Goal: Information Seeking & Learning: Learn about a topic

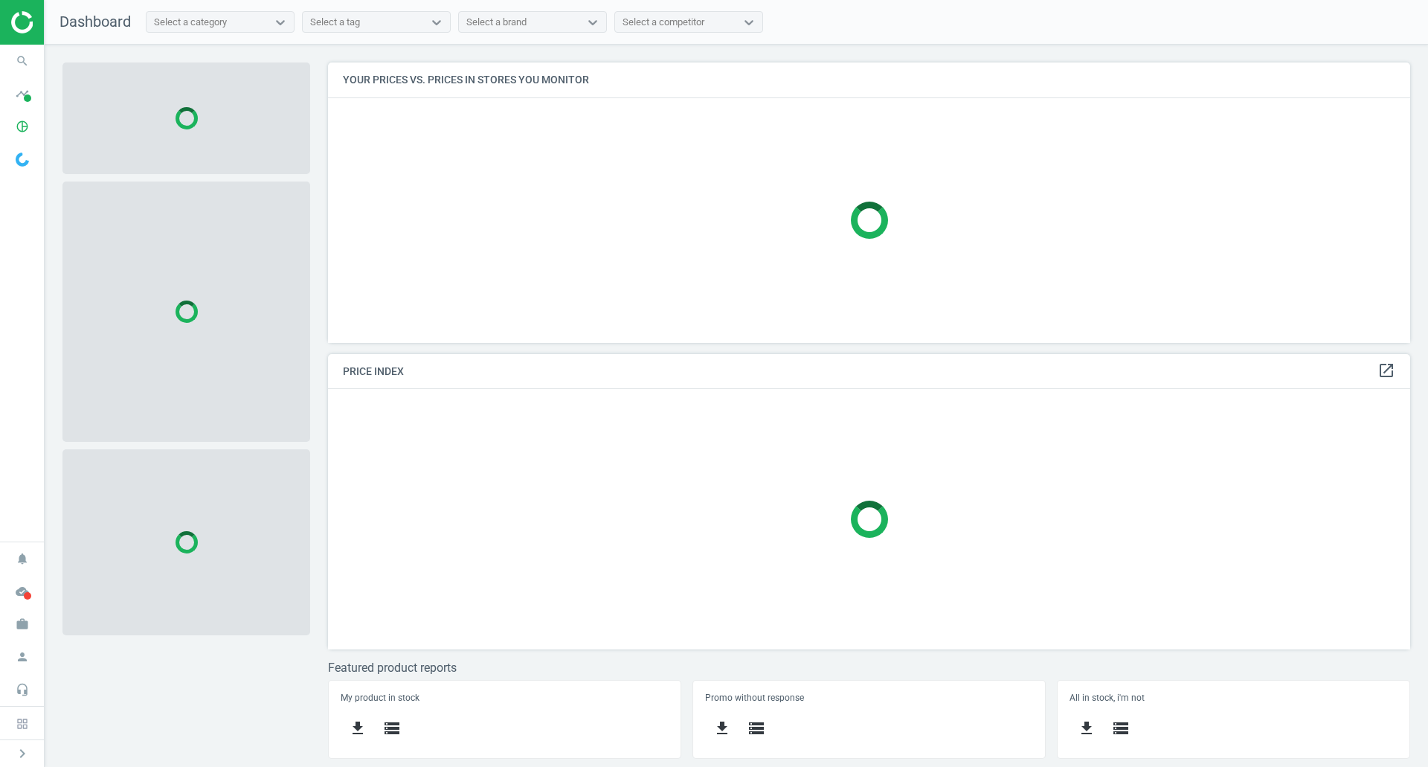
scroll to position [303, 1105]
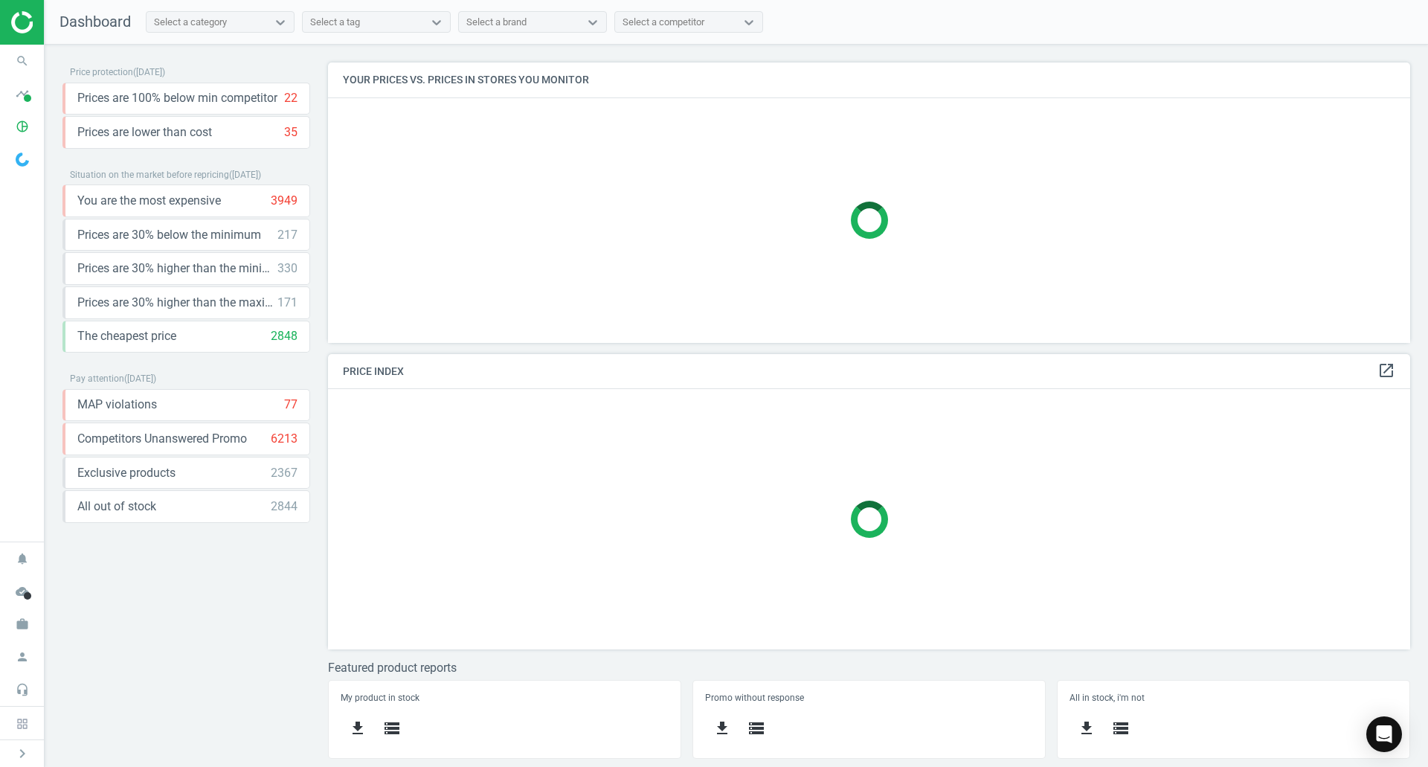
click at [367, 30] on div "Select a tag" at bounding box center [363, 22] width 121 height 19
click at [369, 28] on div "Select a tag" at bounding box center [363, 22] width 121 height 19
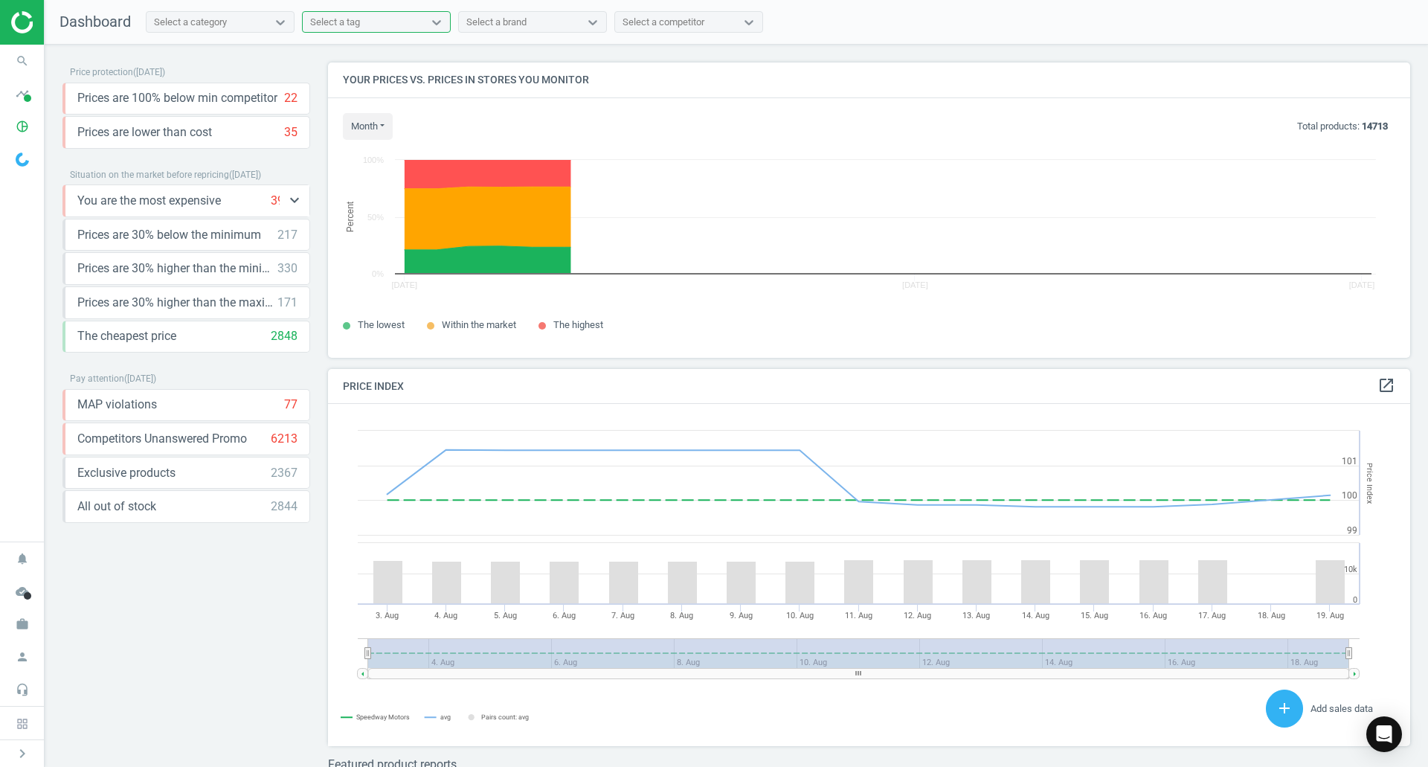
scroll to position [365, 1094]
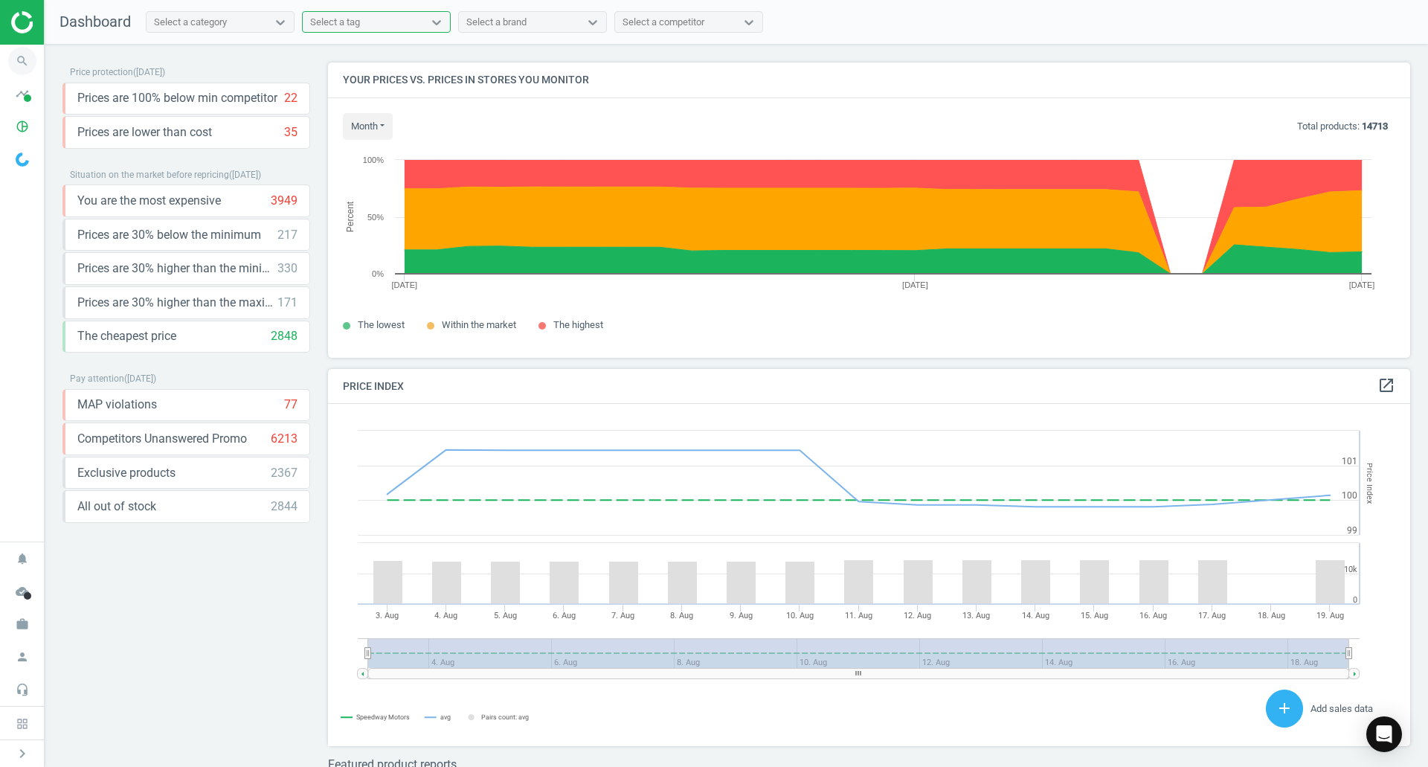
click at [32, 54] on icon "search" at bounding box center [22, 61] width 28 height 28
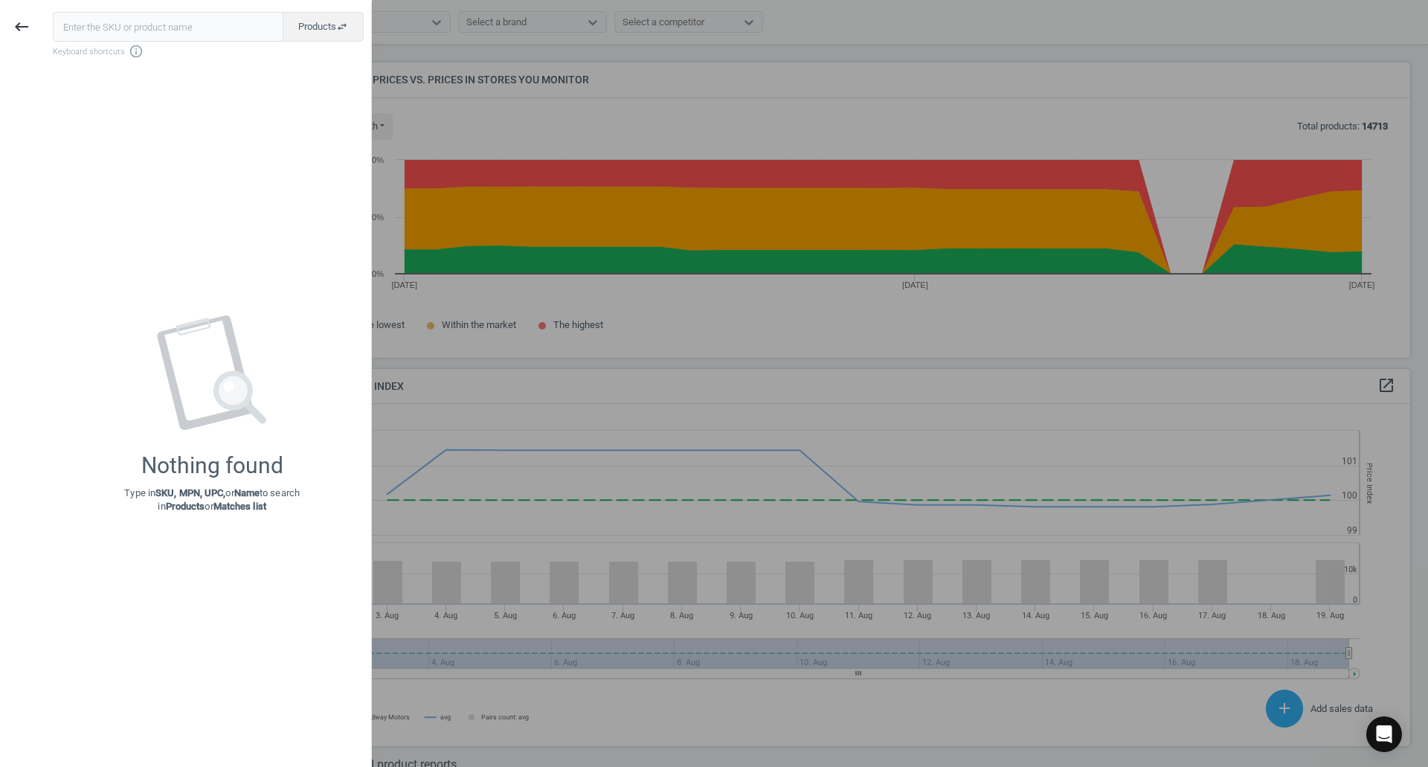
click at [127, 24] on input "text" at bounding box center [168, 27] width 231 height 30
click at [7, 32] on button "keyboard_backspace" at bounding box center [21, 27] width 34 height 35
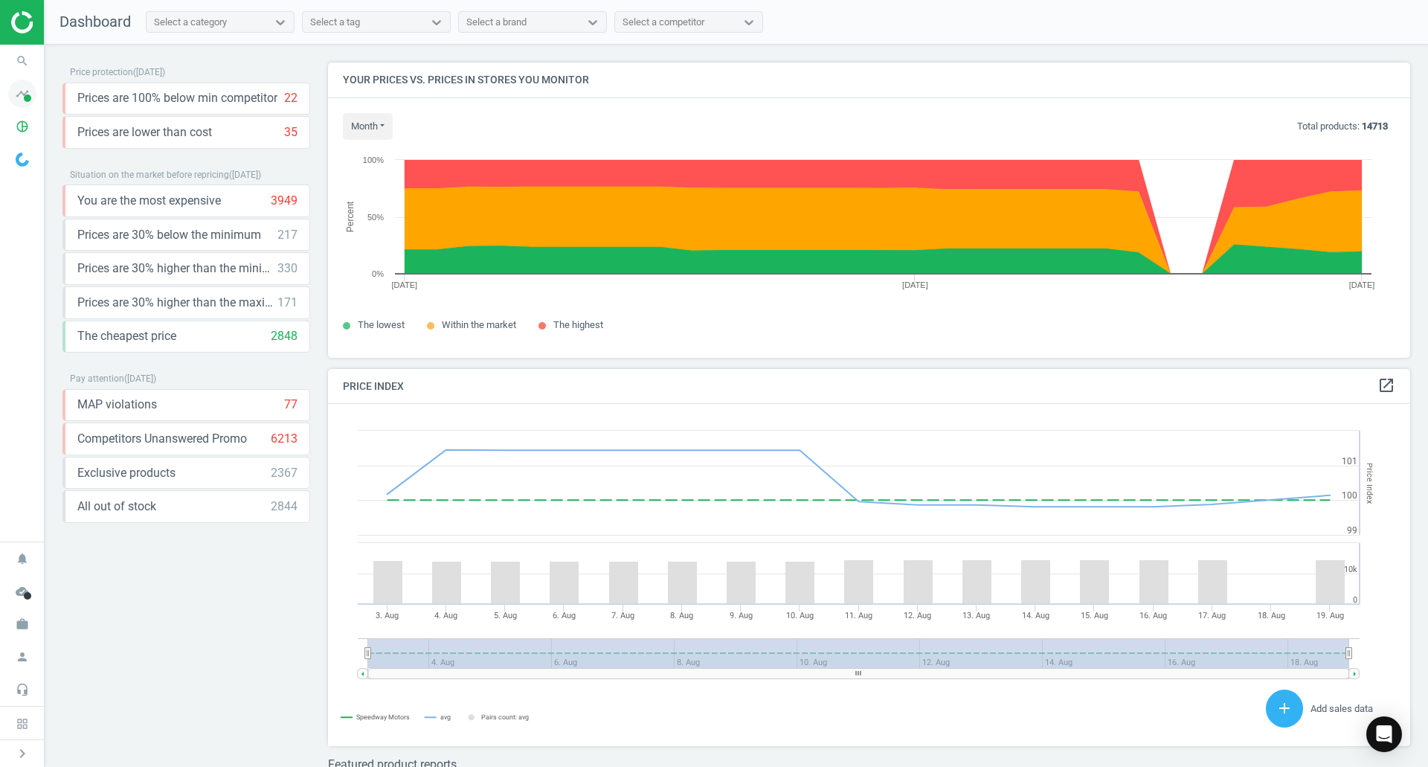
click at [33, 95] on icon "timeline" at bounding box center [22, 94] width 28 height 28
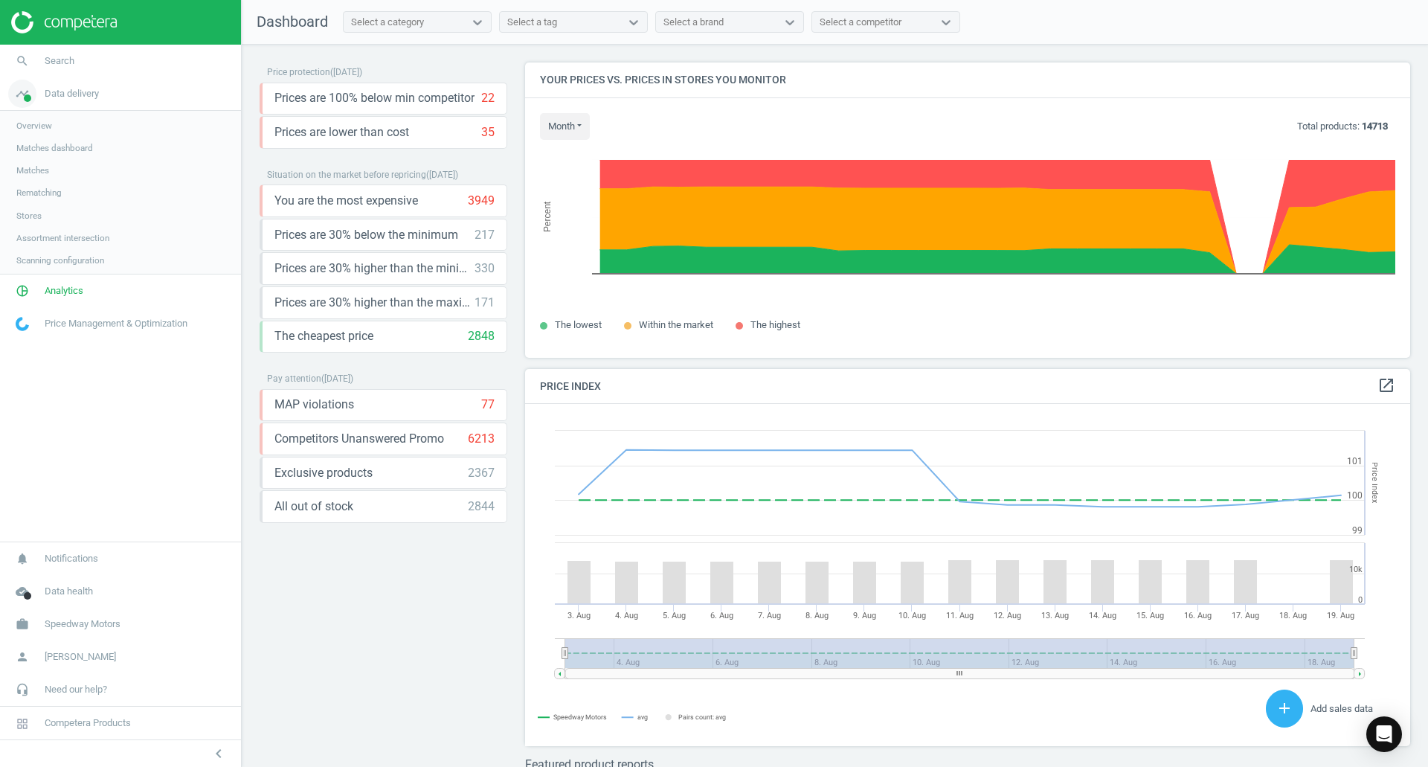
scroll to position [365, 897]
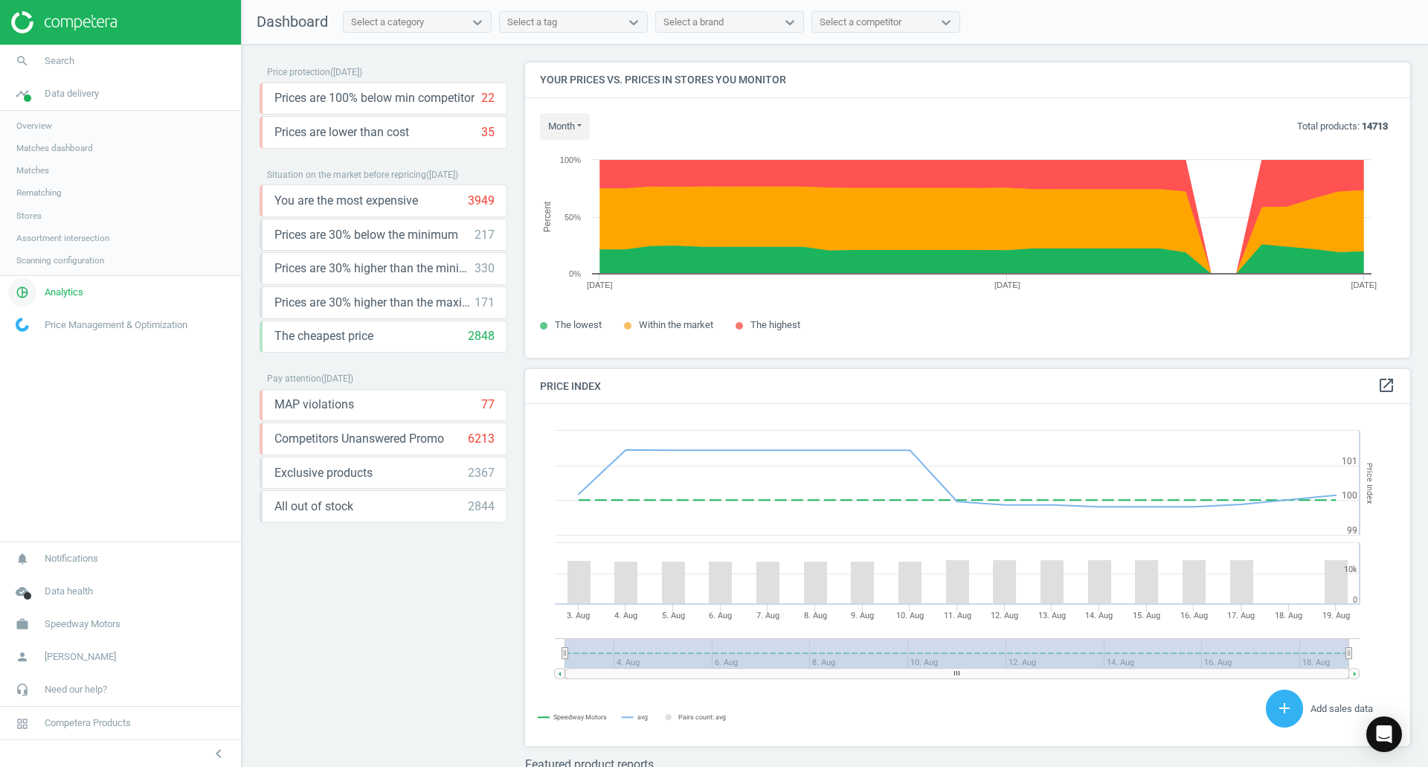
click at [69, 297] on span "Analytics" at bounding box center [64, 292] width 39 height 13
click at [39, 183] on span "Products" at bounding box center [33, 181] width 35 height 12
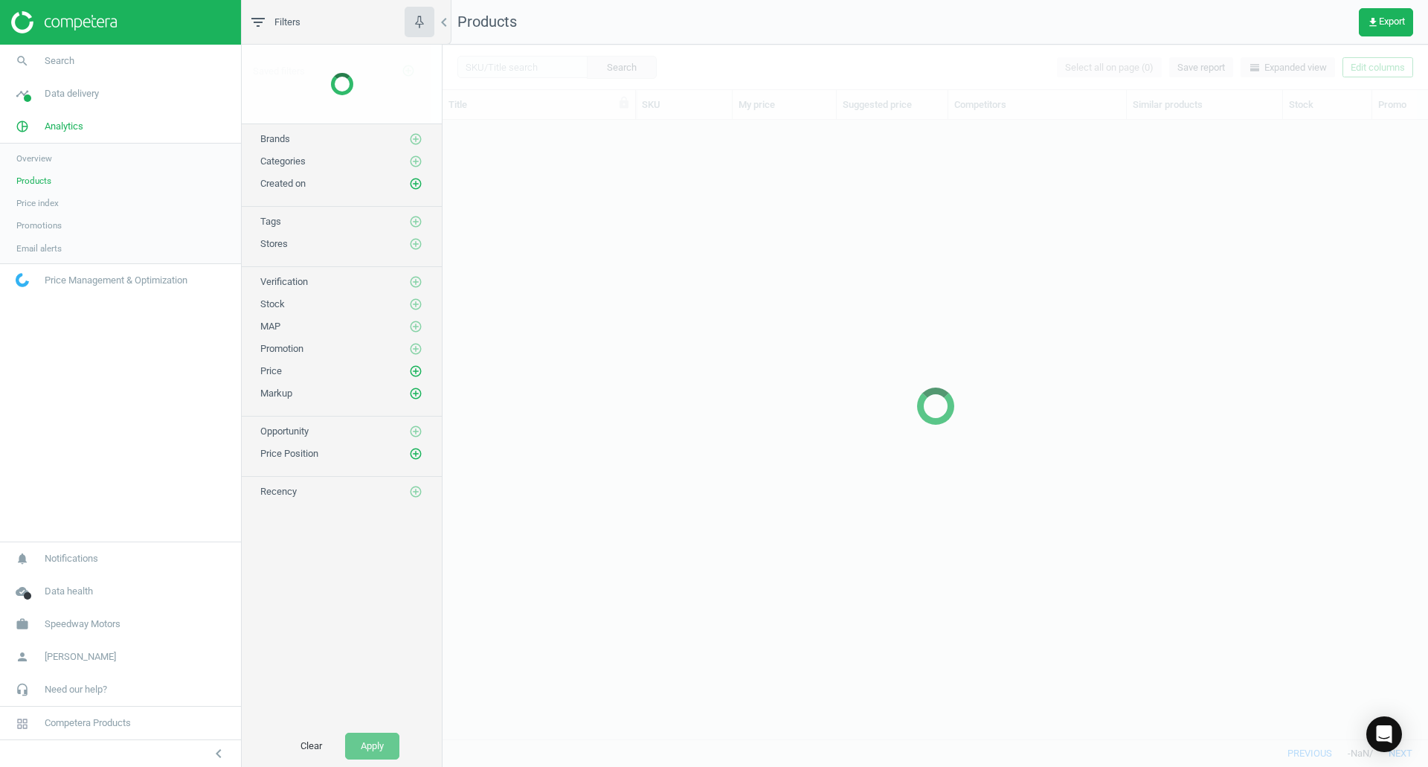
scroll to position [597, 974]
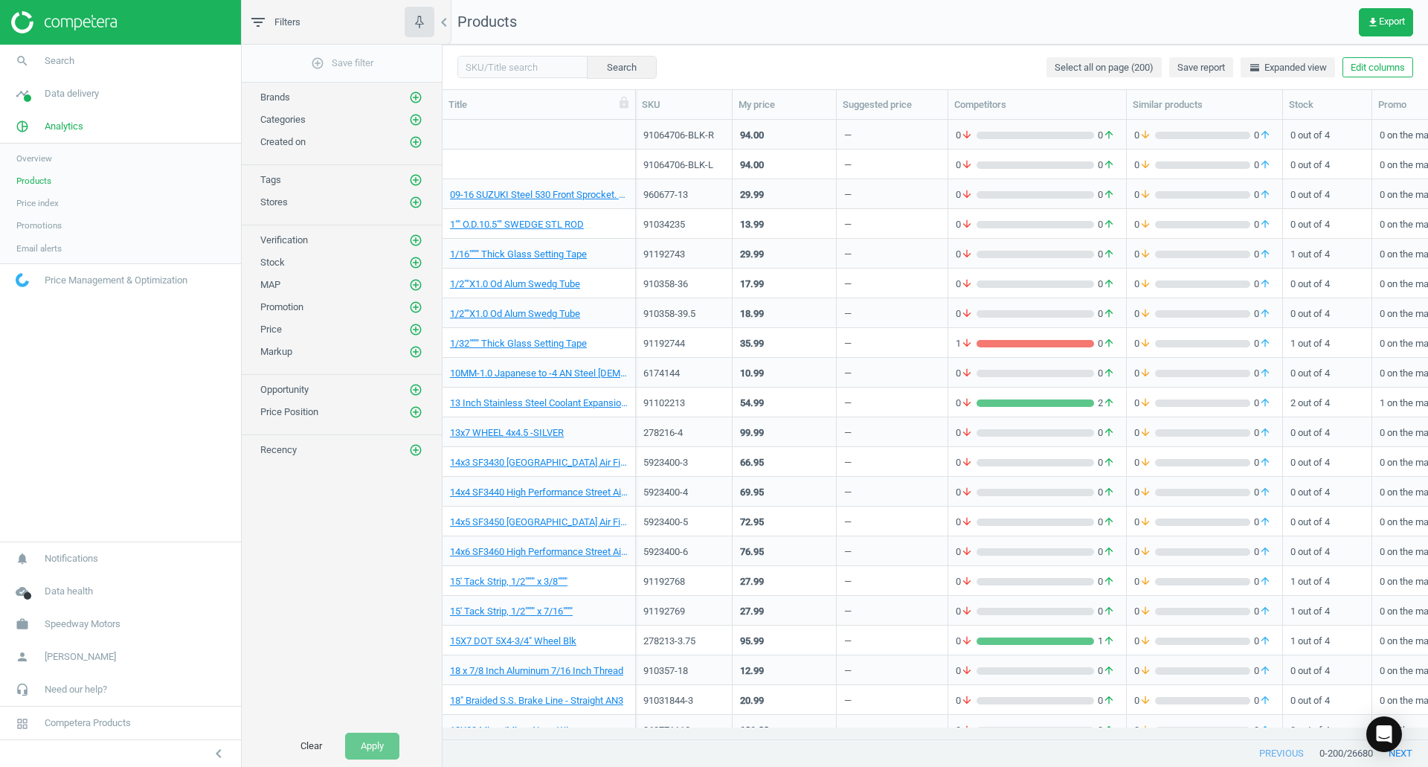
click at [50, 205] on span "Price index" at bounding box center [37, 203] width 42 height 12
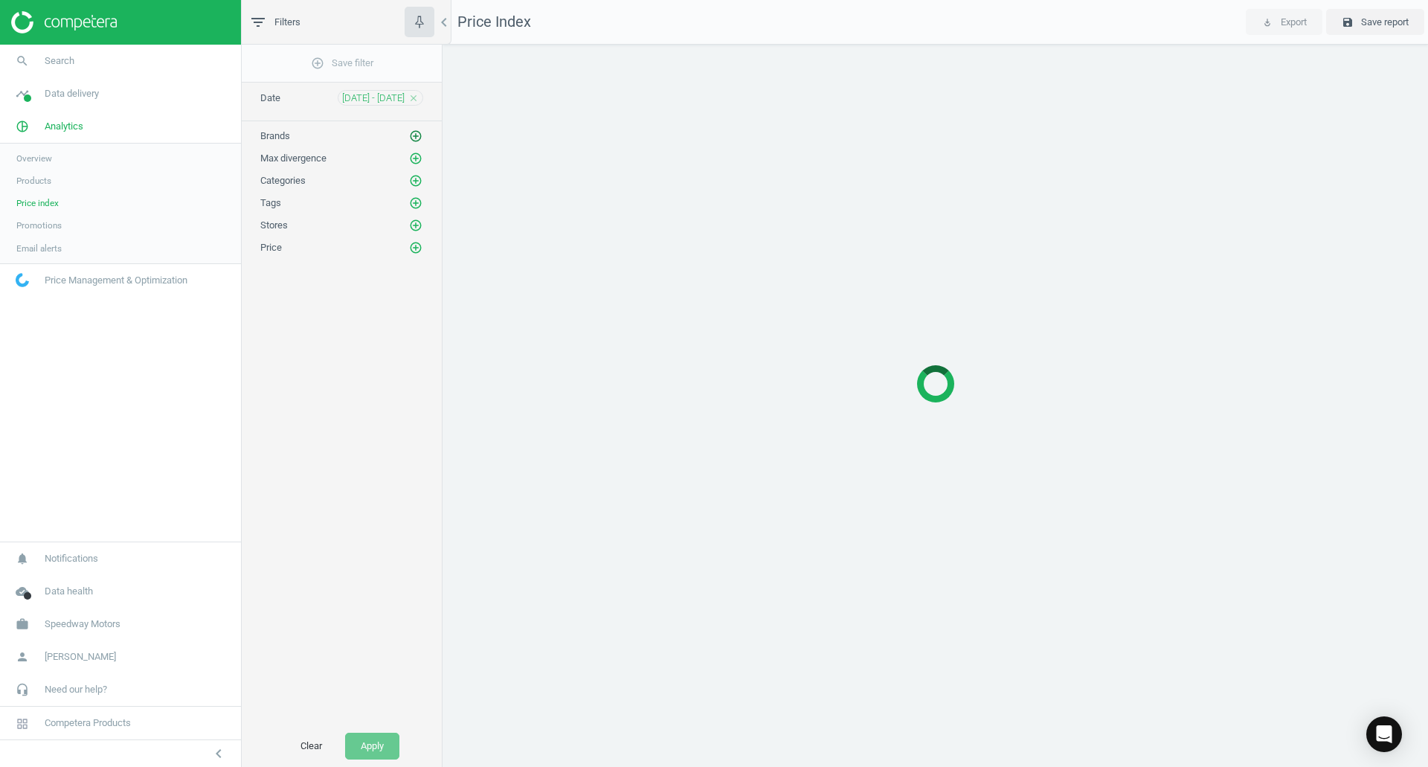
click at [418, 132] on icon "add_circle_outline" at bounding box center [415, 135] width 13 height 13
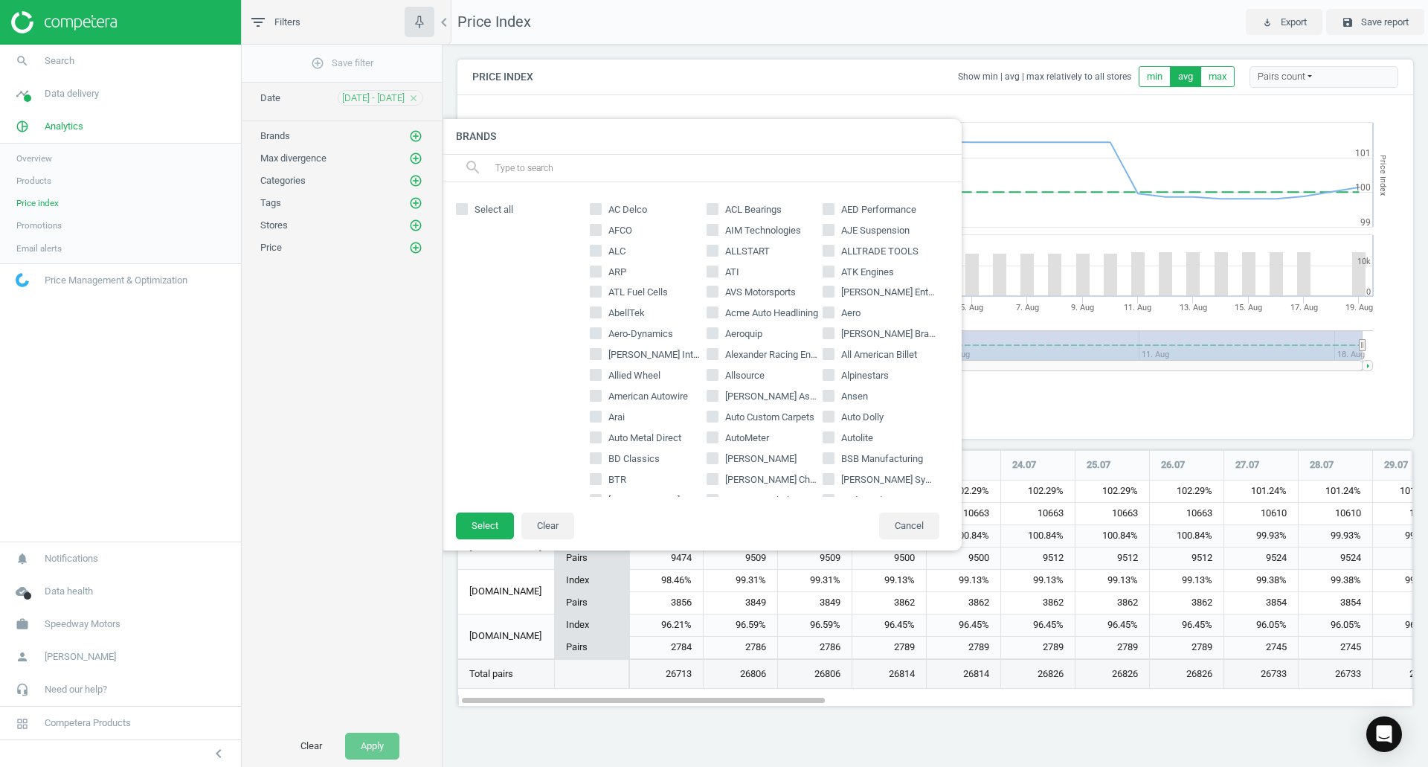
scroll to position [280, 979]
click at [565, 161] on input "text" at bounding box center [722, 168] width 457 height 24
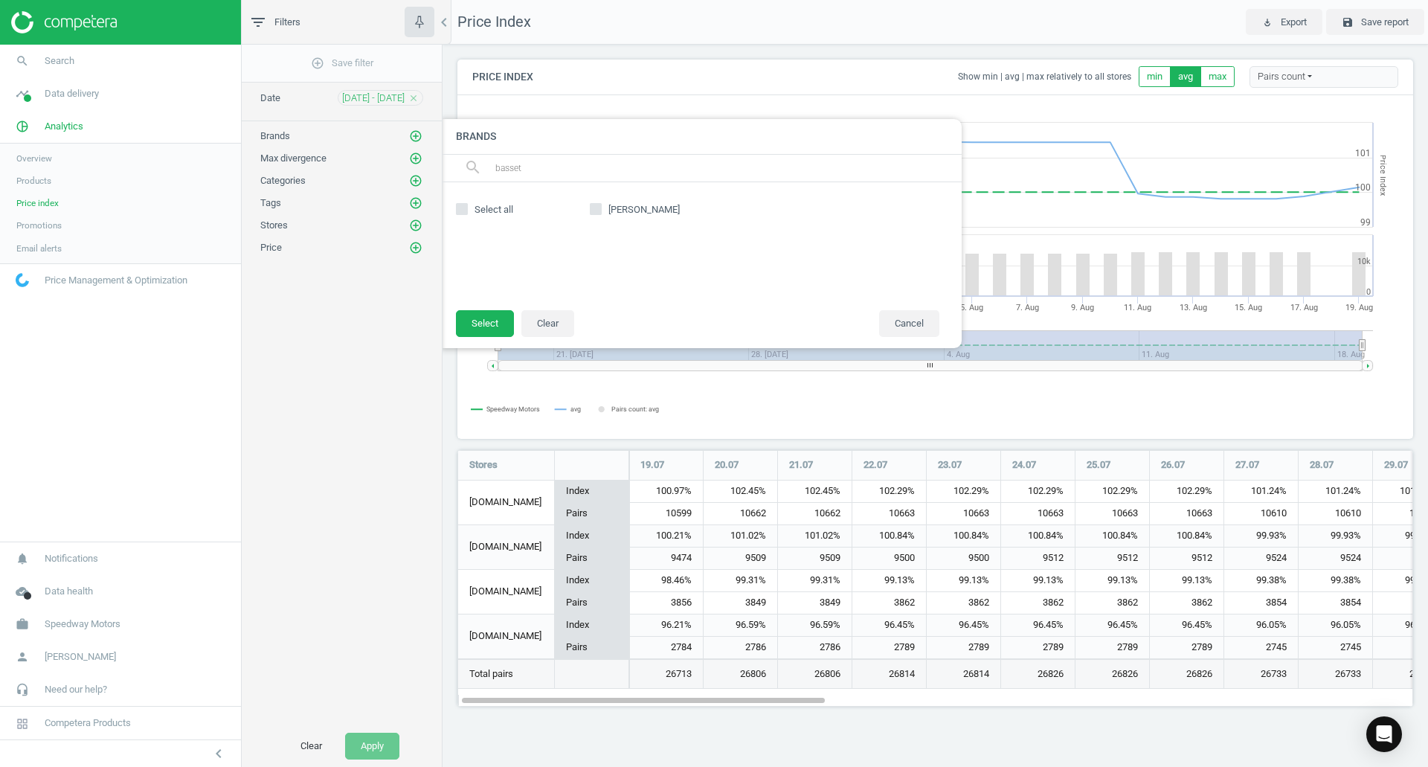
type input "basset"
click at [604, 211] on label "Bassett" at bounding box center [648, 209] width 117 height 13
click at [601, 211] on input "Bassett" at bounding box center [596, 209] width 10 height 10
checkbox input "true"
click at [484, 326] on button "Select" at bounding box center [485, 323] width 58 height 27
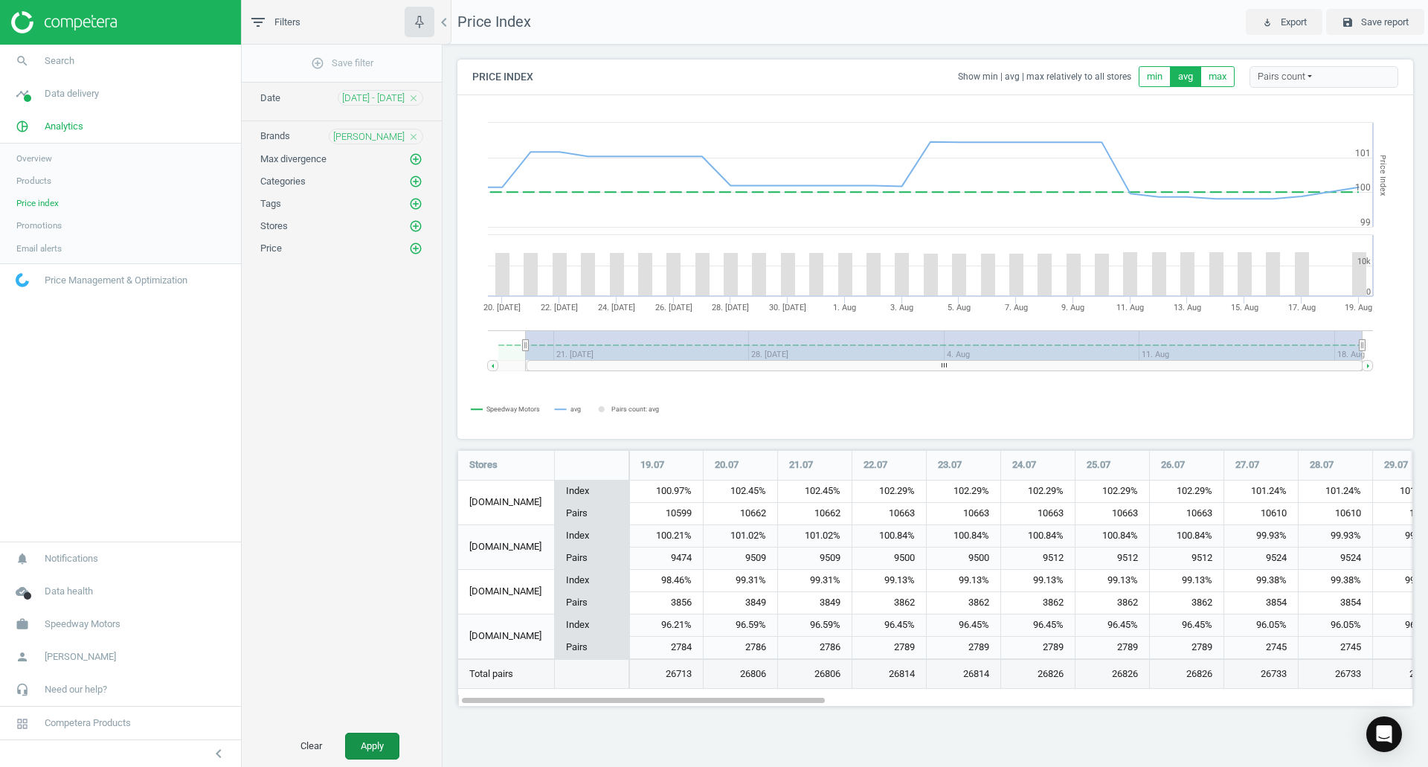
click at [385, 754] on button "Apply" at bounding box center [372, 746] width 54 height 27
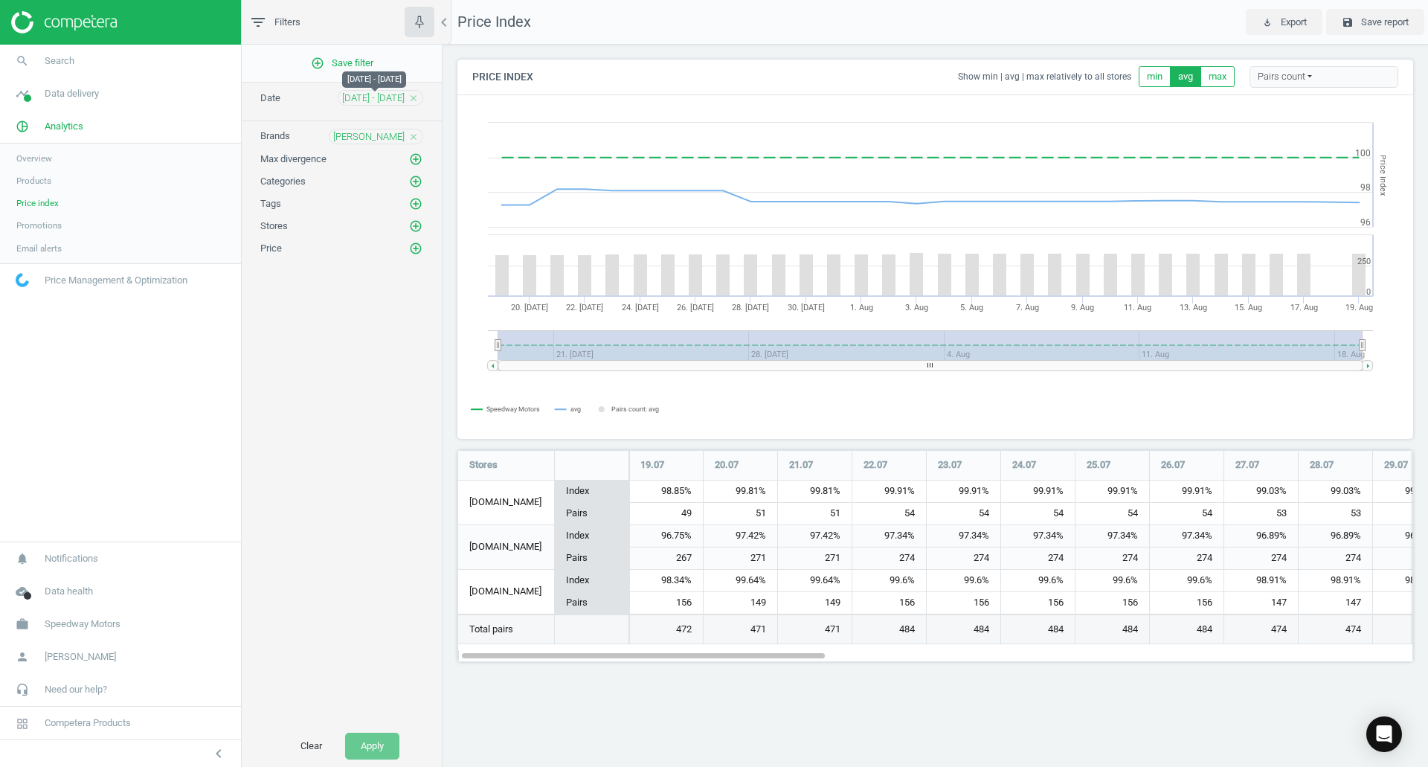
scroll to position [235, 979]
click at [364, 100] on span "20 Jul - 19 Aug" at bounding box center [373, 97] width 62 height 13
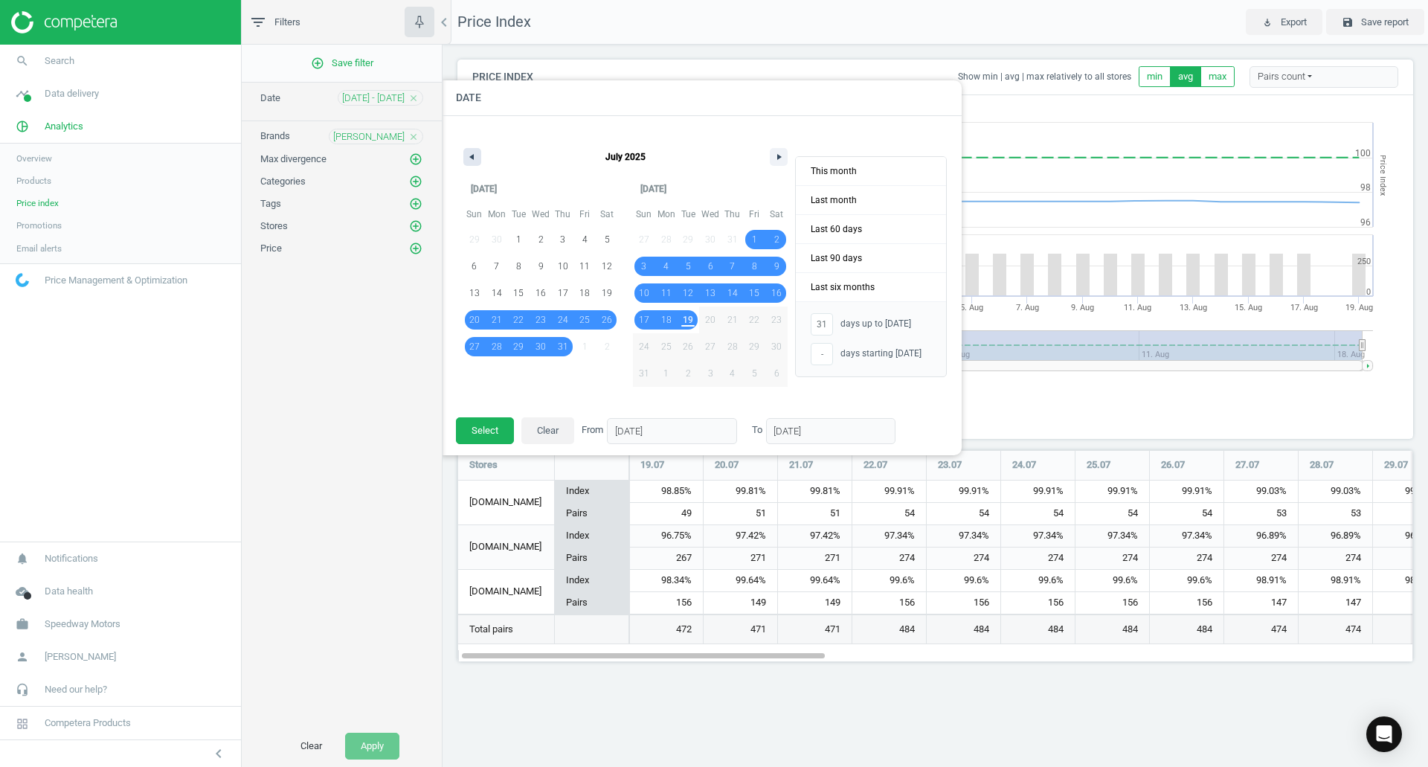
click at [472, 156] on icon "button" at bounding box center [469, 157] width 7 height 6
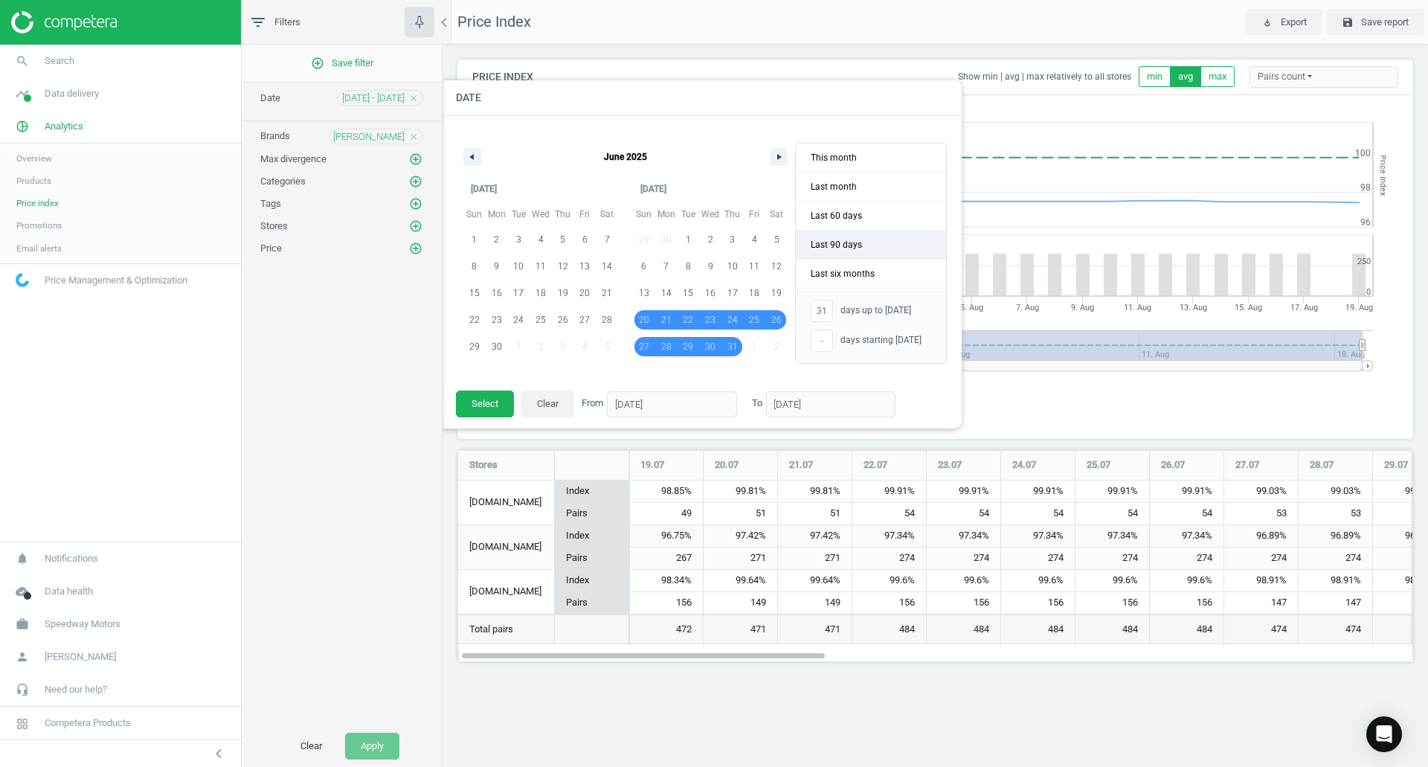
click at [890, 248] on span "Last 90 days" at bounding box center [871, 245] width 150 height 28
type input "-"
type input "21/05/2025"
type input "18/08/2025"
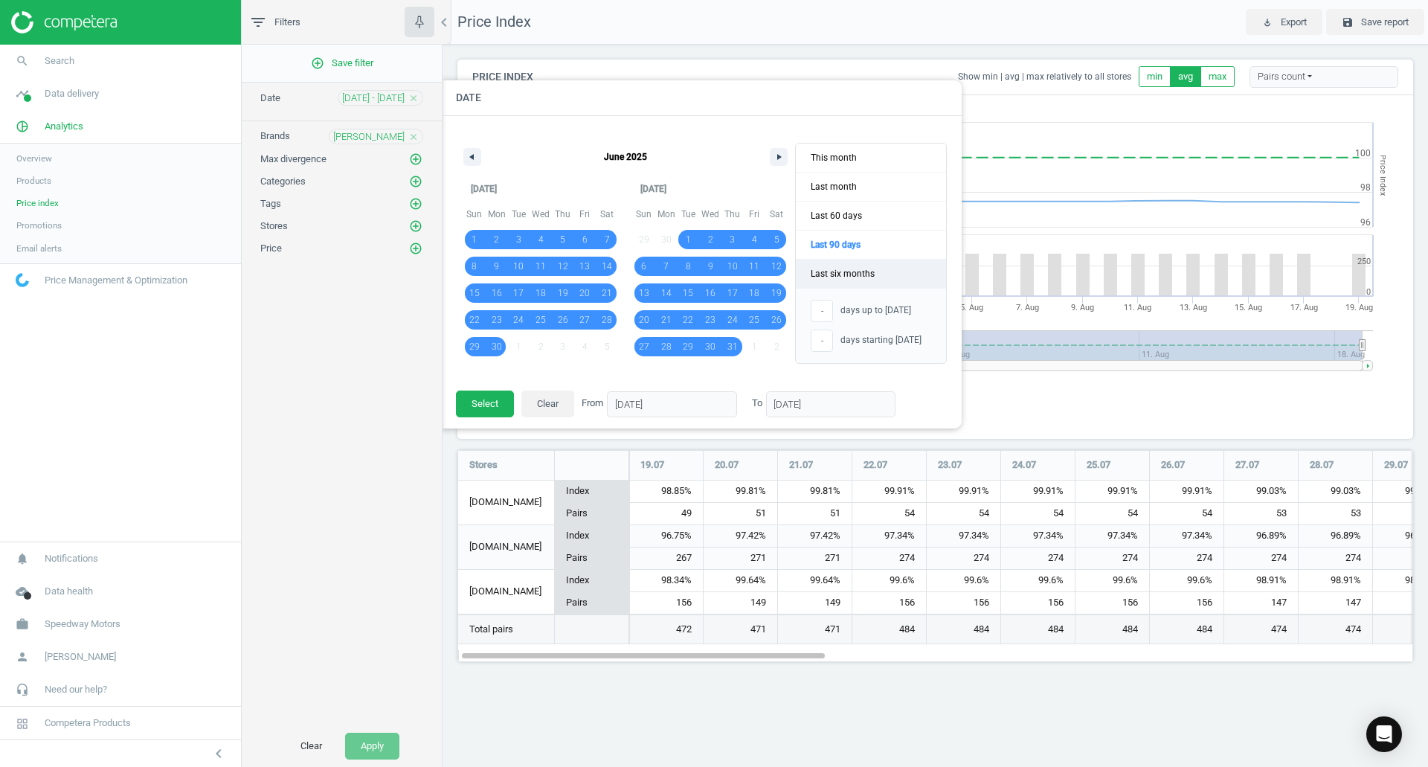
click at [876, 276] on span "Last six months" at bounding box center [871, 274] width 150 height 28
type input "01/02/2025"
type input "31/07/2025"
click at [492, 406] on button "Select" at bounding box center [485, 404] width 58 height 27
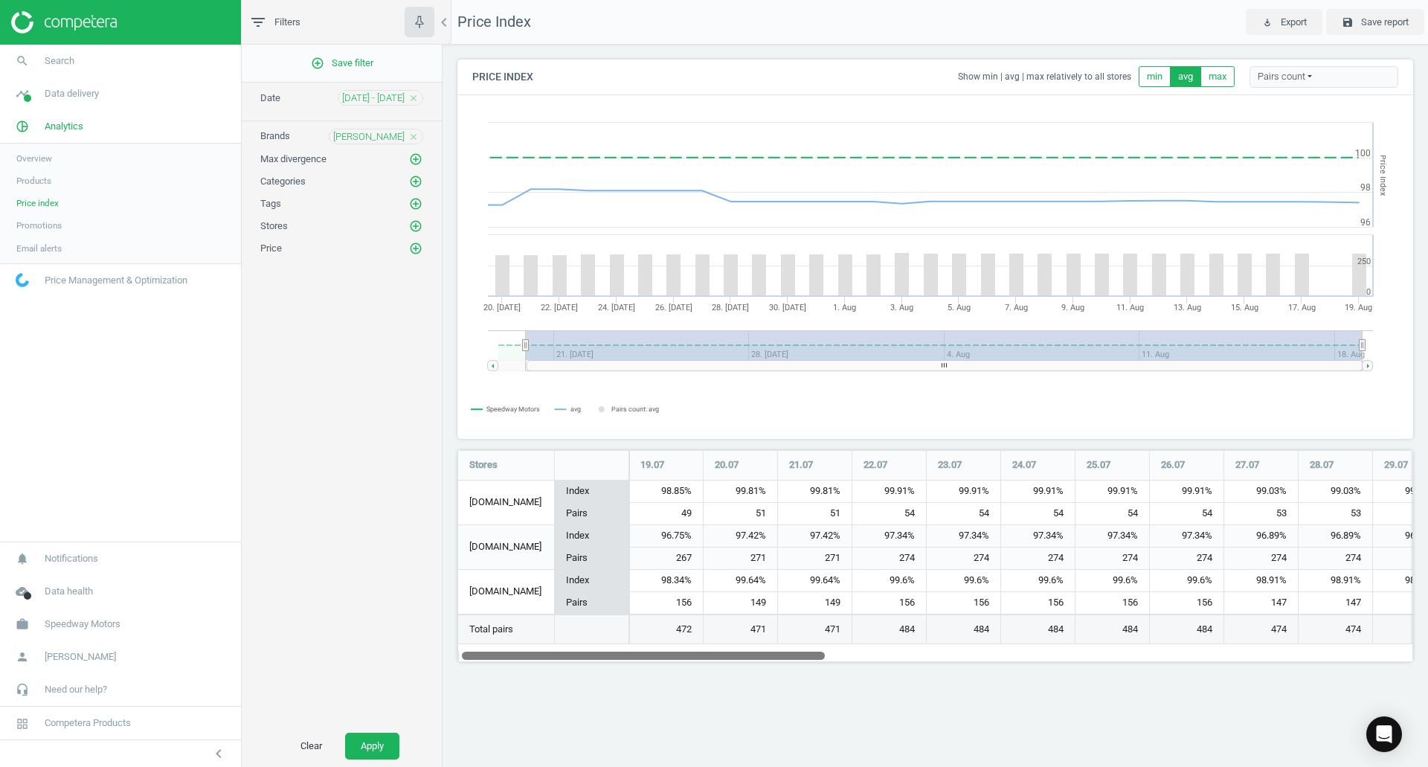
drag, startPoint x: 615, startPoint y: 656, endPoint x: 828, endPoint y: 644, distance: 213.1
click at [828, 644] on div "Stores 19.07 20.07 21.07 22.07 23.07 24.07 25.07 26.07 27.07 28.07 29.07 30.07 …" at bounding box center [935, 556] width 956 height 212
click at [663, 474] on div "19.07" at bounding box center [666, 465] width 74 height 29
drag, startPoint x: 680, startPoint y: 655, endPoint x: 670, endPoint y: 655, distance: 9.7
click at [670, 655] on div at bounding box center [643, 655] width 363 height 13
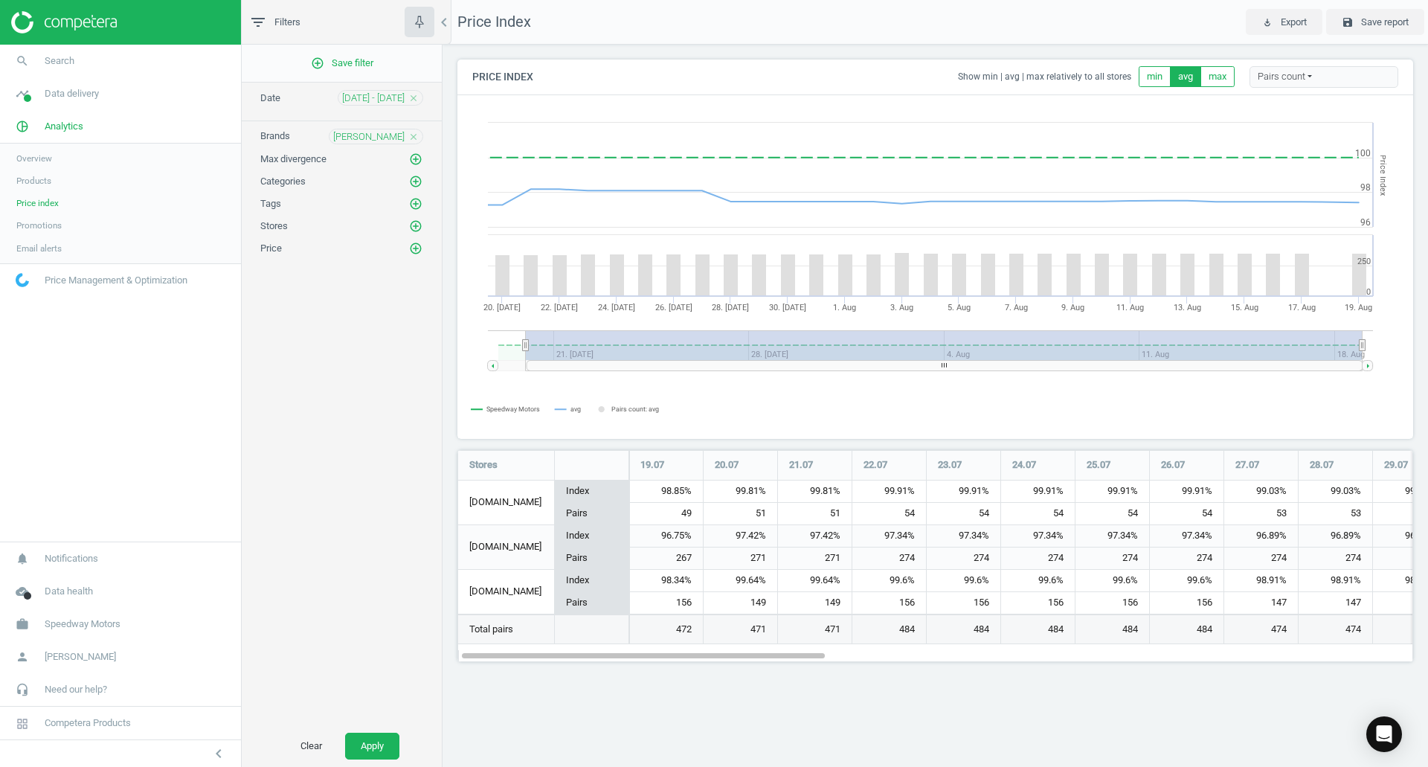
click at [741, 647] on div "Stores 19.07 20.07 21.07 22.07 23.07 24.07 25.07 26.07 27.07 28.07 29.07 30.07 …" at bounding box center [935, 556] width 956 height 212
drag, startPoint x: 794, startPoint y: 344, endPoint x: 495, endPoint y: 350, distance: 299.1
click at [495, 350] on g at bounding box center [930, 350] width 885 height 41
click at [492, 362] on rect at bounding box center [493, 365] width 10 height 10
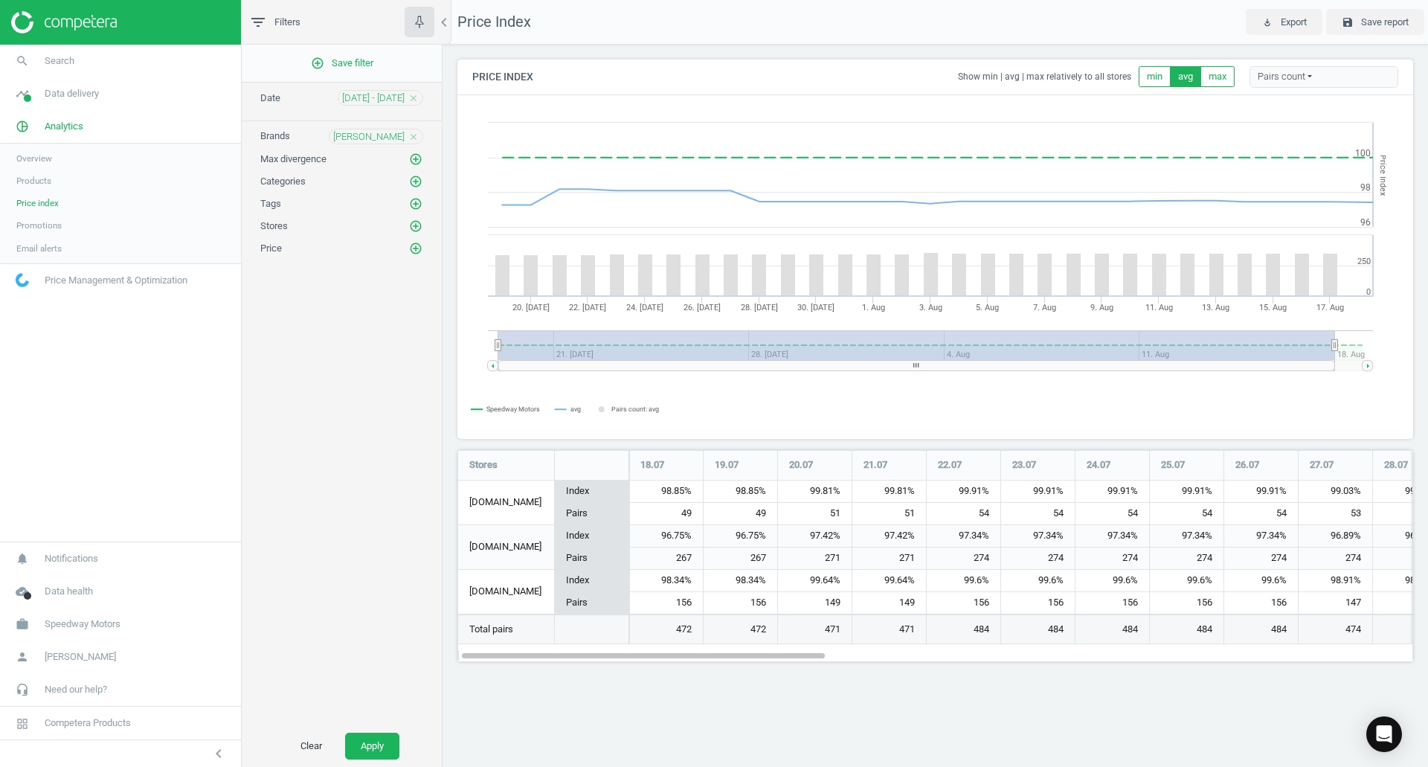
drag, startPoint x: 495, startPoint y: 345, endPoint x: 411, endPoint y: 338, distance: 84.4
click at [411, 338] on div "filter_list Filters chevron_left add_circle_outline Save filter Date 01 Feb - 3…" at bounding box center [835, 383] width 1186 height 767
click at [1339, 77] on div "Pairs count" at bounding box center [1324, 77] width 149 height 22
drag, startPoint x: 813, startPoint y: 367, endPoint x: 302, endPoint y: 344, distance: 511.6
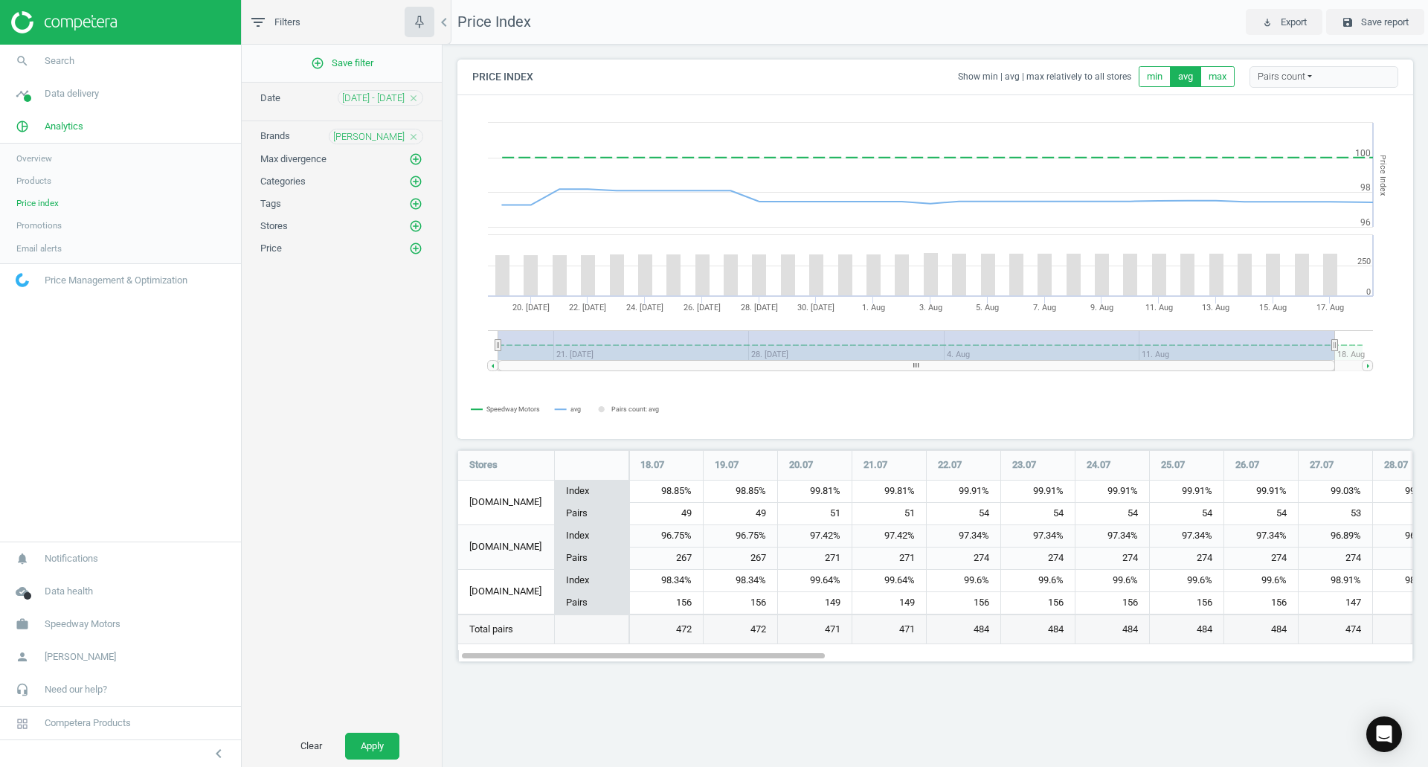
click at [302, 344] on div "filter_list Filters chevron_left add_circle_outline Save filter Date 01 Feb - 3…" at bounding box center [835, 383] width 1186 height 767
drag, startPoint x: 684, startPoint y: 655, endPoint x: 20, endPoint y: 636, distance: 664.5
click at [43, 638] on section "search Search timeline Data delivery Overview Matches dashboard Matches Rematch…" at bounding box center [714, 383] width 1428 height 767
click at [383, 749] on button "Apply" at bounding box center [372, 746] width 54 height 27
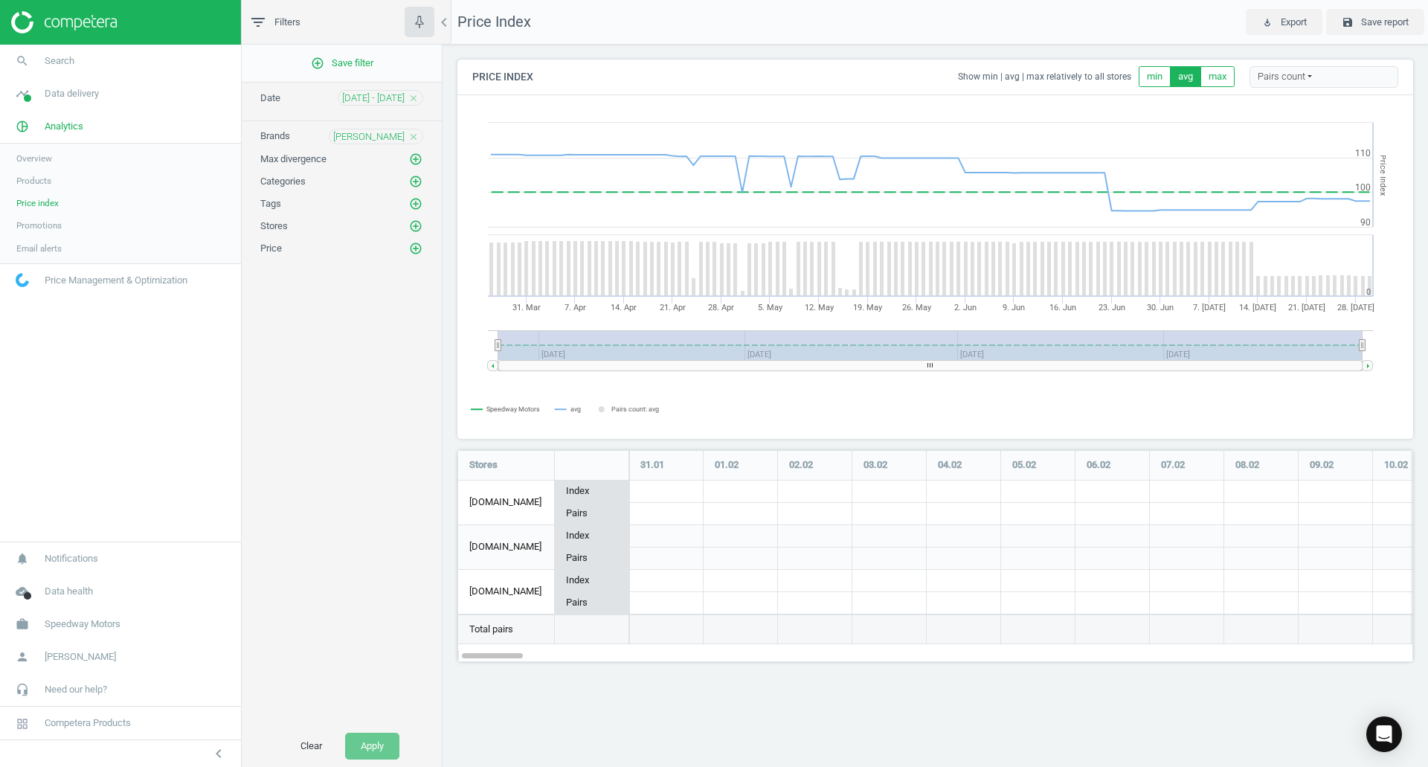
scroll to position [235, 979]
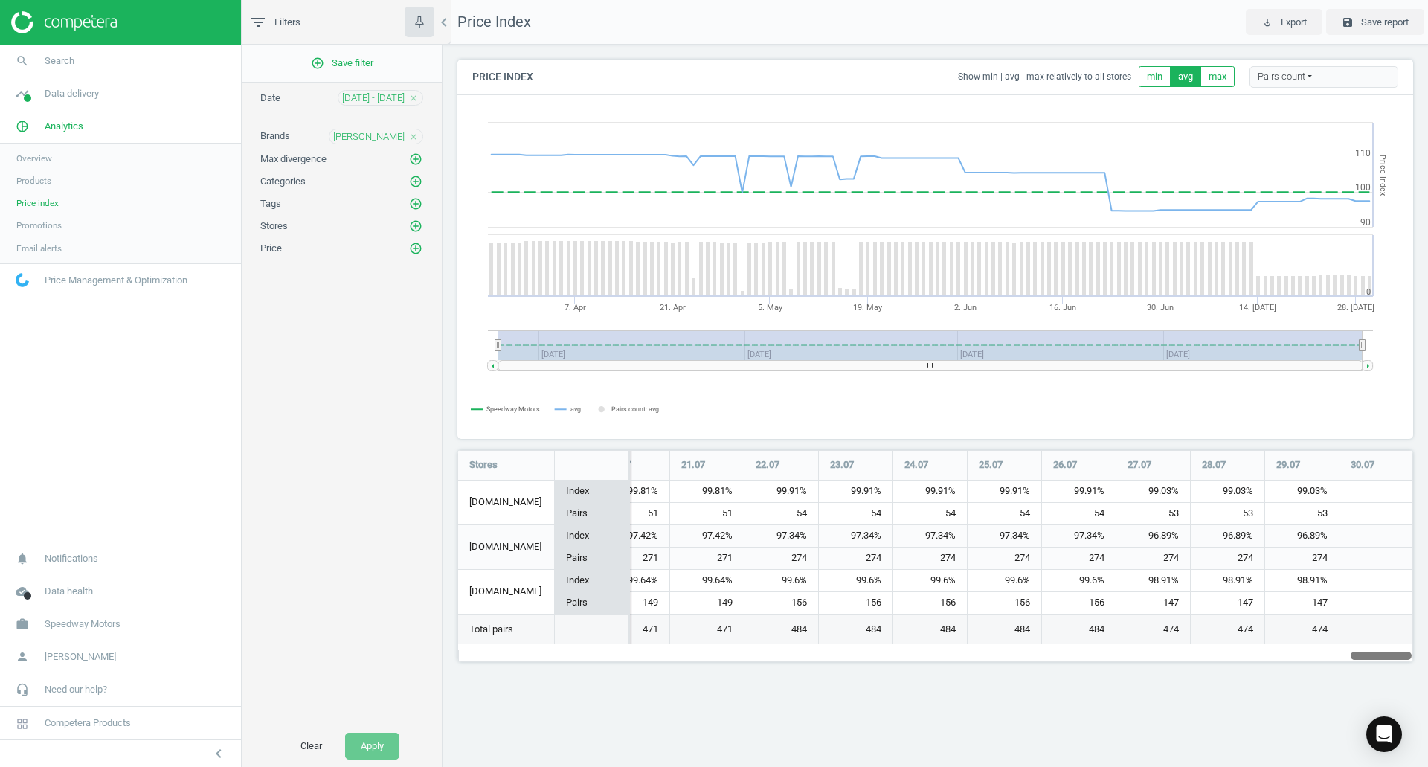
drag, startPoint x: 471, startPoint y: 656, endPoint x: 1689, endPoint y: 687, distance: 1218.1
click at [1427, 687] on html "Group 2 Created with Sketch. ic/cloud_download/grey600 Created with Sketch. gra…" at bounding box center [714, 383] width 1428 height 767
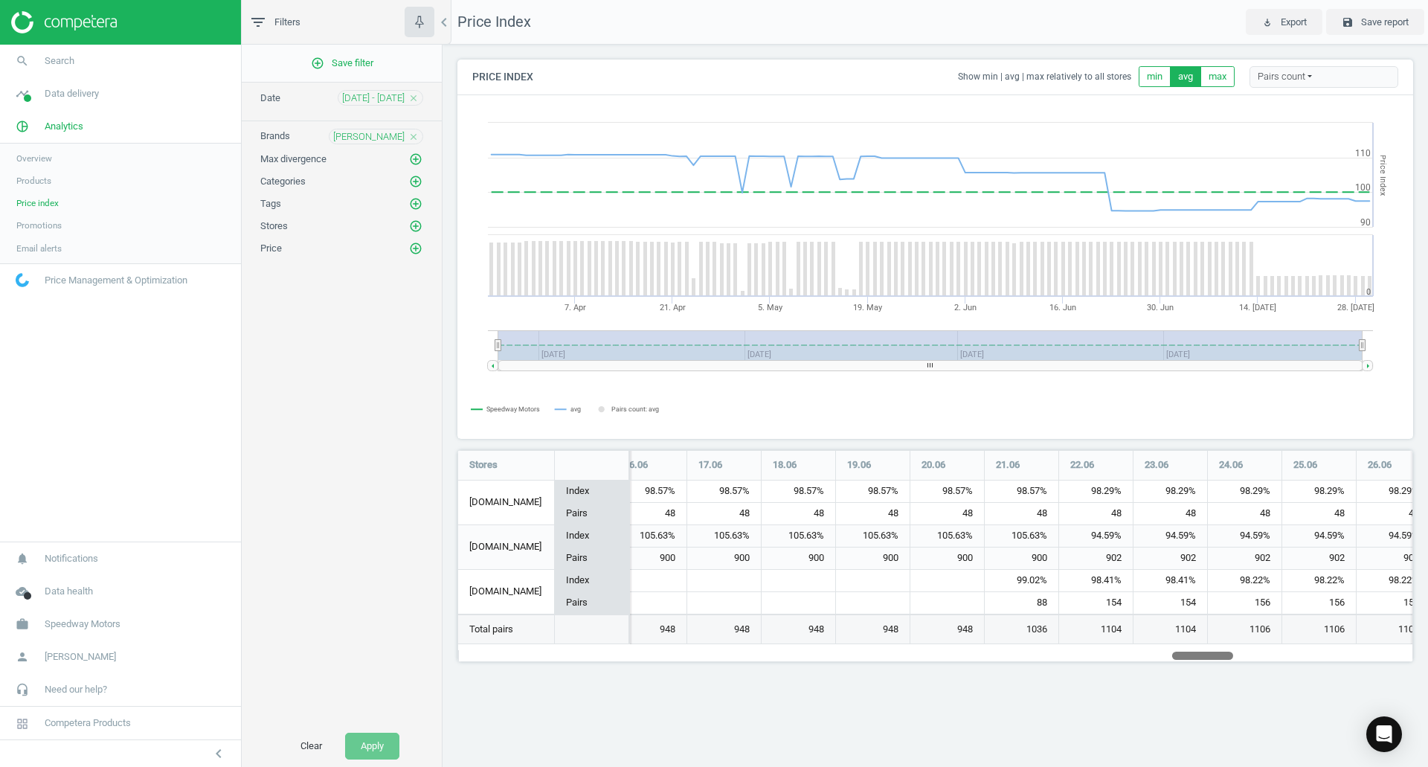
drag, startPoint x: 1390, startPoint y: 654, endPoint x: 746, endPoint y: 704, distance: 645.4
click at [746, 704] on div "Price Index play_for_work Export save Save report Price Index Show min | avg | …" at bounding box center [936, 383] width 986 height 767
drag, startPoint x: 927, startPoint y: 363, endPoint x: 1243, endPoint y: 367, distance: 316.2
click at [1237, 367] on rect at bounding box center [930, 365] width 864 height 10
drag, startPoint x: 1359, startPoint y: 348, endPoint x: 1488, endPoint y: 335, distance: 130.1
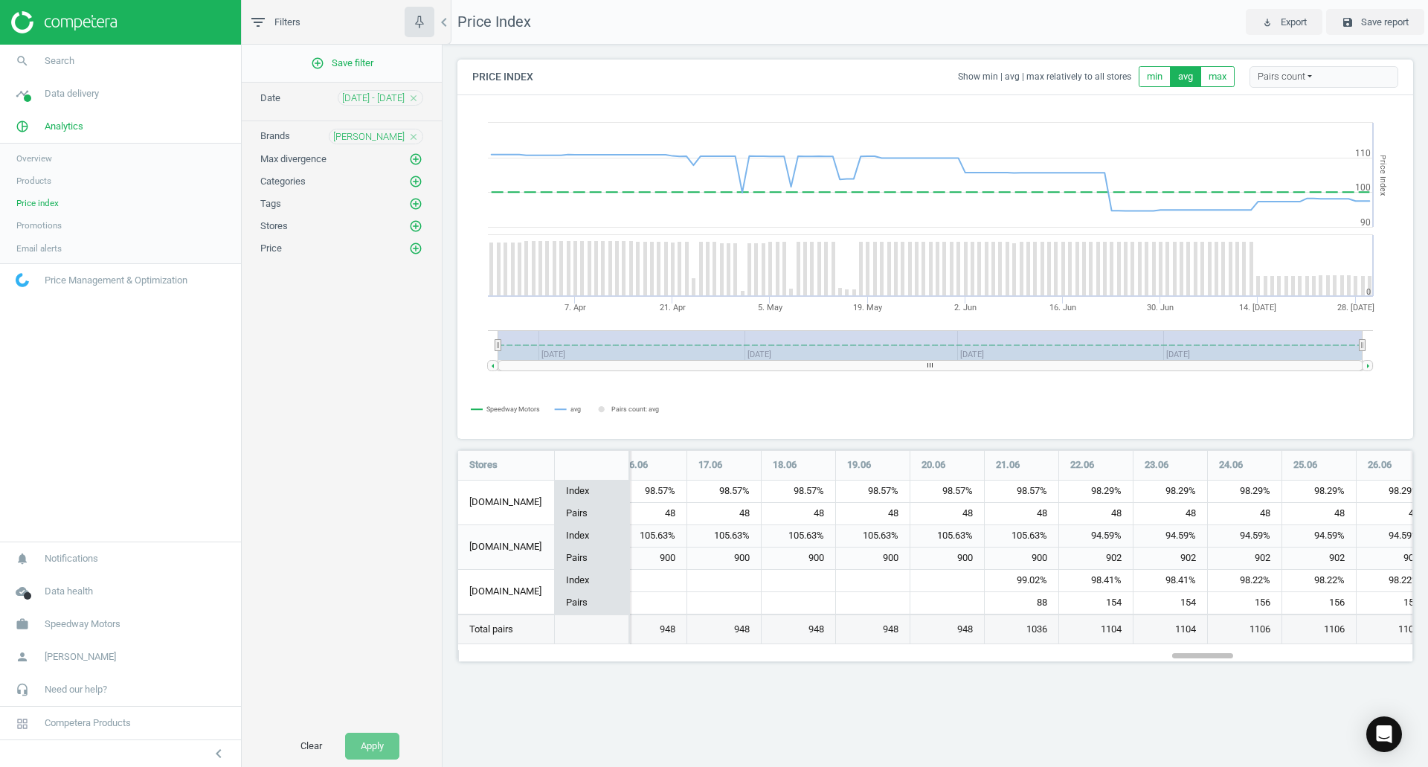
click at [1427, 335] on html "Group 2 Created with Sketch. ic/cloud_download/grey600 Created with Sketch. gra…" at bounding box center [714, 383] width 1428 height 767
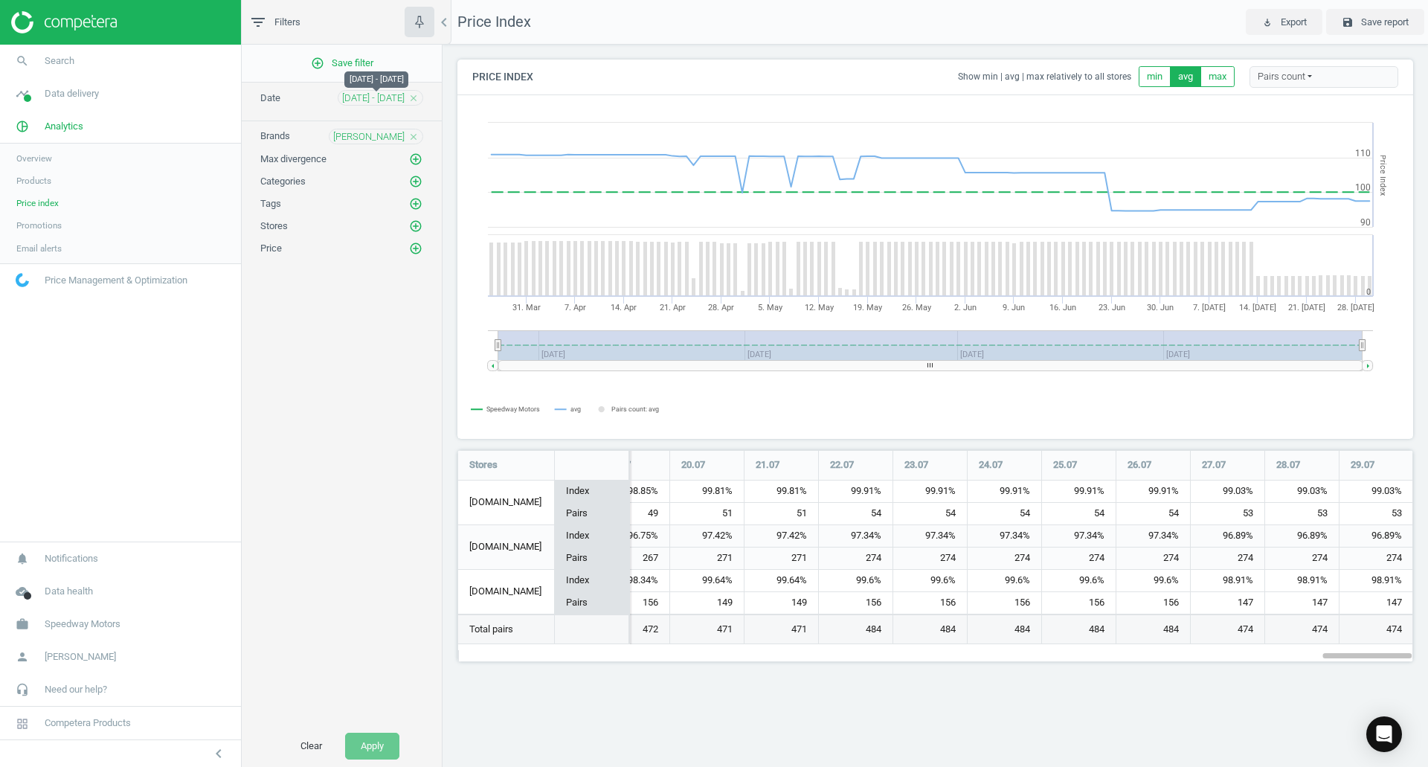
click at [377, 98] on span "01 Feb - 31 Jul" at bounding box center [373, 97] width 62 height 13
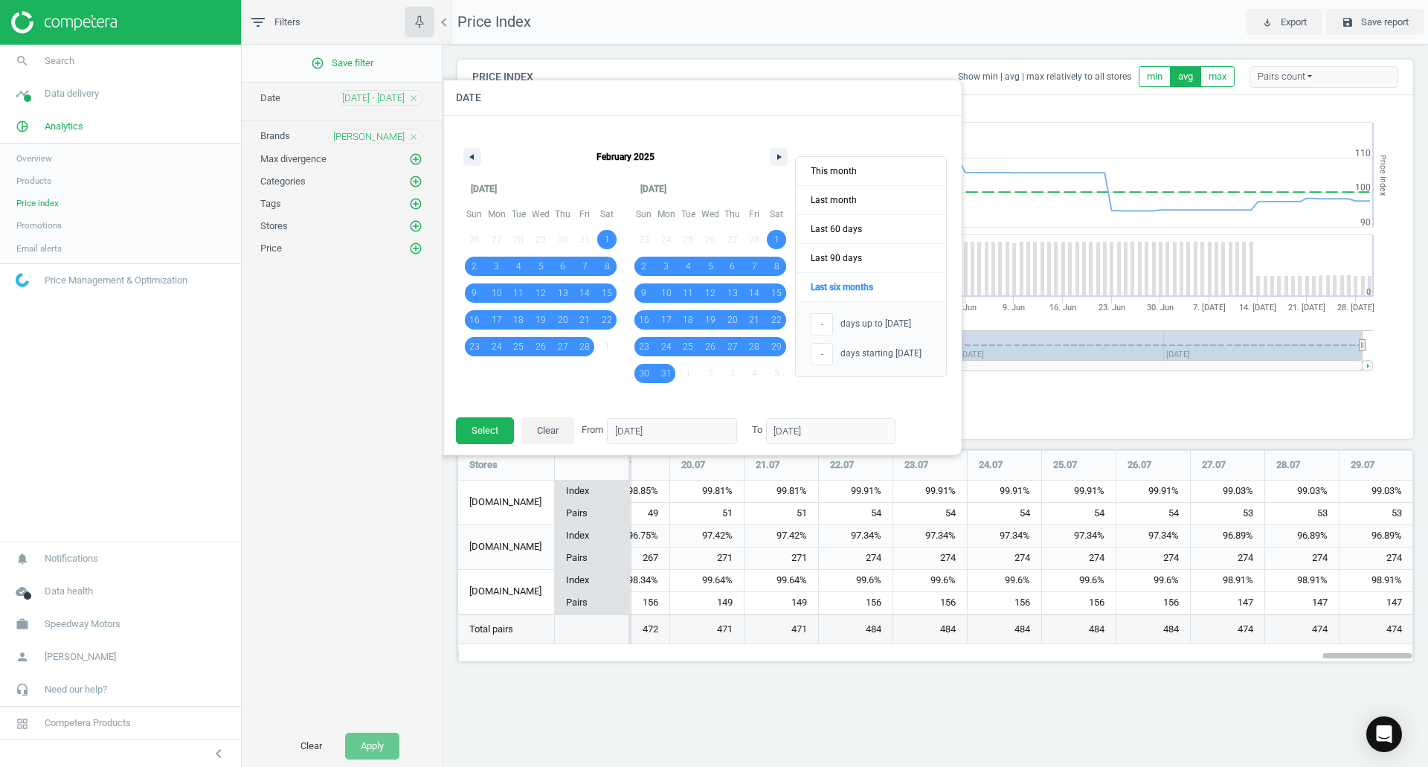
click at [820, 335] on div "- days up to today" at bounding box center [871, 324] width 150 height 30
click at [822, 330] on input "-" at bounding box center [822, 324] width 22 height 22
drag, startPoint x: 828, startPoint y: 326, endPoint x: 798, endPoint y: 324, distance: 29.8
click at [798, 324] on div "- days up to today" at bounding box center [871, 324] width 150 height 30
click at [467, 151] on button "button" at bounding box center [472, 157] width 18 height 18
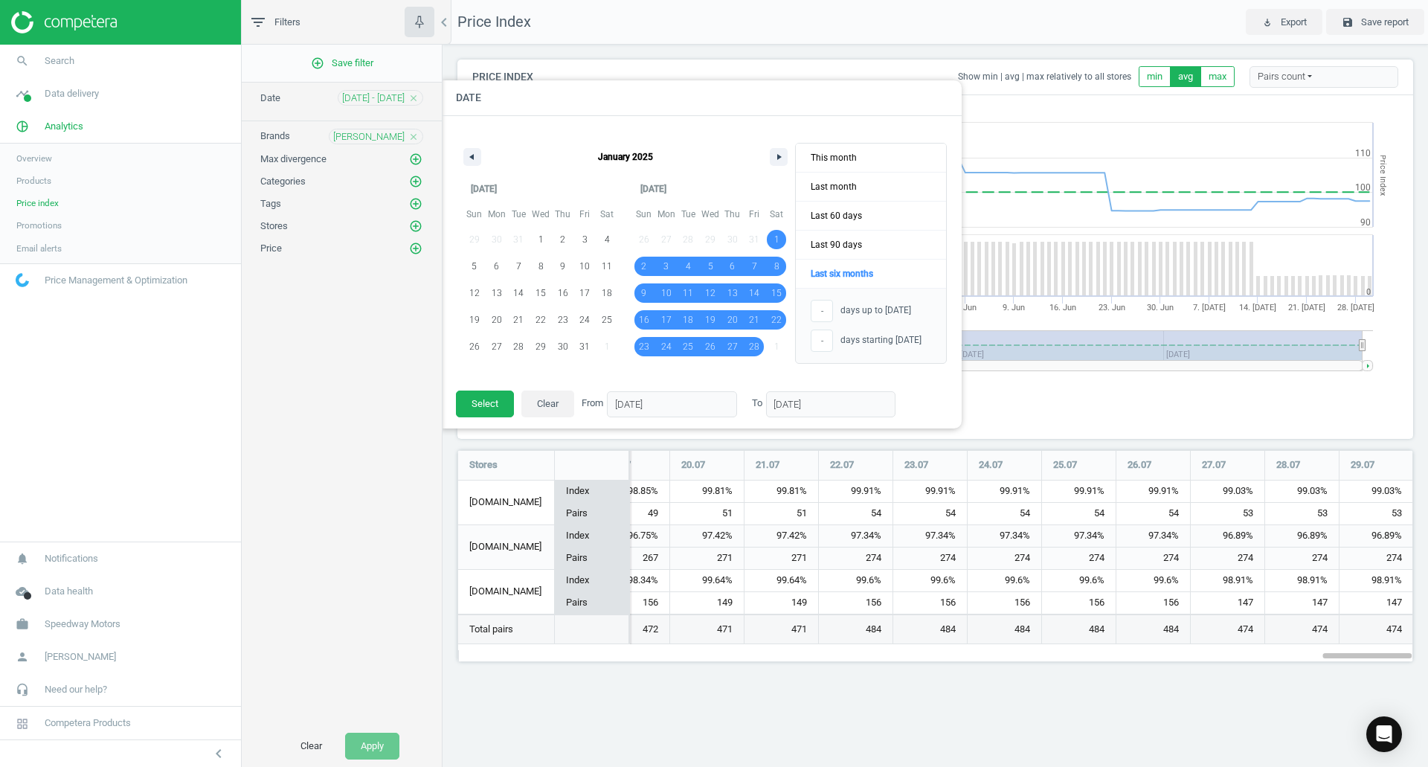
click at [1135, 134] on div at bounding box center [1157, 383] width 1428 height 767
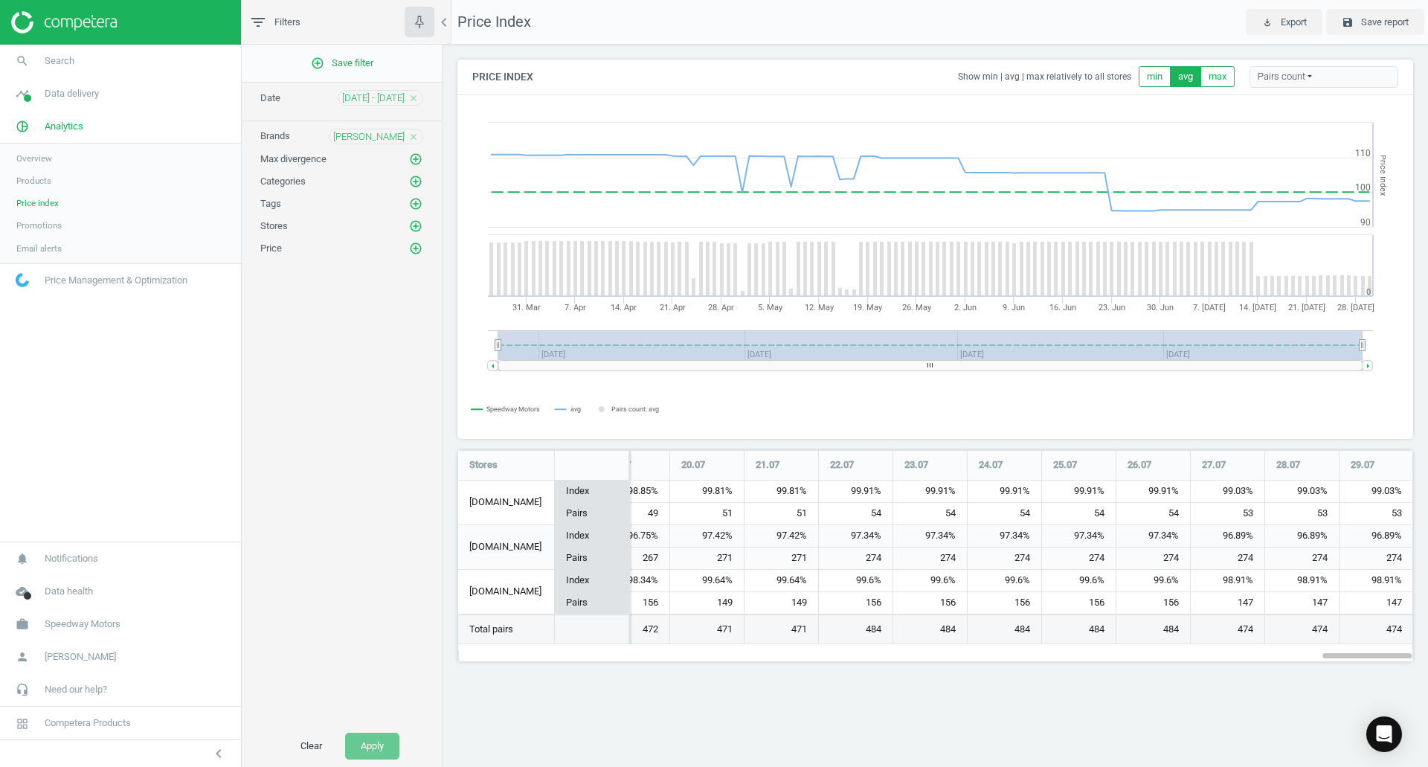
drag, startPoint x: 998, startPoint y: 366, endPoint x: 530, endPoint y: 380, distance: 468.1
click at [530, 384] on icon "Created with Highstock 6.2.0 Price Index Speedway Motors avg Pairs count: avg 3…" at bounding box center [935, 267] width 954 height 342
drag, startPoint x: 584, startPoint y: 366, endPoint x: 751, endPoint y: 366, distance: 167.4
click at [744, 366] on rect at bounding box center [930, 365] width 864 height 10
click at [416, 226] on icon "add_circle_outline" at bounding box center [415, 225] width 13 height 13
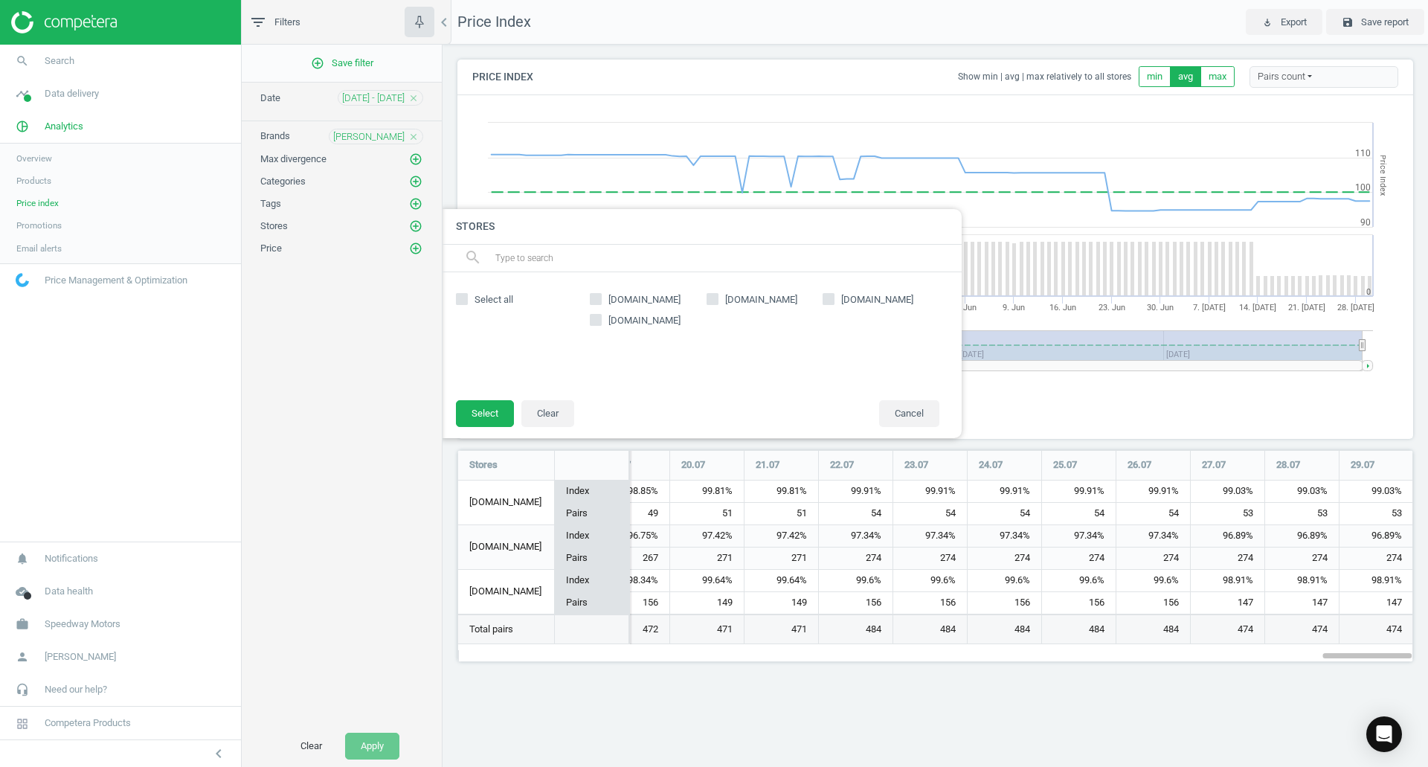
click at [604, 300] on label "[DOMAIN_NAME]" at bounding box center [648, 299] width 117 height 13
click at [601, 300] on input "[DOMAIN_NAME]" at bounding box center [596, 299] width 10 height 10
checkbox input "true"
click at [725, 301] on span "[DOMAIN_NAME]" at bounding box center [761, 299] width 78 height 13
click at [717, 301] on input "[DOMAIN_NAME]" at bounding box center [712, 299] width 10 height 10
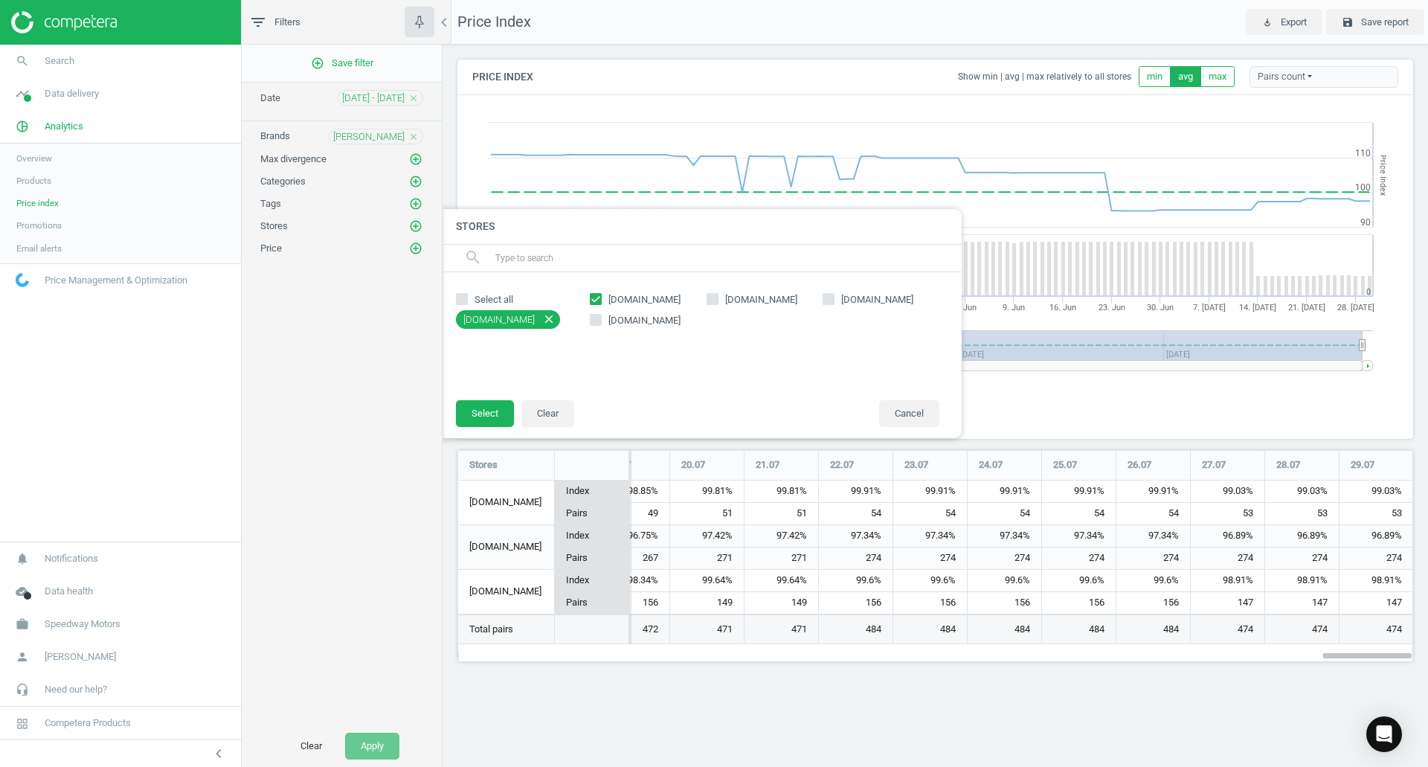
checkbox input "true"
click at [492, 415] on button "Select" at bounding box center [485, 413] width 58 height 27
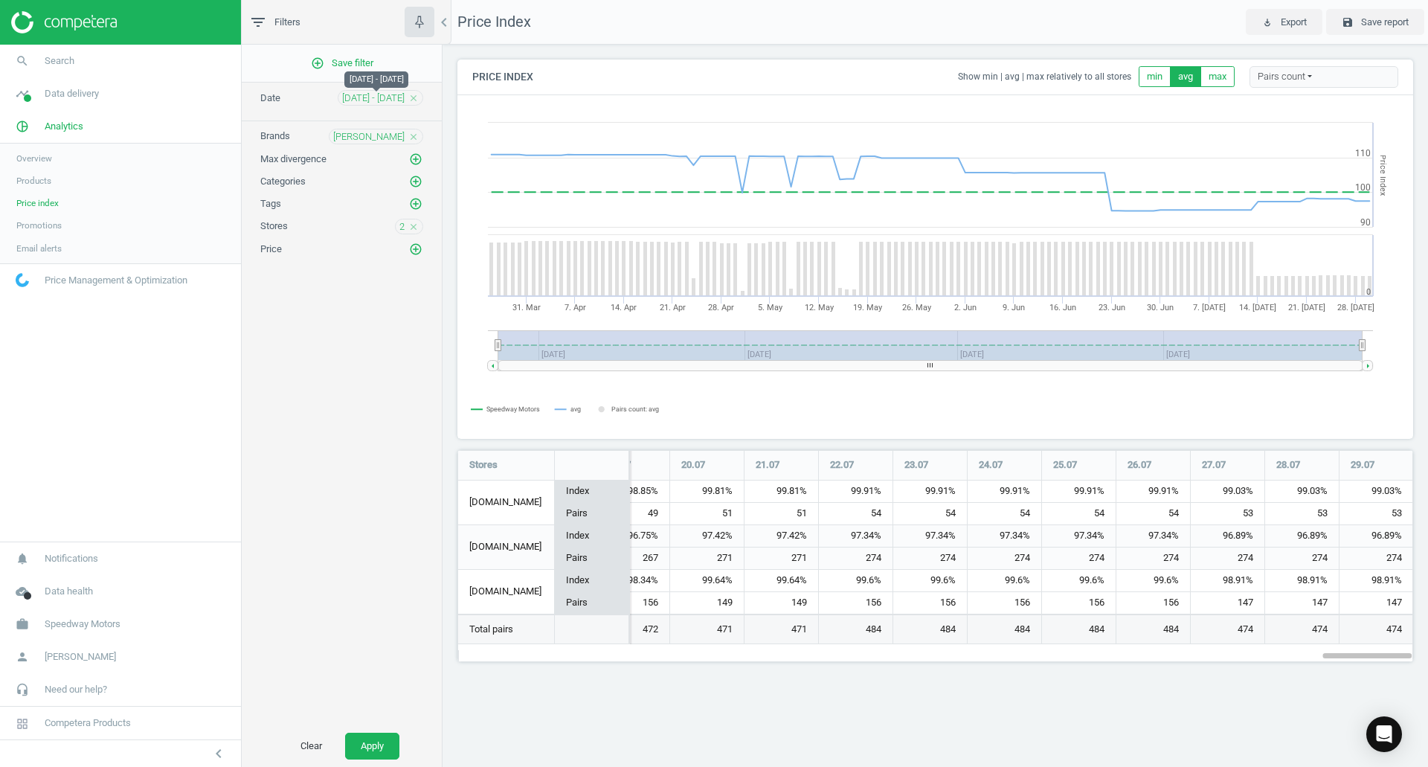
click at [388, 103] on span "01 Feb - 31 Jul" at bounding box center [373, 97] width 62 height 13
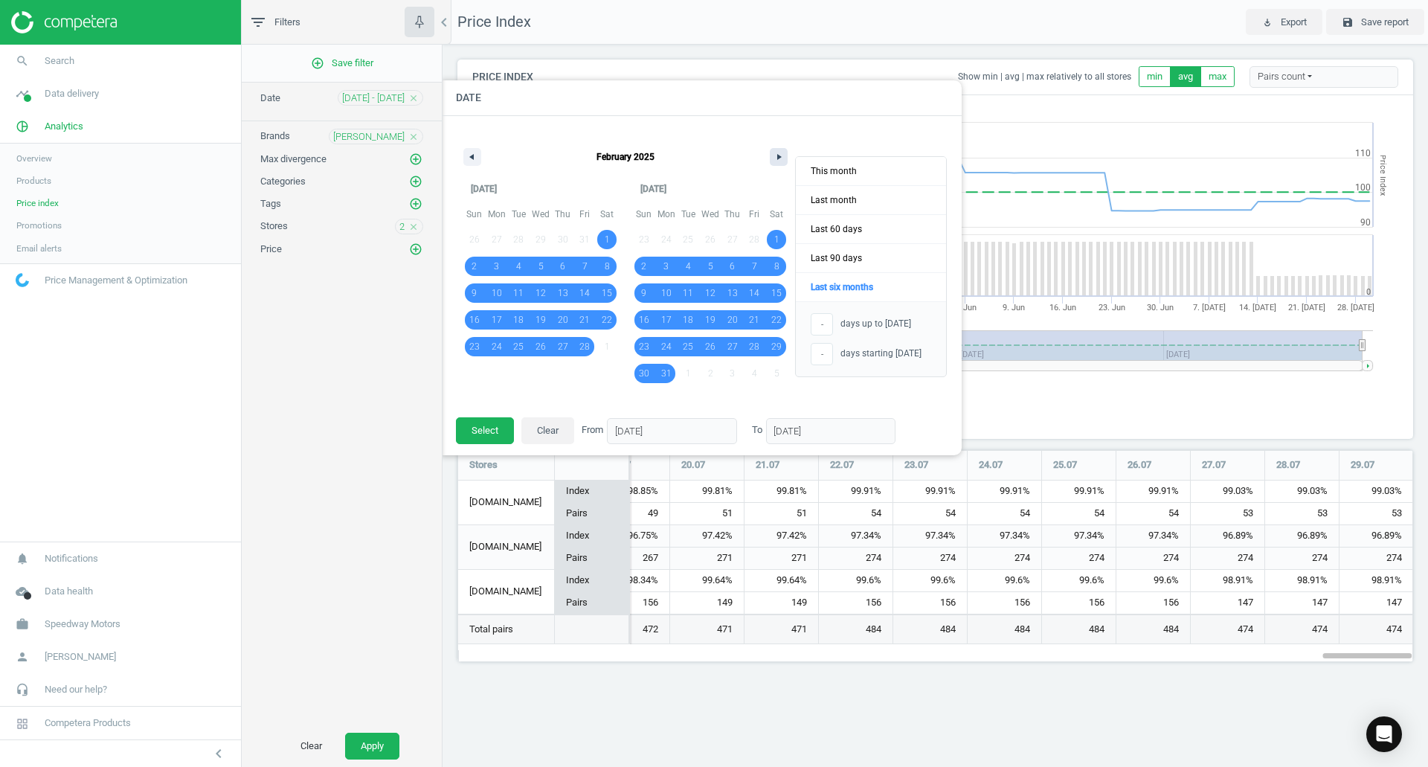
click at [783, 159] on icon "button" at bounding box center [780, 157] width 7 height 6
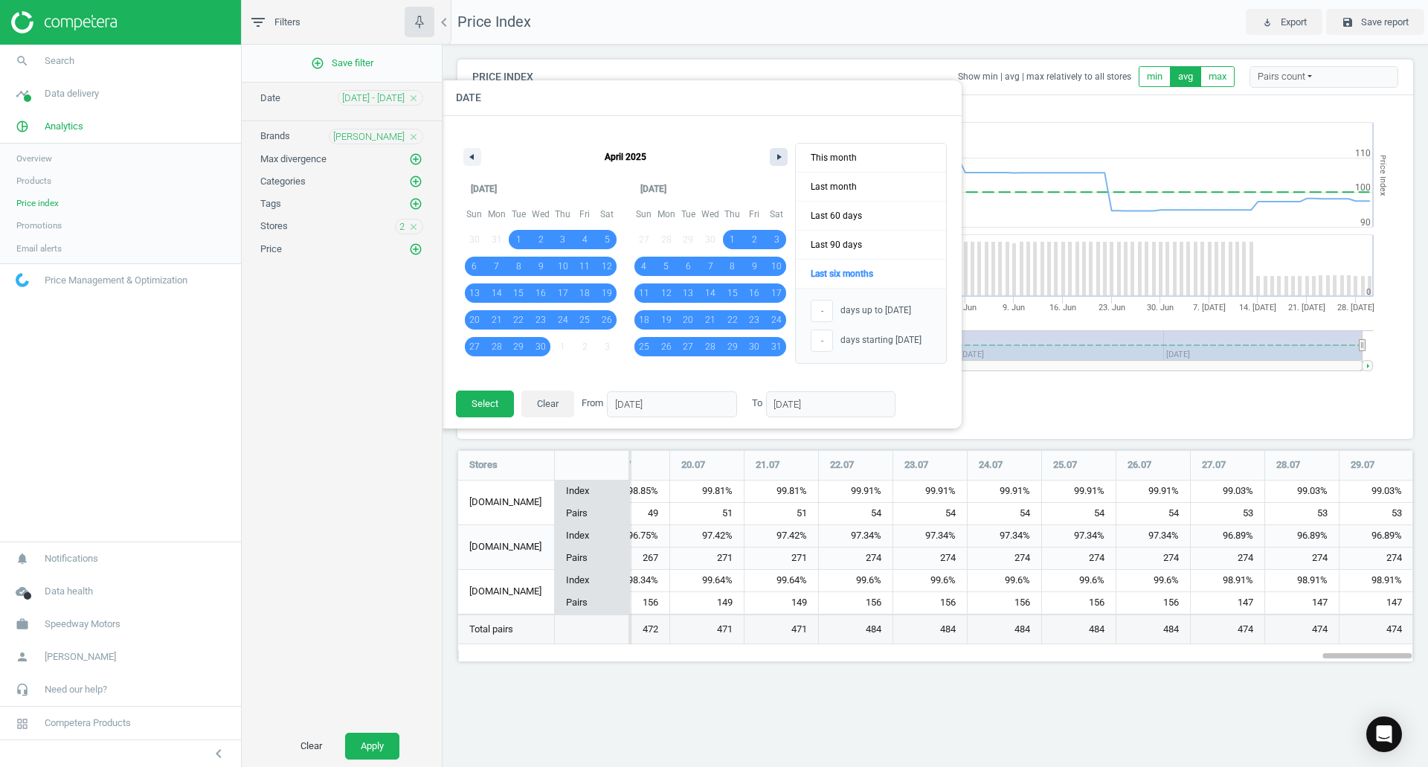
click at [783, 159] on icon "button" at bounding box center [780, 157] width 7 height 6
click at [471, 169] on div "May 2025" at bounding box center [625, 153] width 339 height 45
click at [475, 164] on button "button" at bounding box center [472, 157] width 18 height 18
click at [513, 236] on span "1" at bounding box center [518, 239] width 22 height 19
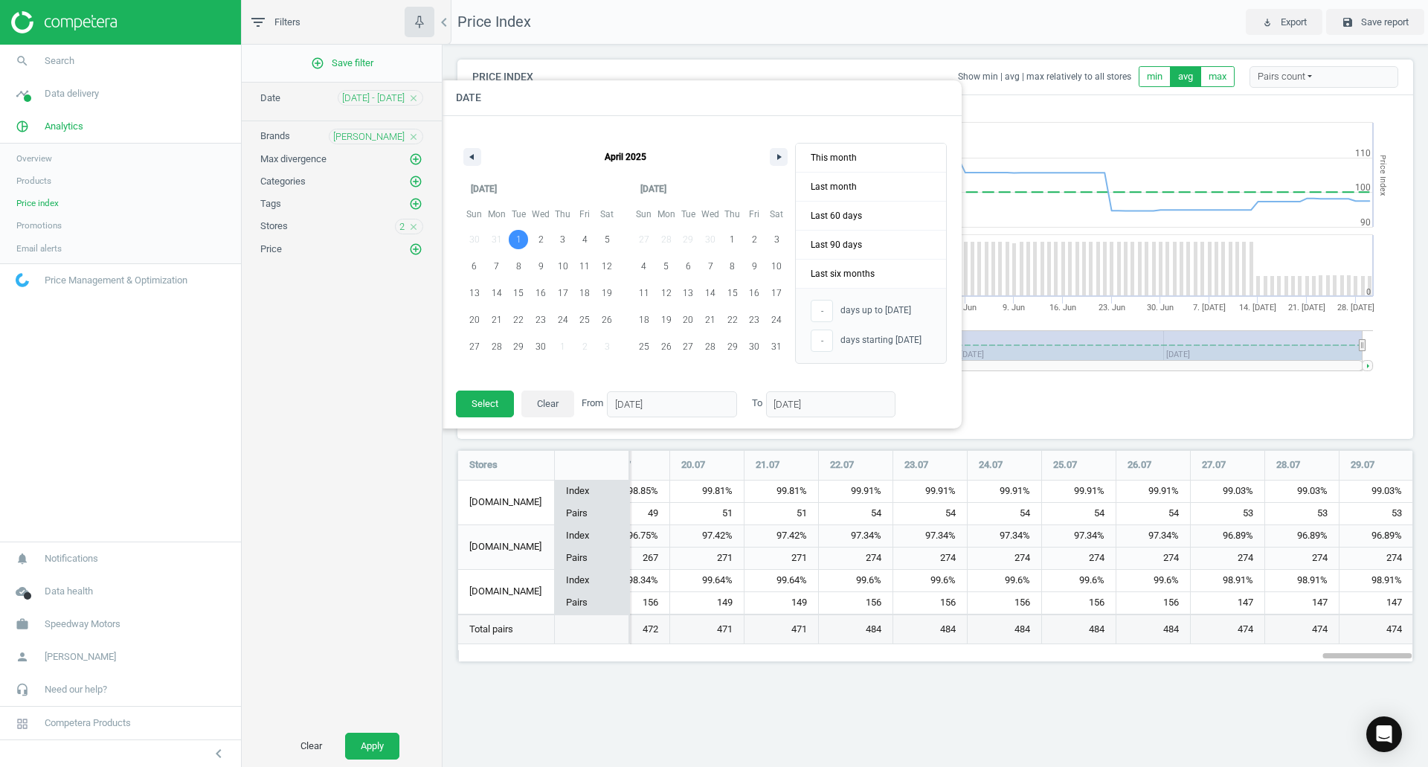
type input "01/04/2025"
click at [786, 152] on button "button" at bounding box center [779, 157] width 18 height 18
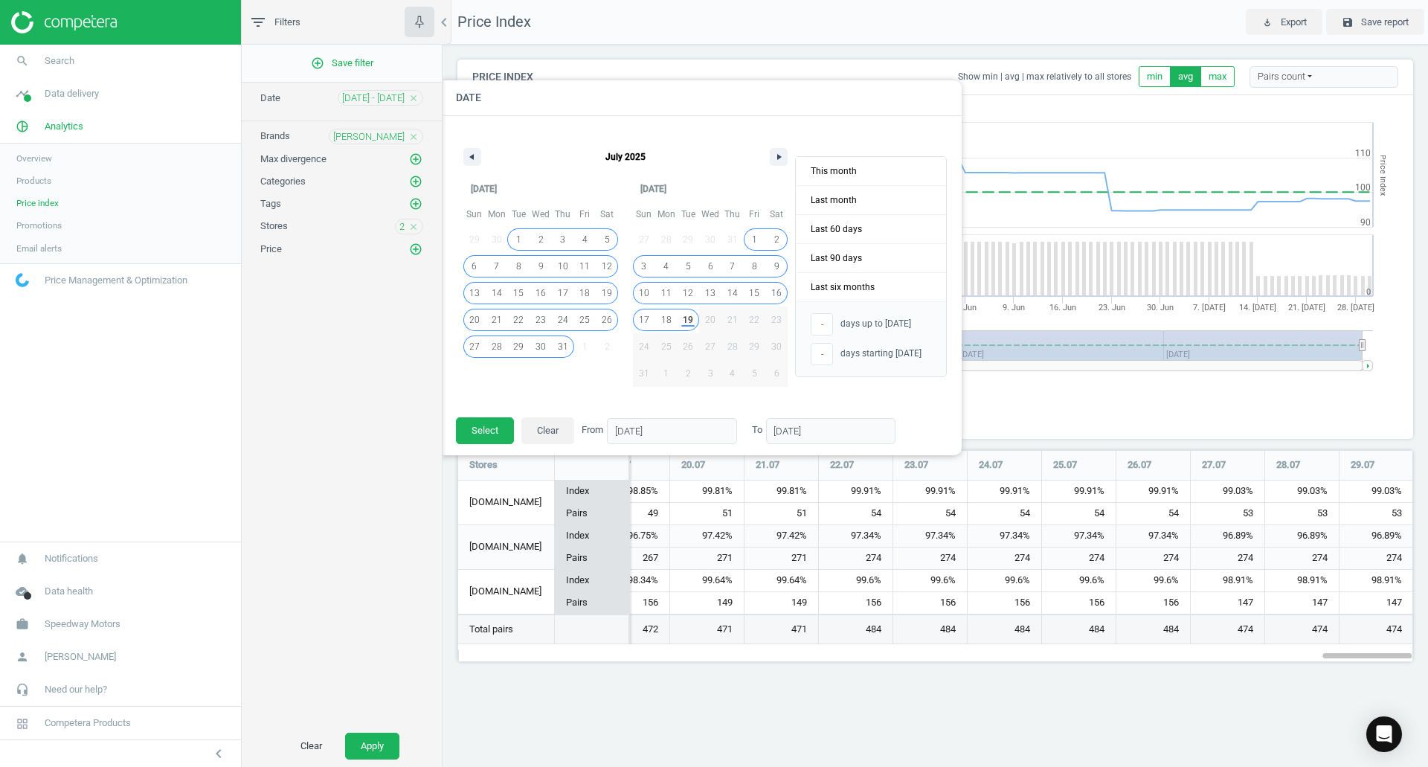
click at [685, 322] on span "19" at bounding box center [688, 319] width 10 height 27
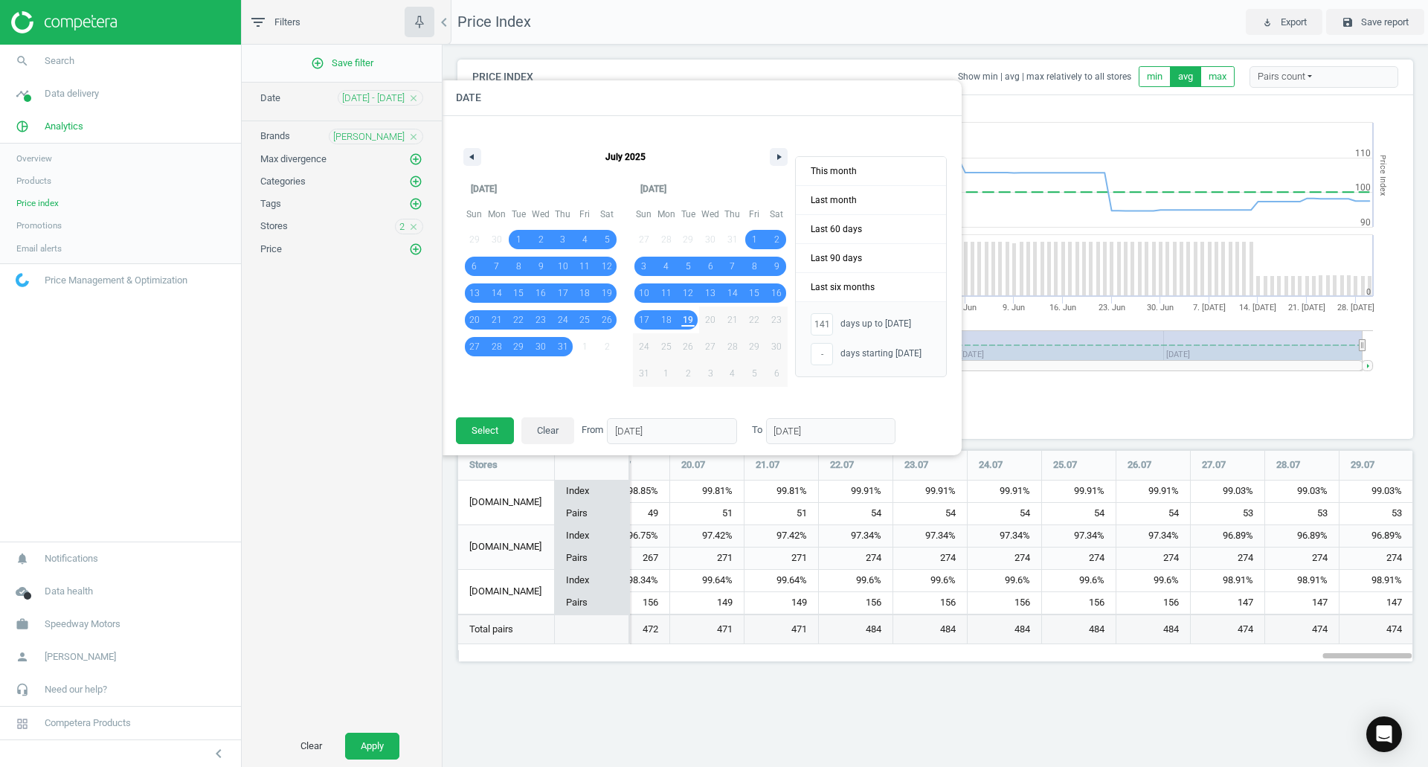
type input "141"
type input "19/08/2025"
click at [481, 437] on button "Select" at bounding box center [485, 430] width 58 height 27
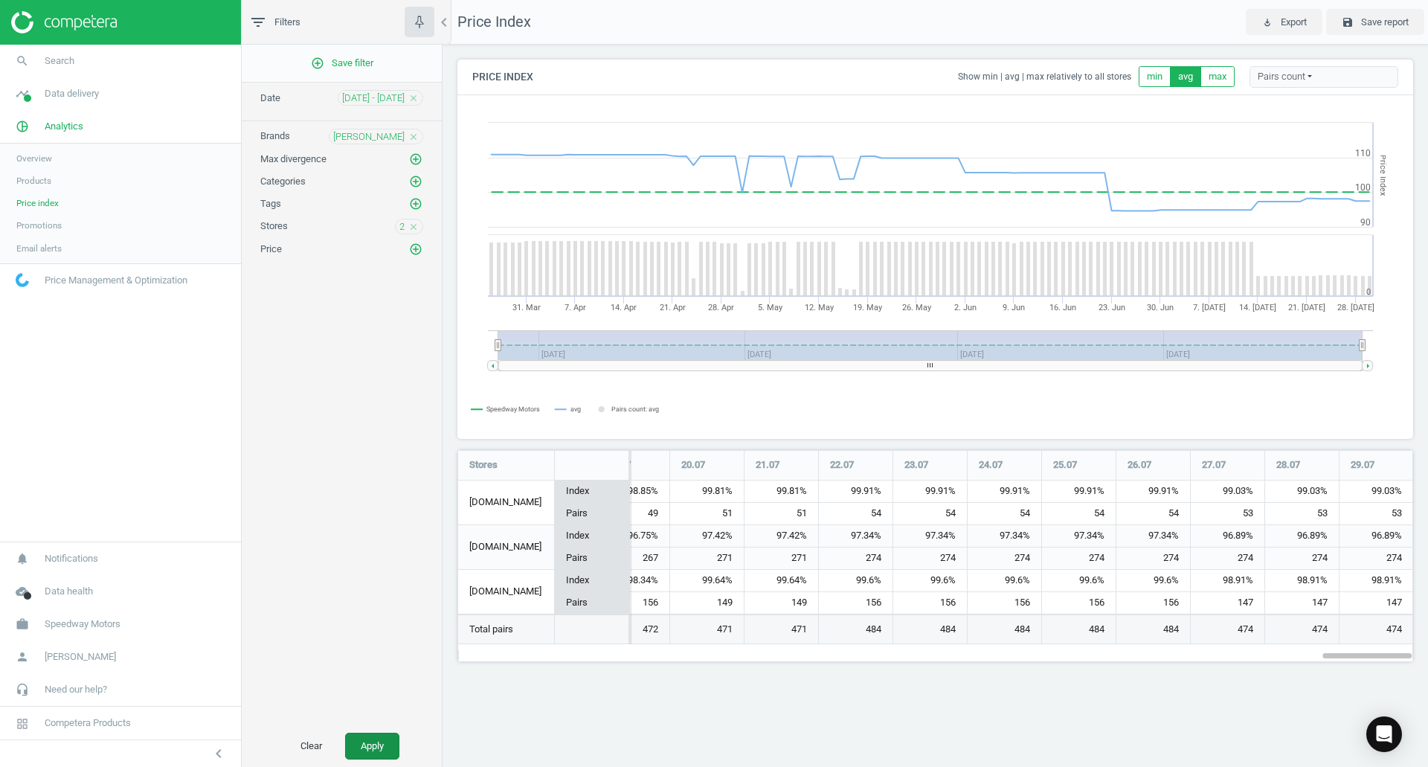
drag, startPoint x: 362, startPoint y: 755, endPoint x: 370, endPoint y: 757, distance: 8.5
click at [363, 754] on button "Apply" at bounding box center [372, 746] width 54 height 27
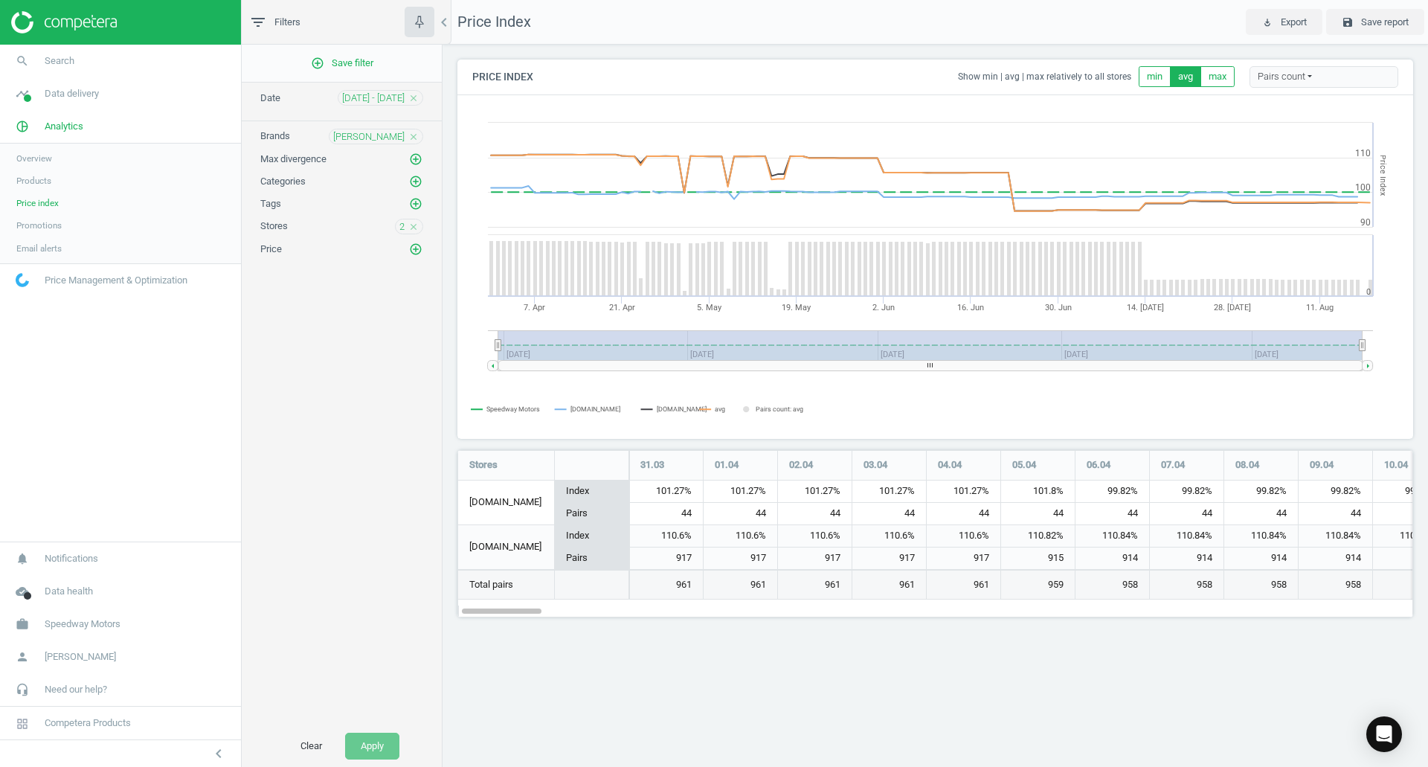
scroll to position [190, 979]
click at [701, 404] on rect at bounding box center [935, 267] width 954 height 342
click at [707, 409] on icon at bounding box center [705, 409] width 12 height 0
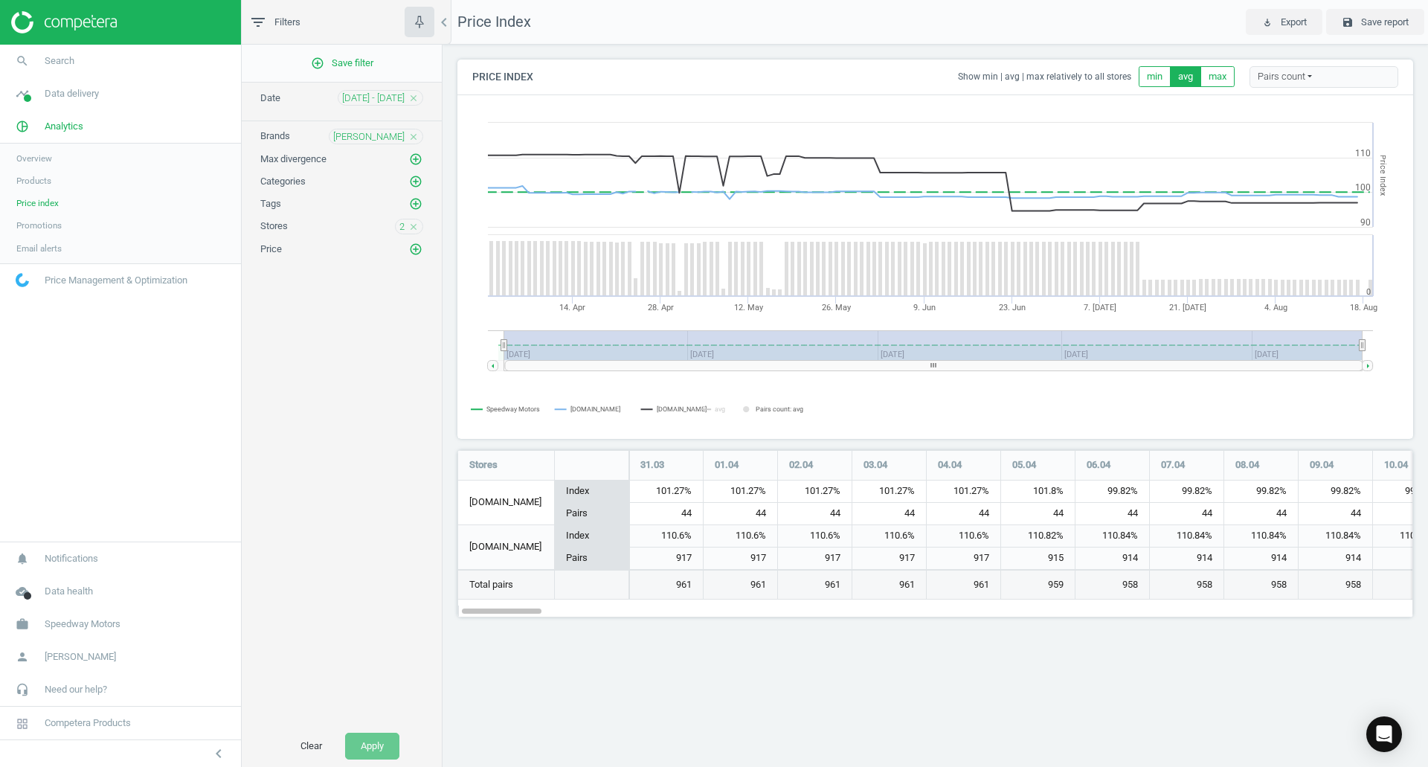
click at [709, 408] on rect at bounding box center [935, 267] width 954 height 342
click at [651, 409] on icon at bounding box center [647, 409] width 12 height 0
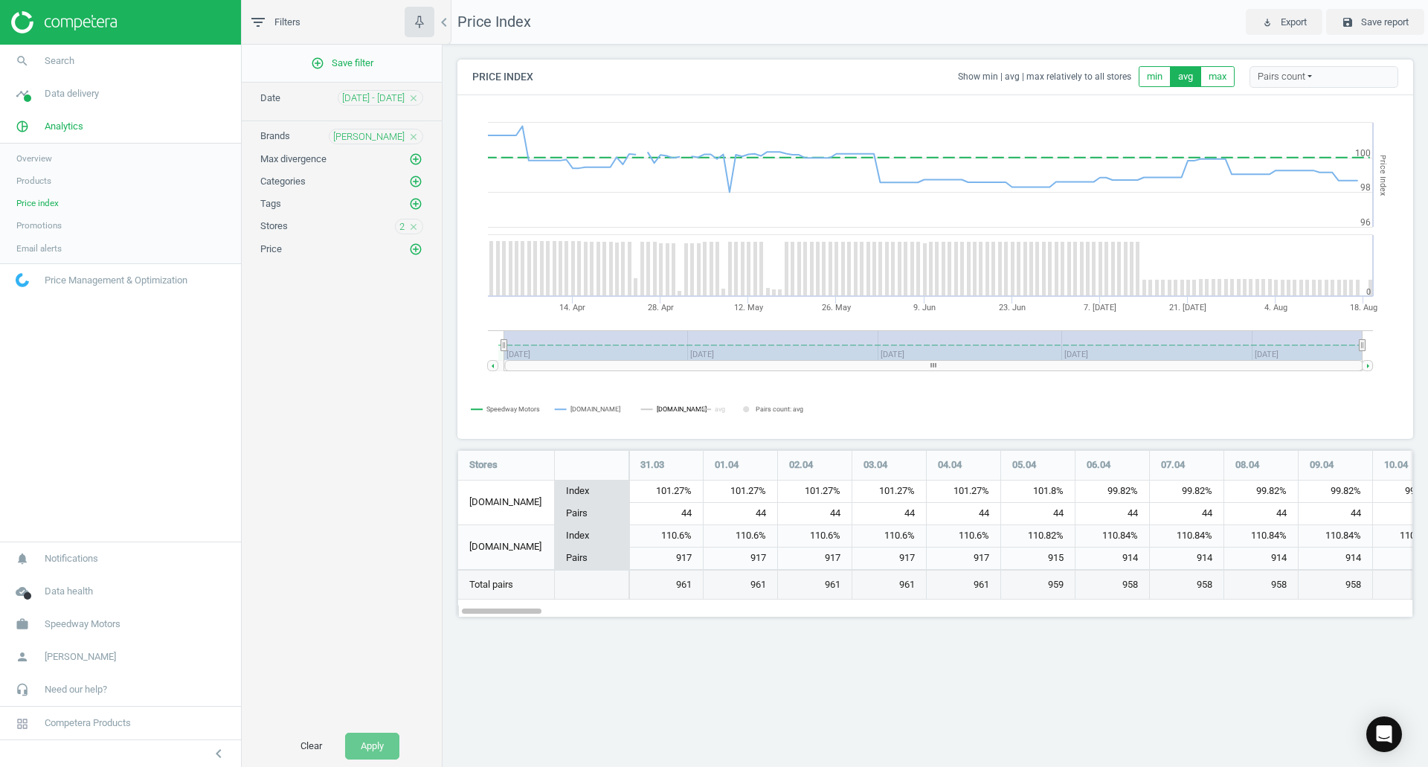
click at [651, 409] on icon at bounding box center [647, 409] width 12 height 0
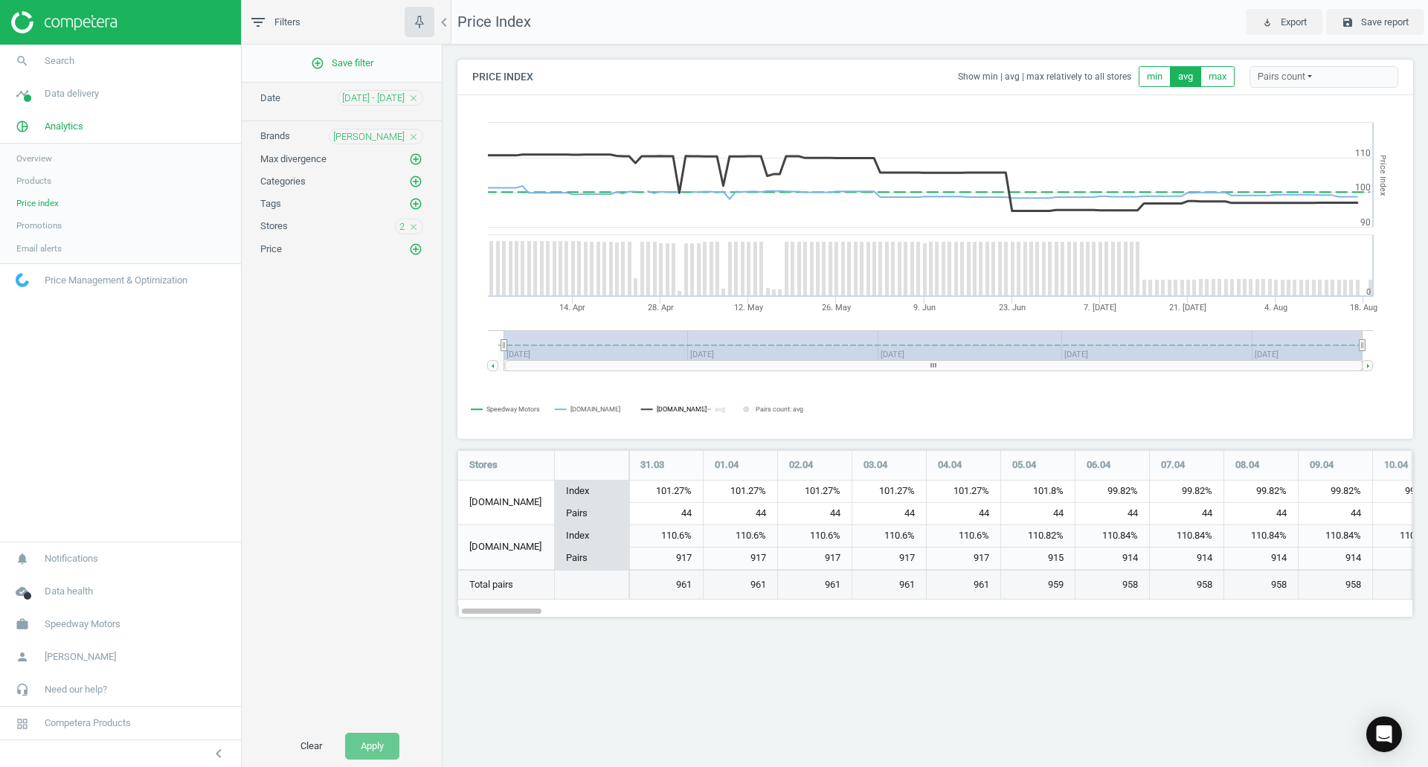
click at [651, 409] on icon at bounding box center [647, 409] width 12 height 0
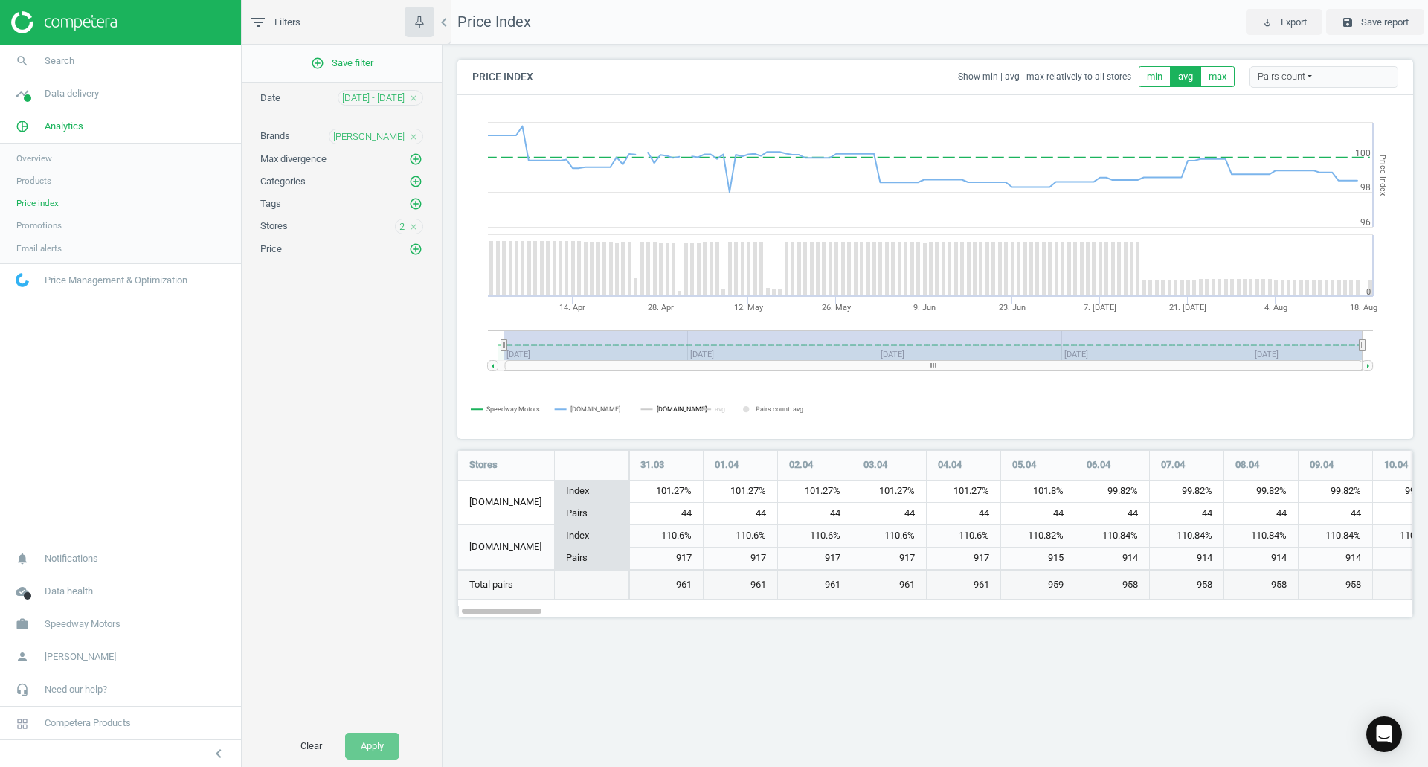
click at [651, 409] on icon at bounding box center [647, 409] width 12 height 0
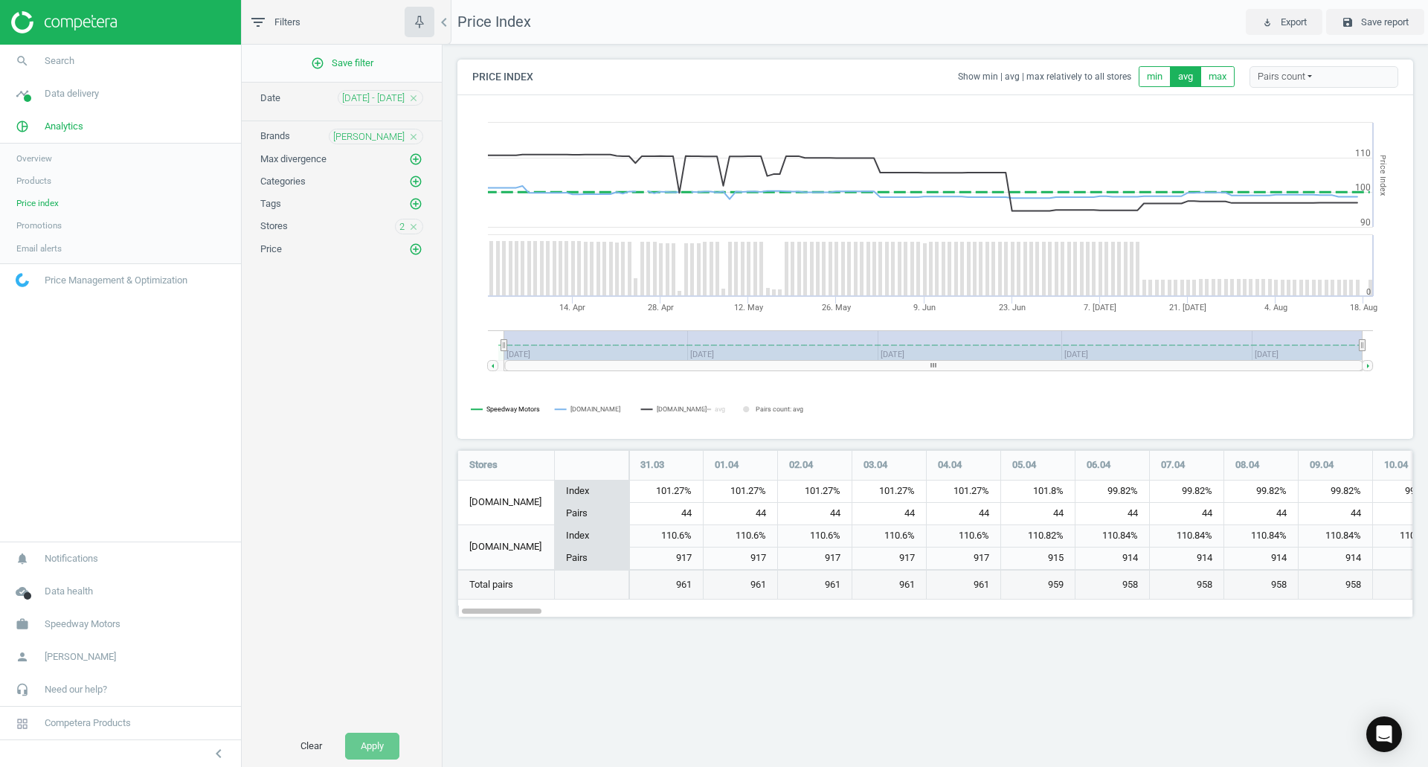
click at [499, 411] on tspan "Speedway Motors" at bounding box center [513, 408] width 54 height 7
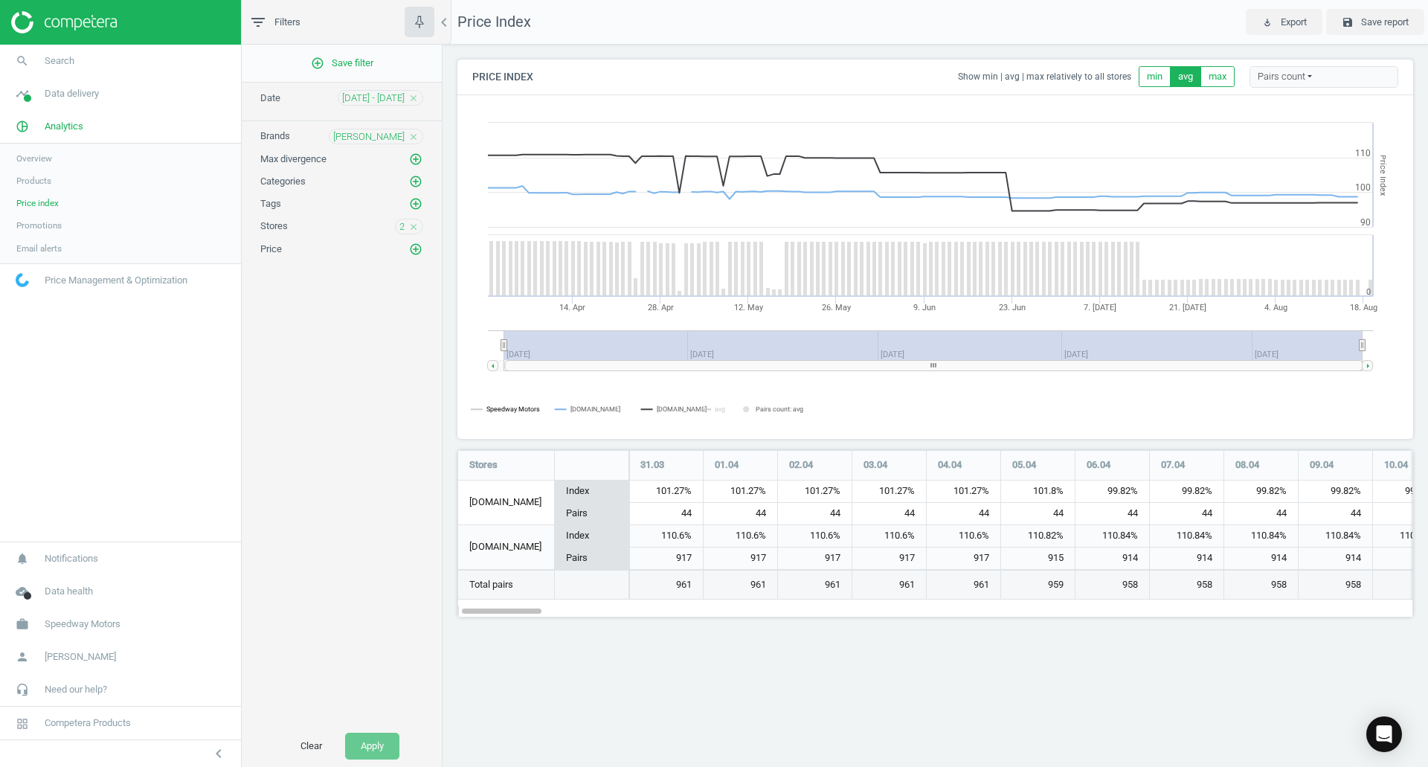
click at [499, 411] on tspan "Speedway Motors" at bounding box center [513, 408] width 54 height 7
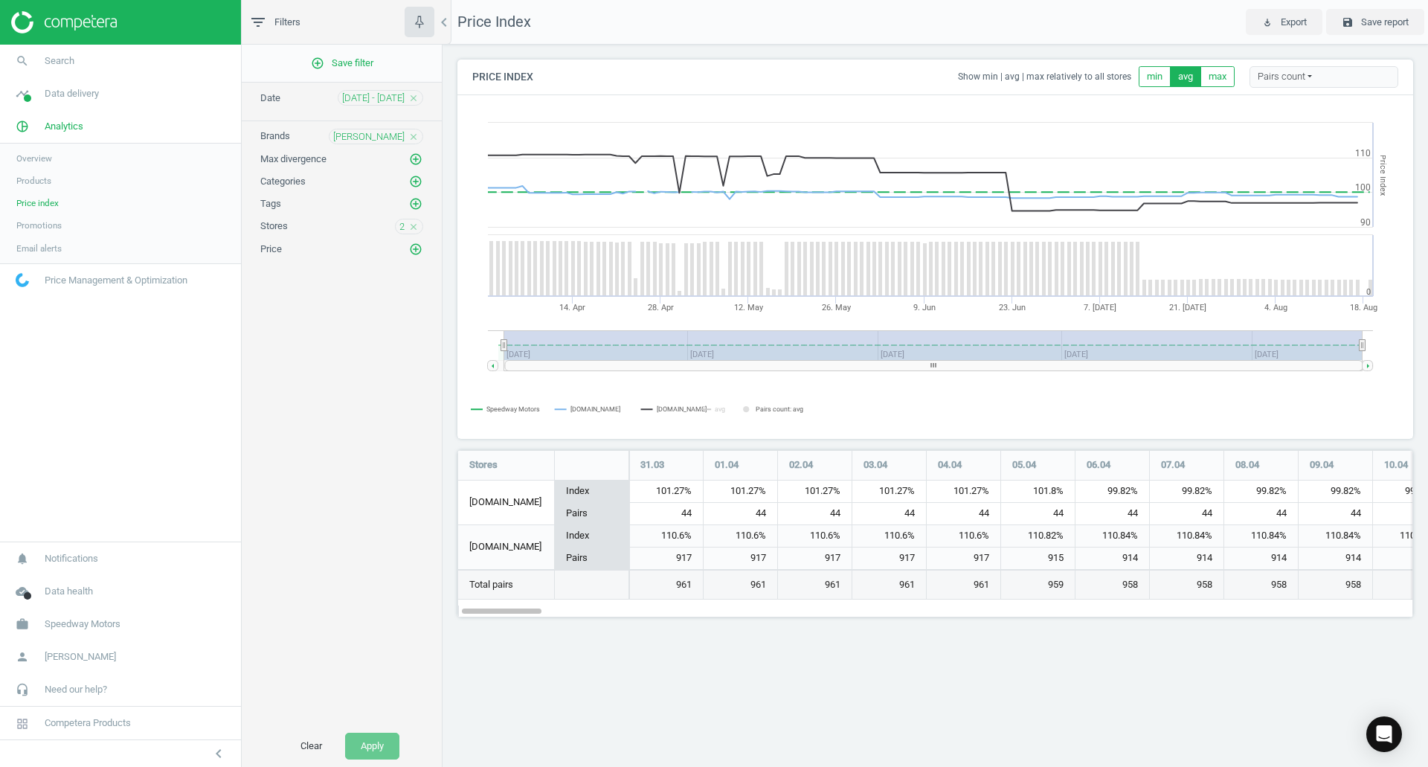
drag, startPoint x: 1184, startPoint y: 348, endPoint x: 1448, endPoint y: 352, distance: 264.1
click at [1427, 352] on html "Group 2 Created with Sketch. ic/cloud_download/grey600 Created with Sketch. gra…" at bounding box center [714, 383] width 1428 height 767
drag, startPoint x: 1361, startPoint y: 347, endPoint x: 1482, endPoint y: 347, distance: 121.3
click at [1427, 347] on html "Group 2 Created with Sketch. ic/cloud_download/grey600 Created with Sketch. gra…" at bounding box center [714, 383] width 1428 height 767
drag, startPoint x: 1238, startPoint y: 369, endPoint x: 893, endPoint y: 374, distance: 344.5
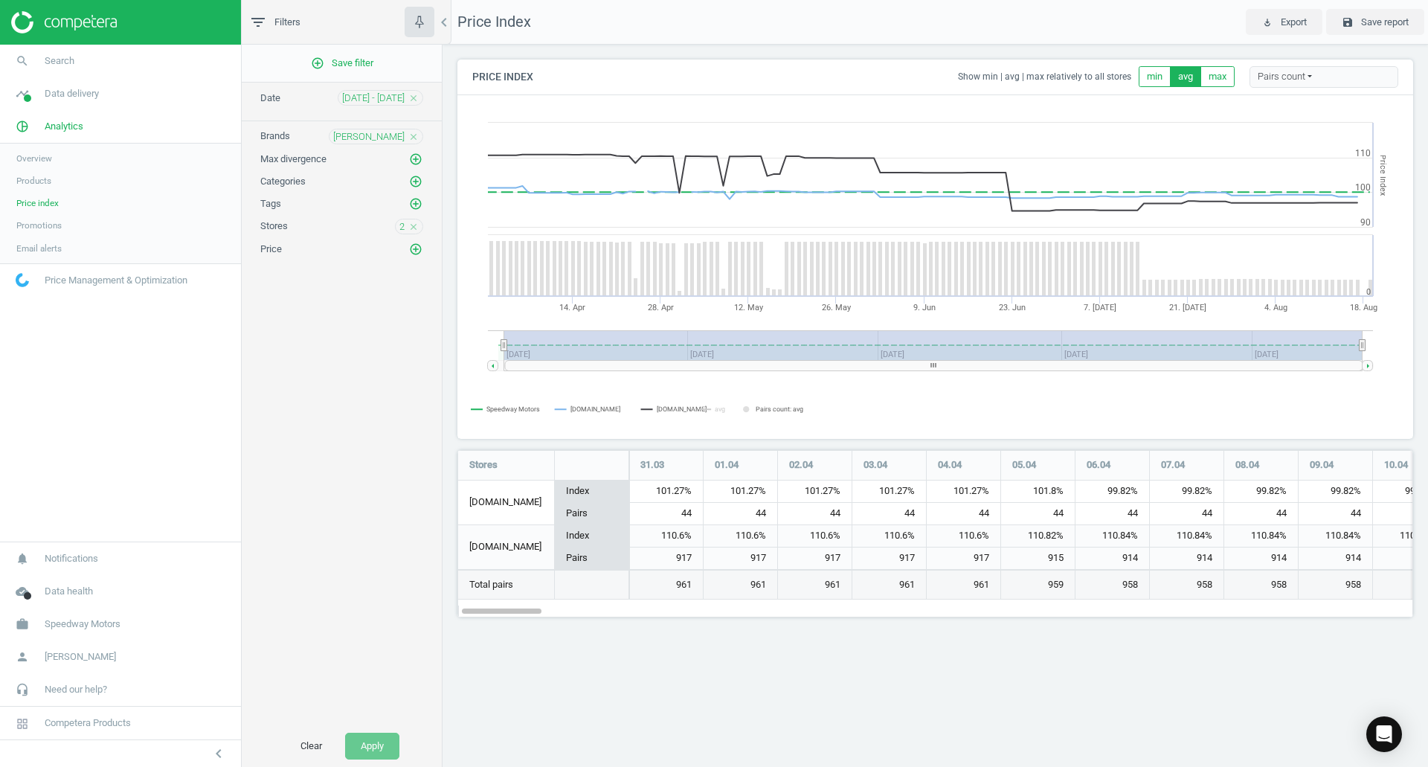
click at [893, 374] on rect at bounding box center [935, 267] width 954 height 342
drag, startPoint x: 883, startPoint y: 366, endPoint x: 1099, endPoint y: 366, distance: 215.7
click at [1091, 364] on rect at bounding box center [934, 365] width 858 height 10
click at [668, 497] on div "101.27%" at bounding box center [666, 492] width 74 height 22
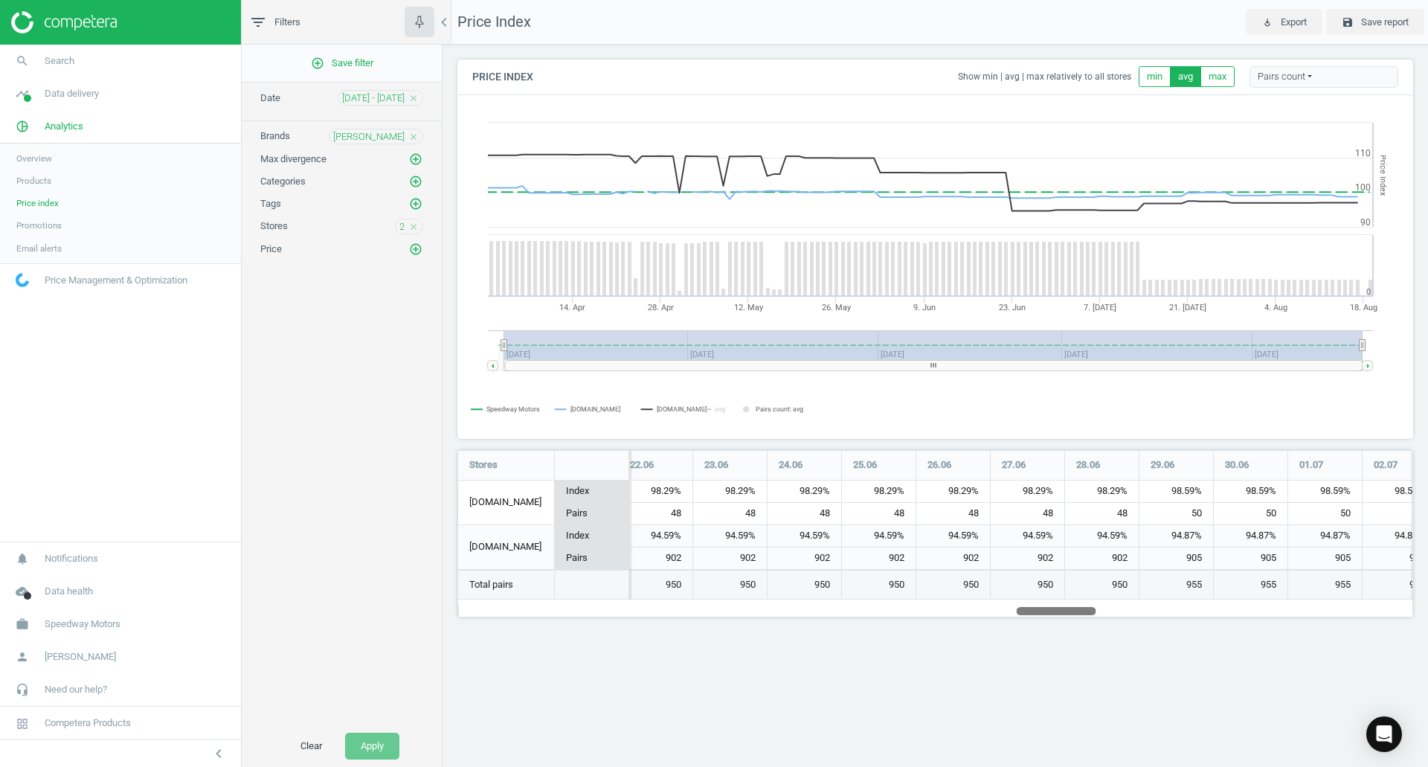
drag, startPoint x: 507, startPoint y: 613, endPoint x: 1062, endPoint y: 611, distance: 554.9
click at [1062, 611] on div at bounding box center [1057, 610] width 80 height 13
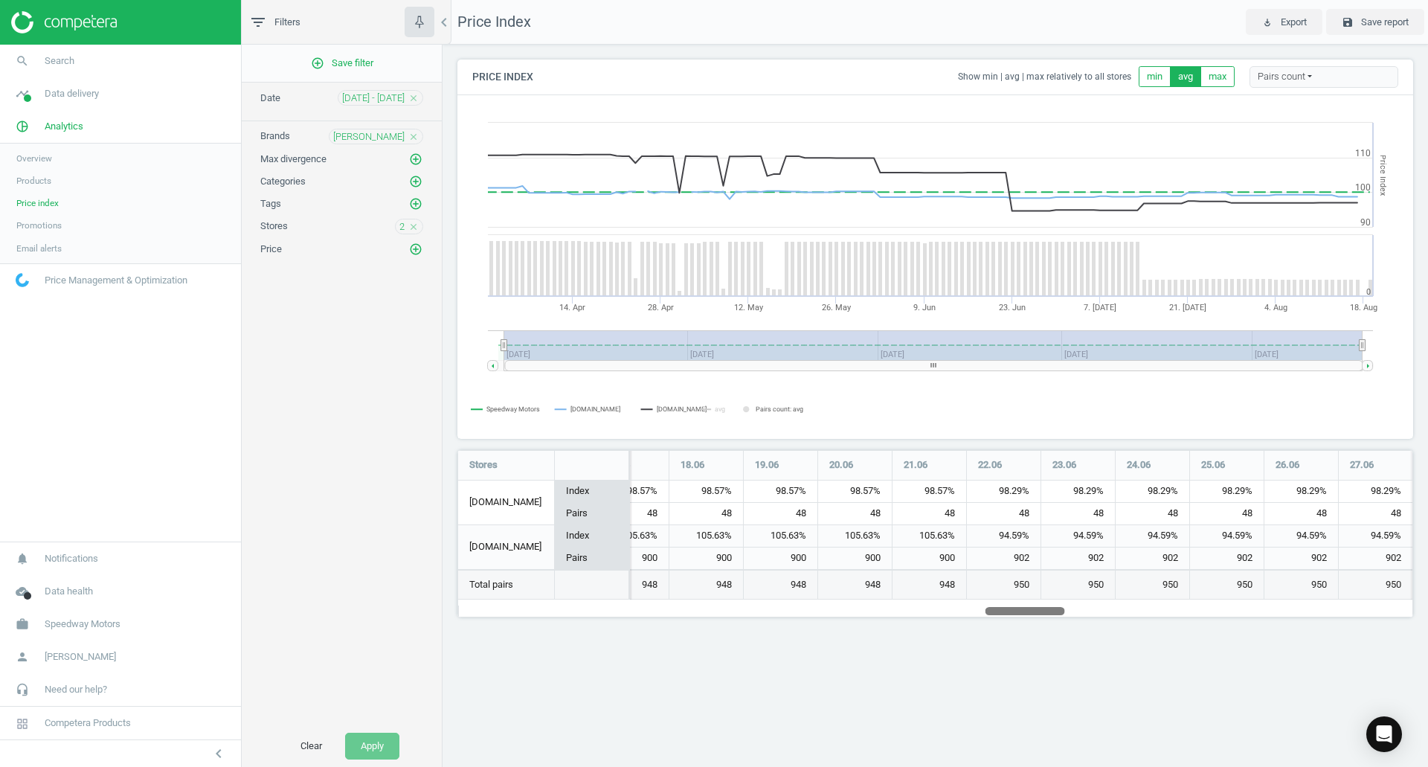
drag, startPoint x: 1059, startPoint y: 613, endPoint x: 1028, endPoint y: 607, distance: 31.8
click at [1028, 607] on div at bounding box center [1026, 610] width 80 height 13
click at [942, 560] on div "900" at bounding box center [930, 558] width 74 height 22
click at [920, 484] on div "98.57%" at bounding box center [930, 492] width 74 height 22
click at [1015, 489] on div "98.29%" at bounding box center [1004, 492] width 74 height 22
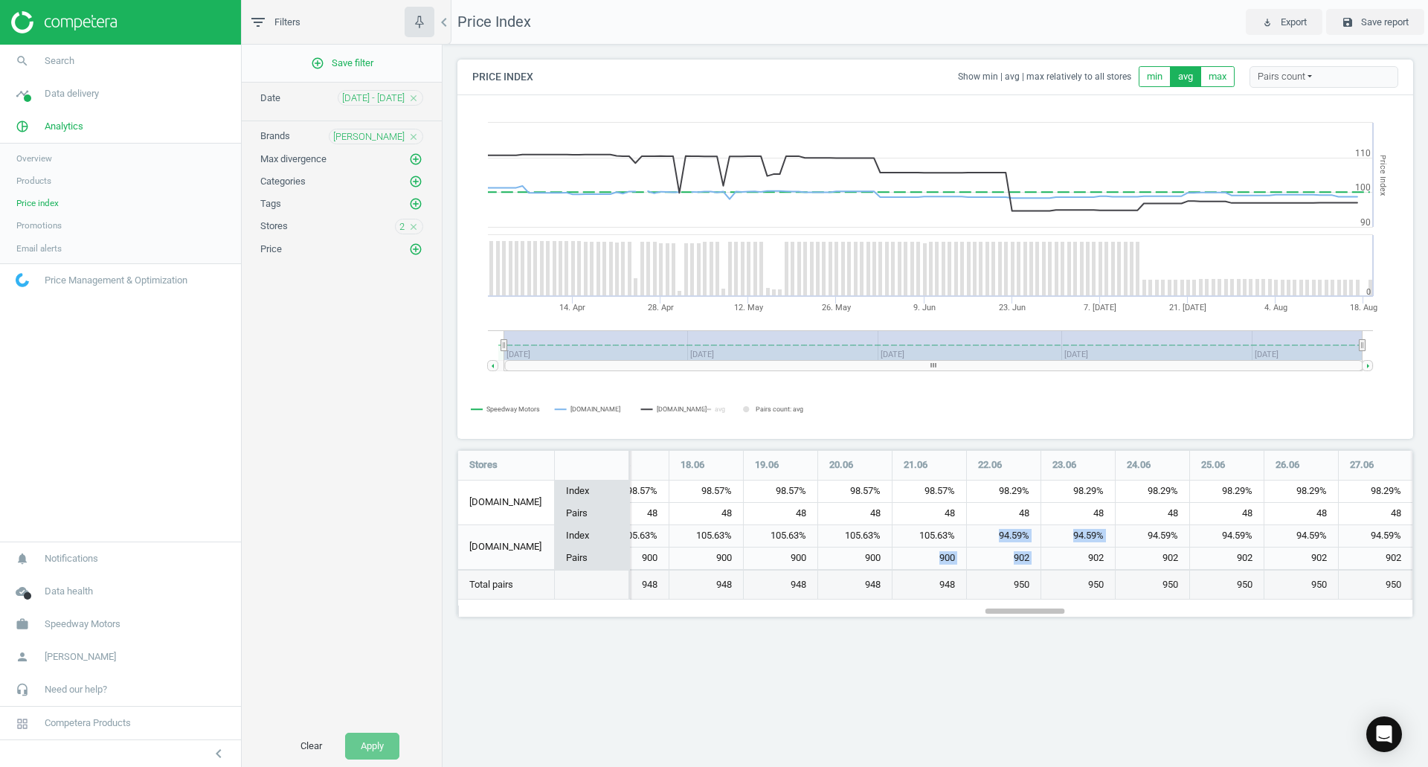
drag, startPoint x: 926, startPoint y: 559, endPoint x: 1064, endPoint y: 556, distance: 138.4
click at [1064, 556] on div "110.6% 917 110.6% 917 110.6% 917 110.6% 917 110.6% 917 110.82% 915 110.84% 914 …" at bounding box center [37, 547] width 10489 height 45
click at [1009, 550] on div "902" at bounding box center [1004, 558] width 74 height 22
click at [1305, 508] on div "48" at bounding box center [1302, 514] width 74 height 22
click at [592, 514] on div "Pairs" at bounding box center [592, 513] width 74 height 22
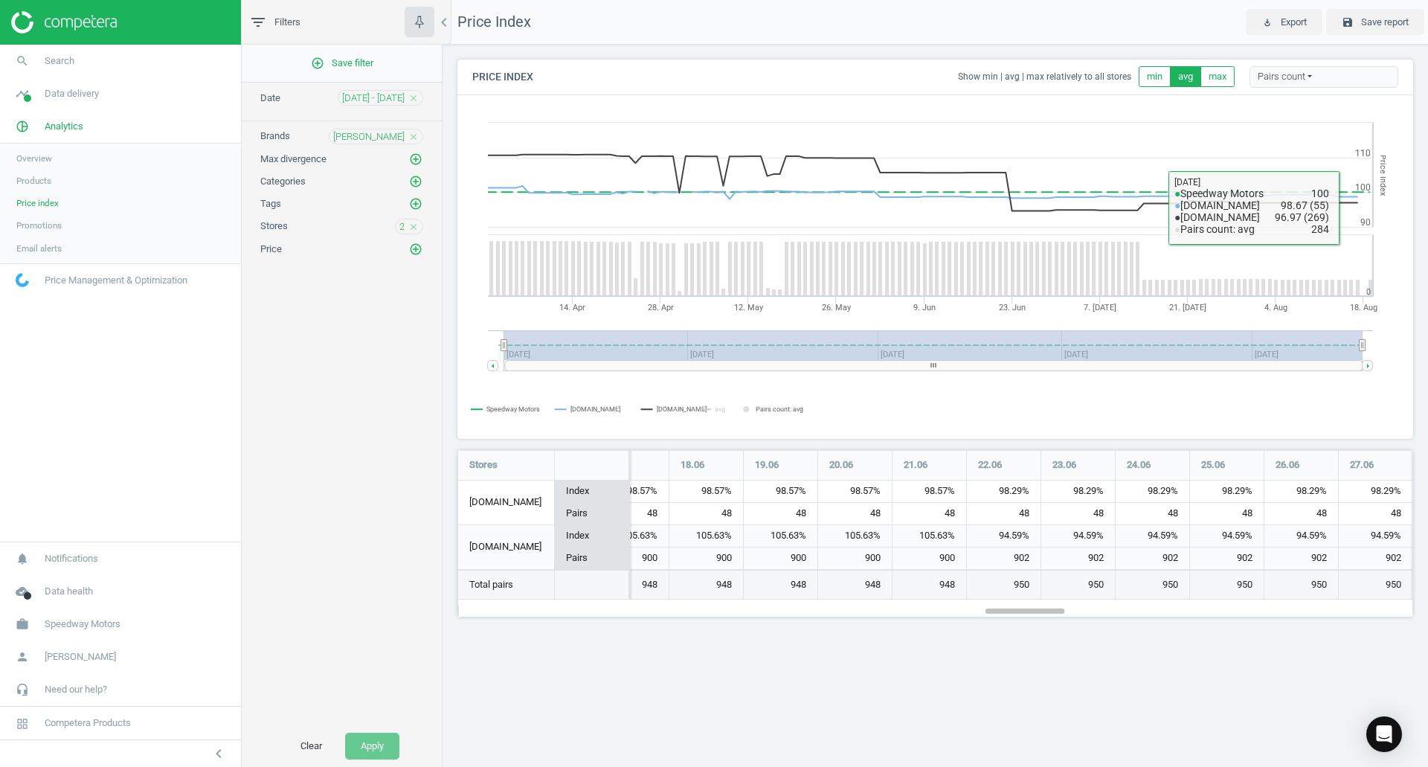
click at [1292, 77] on div "Pairs count" at bounding box center [1324, 77] width 149 height 22
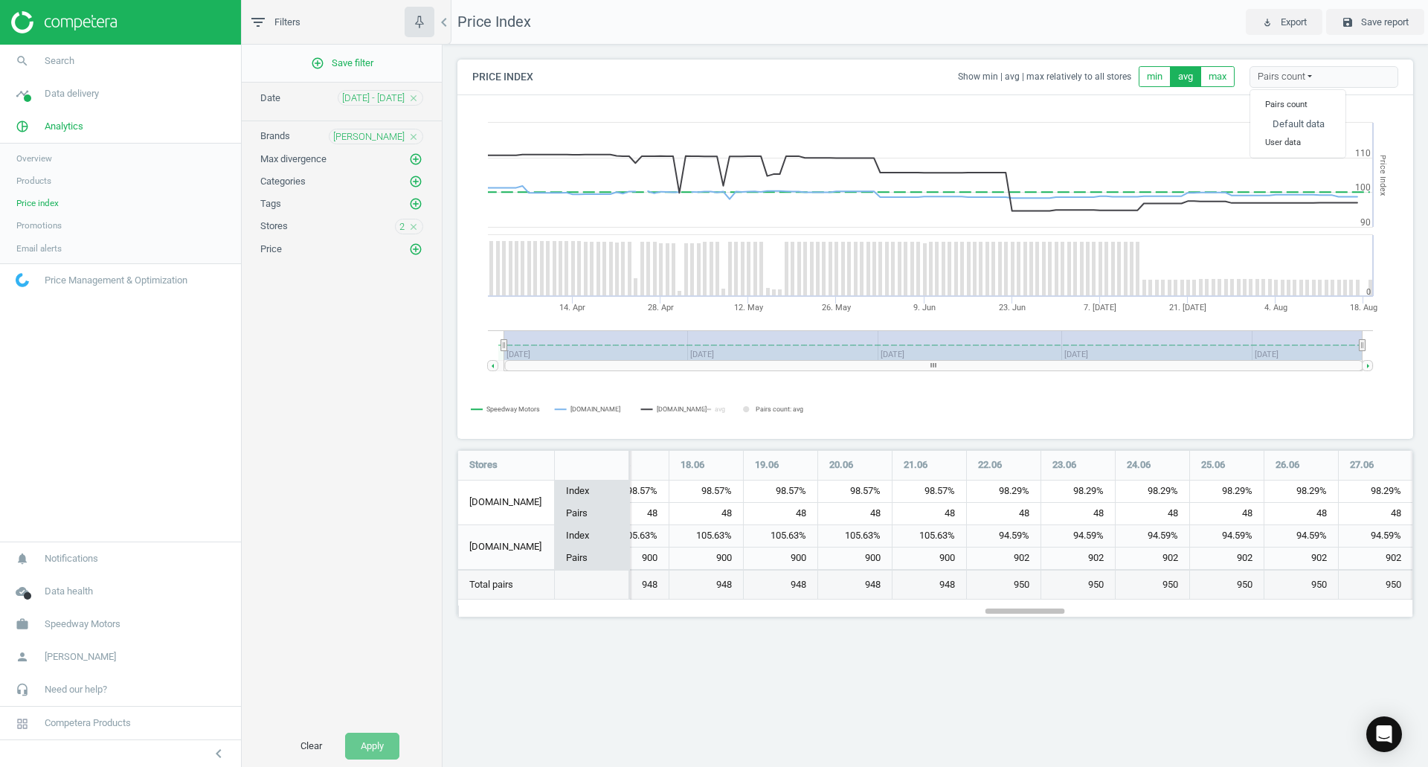
click at [1280, 104] on h6 "Pairs count" at bounding box center [1297, 105] width 95 height 20
click at [1387, 83] on div "Pairs count" at bounding box center [1324, 77] width 149 height 22
click at [414, 245] on icon "add_circle_outline" at bounding box center [415, 249] width 13 height 13
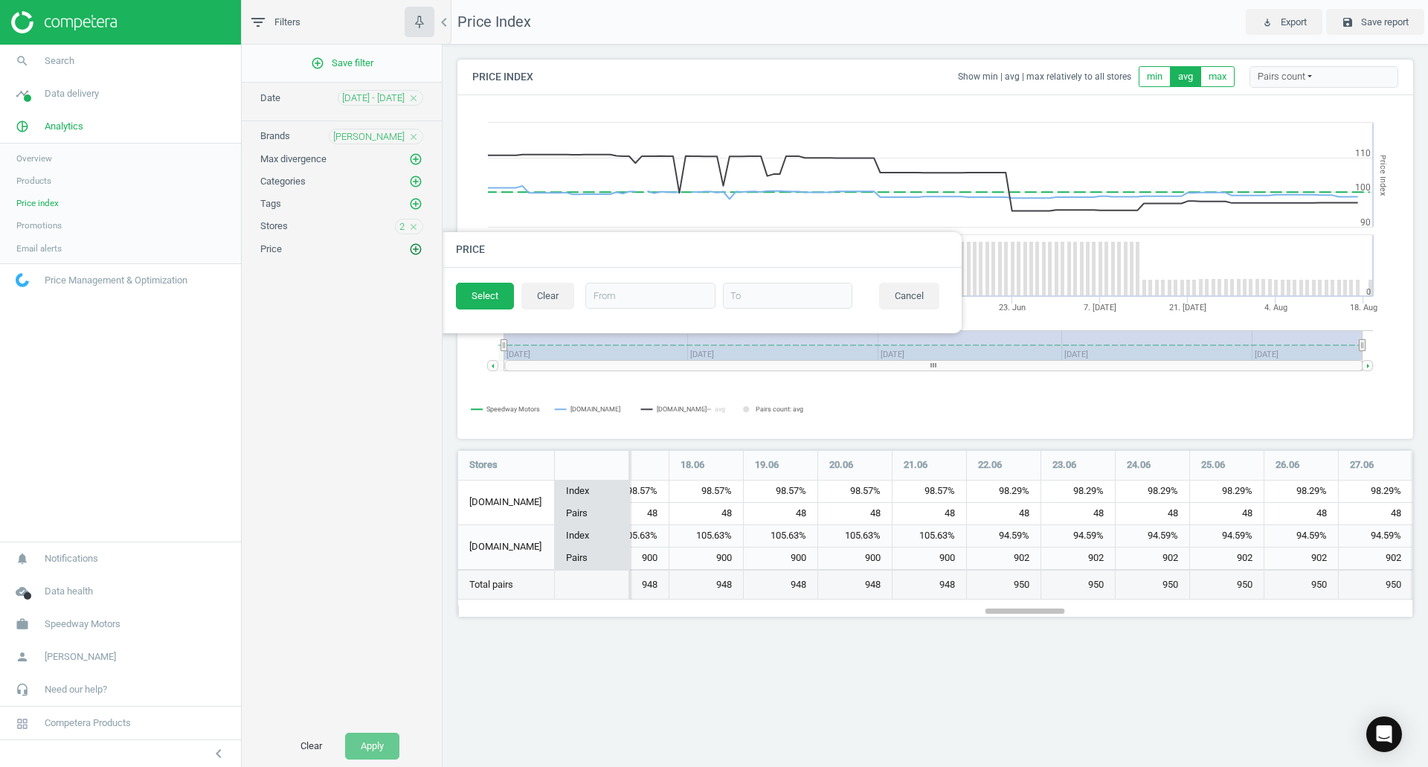
click at [414, 245] on icon "add_circle_outline" at bounding box center [415, 249] width 13 height 13
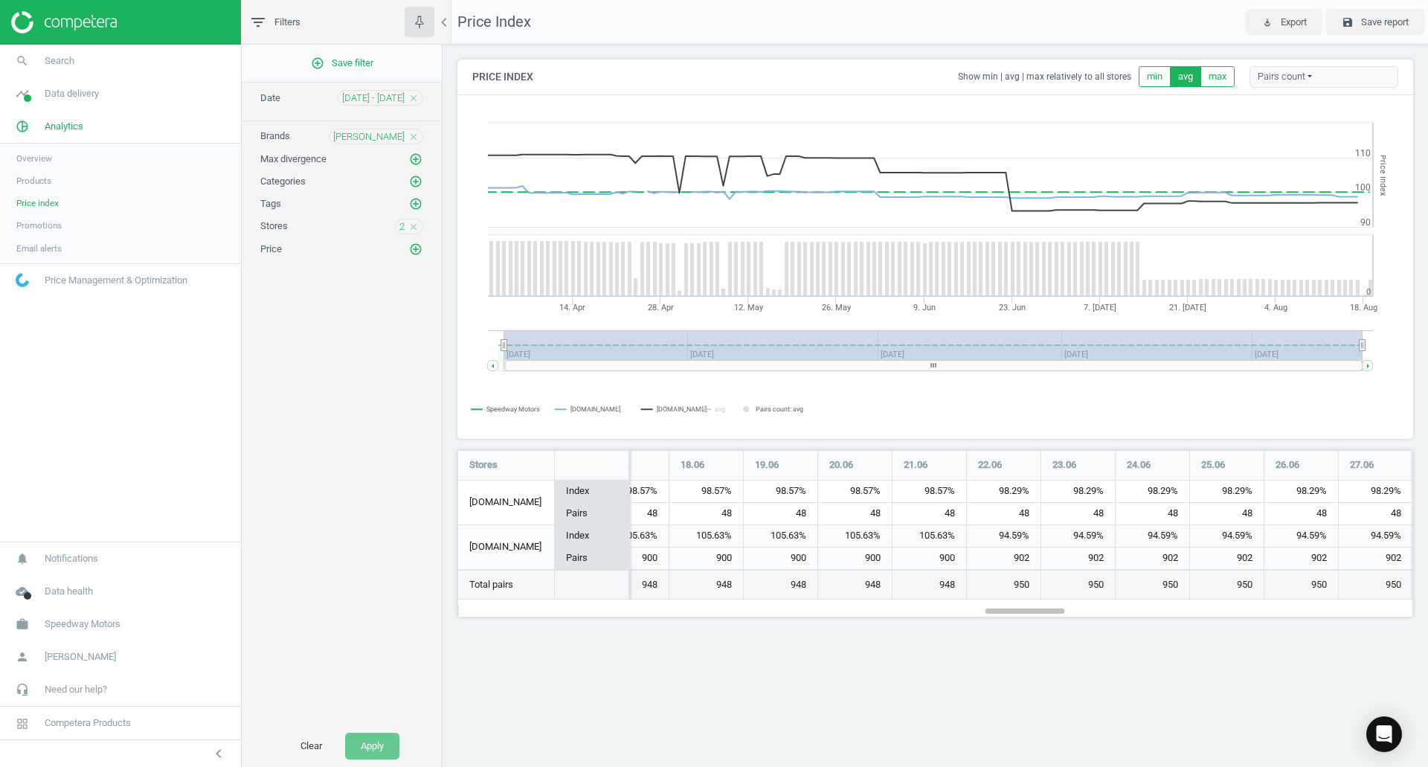
click at [410, 224] on icon "close" at bounding box center [413, 227] width 10 height 10
click at [367, 761] on div "Clear Apply" at bounding box center [342, 746] width 200 height 42
click at [347, 715] on div "add_circle_outline Save filter Date 01 Apr - 19 Aug close Brands Bassett close …" at bounding box center [342, 385] width 200 height 681
click at [352, 742] on button "Apply" at bounding box center [372, 746] width 54 height 27
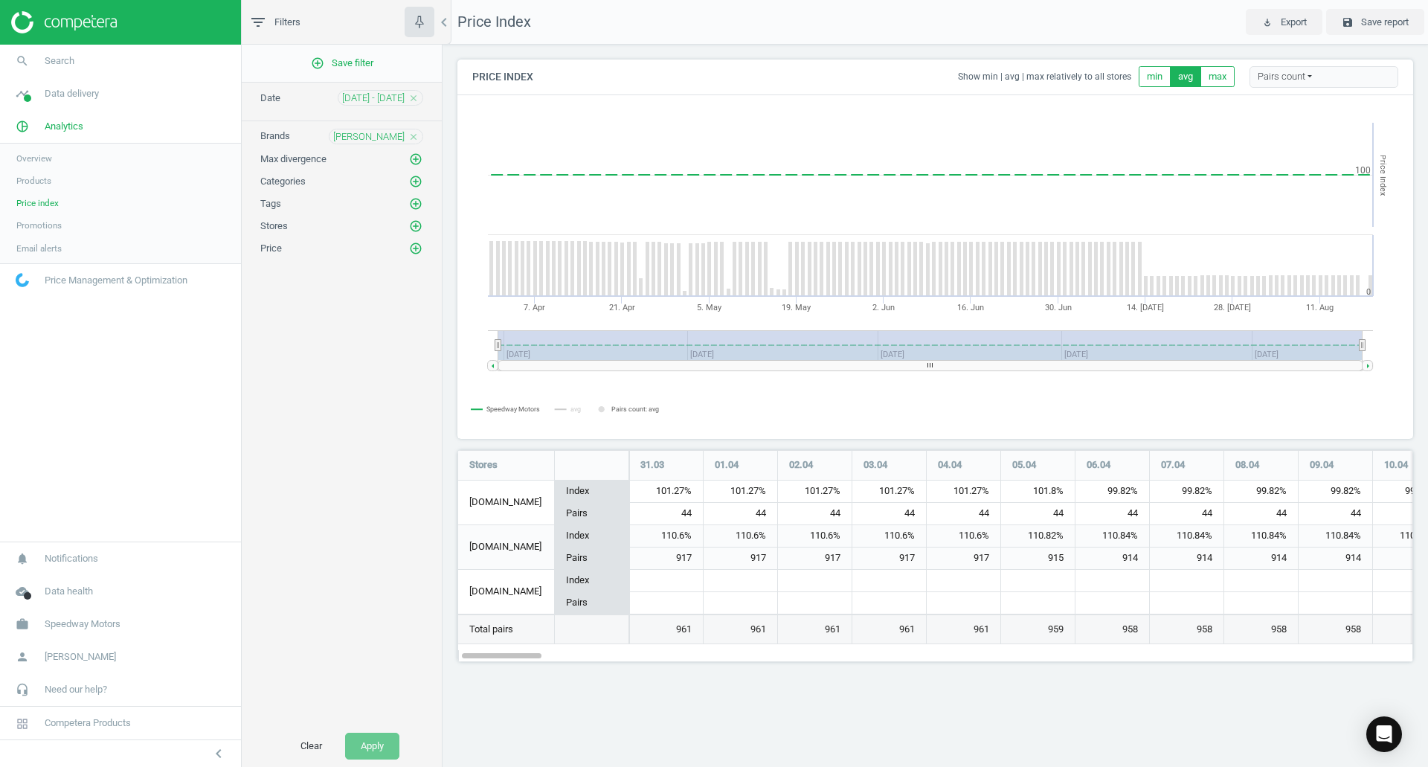
scroll to position [235, 979]
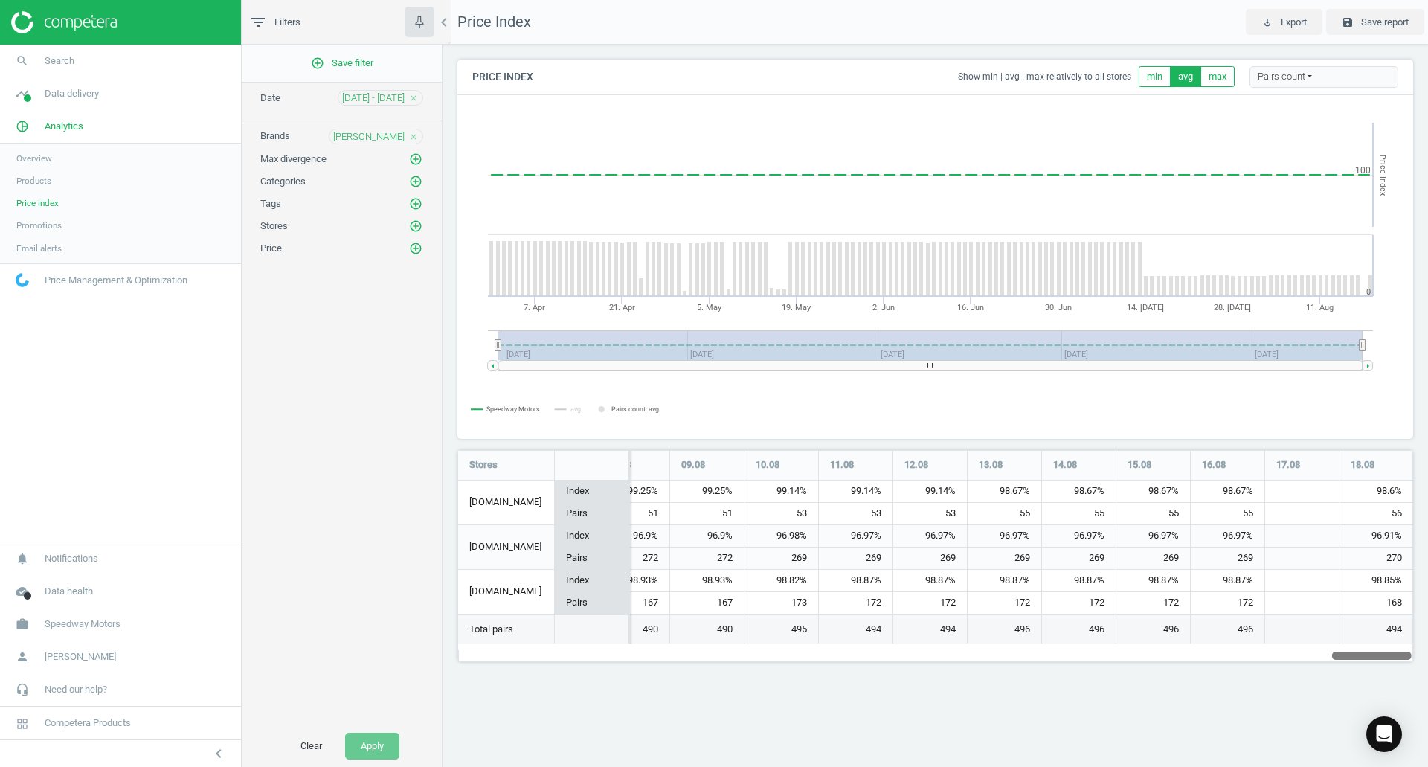
drag, startPoint x: 500, startPoint y: 652, endPoint x: 1440, endPoint y: 630, distance: 940.5
click at [1427, 630] on html "Group 2 Created with Sketch. ic/cloud_download/grey600 Created with Sketch. gra…" at bounding box center [714, 383] width 1428 height 767
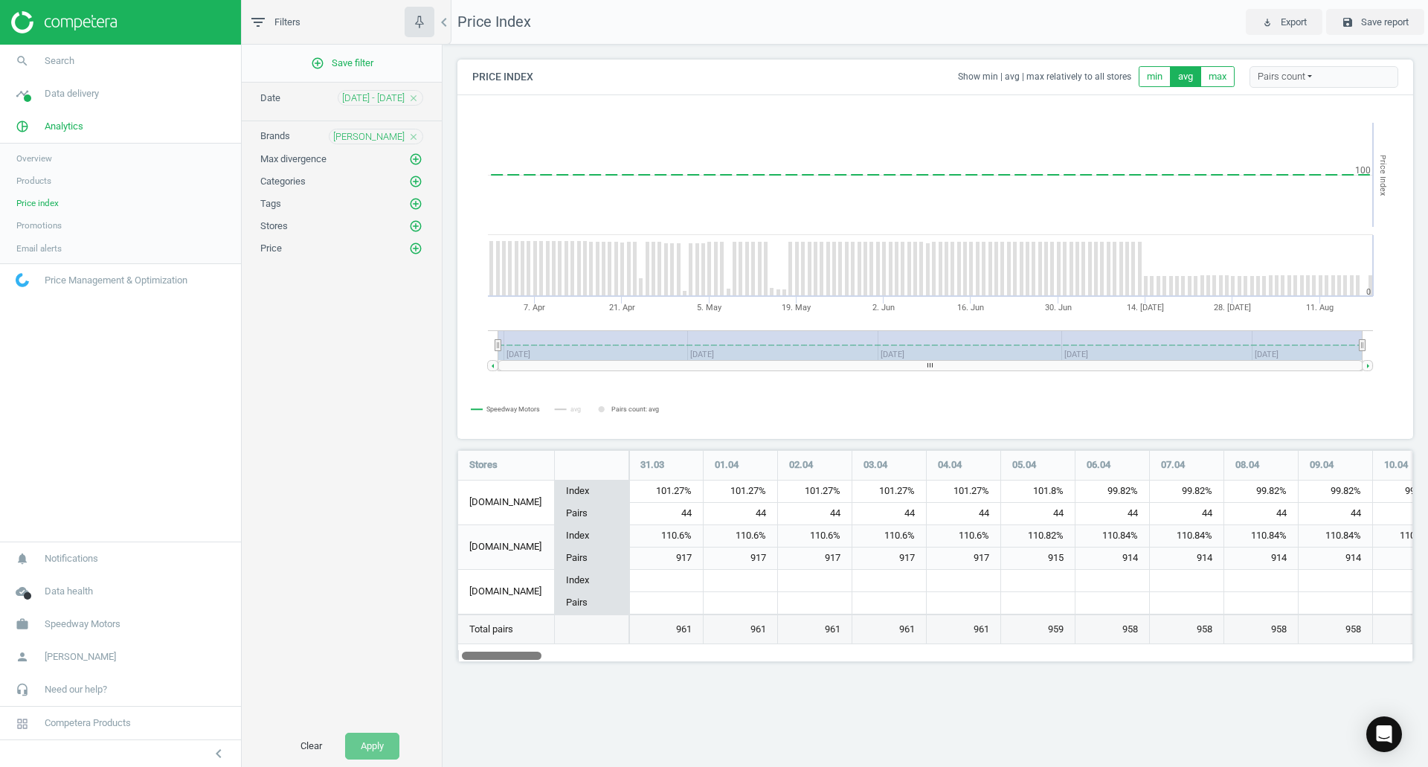
drag, startPoint x: 1384, startPoint y: 657, endPoint x: 423, endPoint y: 652, distance: 960.4
click at [426, 652] on div "filter_list Filters chevron_left add_circle_outline Save filter Date 01 Apr - 1…" at bounding box center [835, 383] width 1186 height 767
click at [379, 98] on span "01 Apr - 19 Aug" at bounding box center [373, 97] width 62 height 13
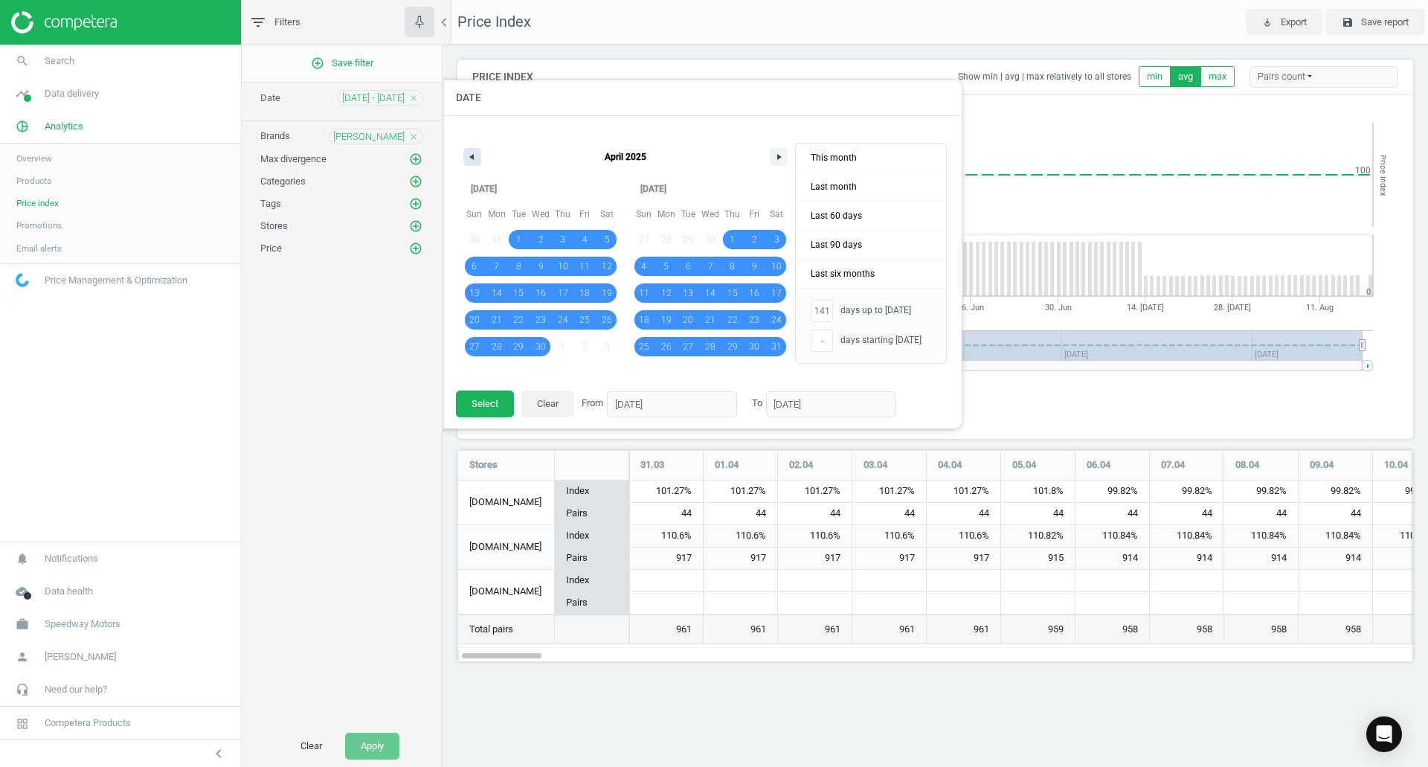
click at [472, 159] on icon "button" at bounding box center [469, 157] width 7 height 6
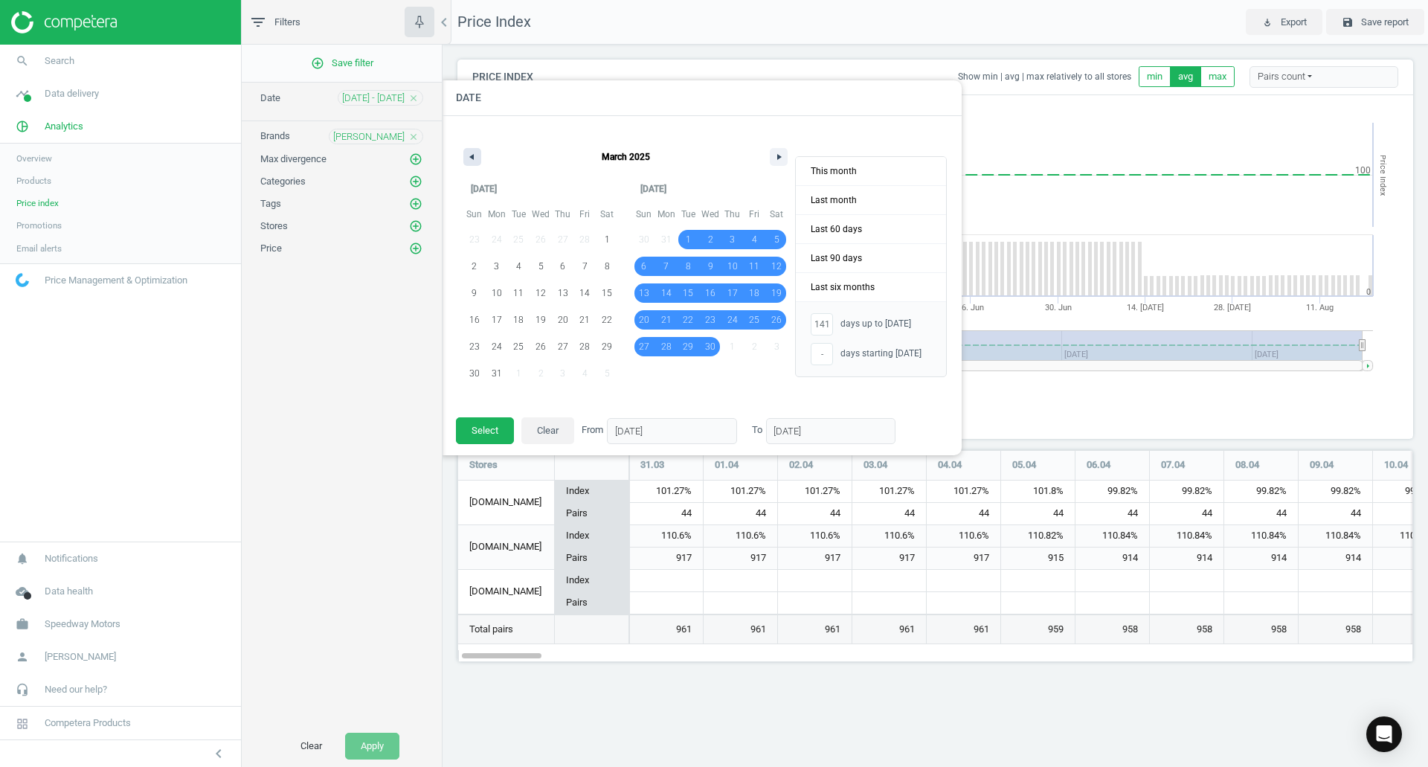
click at [472, 159] on icon "button" at bounding box center [469, 157] width 7 height 6
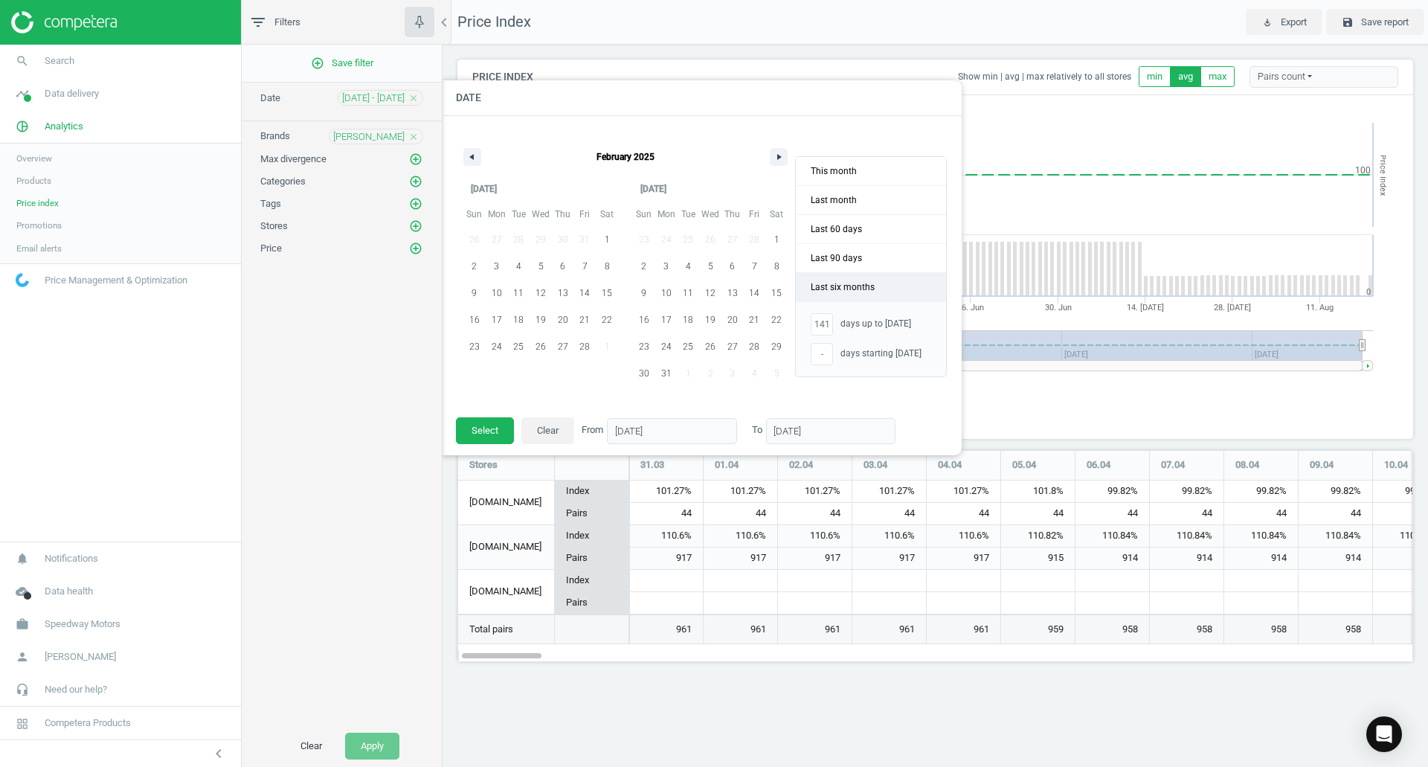
click at [861, 283] on span "Last six months" at bounding box center [871, 287] width 150 height 28
type input "-"
type input "01/02/2025"
type input "31/07/2025"
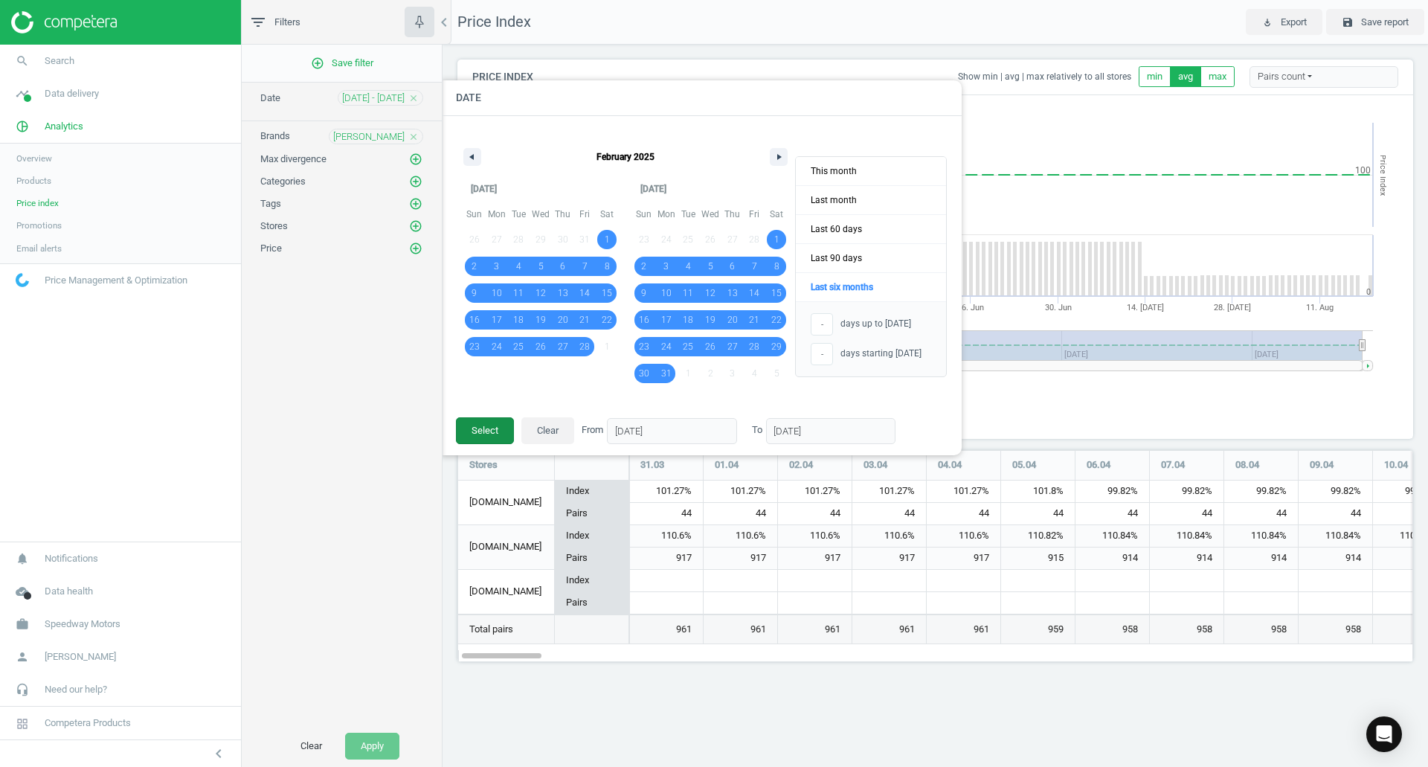
click at [466, 432] on button "Select" at bounding box center [485, 430] width 58 height 27
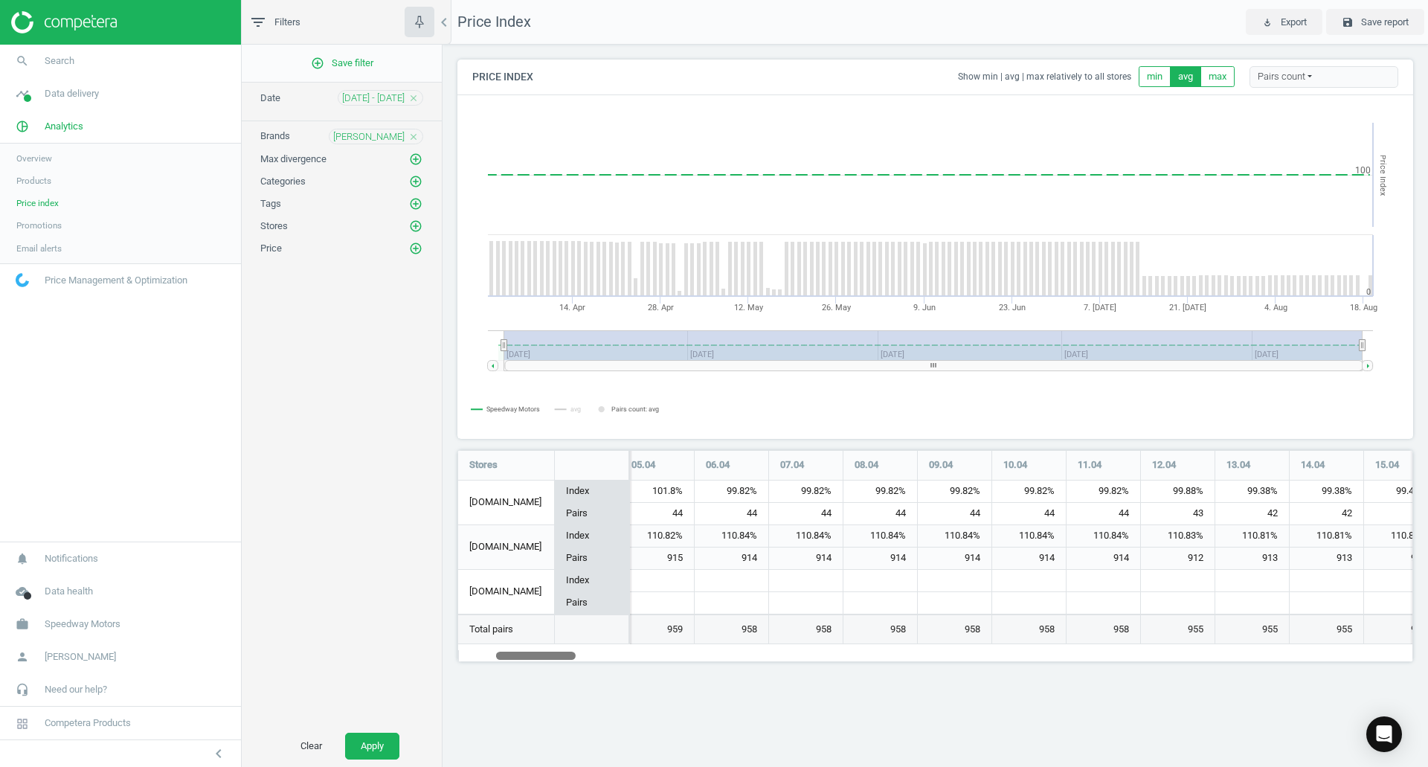
drag, startPoint x: 515, startPoint y: 658, endPoint x: 428, endPoint y: 651, distance: 87.4
click at [428, 651] on div "filter_list Filters chevron_left add_circle_outline Save filter Date 01 Feb - 3…" at bounding box center [835, 383] width 1186 height 767
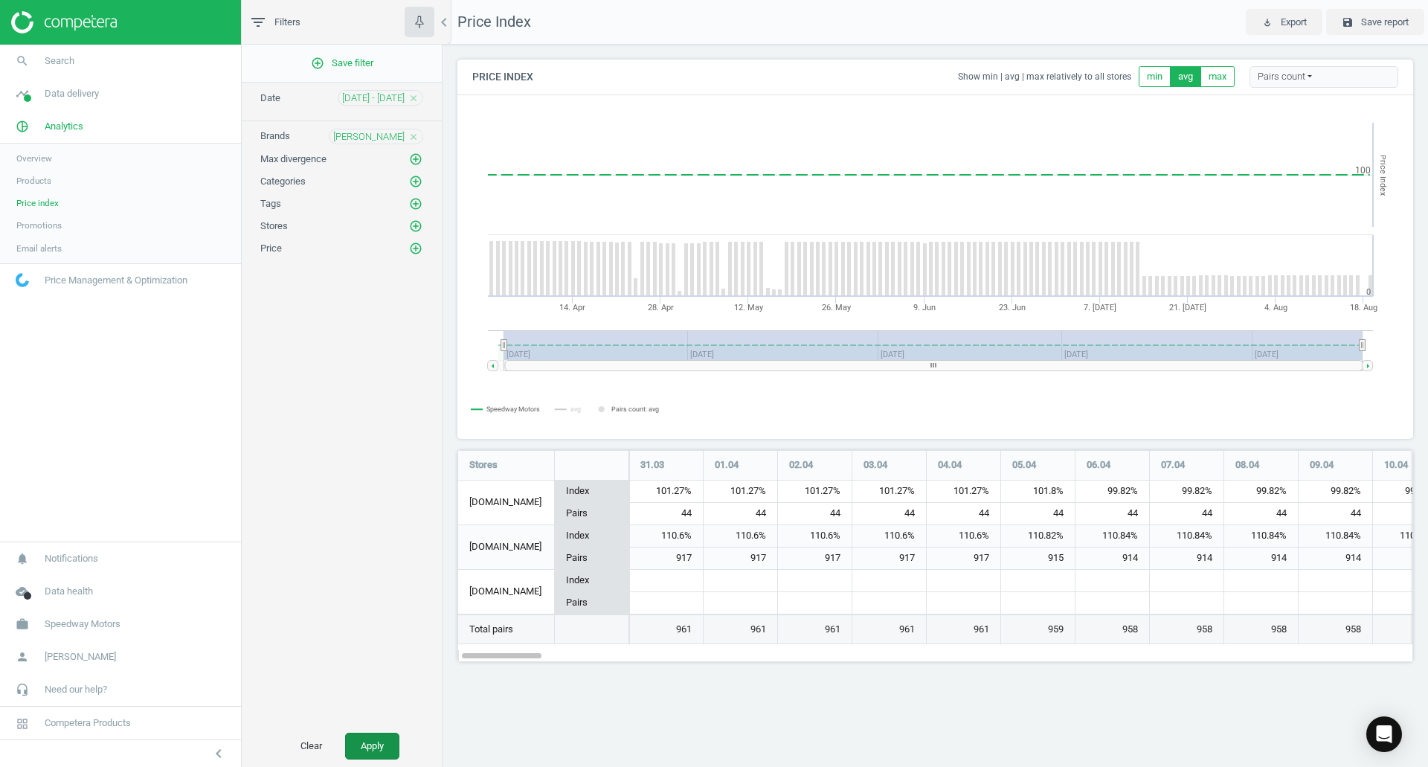
click at [367, 738] on button "Apply" at bounding box center [372, 746] width 54 height 27
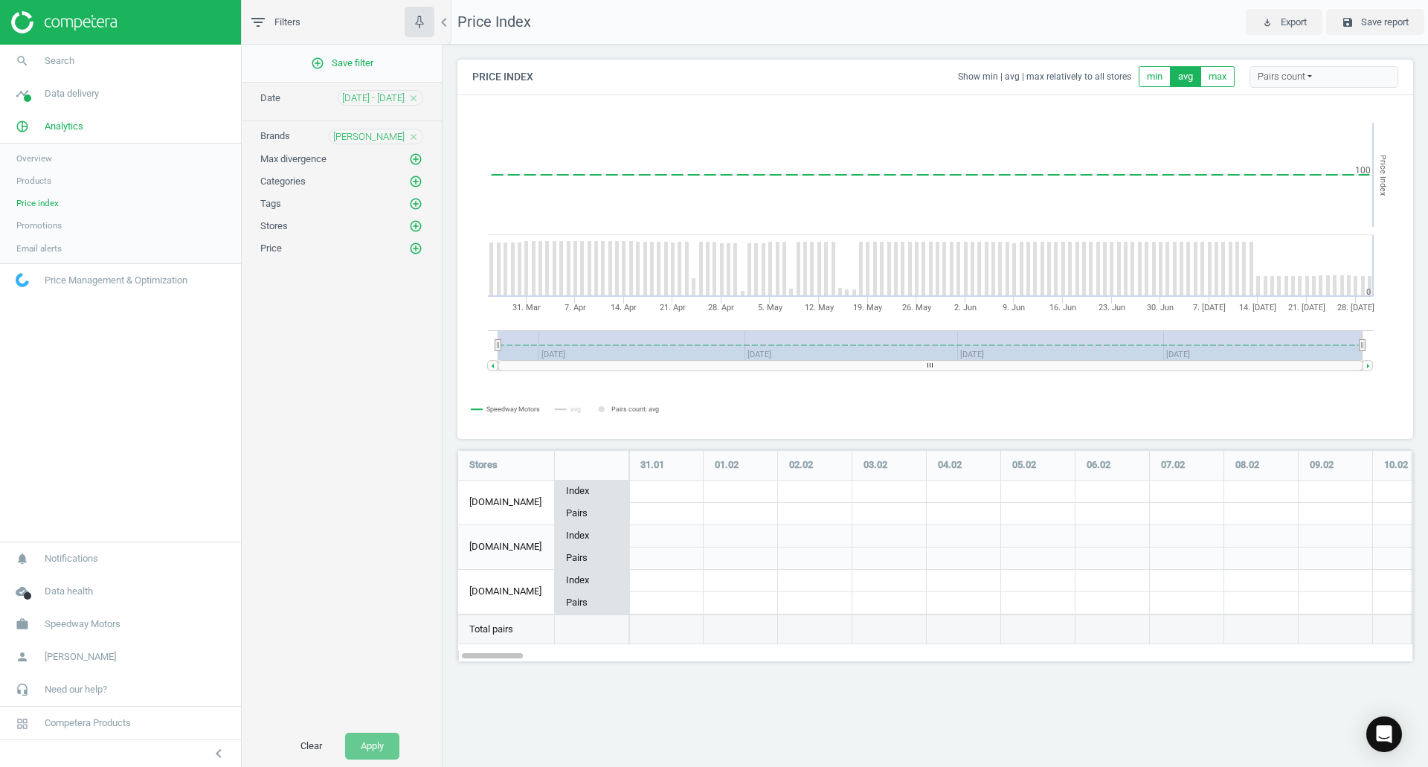
scroll to position [235, 979]
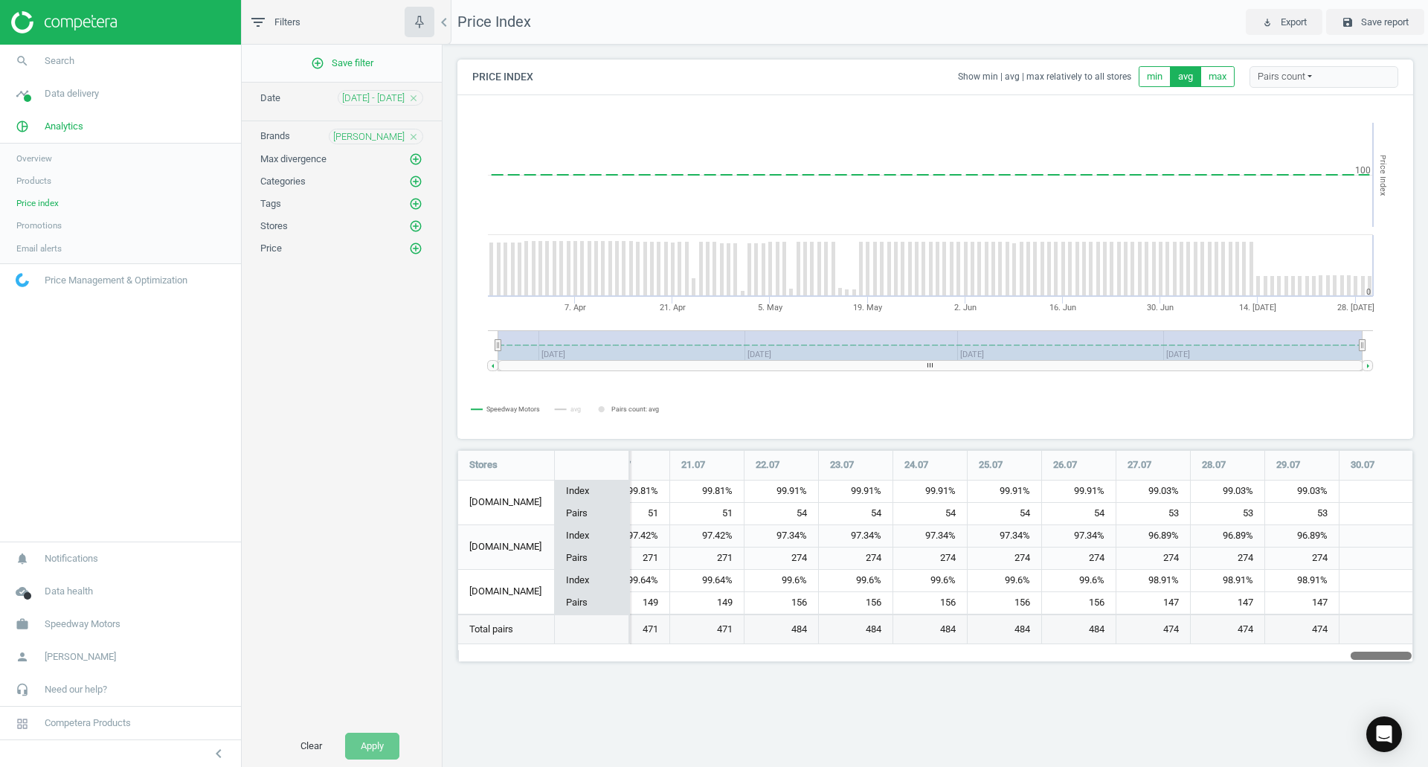
drag, startPoint x: 490, startPoint y: 658, endPoint x: 1420, endPoint y: 638, distance: 930.1
click at [1419, 638] on div "Price Index Show min | avg | max relatively to all stores min avg max Pairs cou…" at bounding box center [936, 366] width 986 height 643
click at [42, 179] on span "Products" at bounding box center [33, 181] width 35 height 12
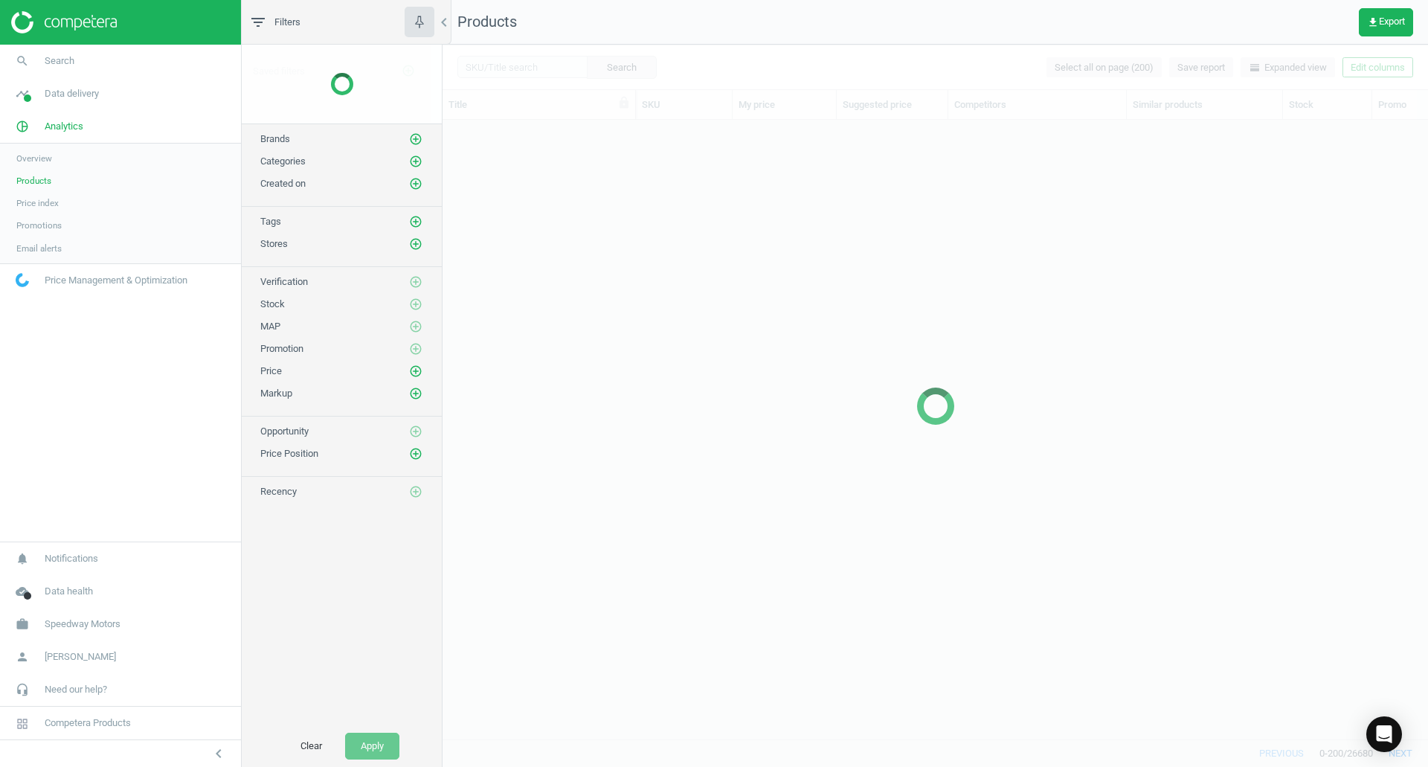
scroll to position [597, 974]
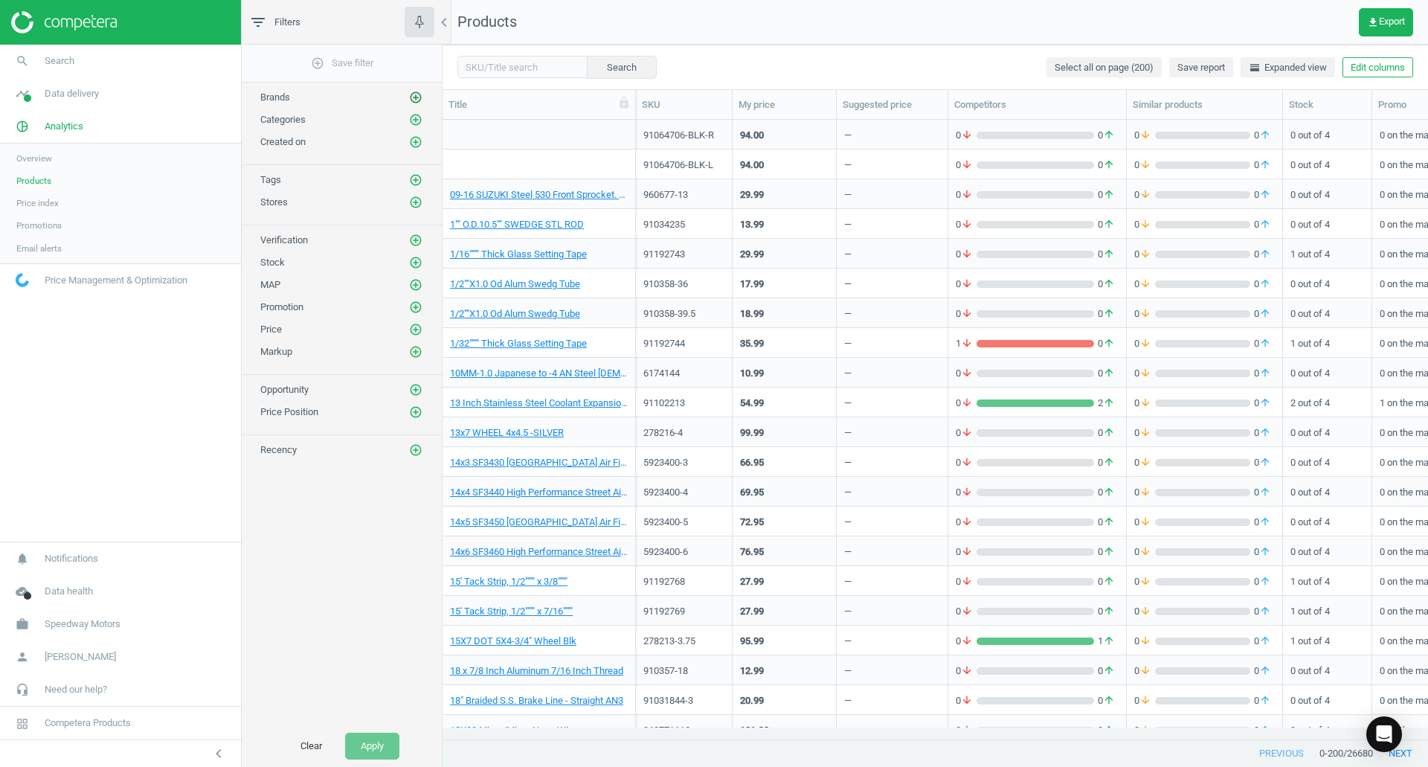
click at [414, 93] on icon "add_circle_outline" at bounding box center [415, 97] width 13 height 13
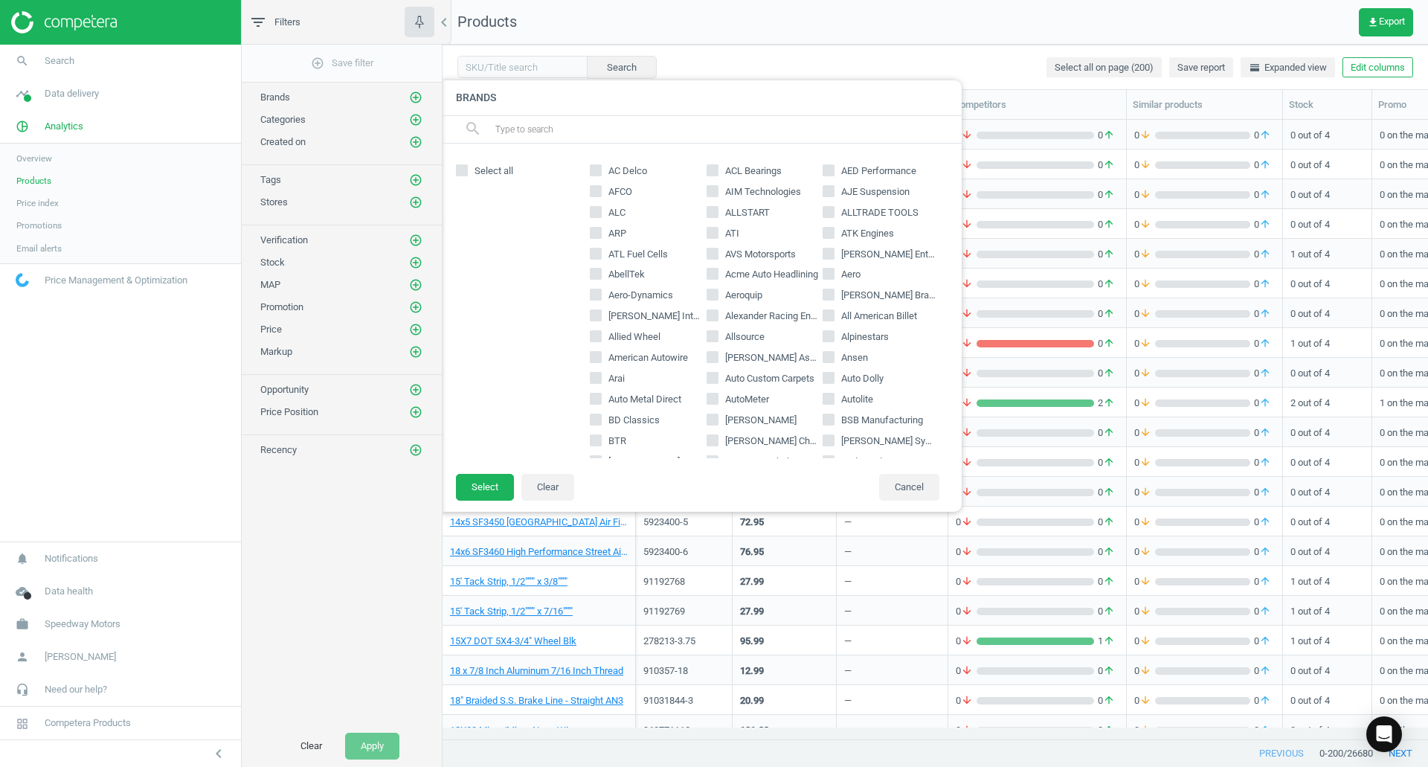
click at [553, 132] on input "text" at bounding box center [722, 130] width 457 height 24
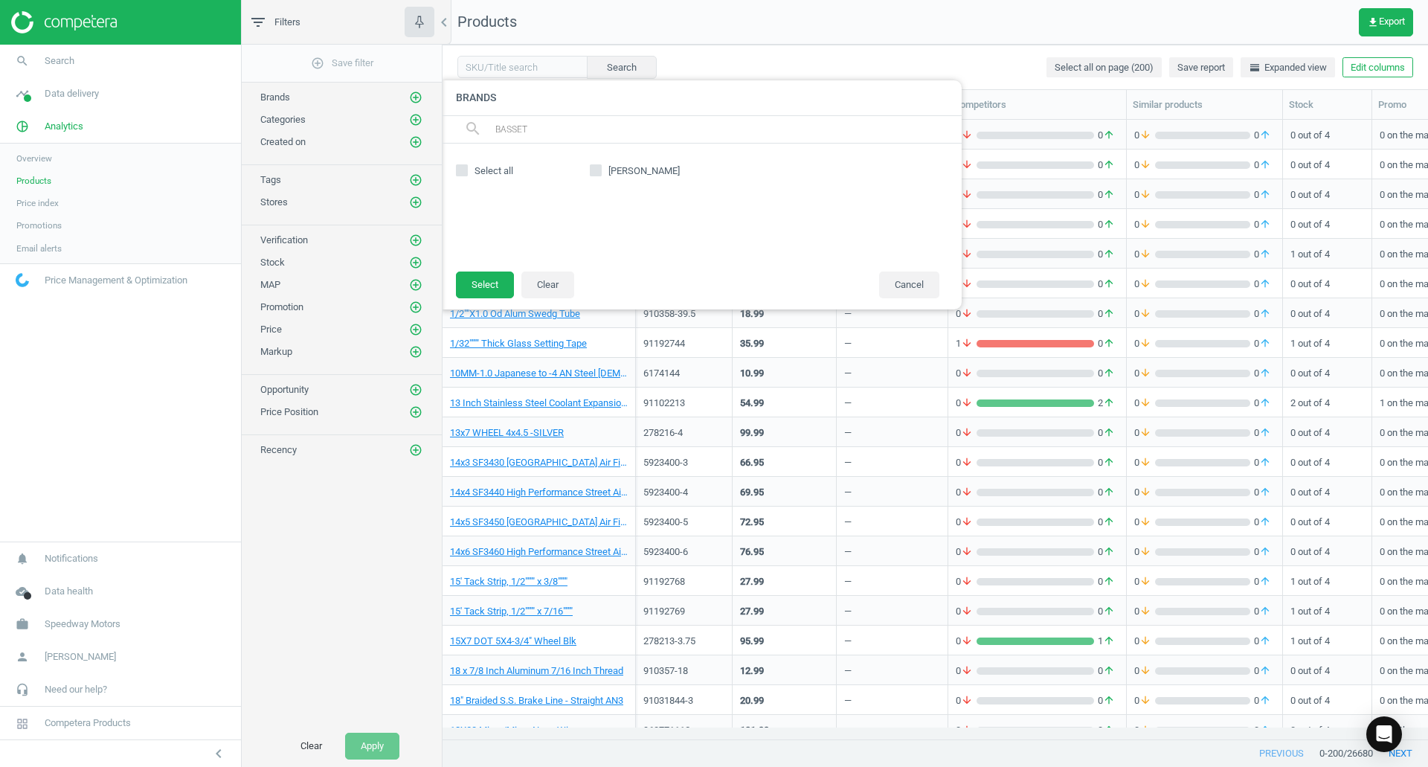
type input "BASSET"
click at [513, 199] on div at bounding box center [519, 227] width 126 height 91
click at [594, 167] on input "Bassett" at bounding box center [596, 170] width 10 height 10
checkbox input "true"
click at [472, 280] on button "Select" at bounding box center [485, 285] width 58 height 27
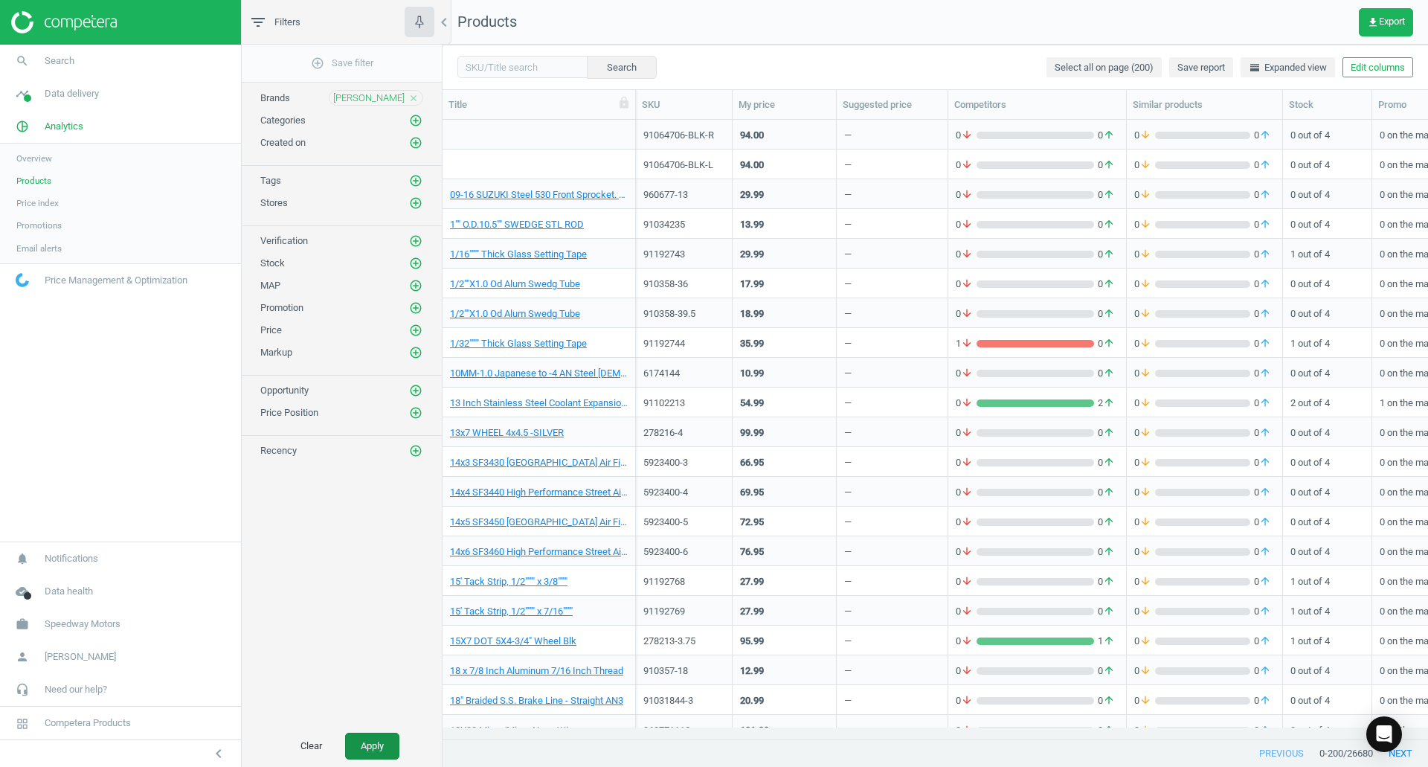
click at [388, 742] on button "Apply" at bounding box center [372, 746] width 54 height 27
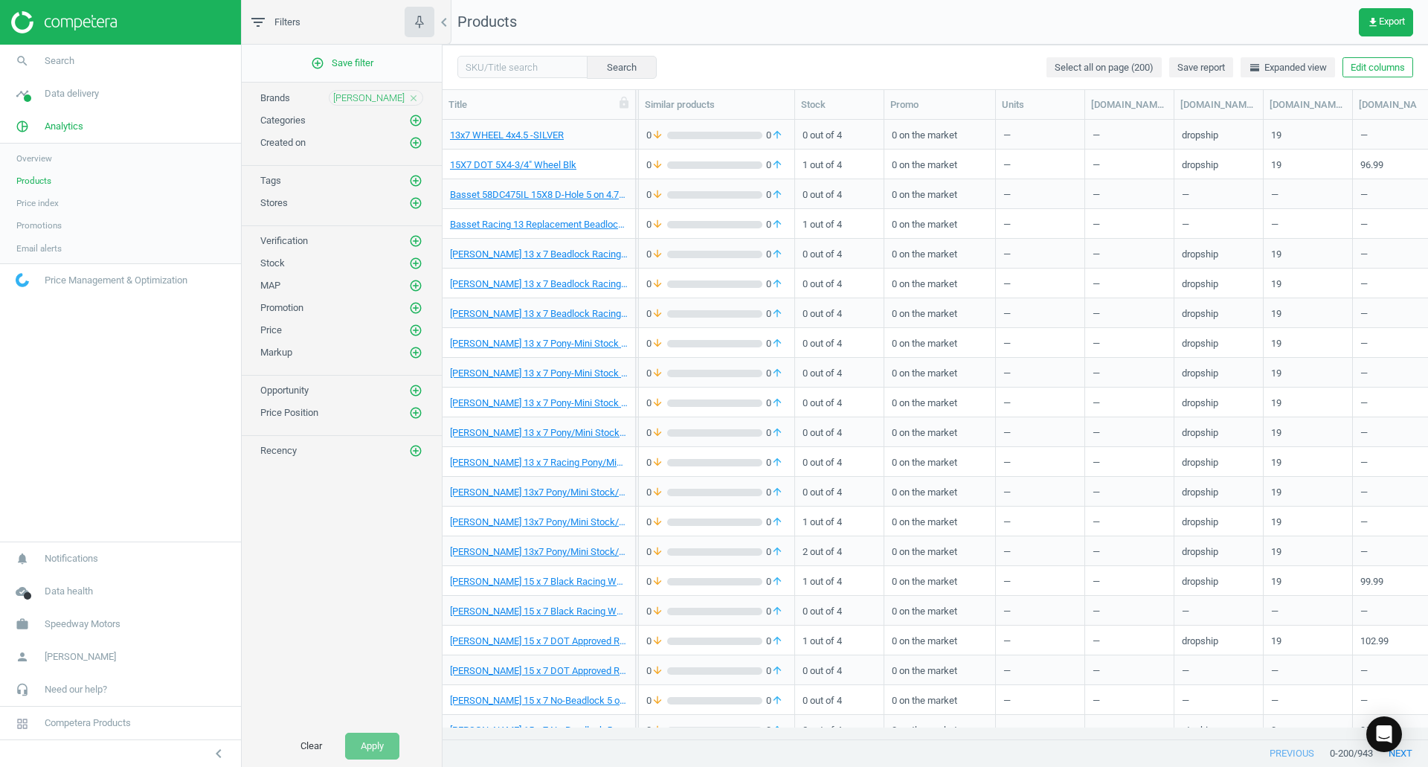
scroll to position [0, 650]
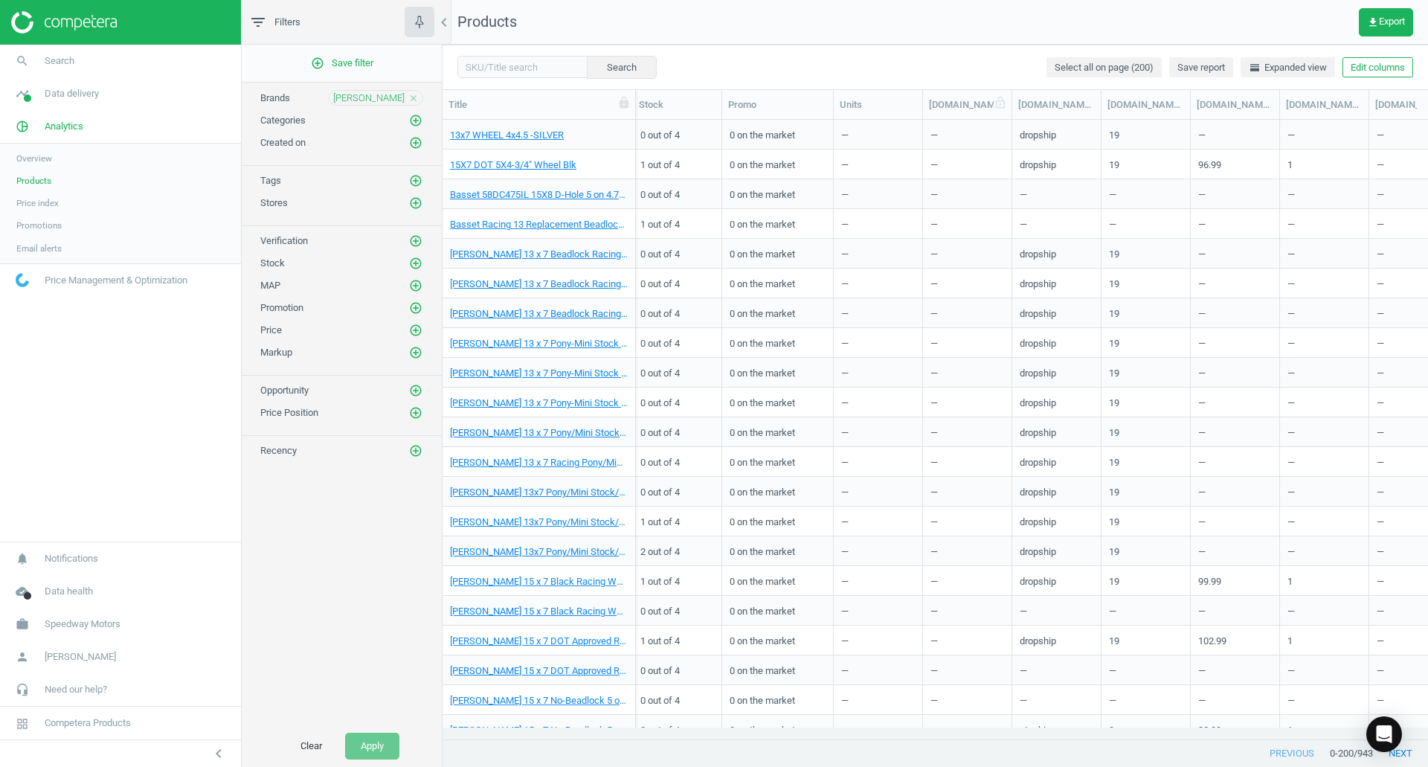
drag, startPoint x: 1015, startPoint y: 109, endPoint x: 1069, endPoint y: 109, distance: 53.6
click at [1019, 109] on div at bounding box center [1011, 104] width 15 height 29
drag, startPoint x: 1069, startPoint y: 109, endPoint x: 1026, endPoint y: 117, distance: 43.8
click at [1026, 117] on div at bounding box center [1019, 104] width 15 height 29
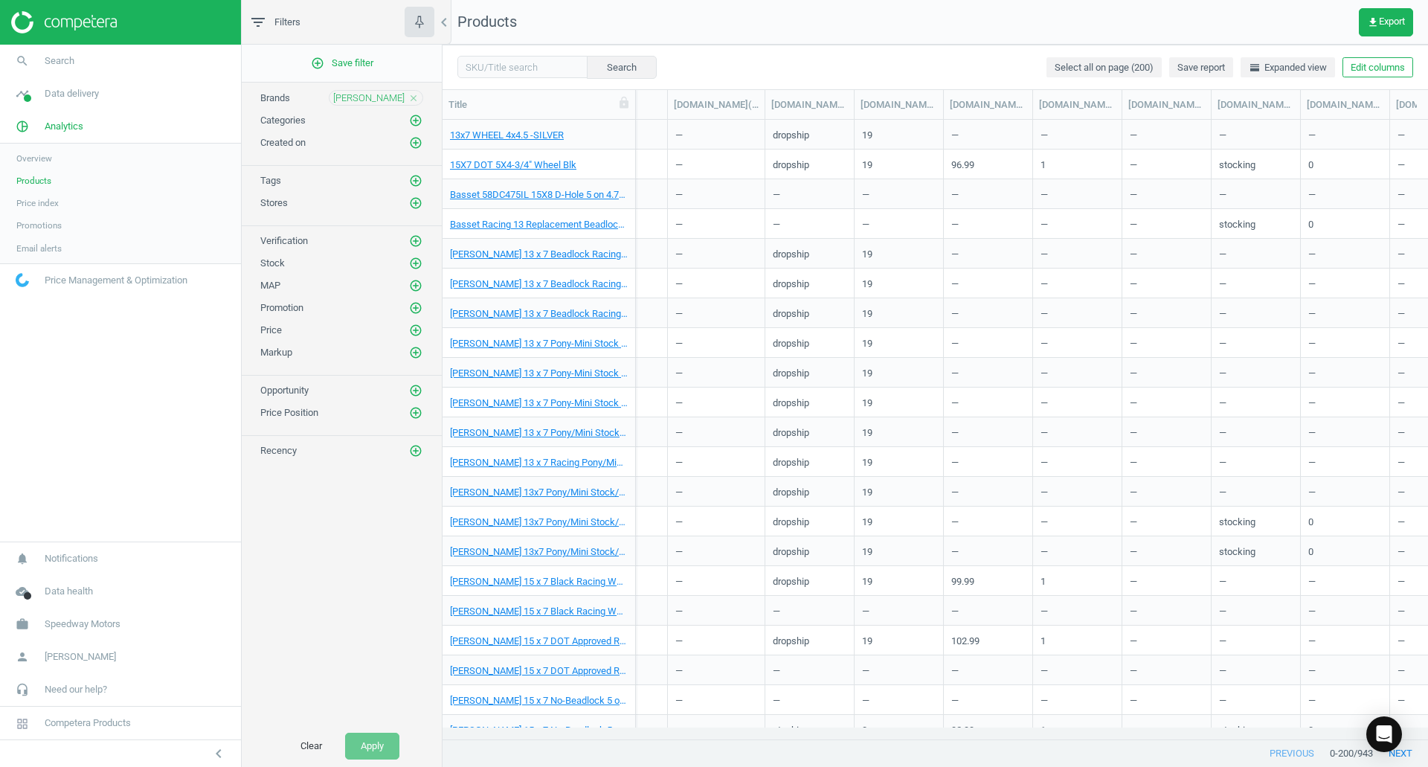
scroll to position [0, 916]
drag, startPoint x: 1026, startPoint y: 112, endPoint x: 1168, endPoint y: 112, distance: 142.1
click at [1168, 112] on div at bounding box center [1164, 104] width 15 height 29
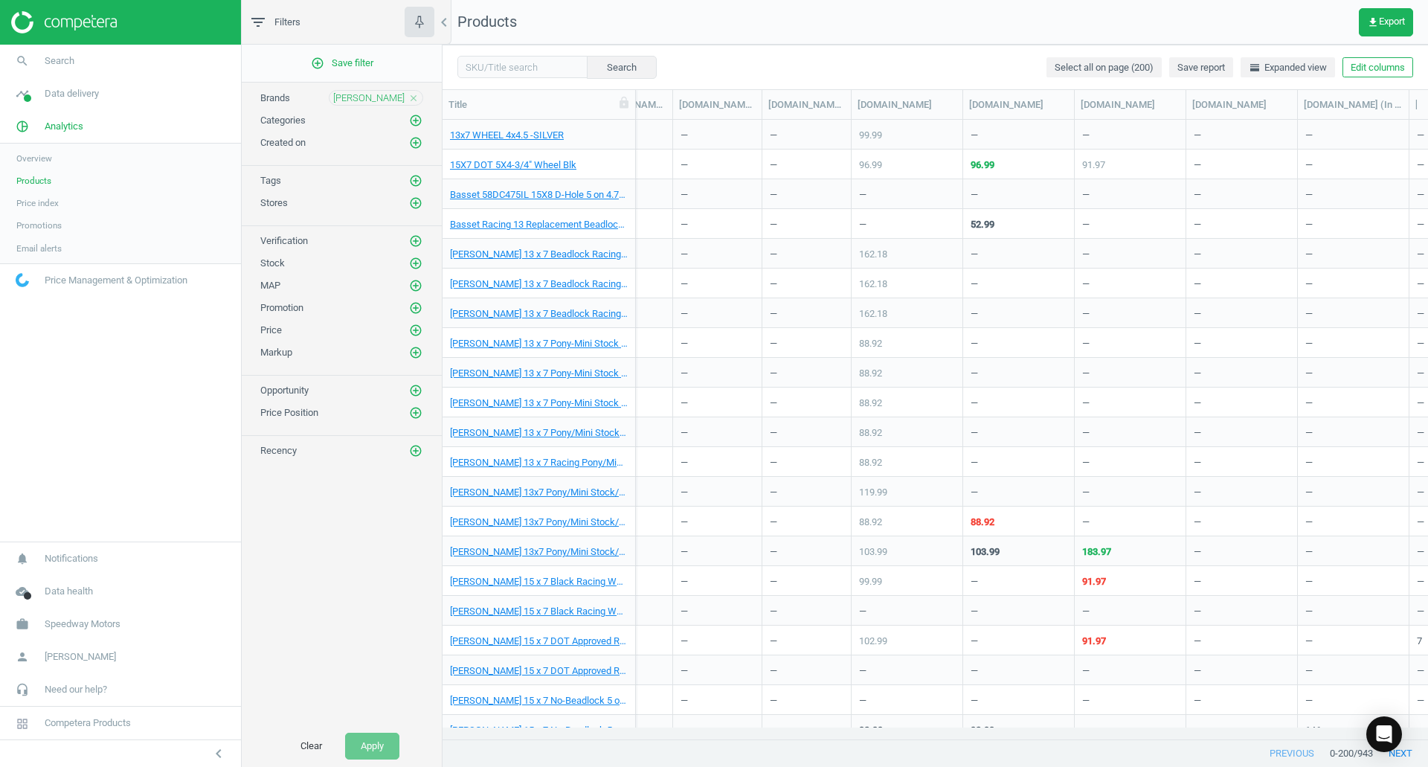
scroll to position [0, 1713]
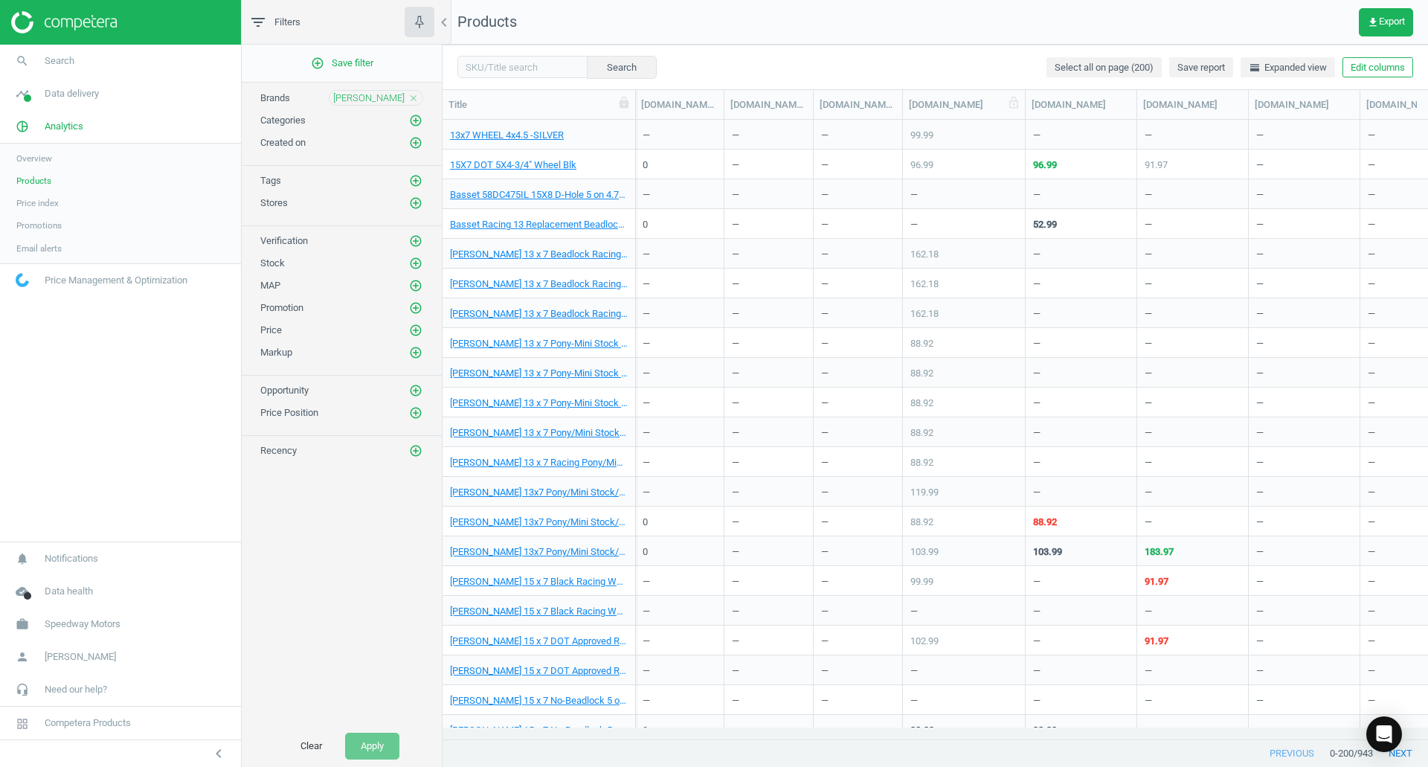
drag, startPoint x: 1015, startPoint y: 106, endPoint x: 1026, endPoint y: 106, distance: 11.2
click at [1026, 106] on div at bounding box center [1025, 104] width 15 height 29
click at [1012, 99] on icon at bounding box center [1013, 102] width 13 height 13
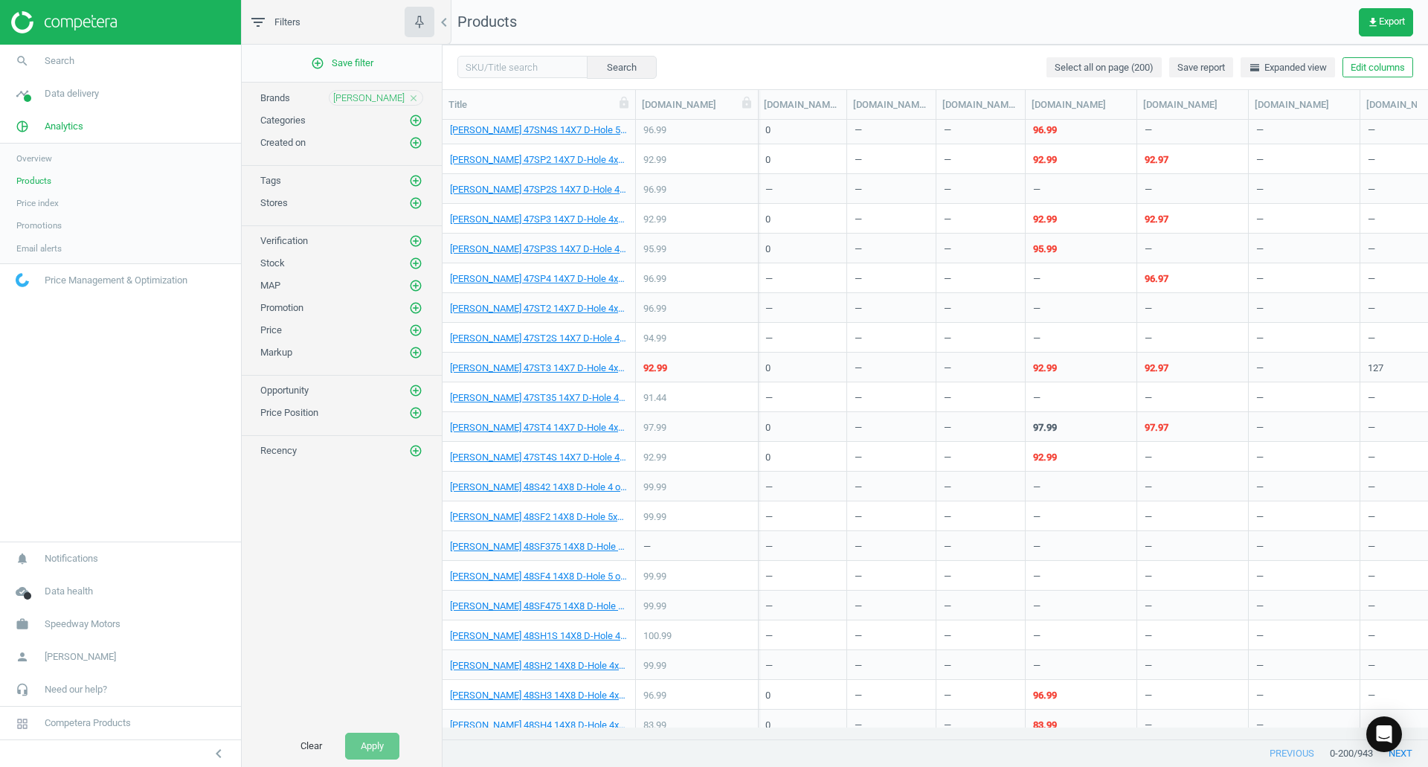
scroll to position [5343, 0]
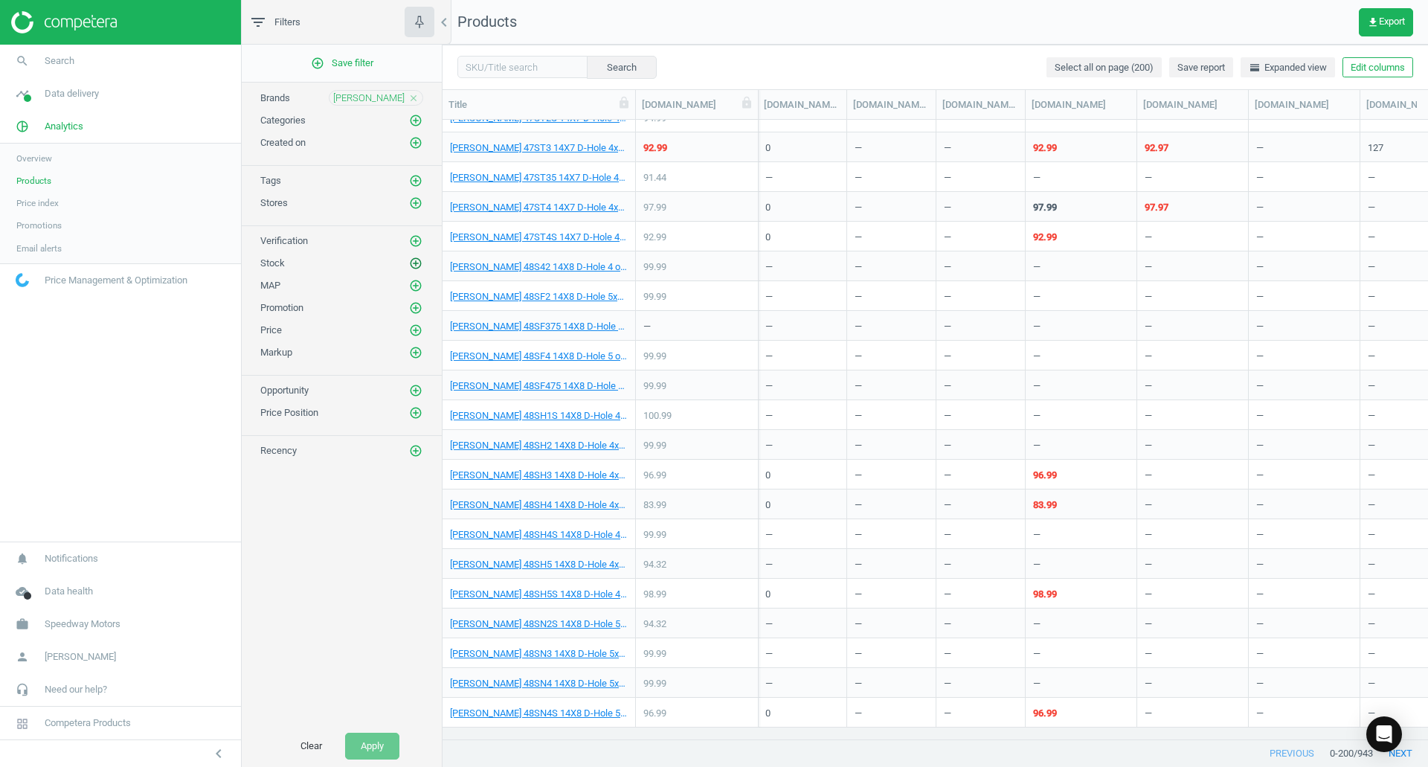
click at [412, 264] on icon "add_circle_outline" at bounding box center [415, 263] width 13 height 13
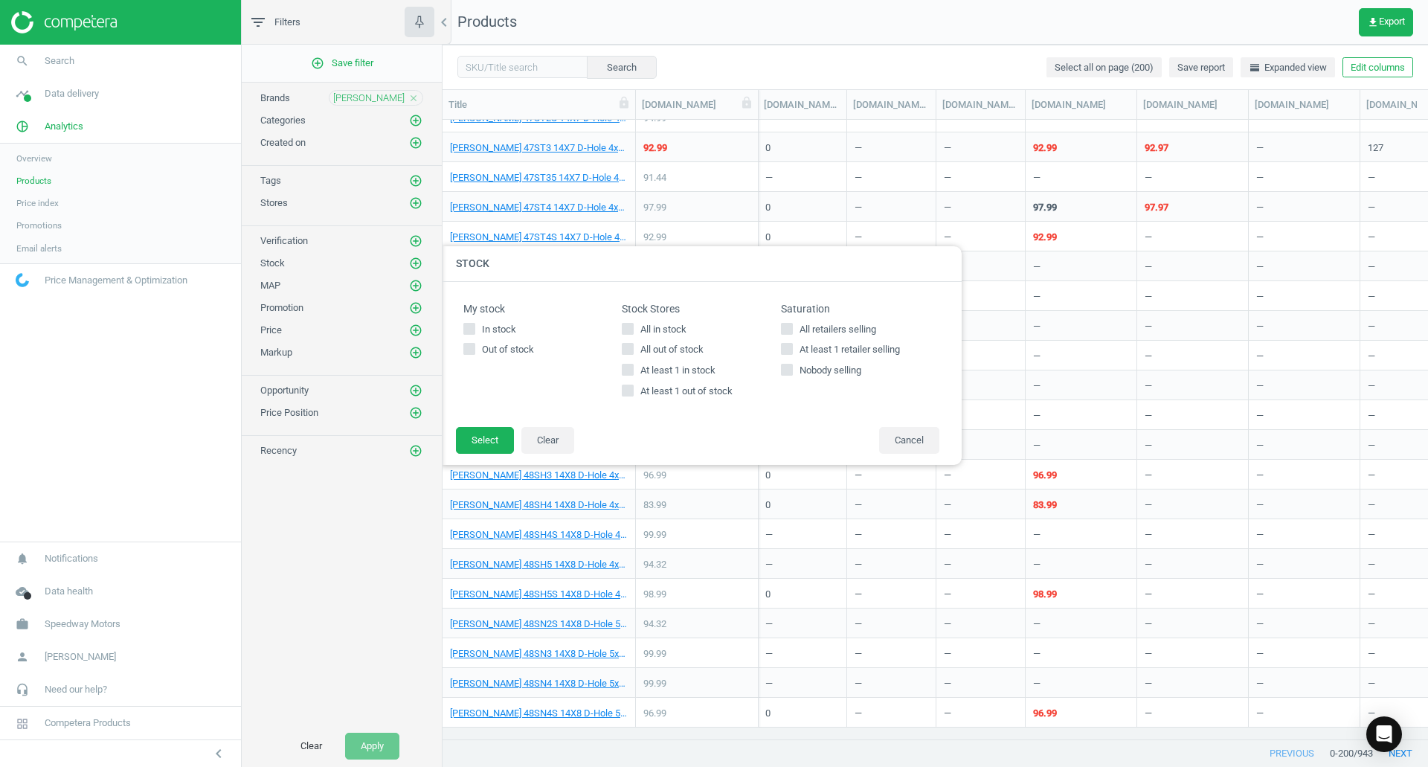
click at [480, 324] on span "In stock" at bounding box center [499, 329] width 40 height 13
click at [475, 324] on input "In stock" at bounding box center [470, 329] width 10 height 10
checkbox input "true"
click at [481, 441] on button "Select" at bounding box center [485, 440] width 58 height 27
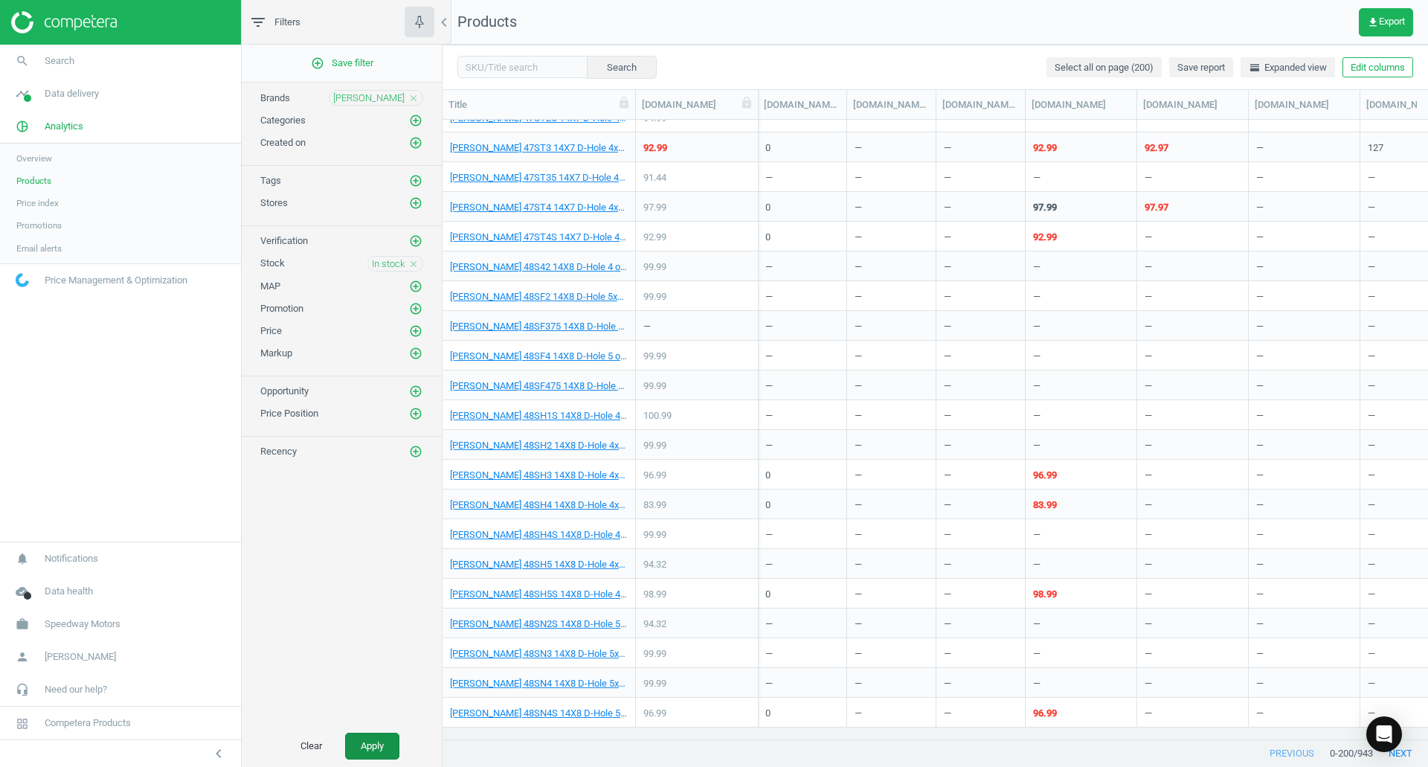
click at [398, 741] on button "Apply" at bounding box center [372, 746] width 54 height 27
click at [417, 261] on icon "close" at bounding box center [413, 264] width 10 height 10
click at [415, 205] on icon "add_circle_outline" at bounding box center [415, 202] width 13 height 13
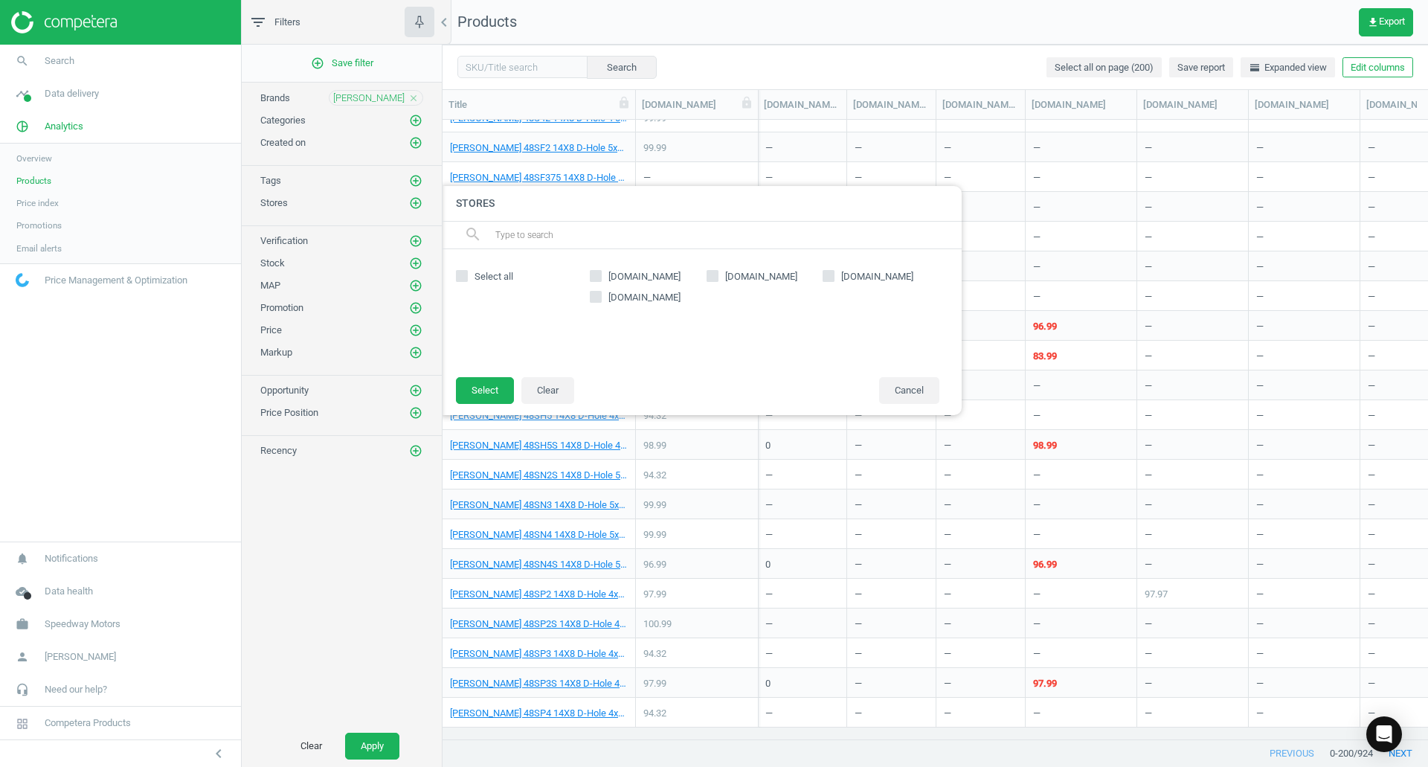
click at [600, 274] on input "[DOMAIN_NAME]" at bounding box center [596, 276] width 10 height 10
checkbox input "true"
click at [491, 396] on button "Select" at bounding box center [485, 390] width 58 height 27
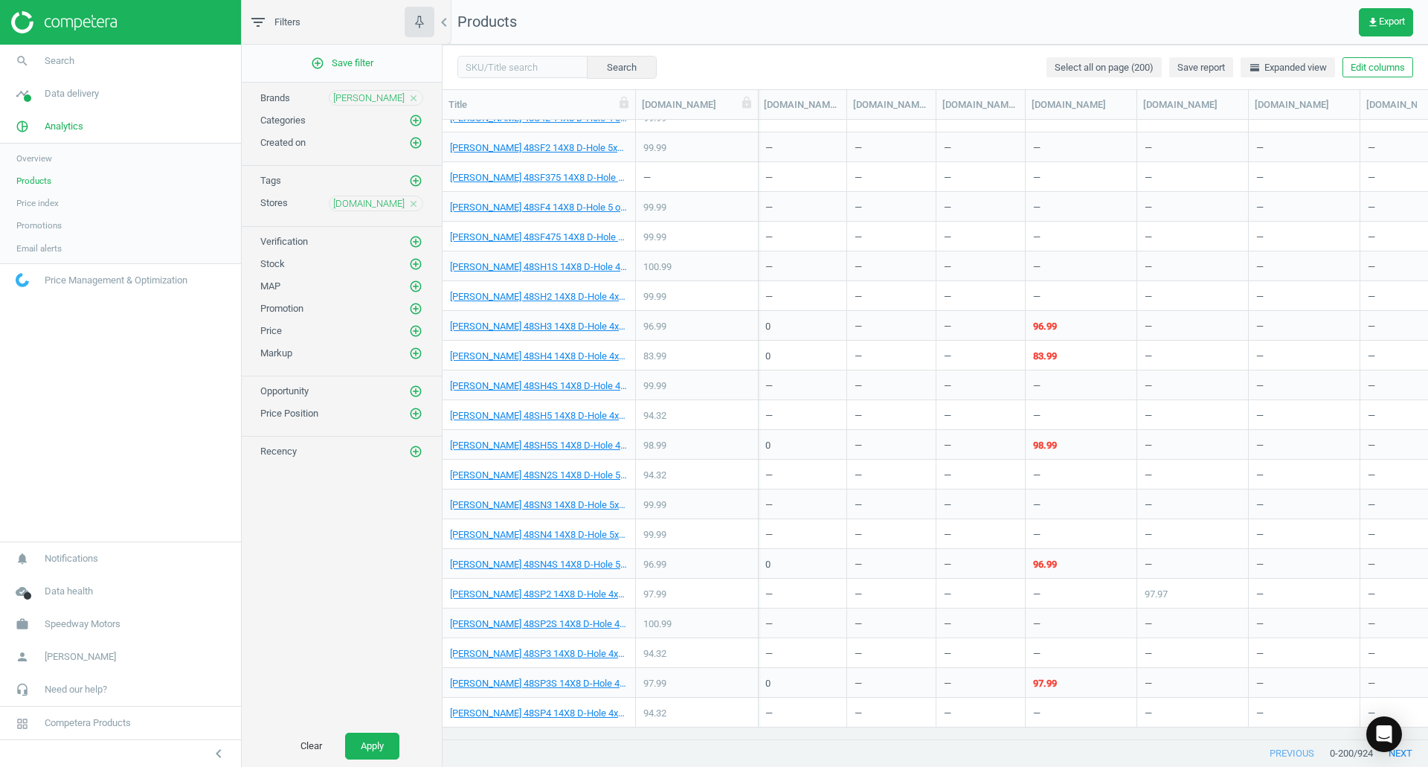
click at [414, 205] on icon "close" at bounding box center [413, 204] width 10 height 10
click at [410, 208] on icon "add_circle_outline" at bounding box center [415, 202] width 13 height 13
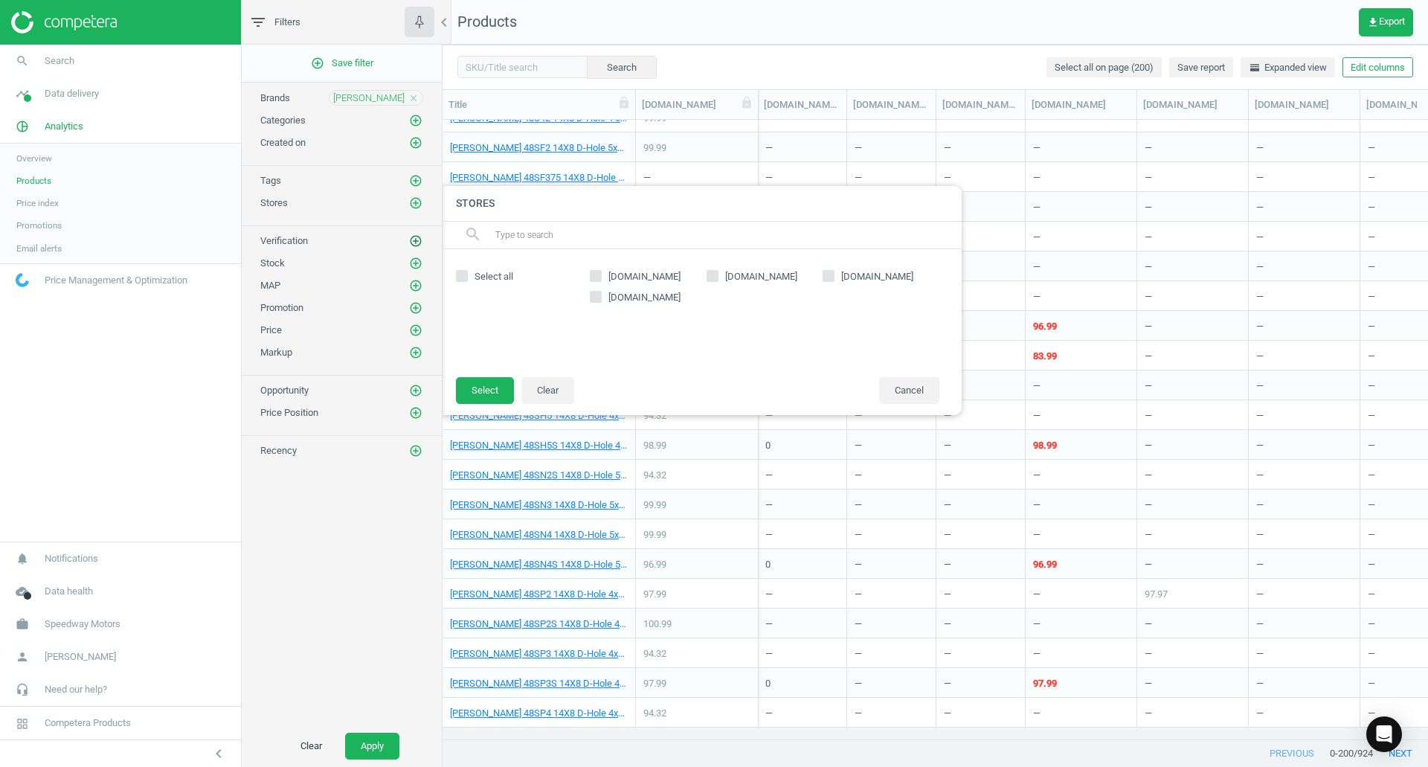
click at [417, 241] on icon "add_circle_outline" at bounding box center [415, 240] width 13 height 13
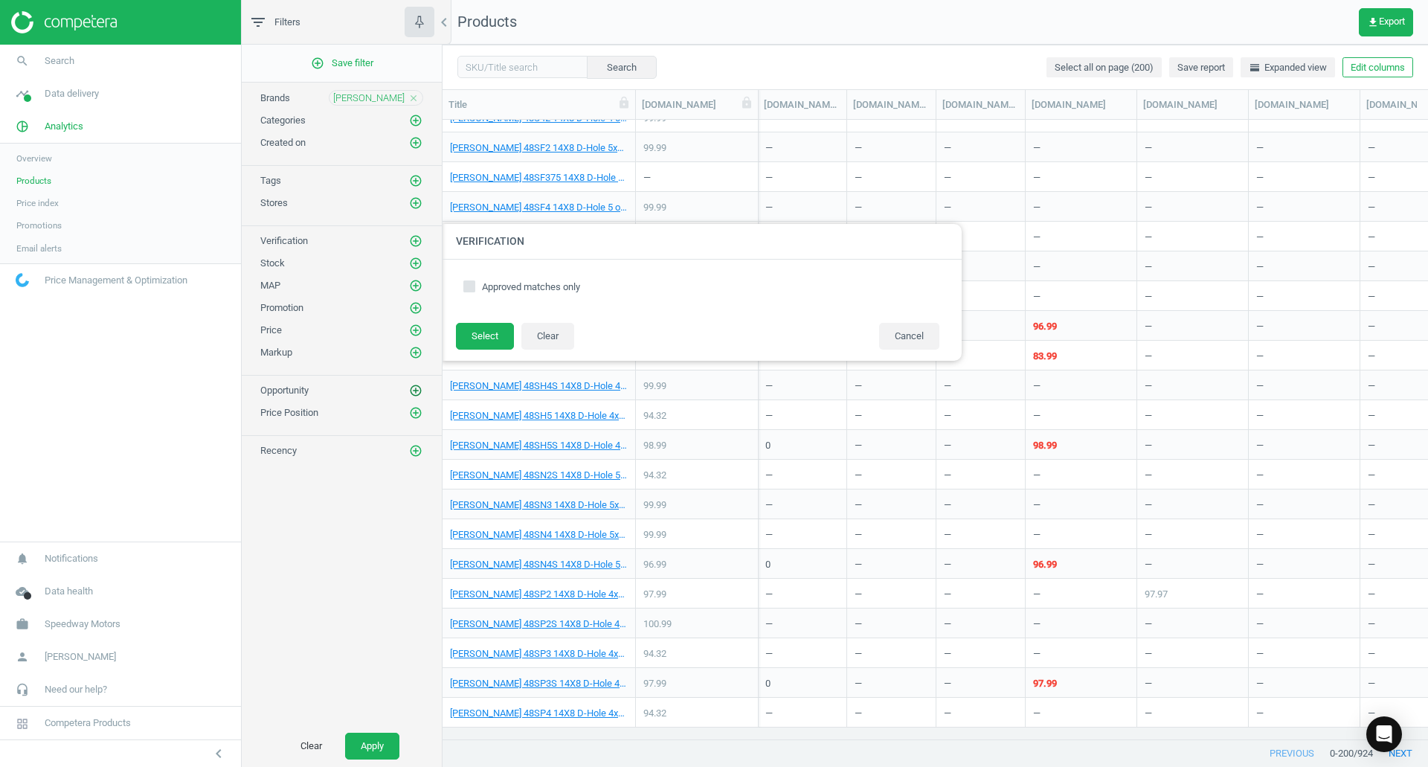
click at [410, 396] on icon "add_circle_outline" at bounding box center [415, 390] width 13 height 13
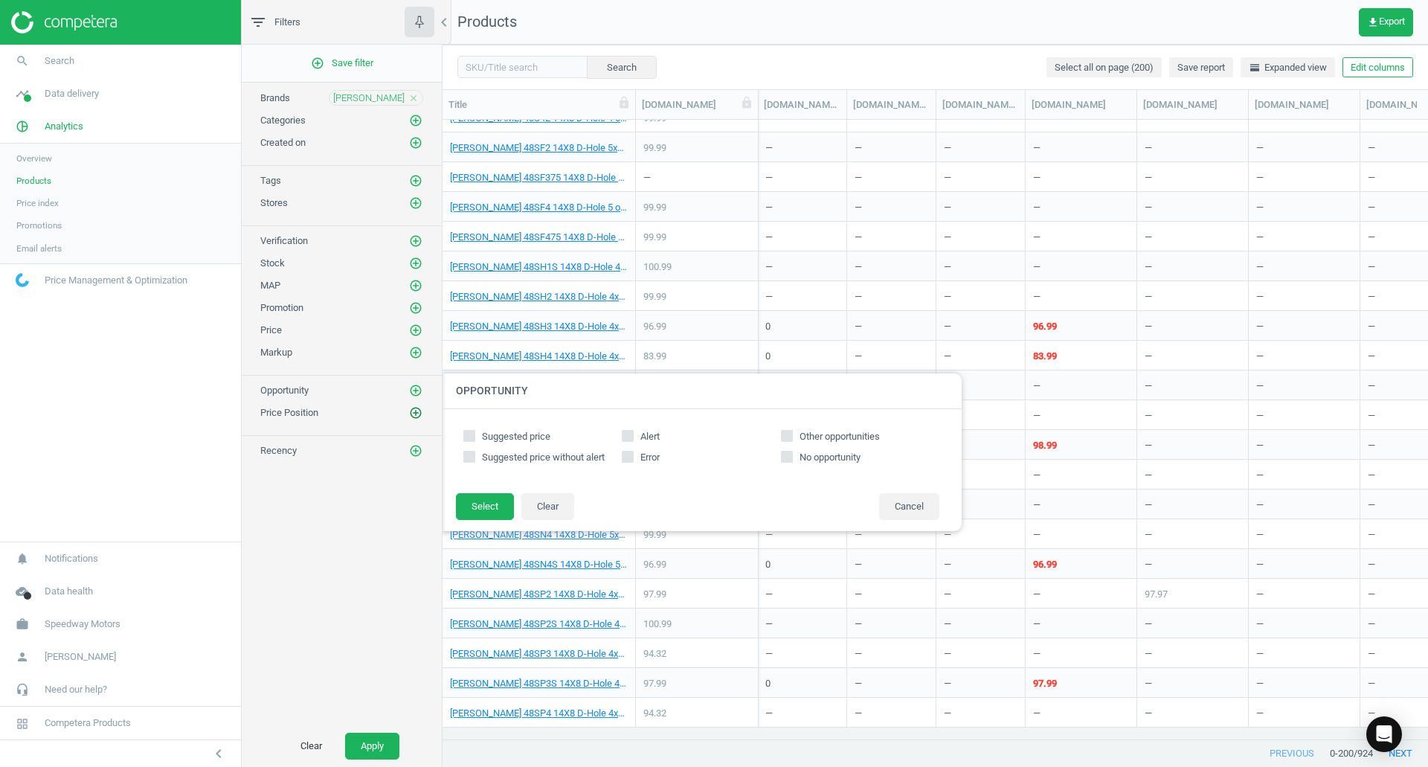
click at [411, 413] on icon "add_circle_outline" at bounding box center [415, 412] width 13 height 13
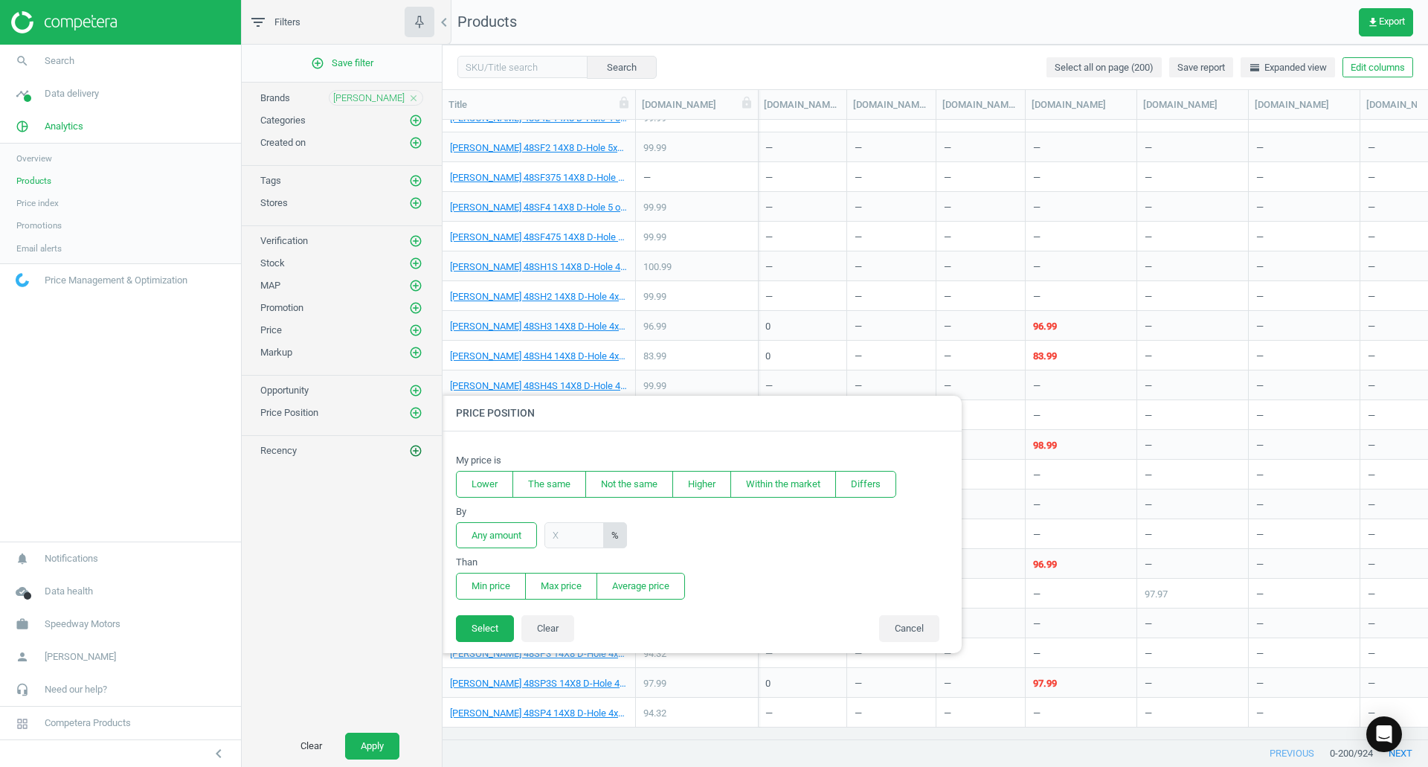
click at [413, 452] on icon "add_circle_outline" at bounding box center [415, 450] width 13 height 13
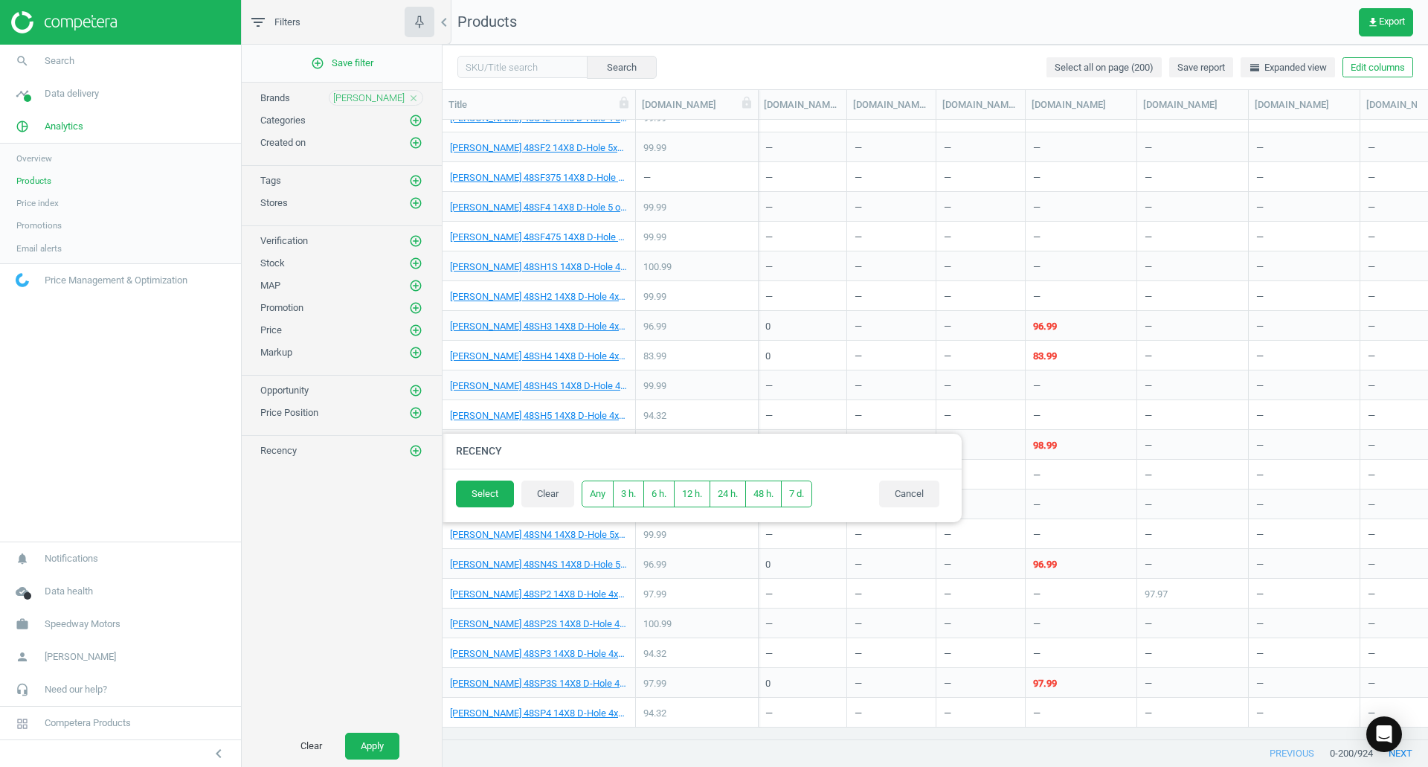
click at [370, 501] on div "add_circle_outline Save filter Brands Bassett close Categories add_circle_outli…" at bounding box center [342, 385] width 200 height 681
click at [422, 264] on icon "add_circle_outline" at bounding box center [415, 263] width 13 height 13
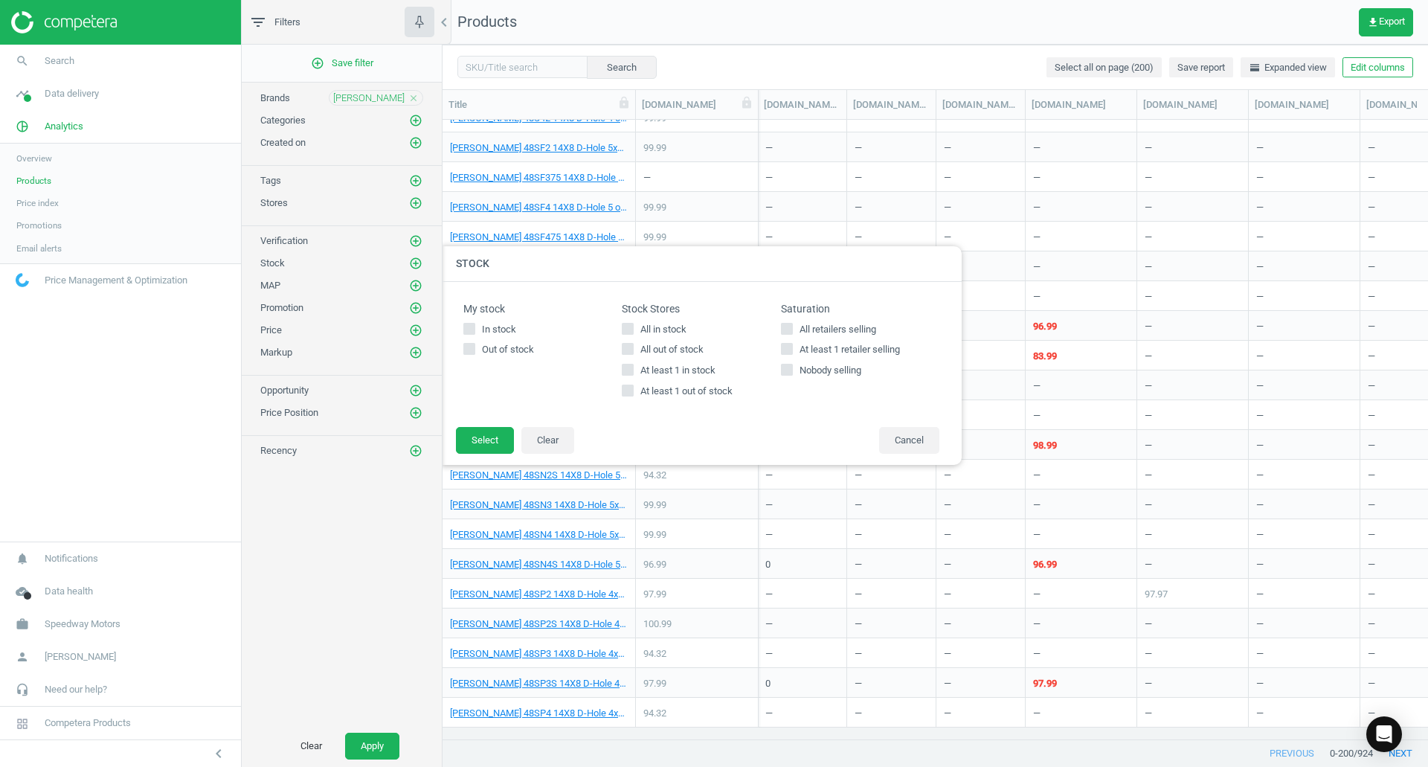
click at [624, 347] on input "All out of stock" at bounding box center [628, 349] width 10 height 10
checkbox input "true"
click at [623, 327] on input "All in stock" at bounding box center [628, 329] width 10 height 10
checkbox input "true"
click at [629, 347] on input "All out of stock" at bounding box center [628, 349] width 10 height 10
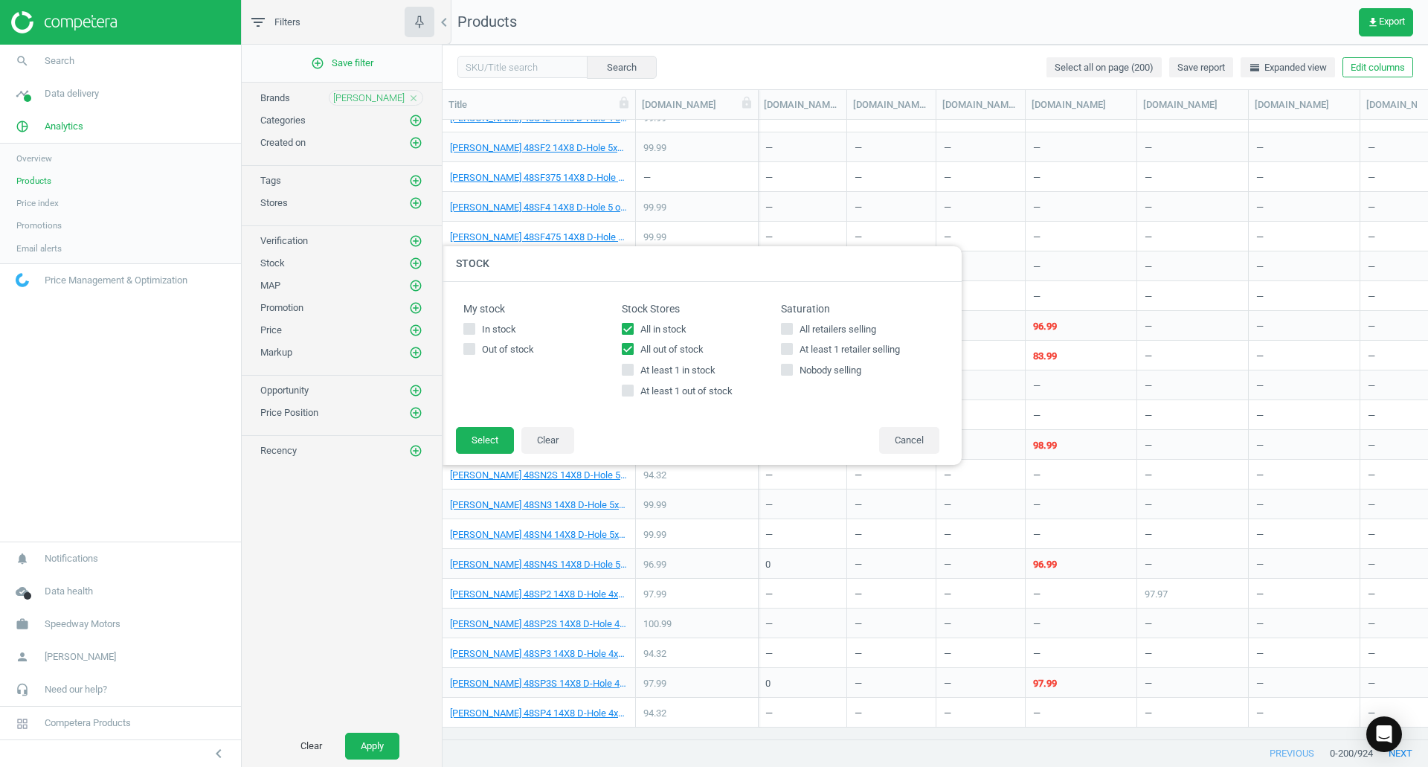
checkbox input "false"
click at [486, 446] on button "Select" at bounding box center [485, 440] width 58 height 27
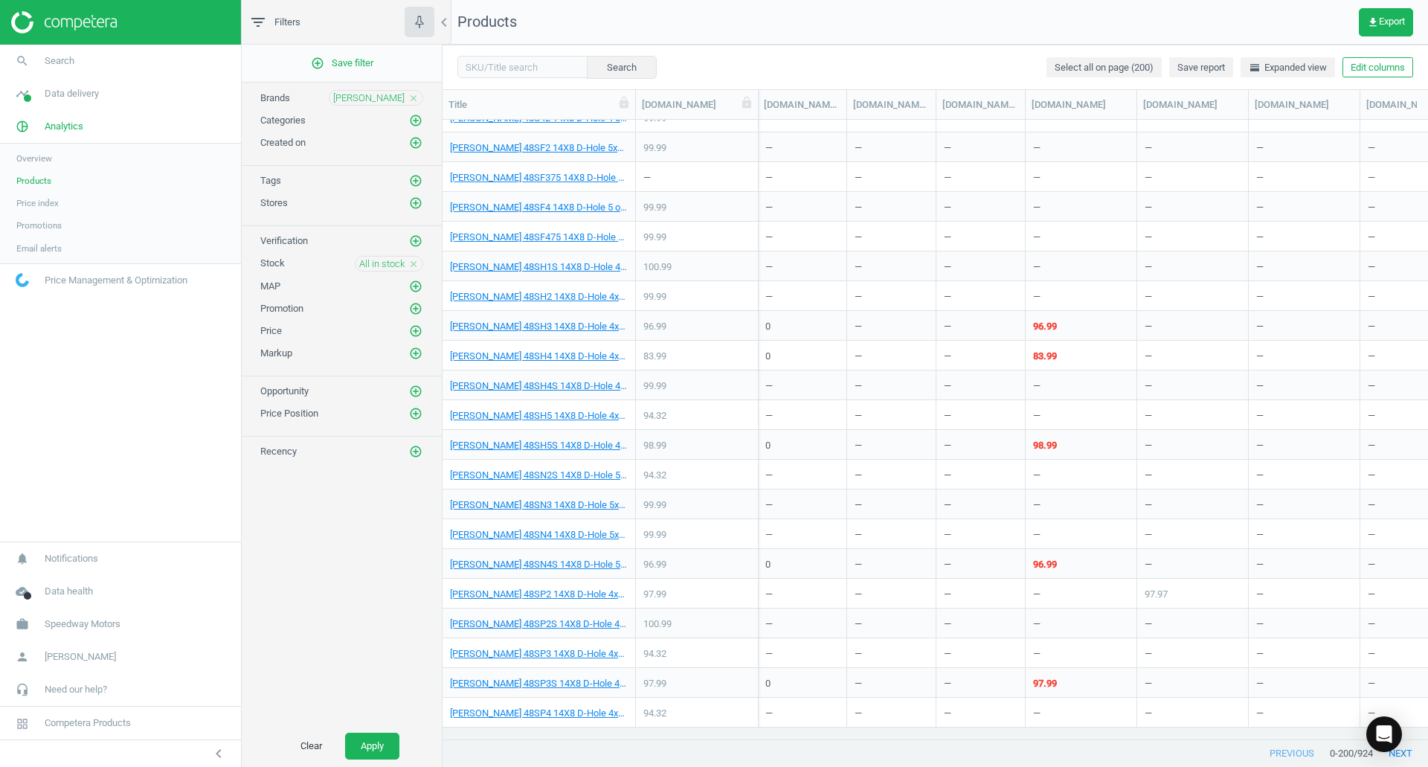
drag, startPoint x: 379, startPoint y: 741, endPoint x: 386, endPoint y: 732, distance: 11.6
click at [379, 741] on button "Apply" at bounding box center [372, 746] width 54 height 27
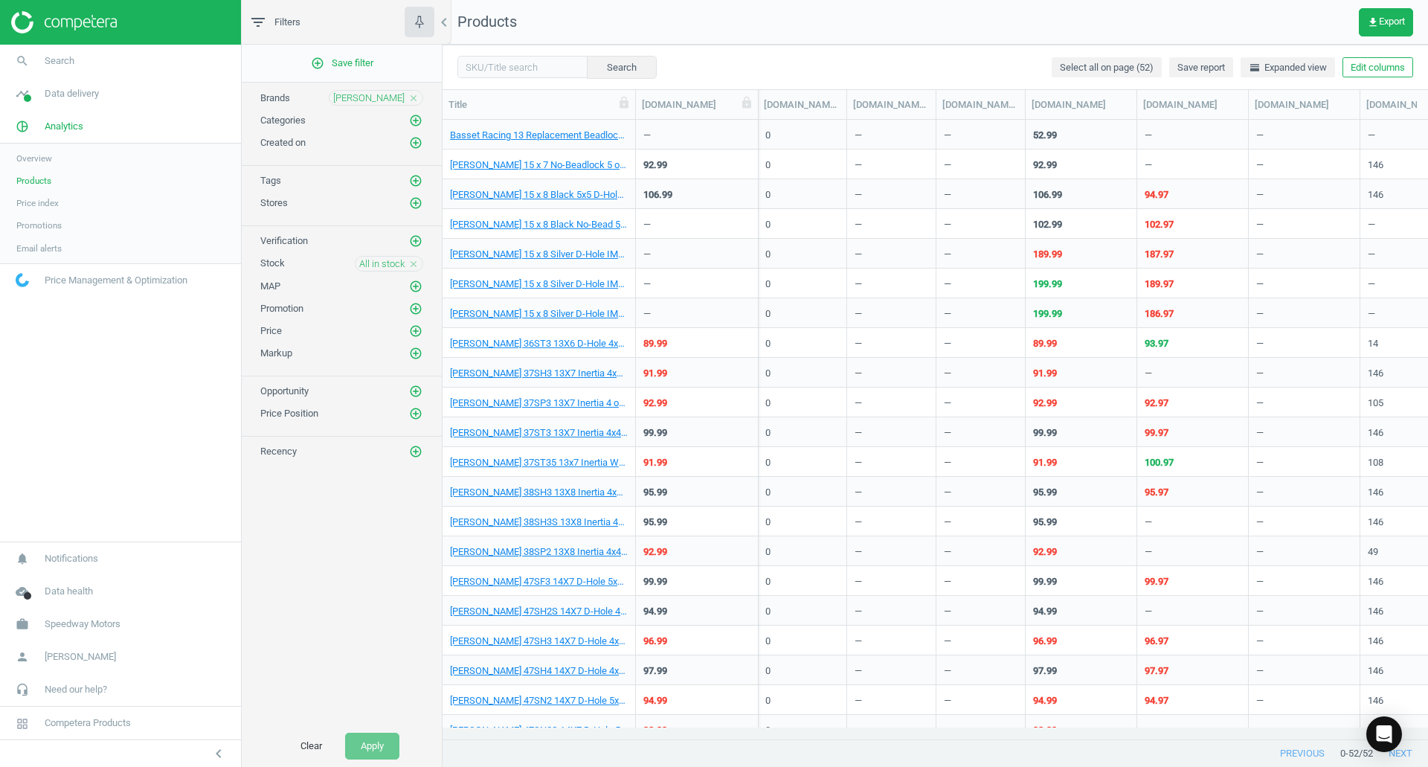
click at [415, 262] on icon "close" at bounding box center [413, 264] width 10 height 10
click at [350, 749] on button "Apply" at bounding box center [372, 746] width 54 height 27
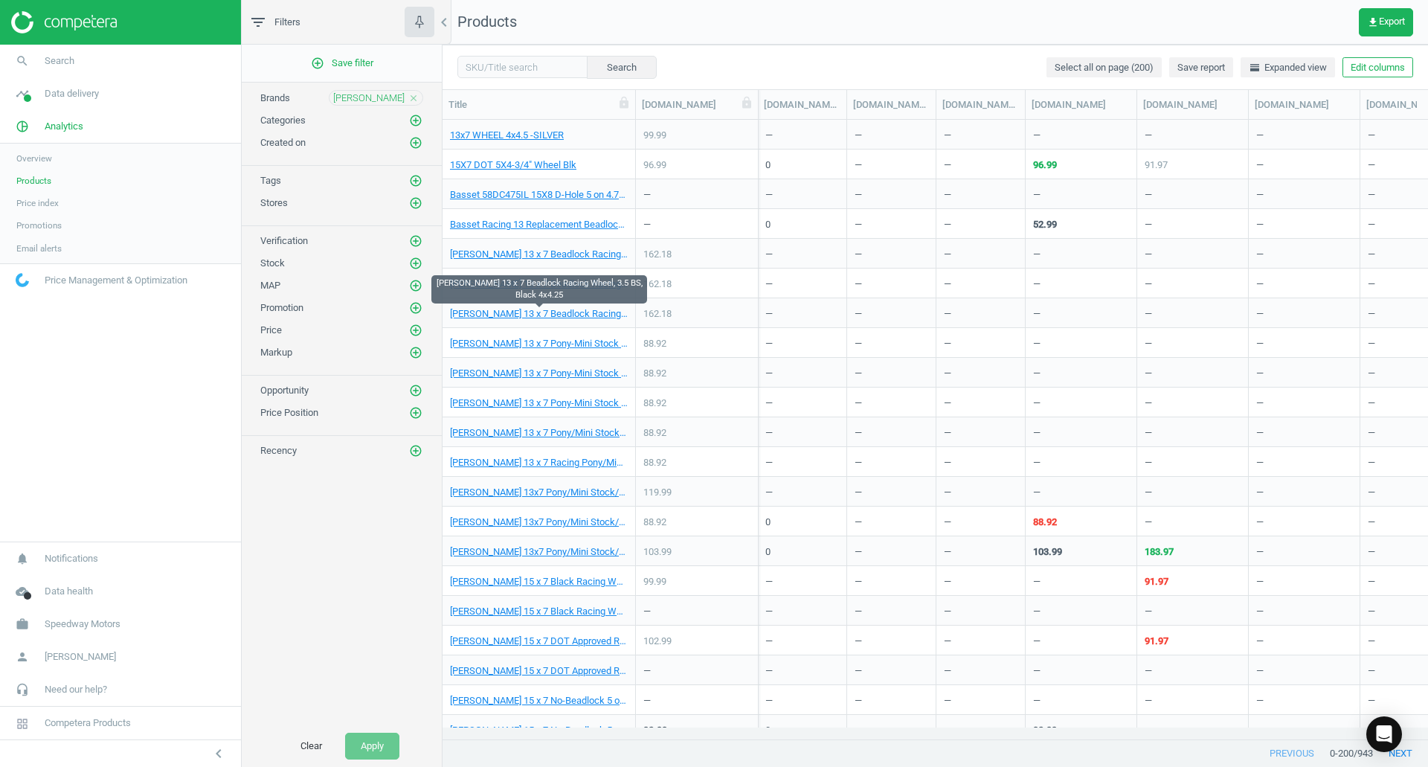
click at [48, 203] on span "Price index" at bounding box center [37, 203] width 42 height 12
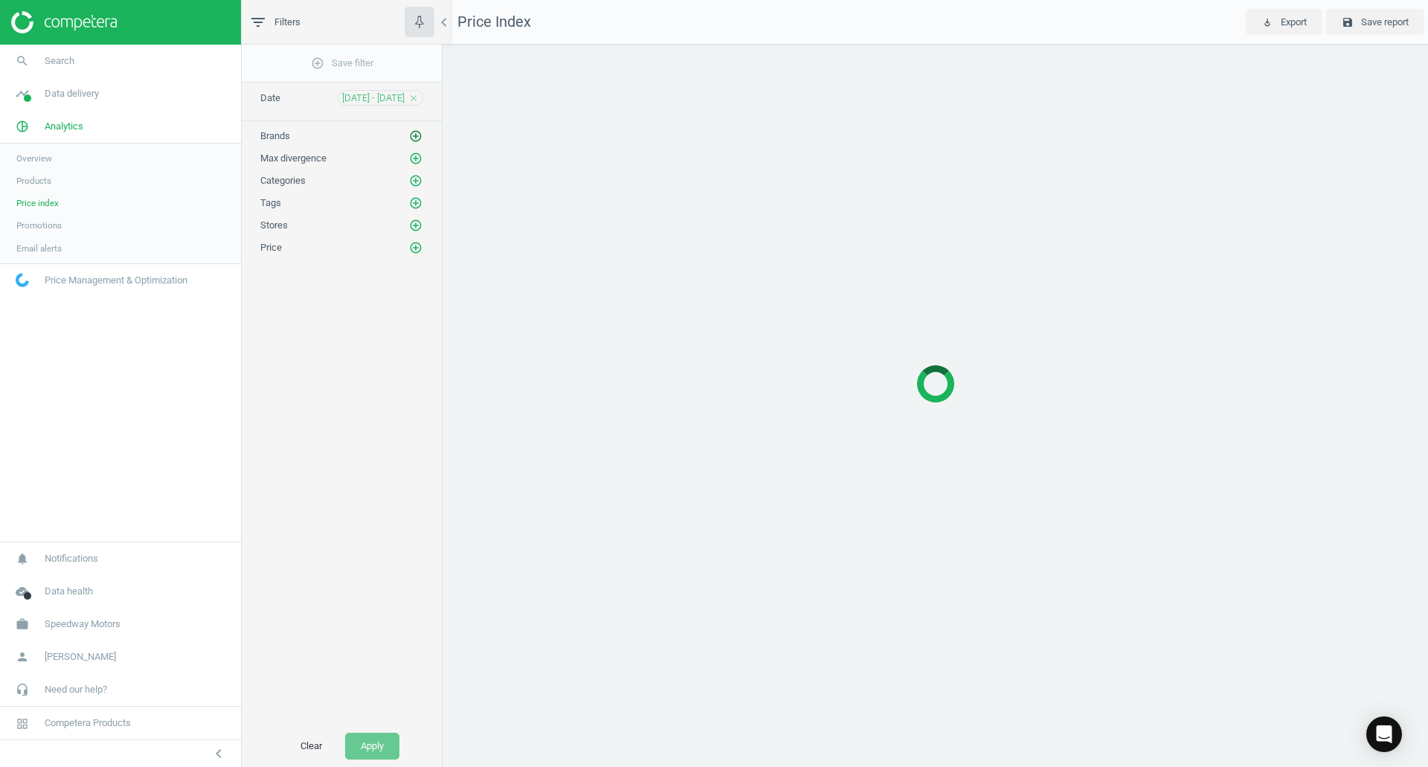
click at [414, 138] on icon "add_circle_outline" at bounding box center [415, 135] width 13 height 13
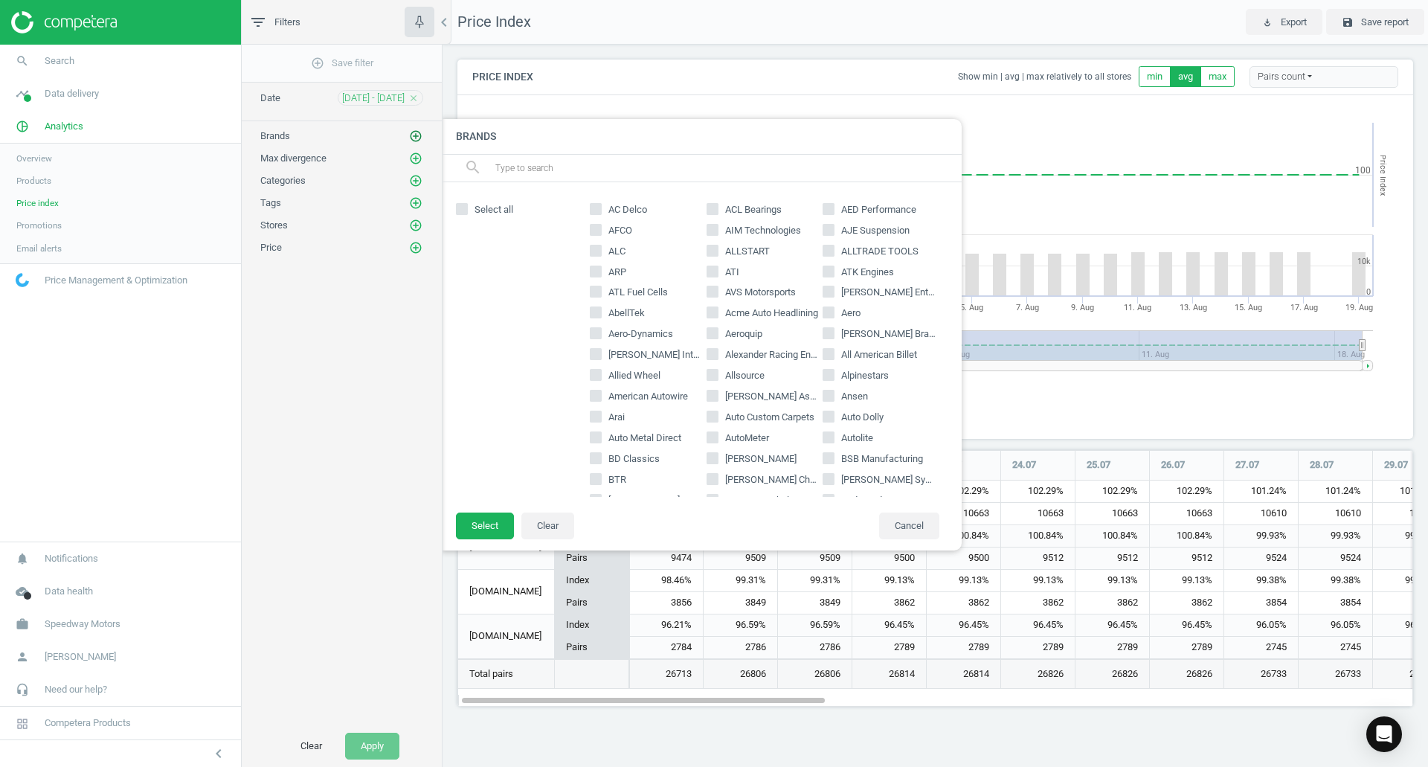
scroll to position [280, 979]
click at [557, 170] on input "text" at bounding box center [722, 168] width 457 height 24
type input "basset"
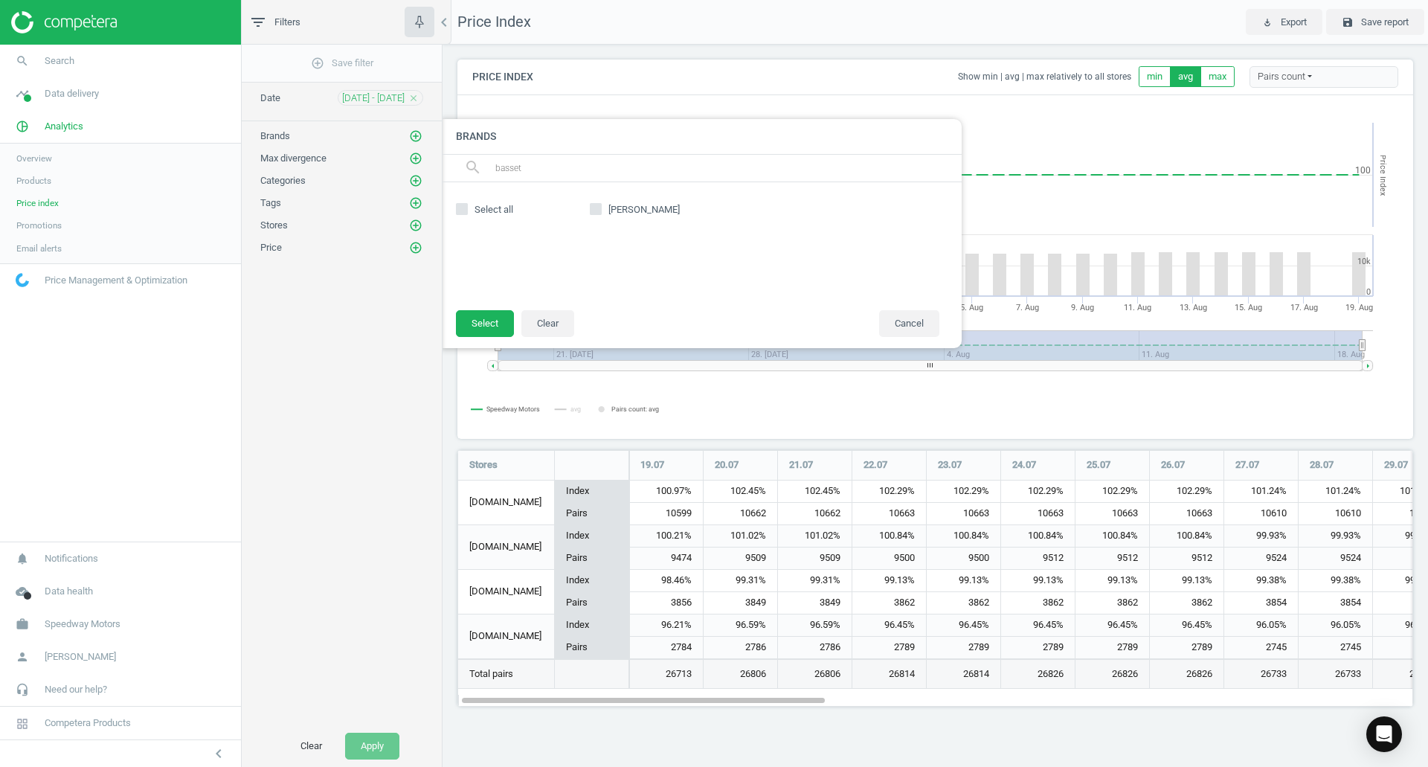
click at [607, 204] on span "Bassett" at bounding box center [644, 209] width 77 height 13
click at [601, 204] on input "Bassett" at bounding box center [596, 209] width 10 height 10
checkbox input "true"
click at [480, 341] on footer "Select Clear Cancel" at bounding box center [701, 328] width 521 height 39
click at [477, 319] on button "Select" at bounding box center [485, 323] width 58 height 27
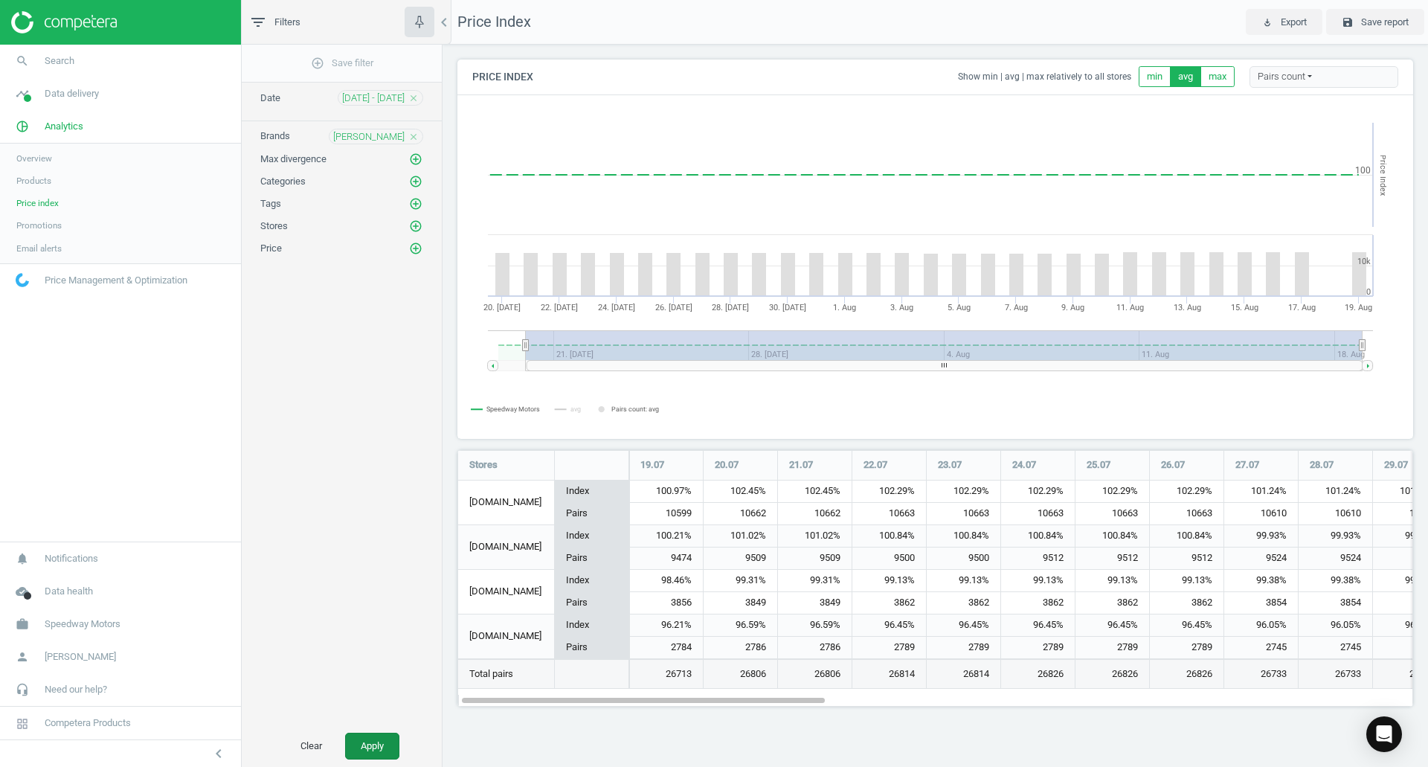
click at [376, 748] on button "Apply" at bounding box center [372, 746] width 54 height 27
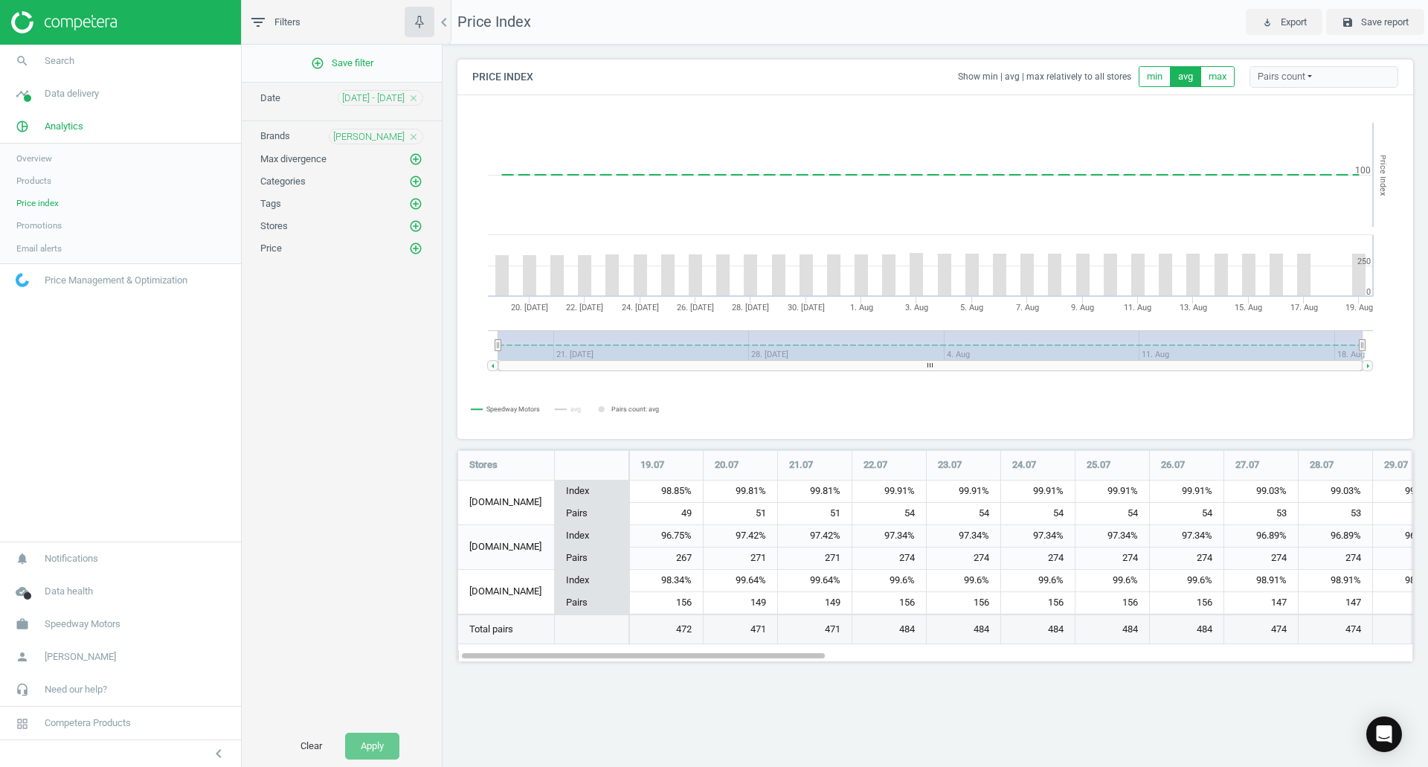
scroll to position [235, 979]
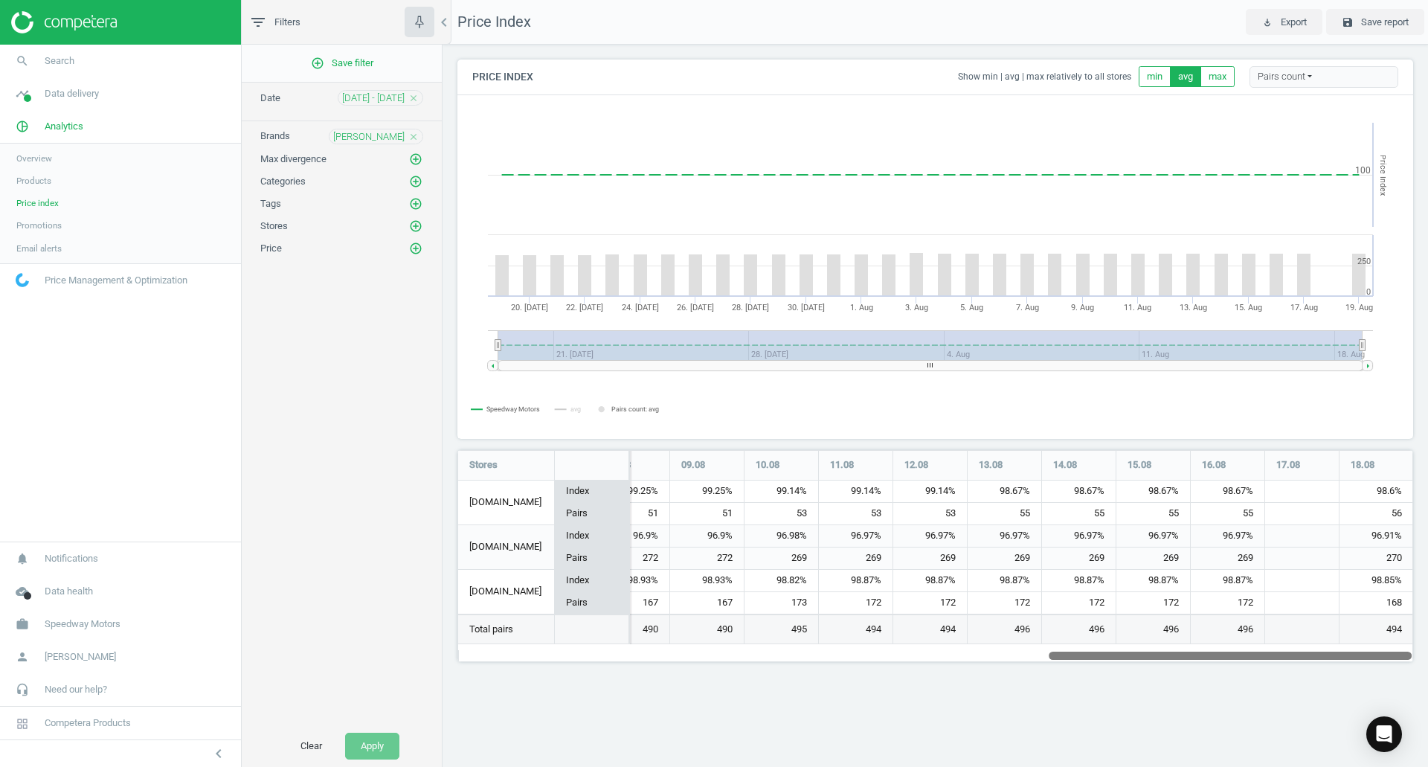
drag, startPoint x: 714, startPoint y: 652, endPoint x: 1638, endPoint y: 728, distance: 927.0
click at [1427, 728] on html "Group 2 Created with Sketch. ic/cloud_download/grey600 Created with Sketch. gra…" at bounding box center [714, 383] width 1428 height 767
drag, startPoint x: 1020, startPoint y: 368, endPoint x: 1164, endPoint y: 373, distance: 144.4
click at [1164, 373] on icon "Created with Highstock 6.2.0 Price Index Speedway Motors avg Pairs count: avg 2…" at bounding box center [935, 267] width 954 height 342
drag, startPoint x: 1153, startPoint y: 372, endPoint x: 1093, endPoint y: 371, distance: 60.3
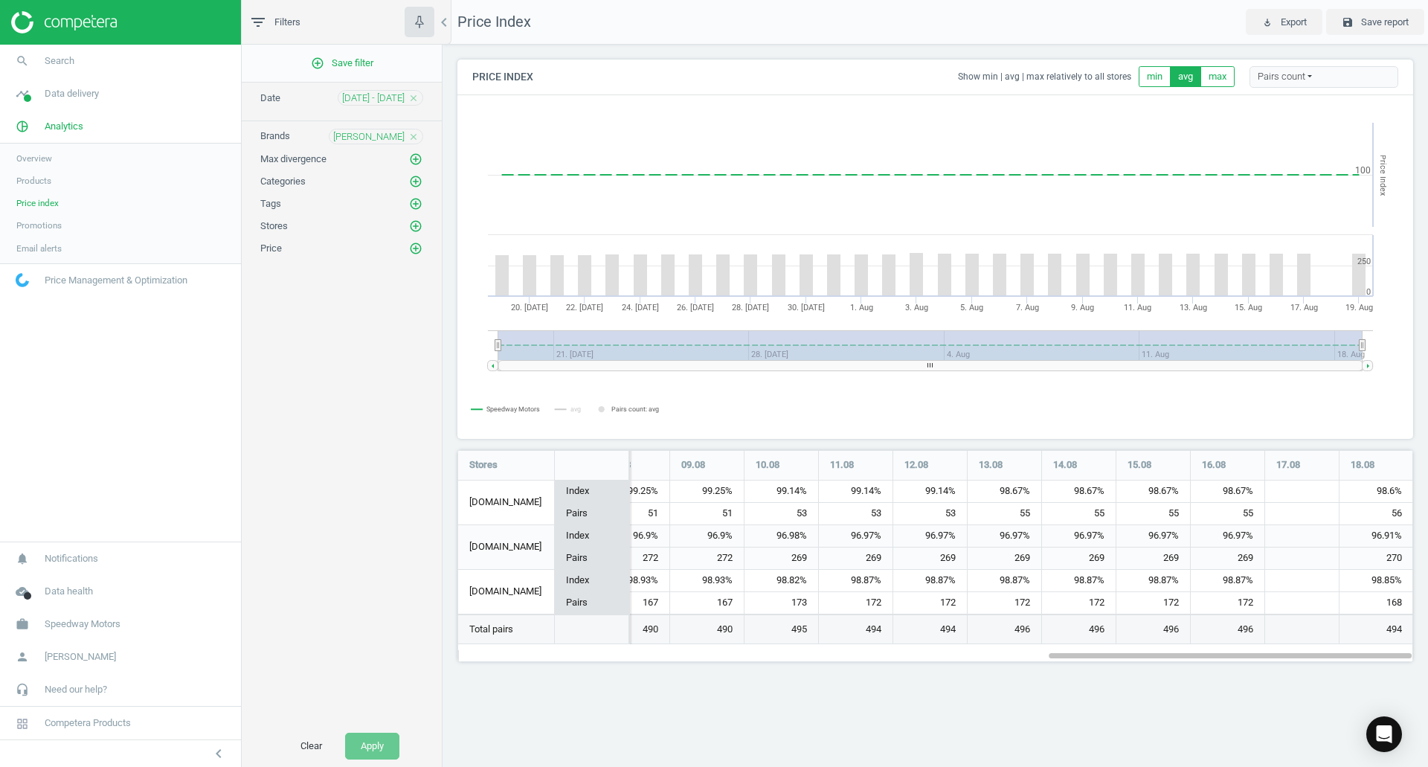
click at [1093, 371] on rect at bounding box center [935, 267] width 954 height 342
click at [351, 92] on span "20 Jul - 19 Aug" at bounding box center [373, 97] width 62 height 13
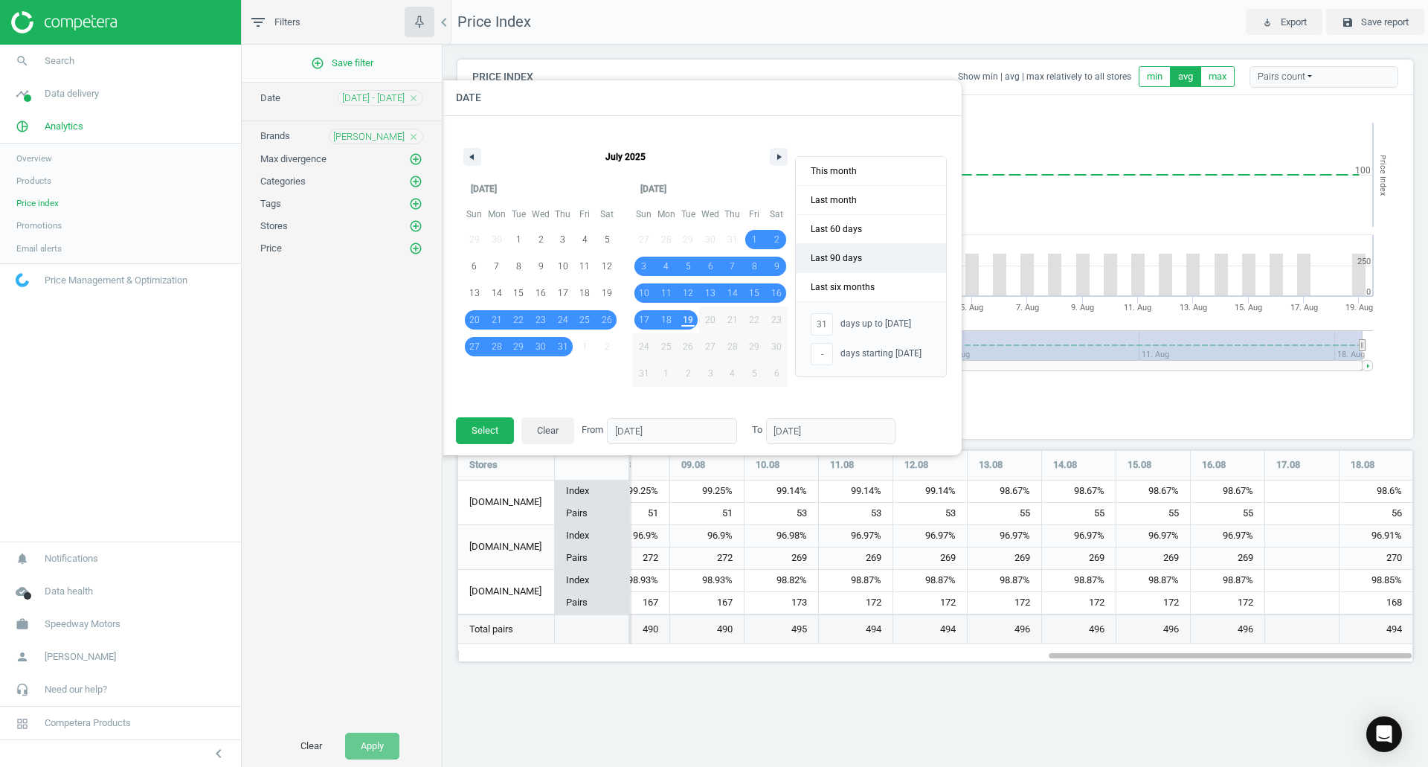
click at [860, 257] on span "Last 90 days" at bounding box center [871, 258] width 150 height 28
type input "-"
type input "21/05/2025"
type input "18/08/2025"
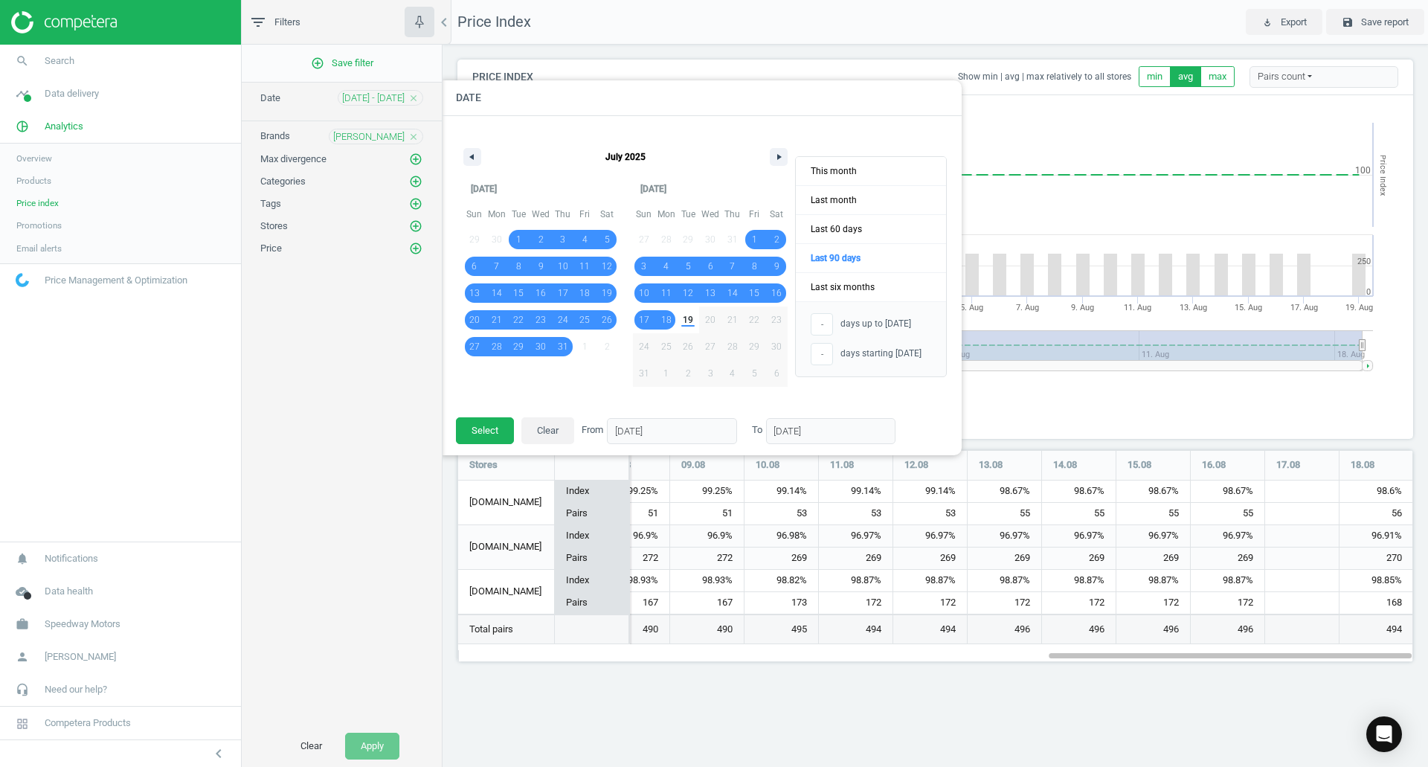
click at [440, 437] on div "add_circle_outline Save filter Date 20 Jul - 19 Aug close Date July 2025 Jul 20…" at bounding box center [342, 385] width 200 height 681
click at [474, 431] on button "Select" at bounding box center [485, 430] width 58 height 27
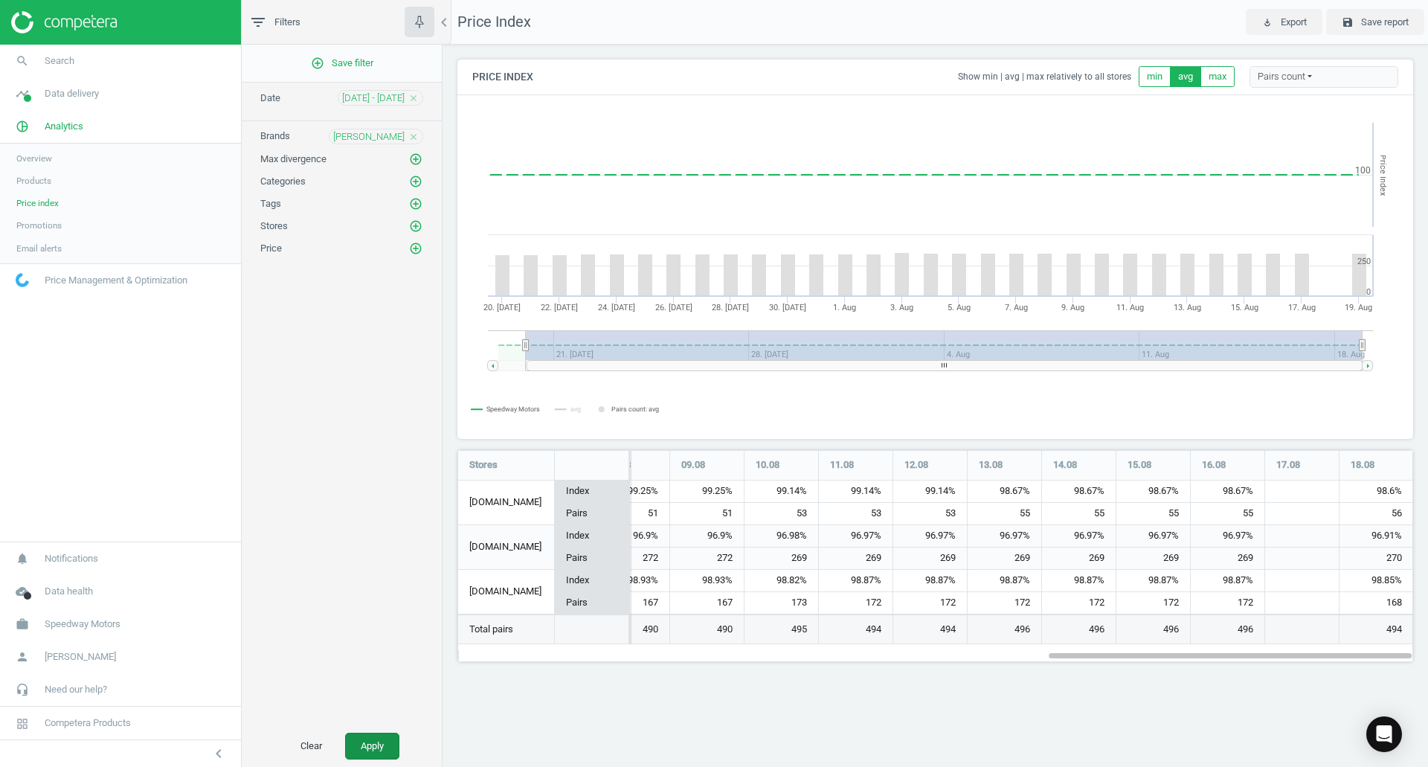
click at [382, 742] on button "Apply" at bounding box center [372, 746] width 54 height 27
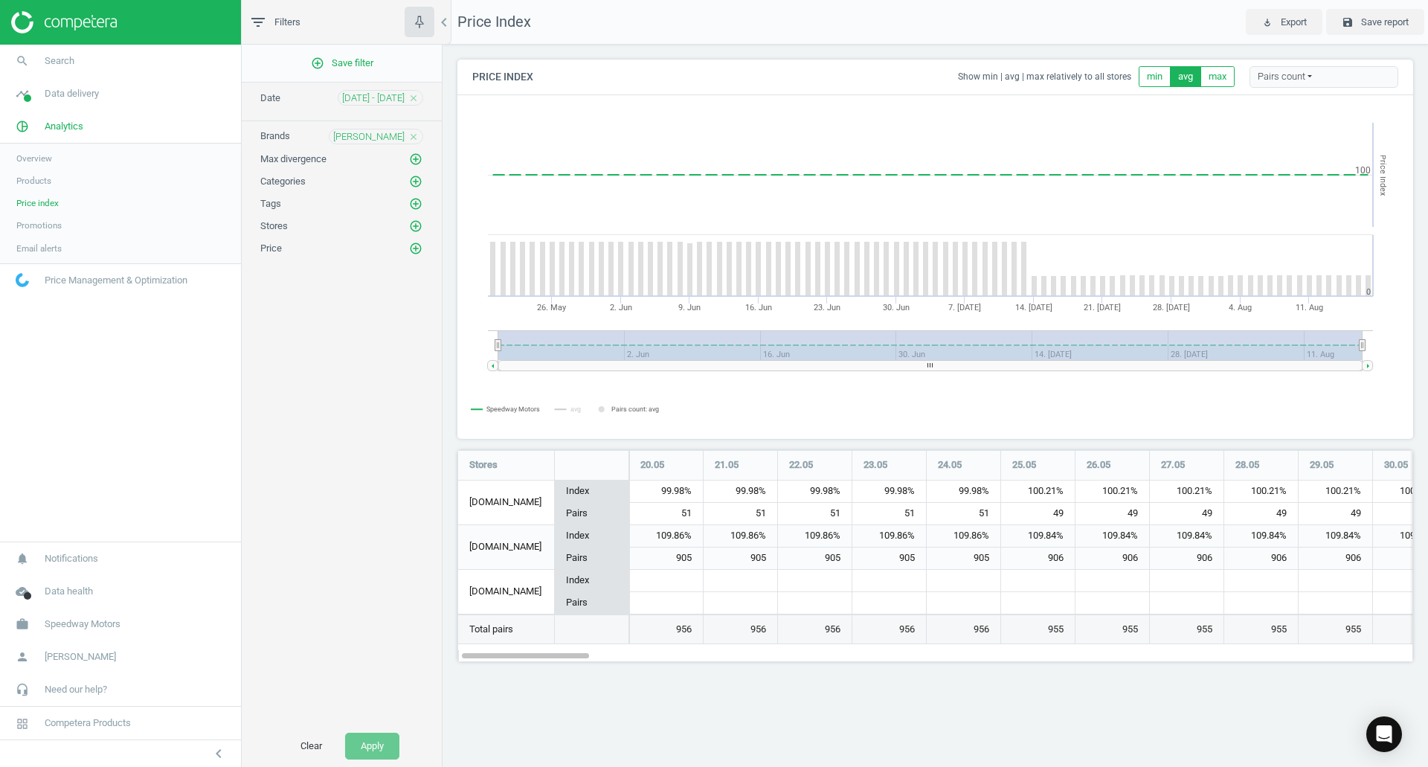
scroll to position [235, 979]
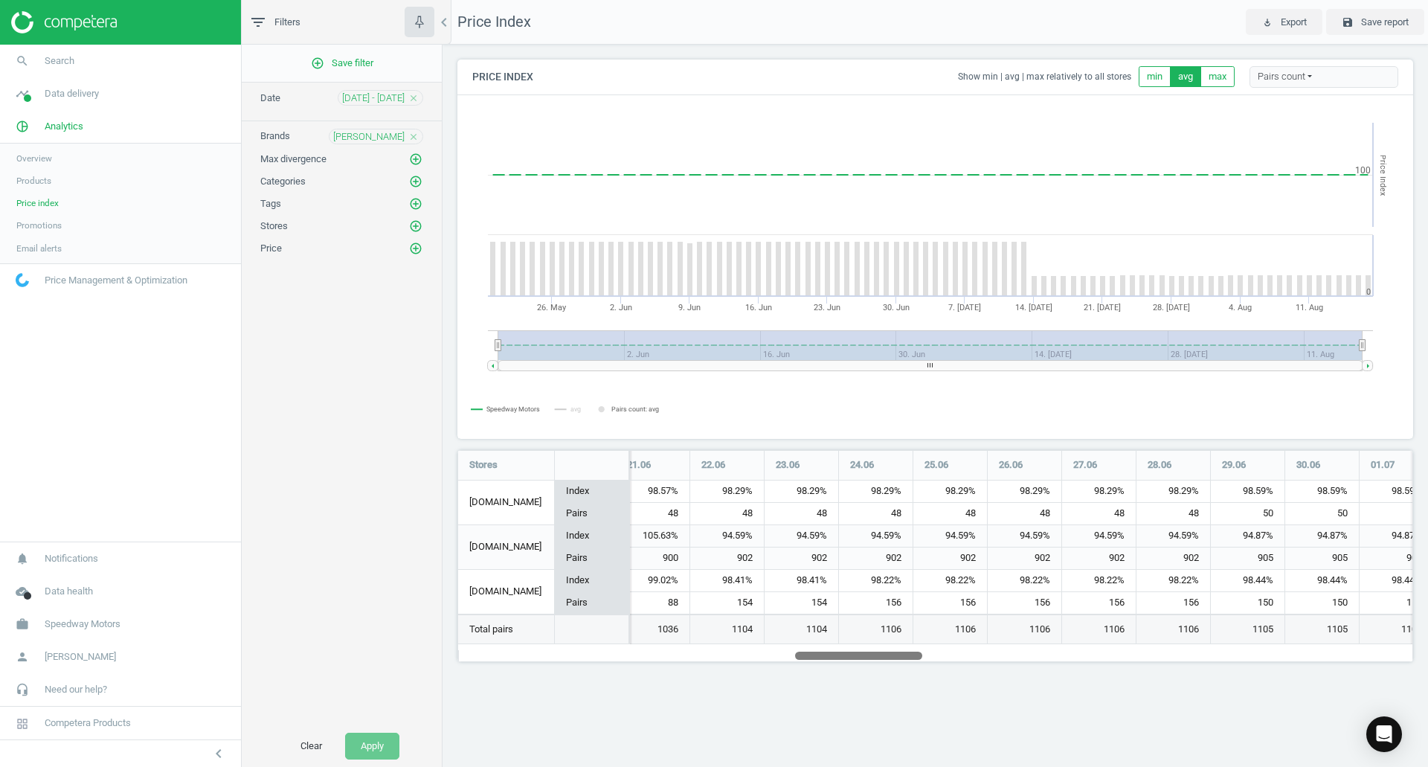
drag, startPoint x: 569, startPoint y: 658, endPoint x: 987, endPoint y: 664, distance: 418.1
click at [986, 666] on div "Price Index Show min | avg | max relatively to all stores min avg max Pairs cou…" at bounding box center [936, 366] width 986 height 643
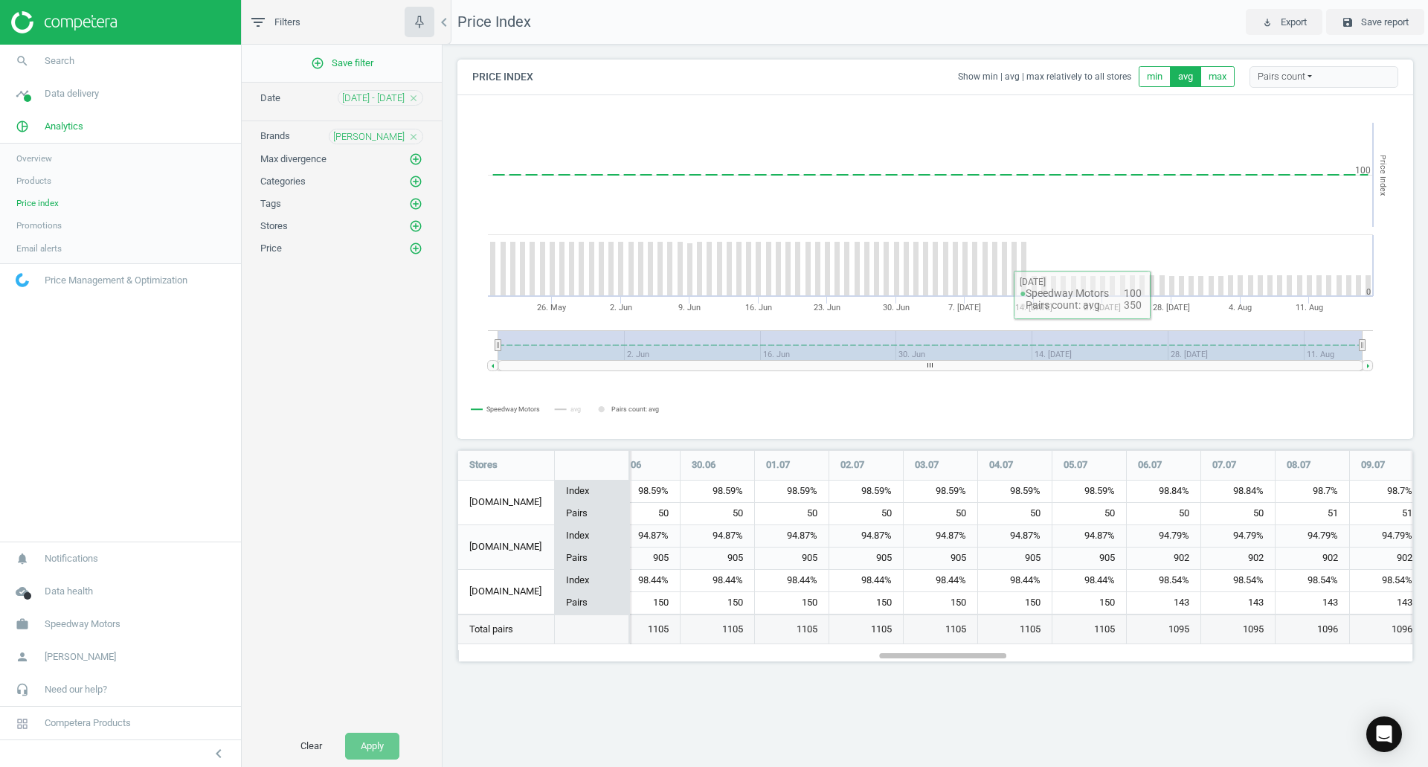
drag, startPoint x: 1114, startPoint y: 366, endPoint x: 701, endPoint y: 376, distance: 412.2
click at [701, 376] on icon "Created with Highstock 6.2.0 Price Index Speedway Motors avg Pairs count: avg 2…" at bounding box center [935, 267] width 954 height 342
drag, startPoint x: 713, startPoint y: 368, endPoint x: 887, endPoint y: 368, distance: 174.8
click at [884, 368] on rect at bounding box center [930, 365] width 864 height 10
click at [373, 515] on div "add_circle_outline Save filter Date 21 May - 18 Aug close Brands Bassett close …" at bounding box center [342, 385] width 200 height 681
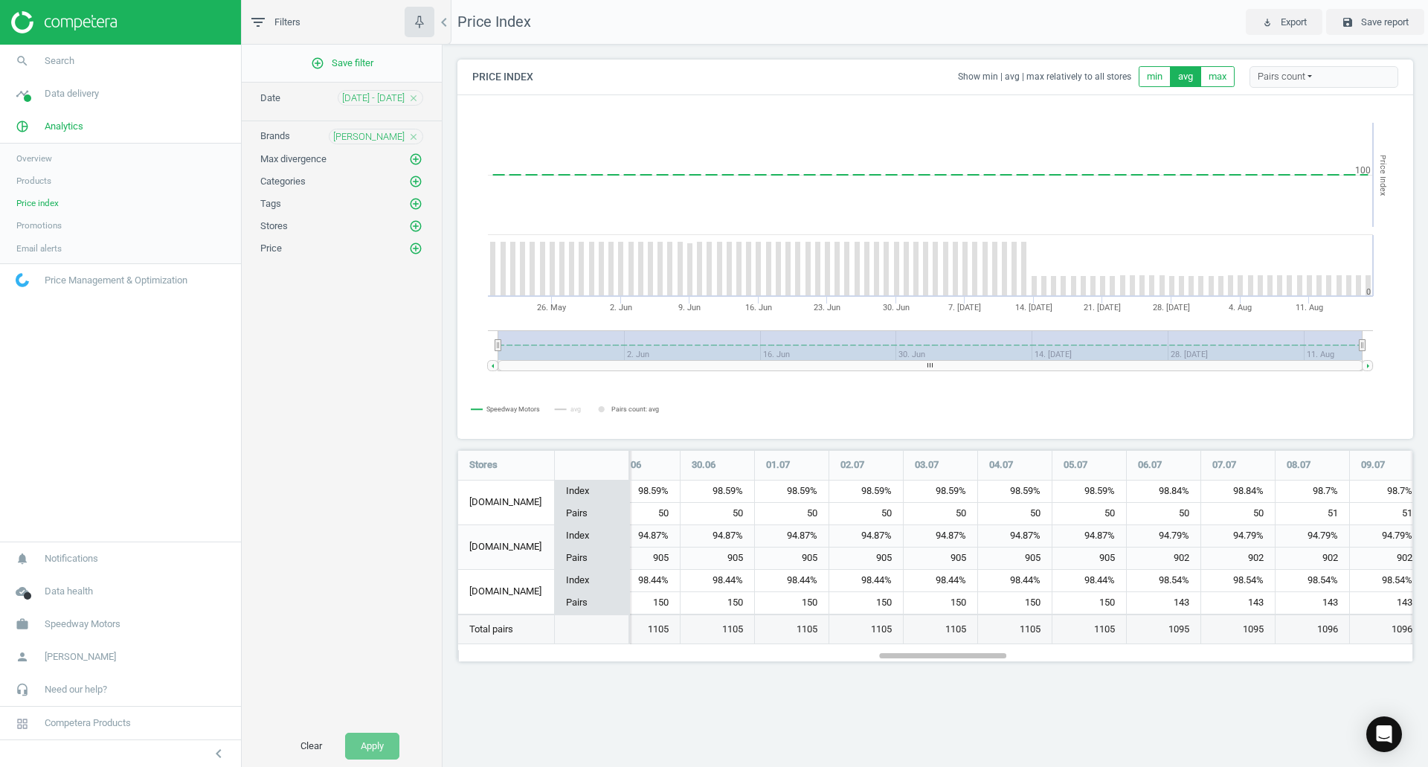
drag, startPoint x: 739, startPoint y: 365, endPoint x: 853, endPoint y: 359, distance: 114.0
click at [853, 359] on icon "Created with Highstock 6.2.0 Price Index Speedway Motors avg Pairs count: avg 2…" at bounding box center [935, 267] width 954 height 342
click at [889, 230] on rect at bounding box center [935, 267] width 954 height 342
click at [614, 405] on tspan "Pairs count: avg" at bounding box center [635, 408] width 48 height 7
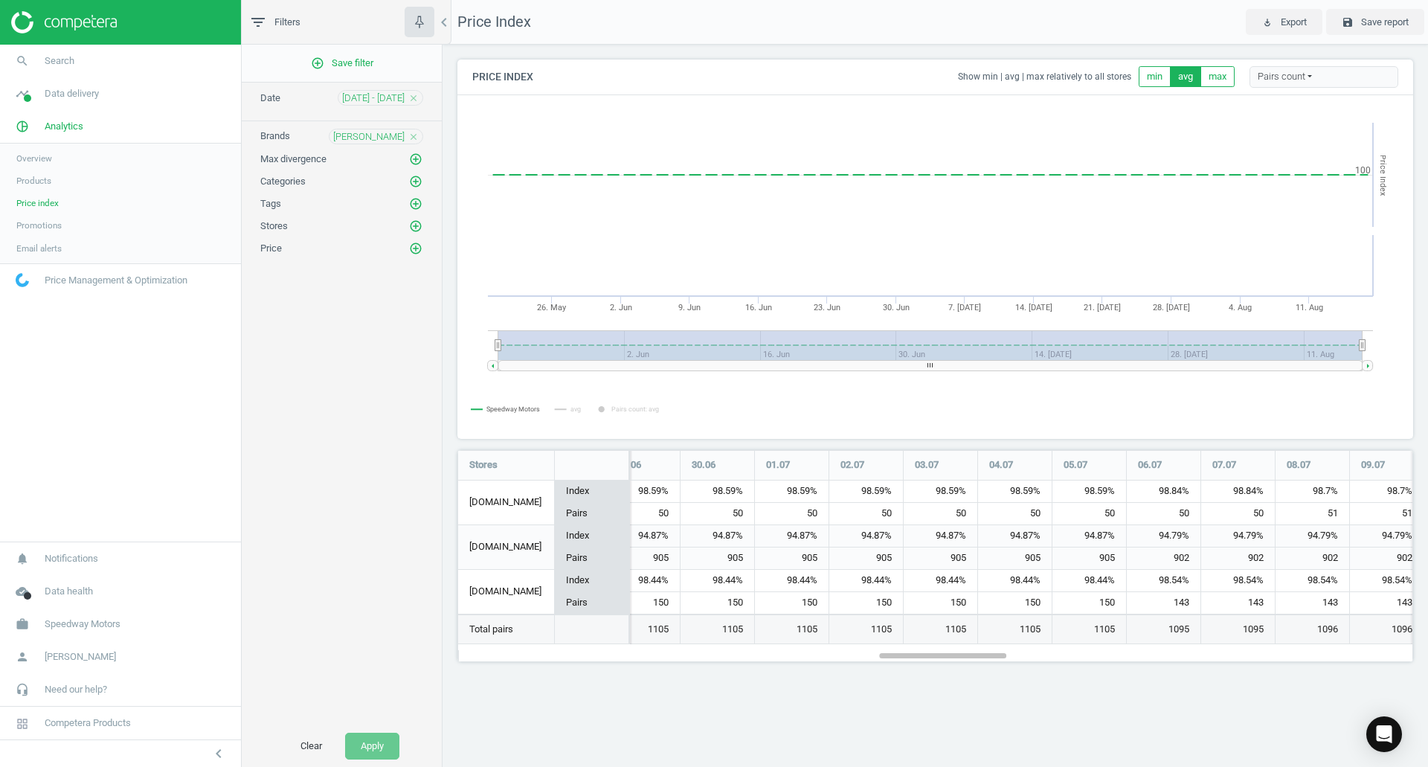
click at [612, 406] on tspan "Pairs count: avg" at bounding box center [635, 408] width 48 height 7
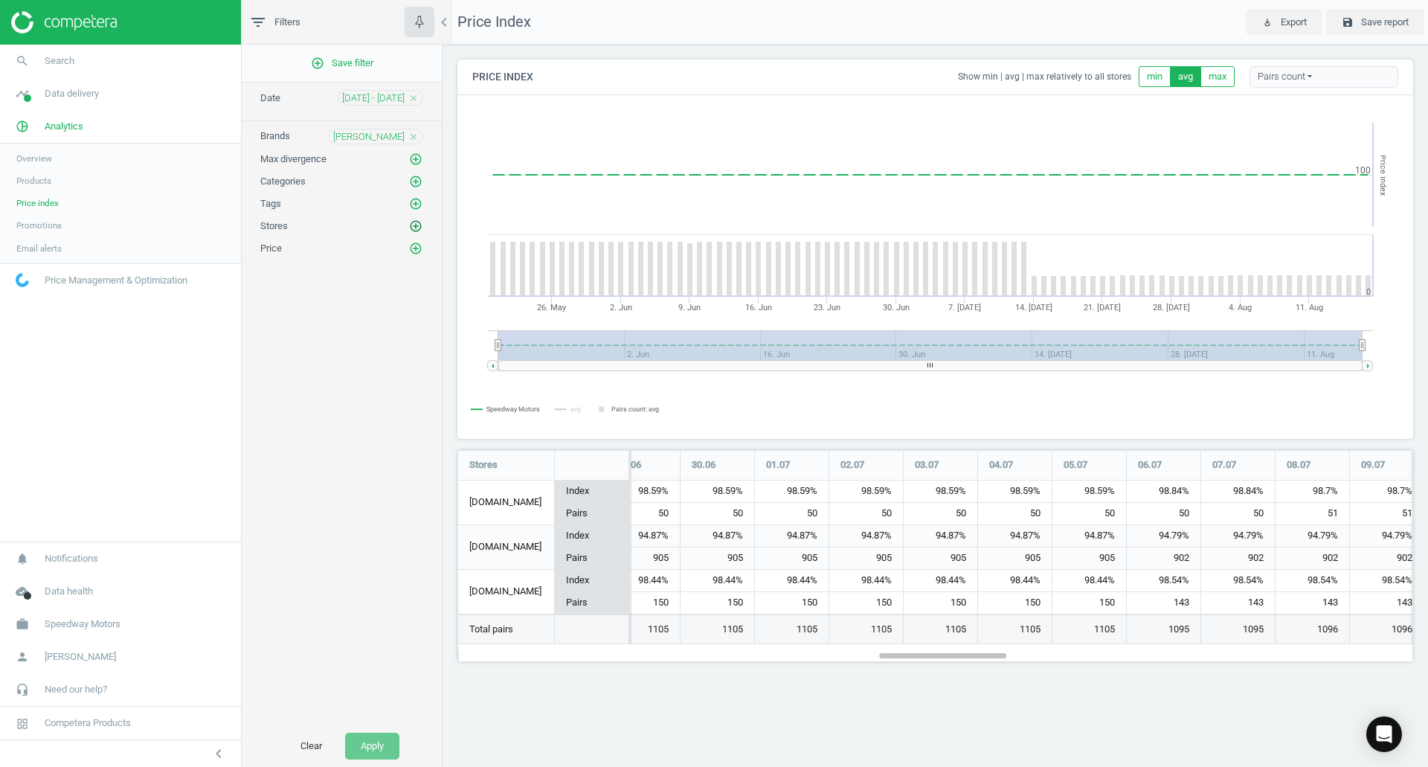
click at [412, 220] on icon "add_circle_outline" at bounding box center [415, 225] width 13 height 13
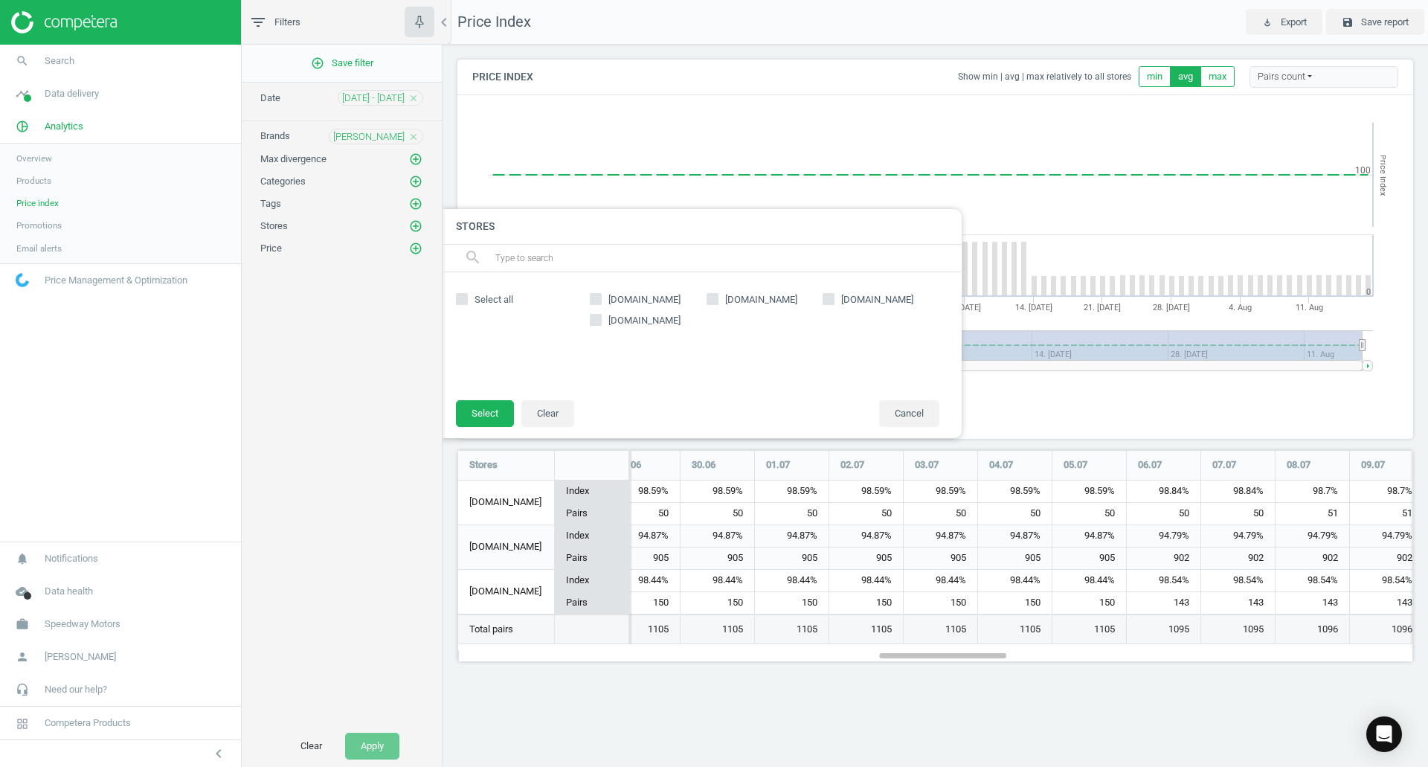
click at [733, 295] on span "[DOMAIN_NAME]" at bounding box center [761, 299] width 78 height 13
click at [717, 295] on input "[DOMAIN_NAME]" at bounding box center [712, 299] width 10 height 10
checkbox input "true"
click at [478, 411] on button "Select" at bounding box center [485, 413] width 58 height 27
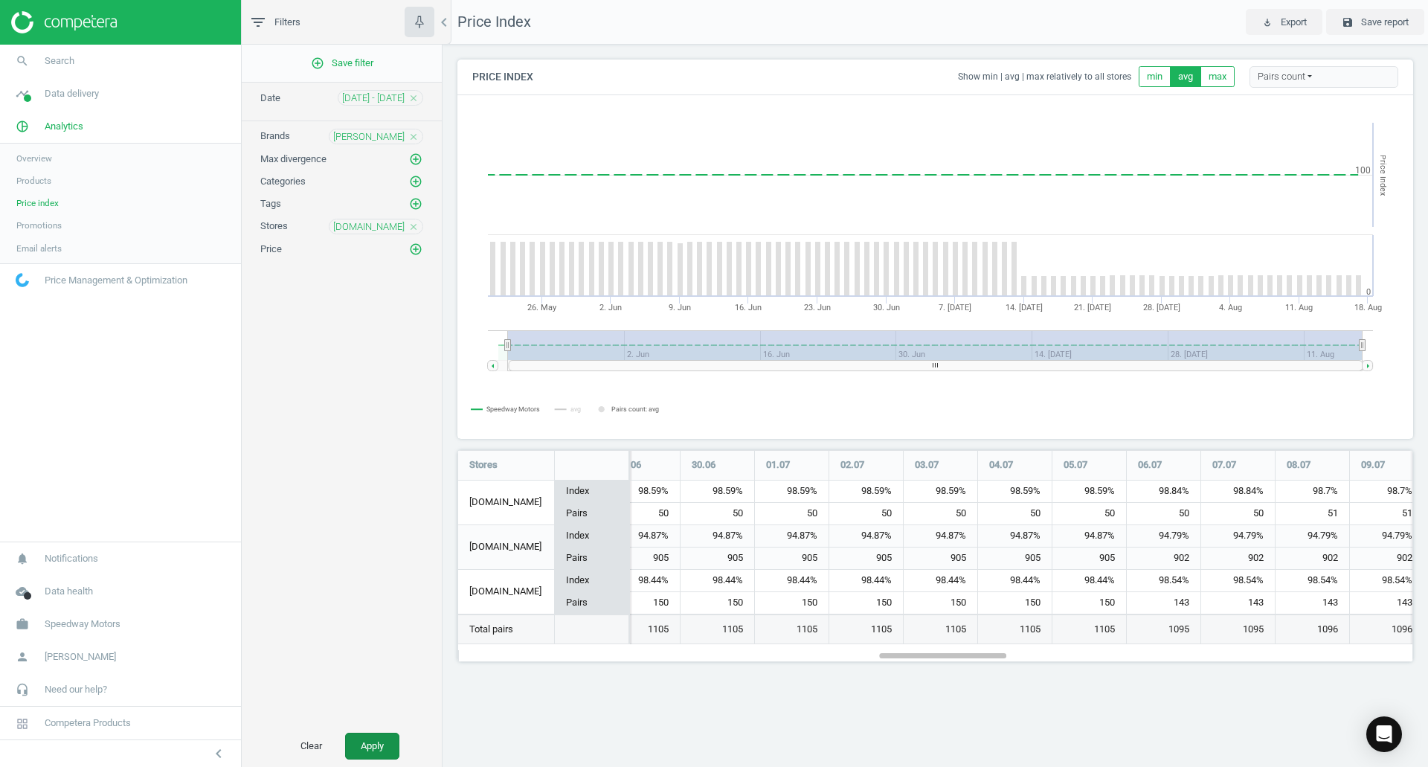
click at [373, 734] on button "Apply" at bounding box center [372, 746] width 54 height 27
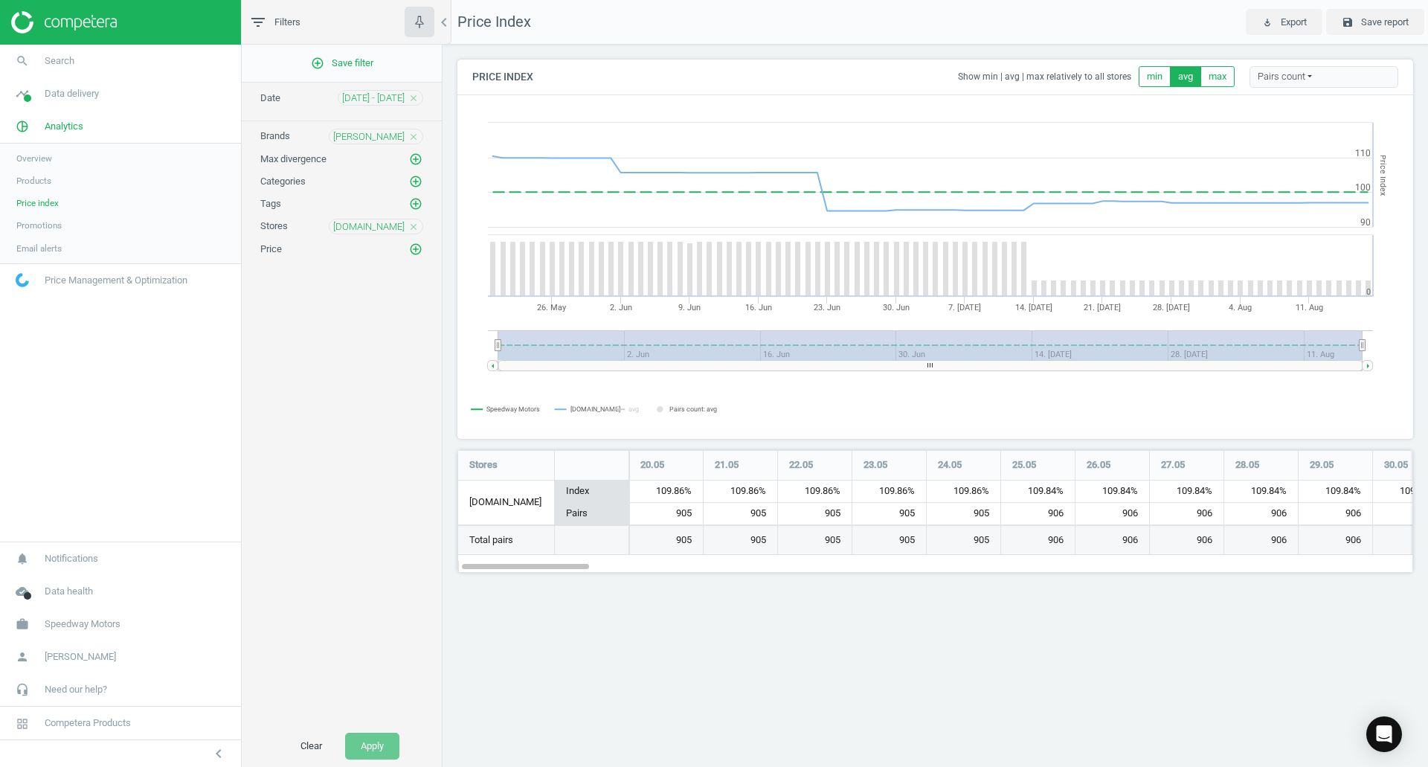
scroll to position [146, 979]
click at [378, 99] on span "21 May - 18 Aug" at bounding box center [373, 97] width 62 height 13
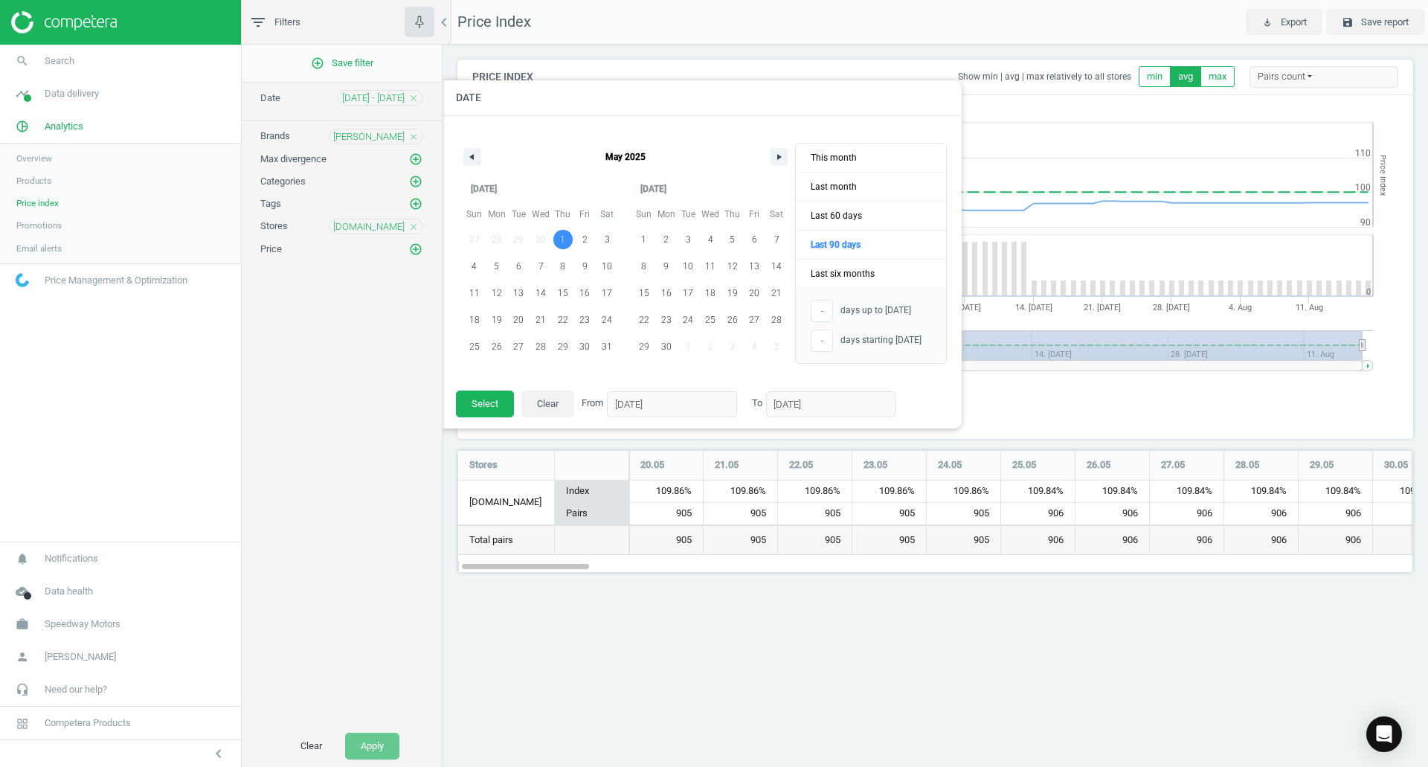
click at [561, 237] on span "1" at bounding box center [562, 239] width 5 height 27
type input "01/05/2025"
click at [775, 155] on button "button" at bounding box center [779, 157] width 18 height 18
click at [772, 151] on button "button" at bounding box center [779, 157] width 18 height 18
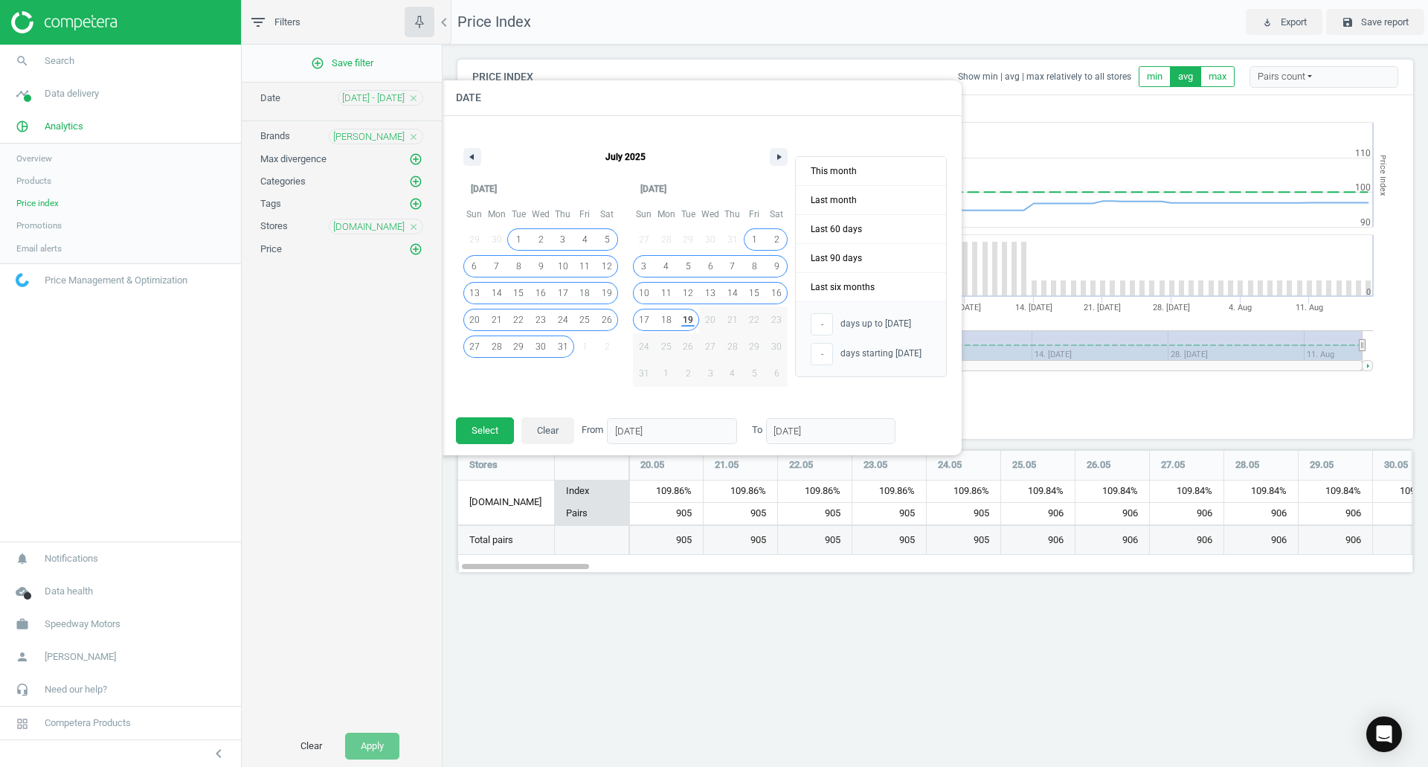
click at [697, 324] on span "19" at bounding box center [688, 319] width 22 height 19
type input "111"
type input "19/08/2025"
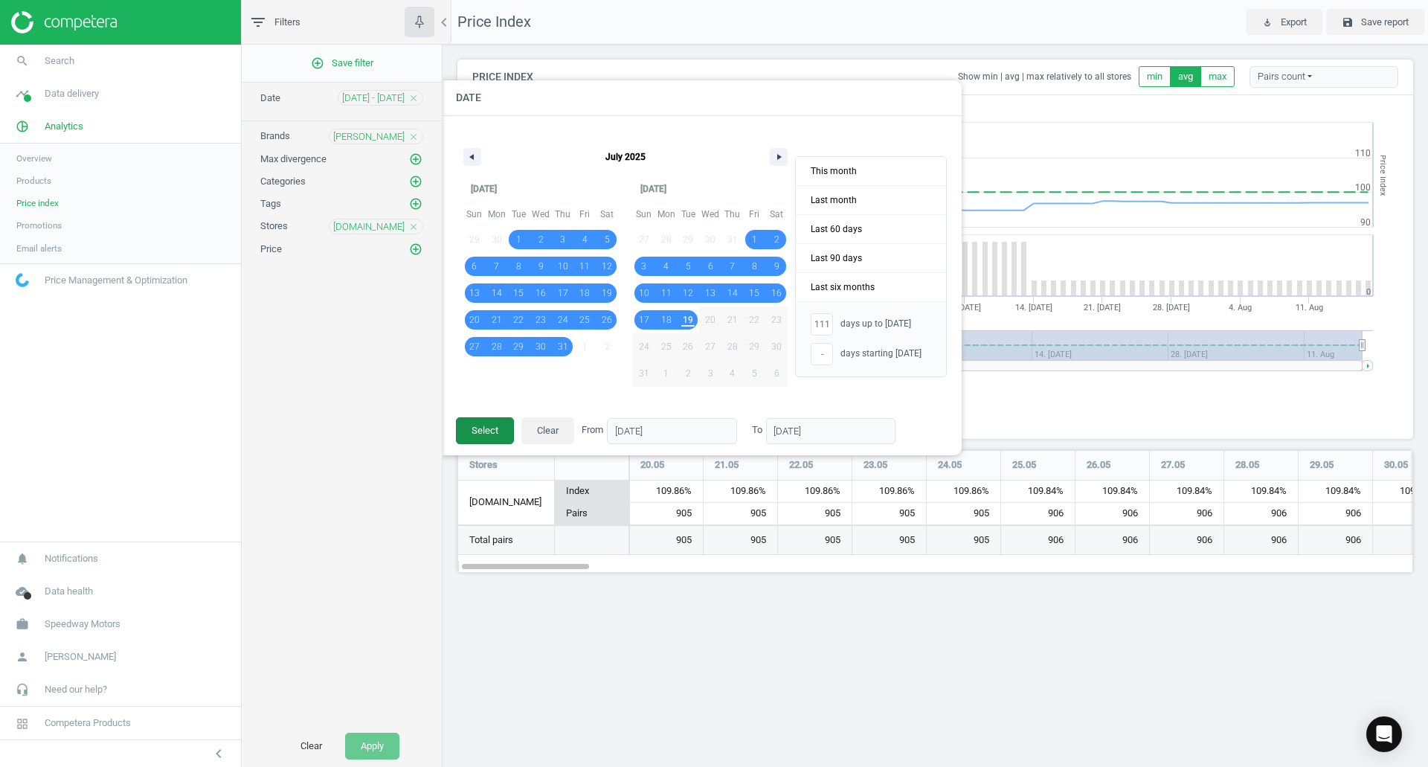
click at [490, 434] on button "Select" at bounding box center [485, 430] width 58 height 27
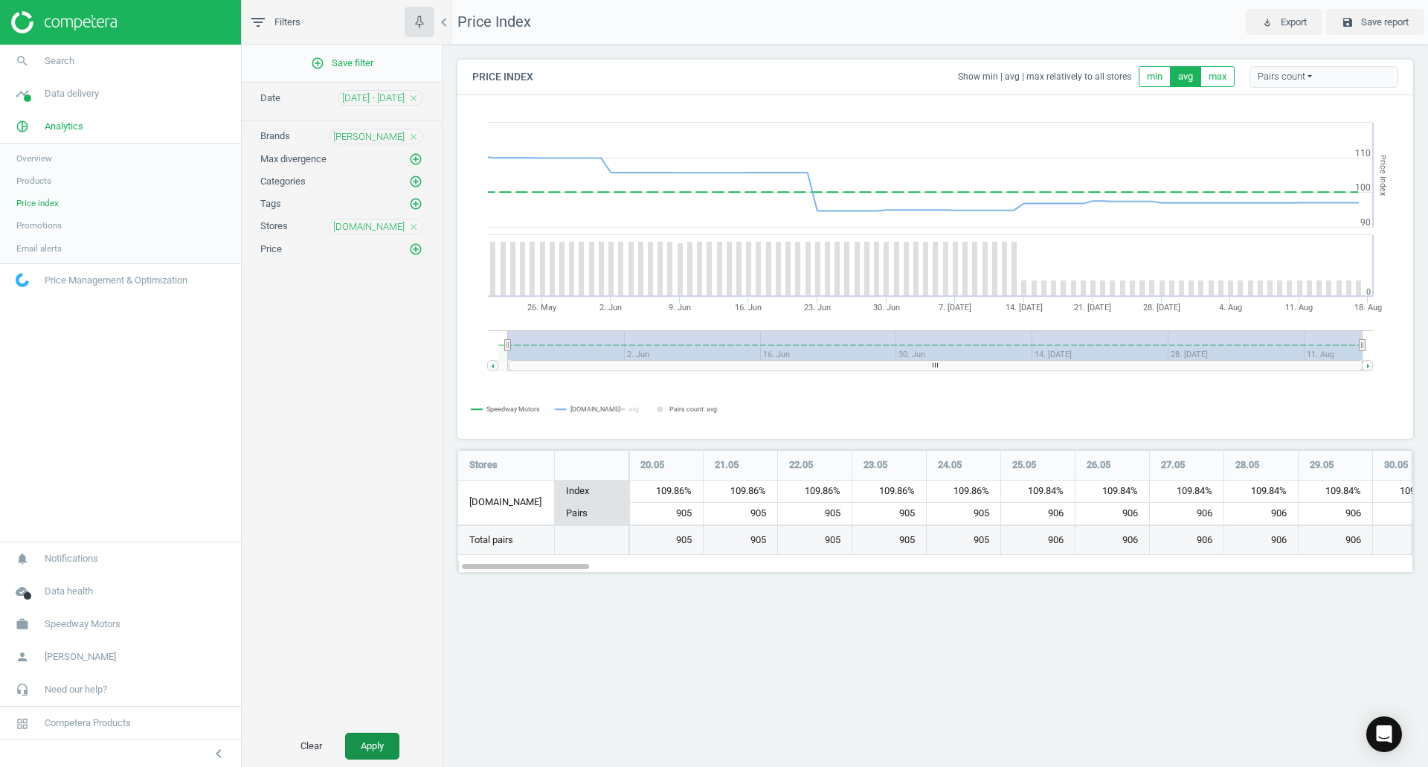
click at [368, 750] on button "Apply" at bounding box center [372, 746] width 54 height 27
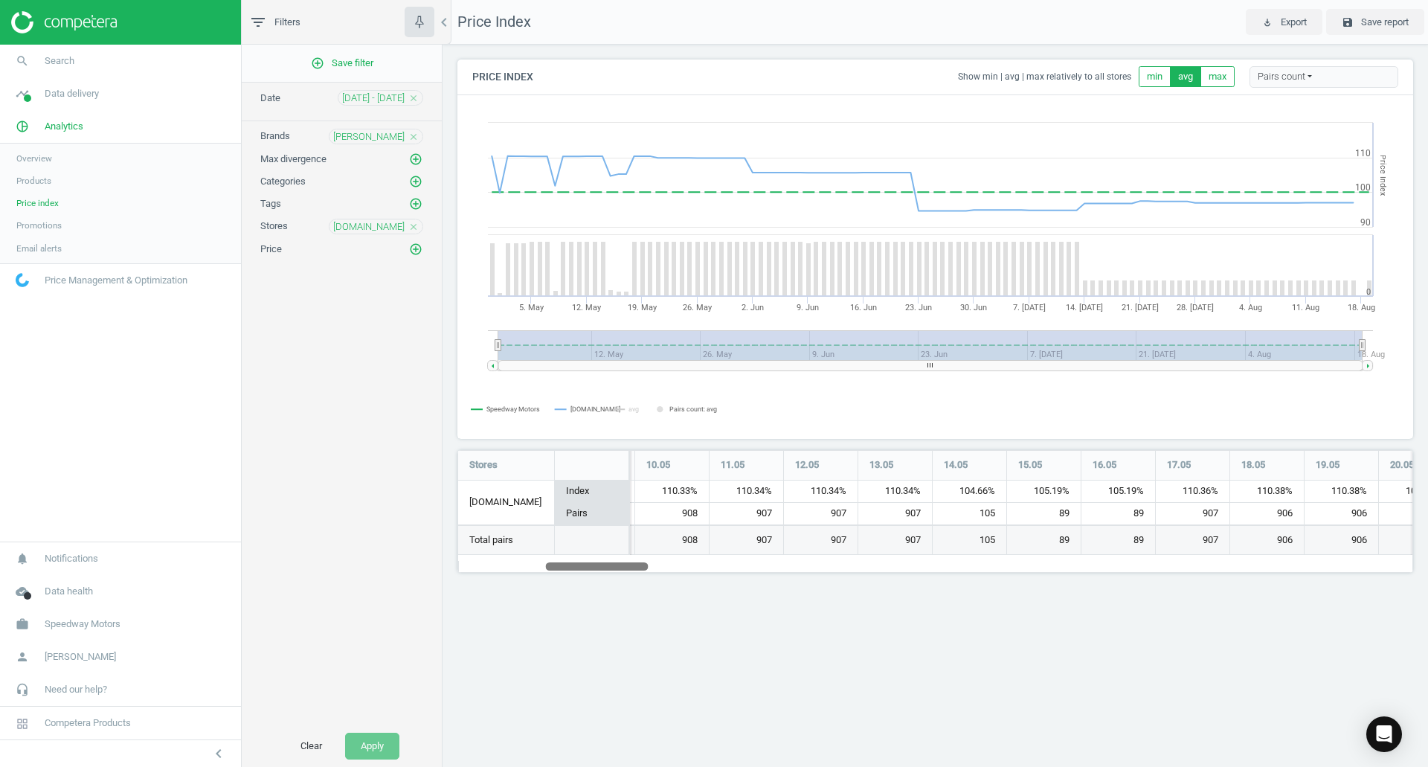
drag, startPoint x: 521, startPoint y: 568, endPoint x: 606, endPoint y: 568, distance: 84.1
click at [606, 568] on div at bounding box center [597, 565] width 103 height 13
drag, startPoint x: 808, startPoint y: 344, endPoint x: 896, endPoint y: 325, distance: 89.7
click at [883, 338] on rect at bounding box center [930, 345] width 864 height 30
drag, startPoint x: 620, startPoint y: 566, endPoint x: 953, endPoint y: 583, distance: 333.0
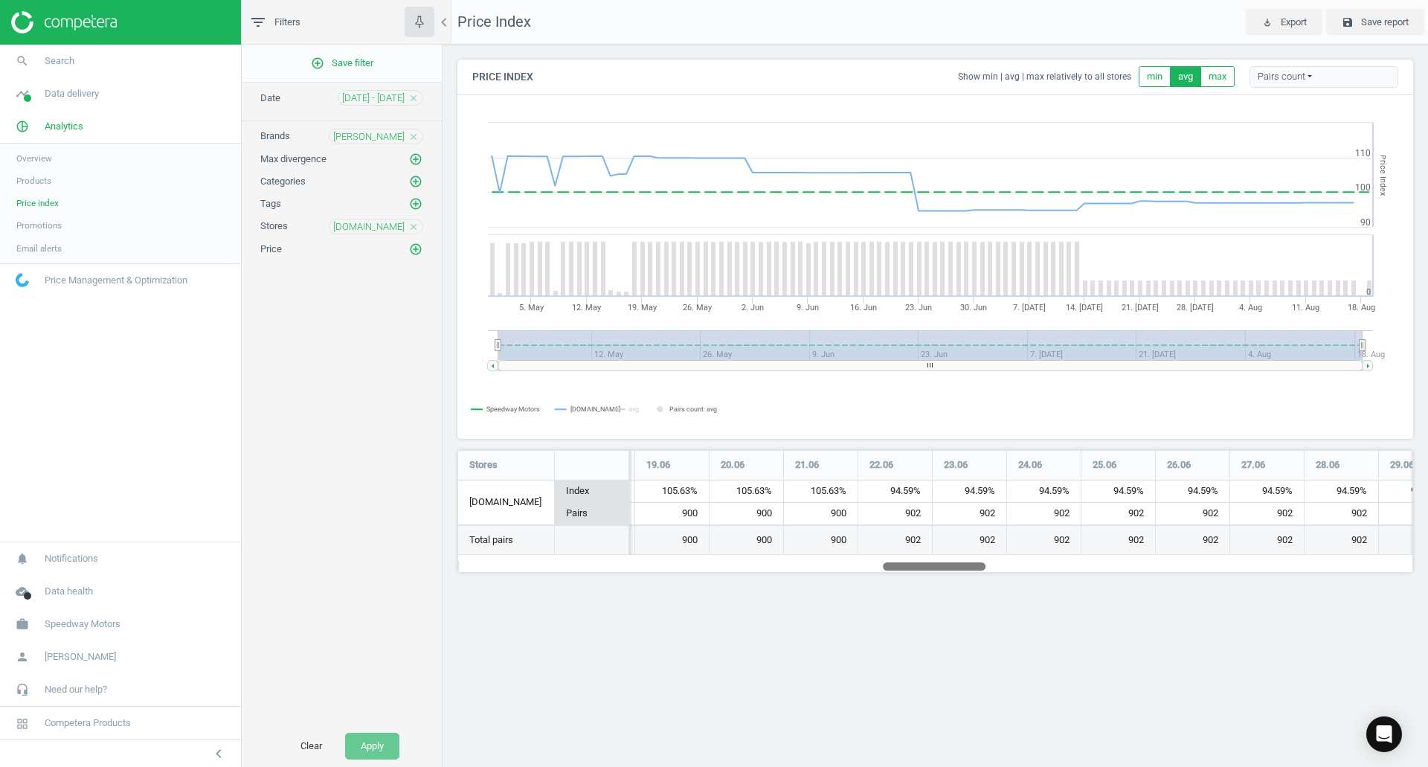
click at [953, 583] on div "Price Index Show min | avg | max relatively to all stores min avg max Pairs cou…" at bounding box center [936, 322] width 986 height 554
drag, startPoint x: 903, startPoint y: 348, endPoint x: 819, endPoint y: 351, distance: 84.1
click at [819, 351] on rect at bounding box center [930, 345] width 864 height 30
drag, startPoint x: 809, startPoint y: 357, endPoint x: 1171, endPoint y: 337, distance: 362.1
click at [1171, 337] on rect at bounding box center [930, 345] width 864 height 30
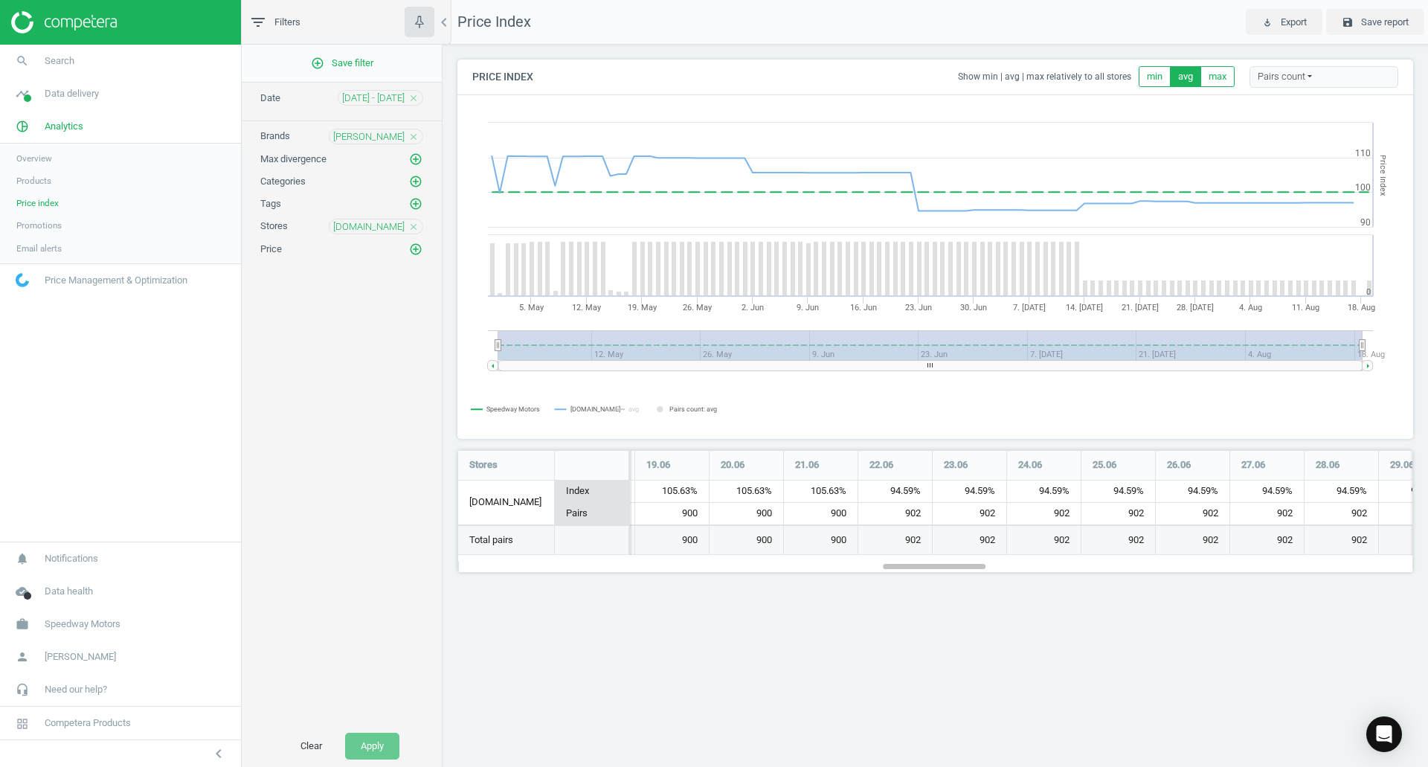
drag, startPoint x: 1012, startPoint y: 369, endPoint x: 812, endPoint y: 353, distance: 201.5
click at [827, 353] on icon "Created with Highstock 6.2.0 Price Index Speedway Motors jegs.com avg Pairs cou…" at bounding box center [935, 267] width 954 height 342
drag, startPoint x: 809, startPoint y: 353, endPoint x: 671, endPoint y: 311, distance: 144.0
click at [707, 345] on rect at bounding box center [930, 345] width 864 height 30
drag, startPoint x: 812, startPoint y: 349, endPoint x: 865, endPoint y: 345, distance: 52.9
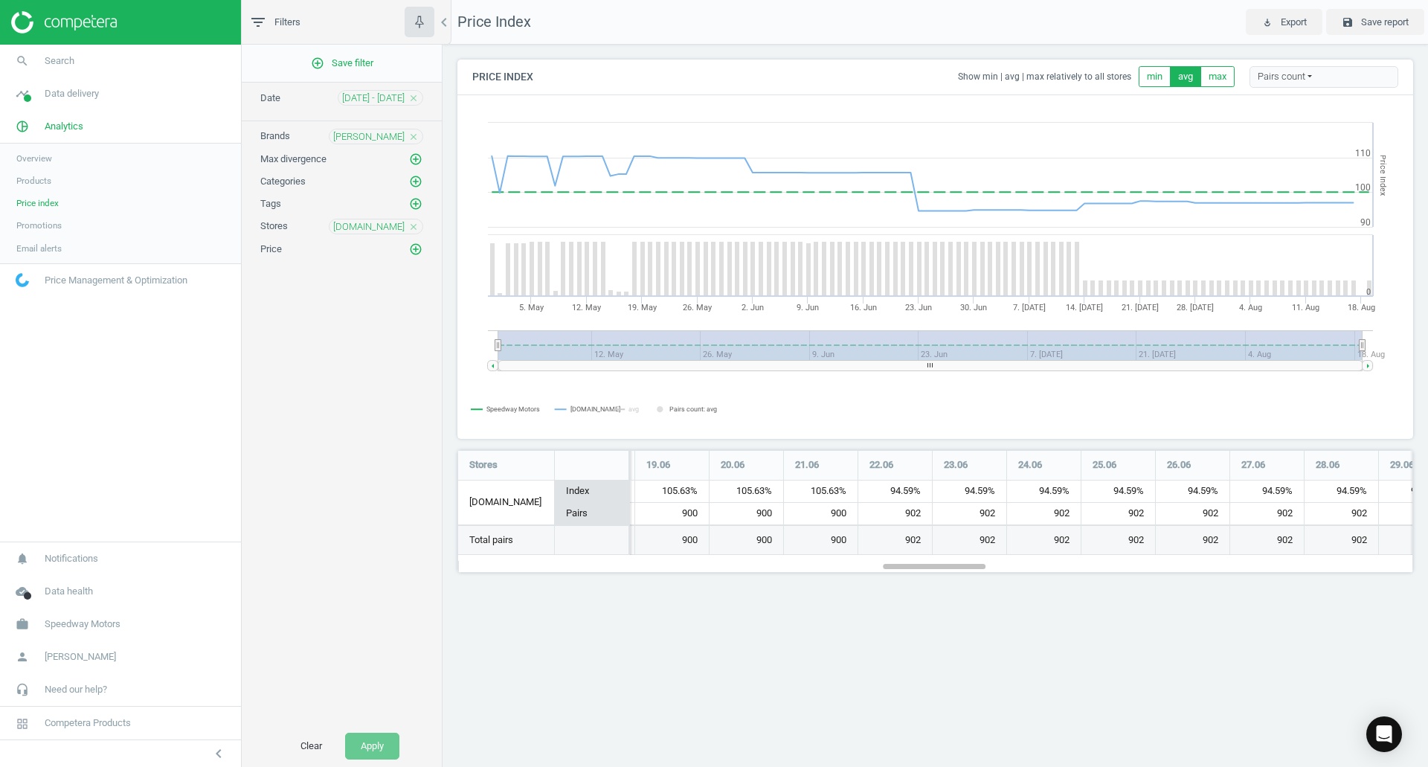
click at [865, 345] on rect at bounding box center [930, 345] width 864 height 30
click at [976, 423] on rect at bounding box center [935, 267] width 954 height 342
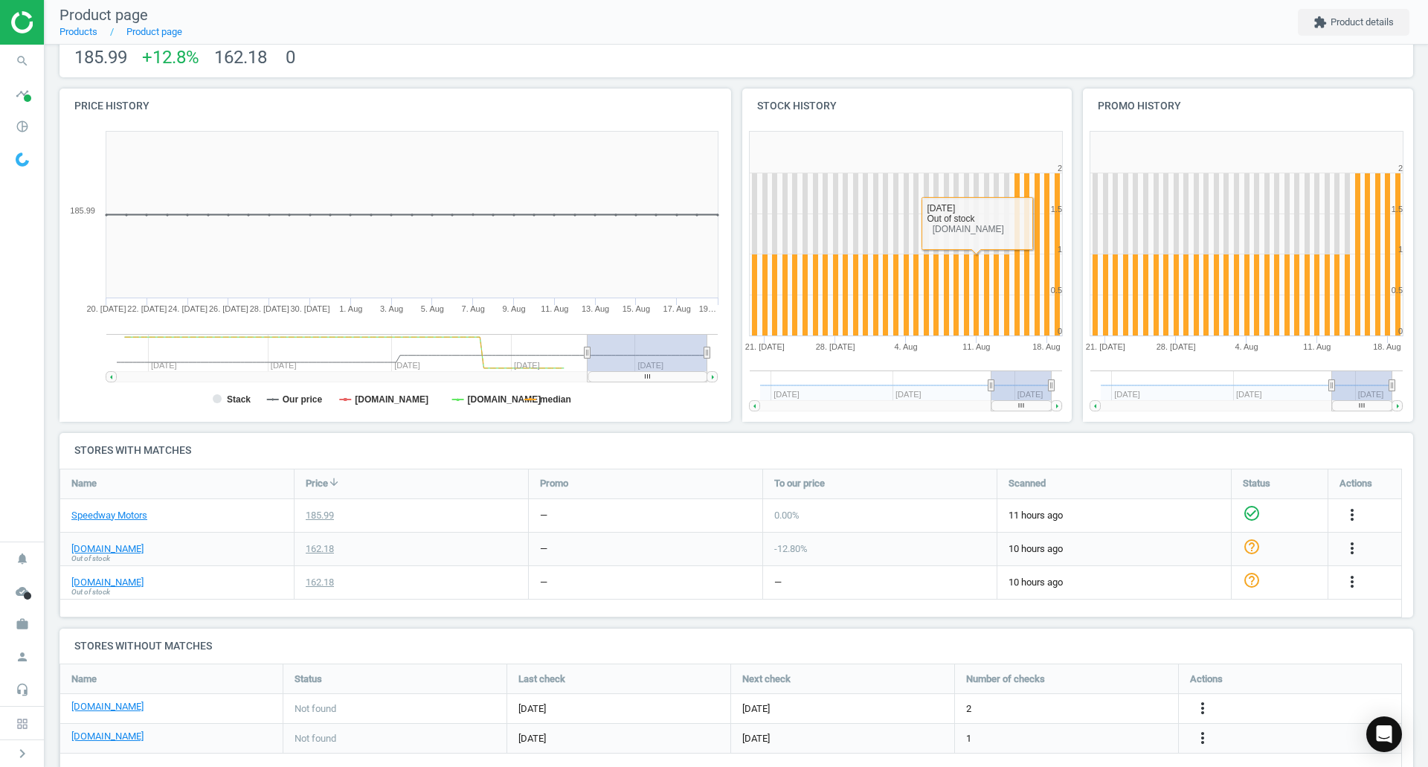
scroll to position [145, 0]
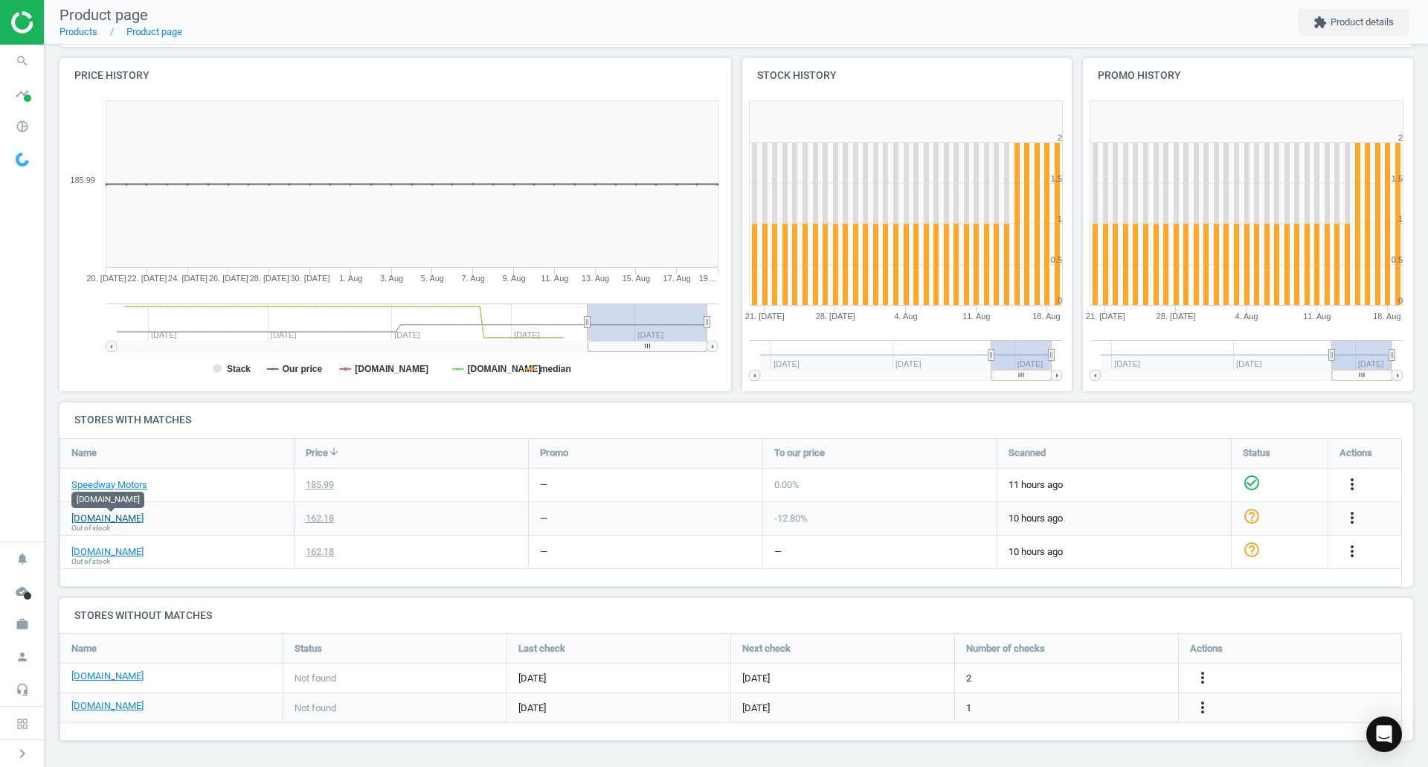
click at [100, 518] on link "[DOMAIN_NAME]" at bounding box center [107, 518] width 72 height 13
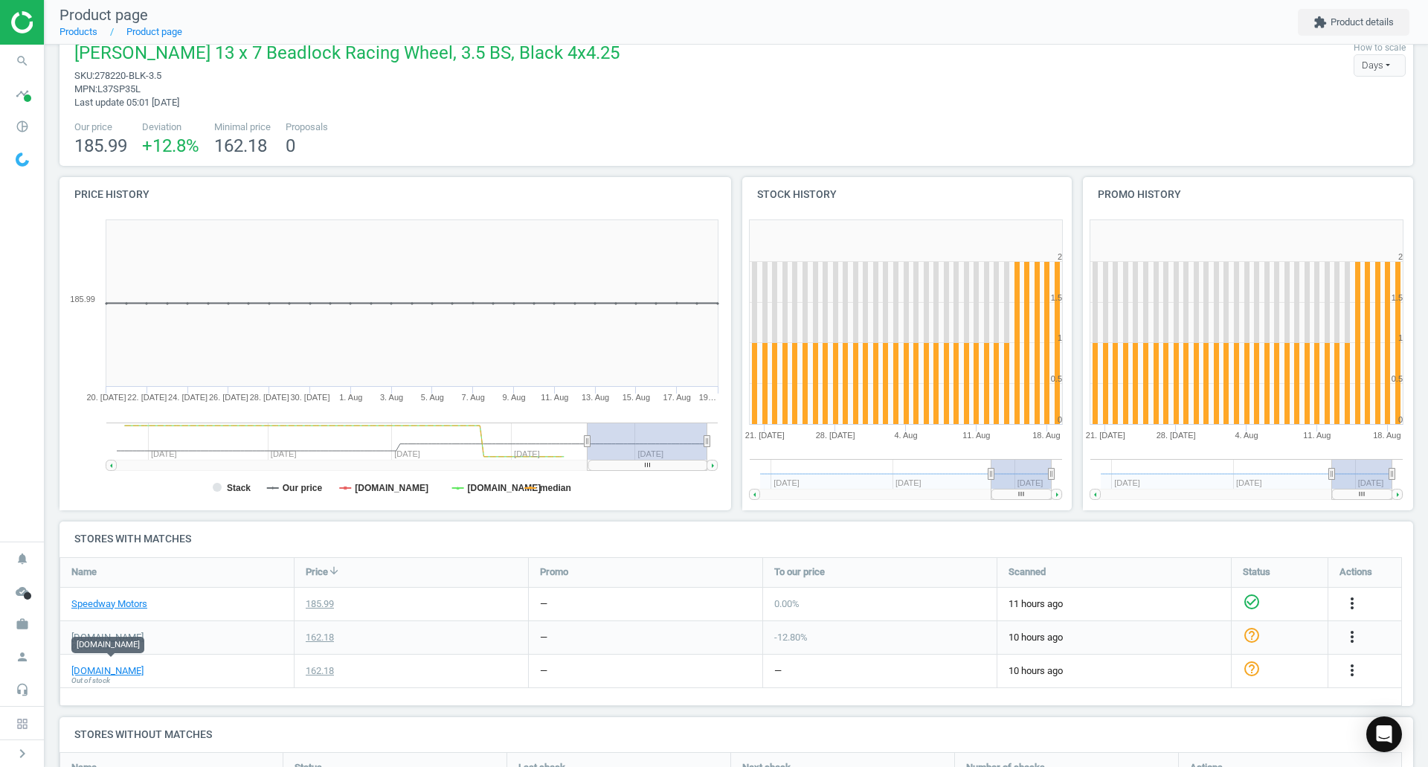
scroll to position [0, 0]
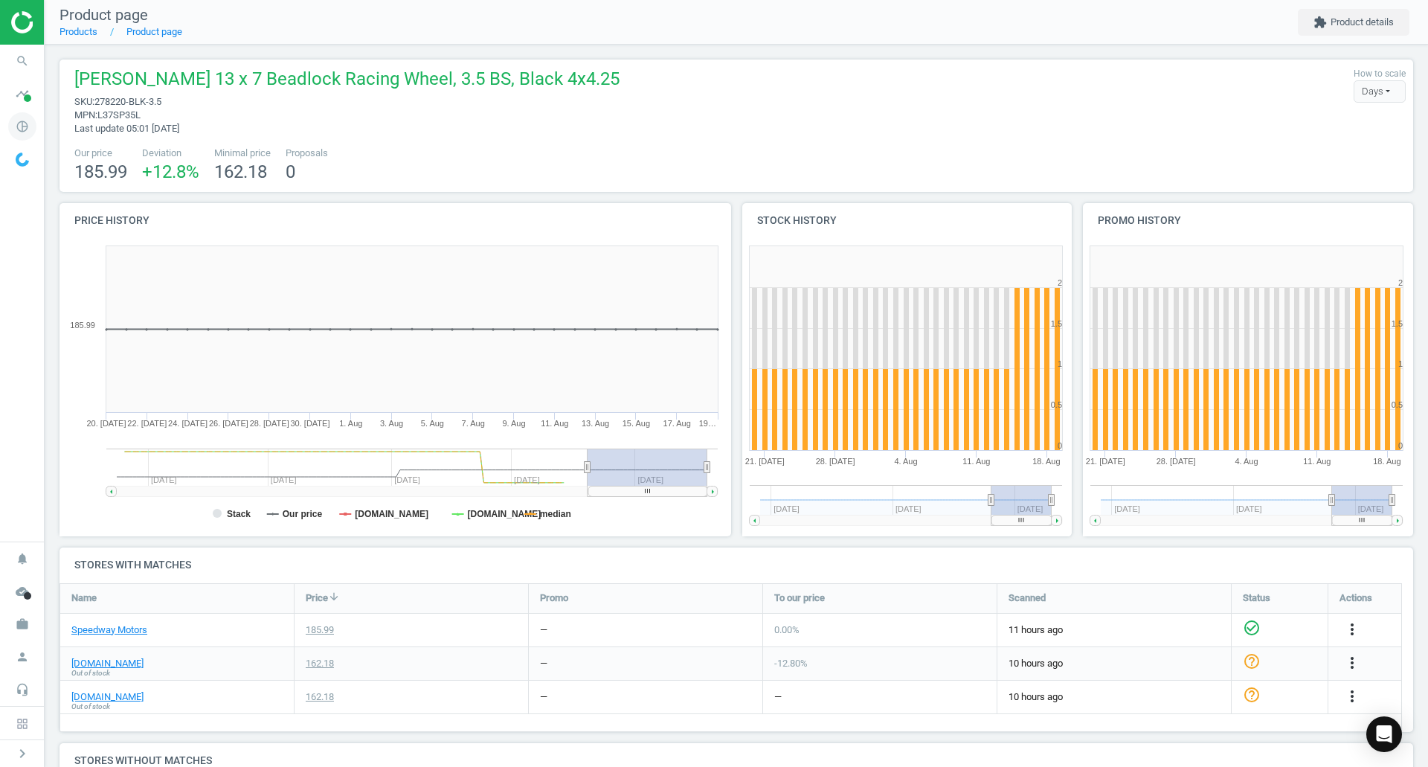
click at [26, 112] on icon "pie_chart_outlined" at bounding box center [22, 126] width 28 height 28
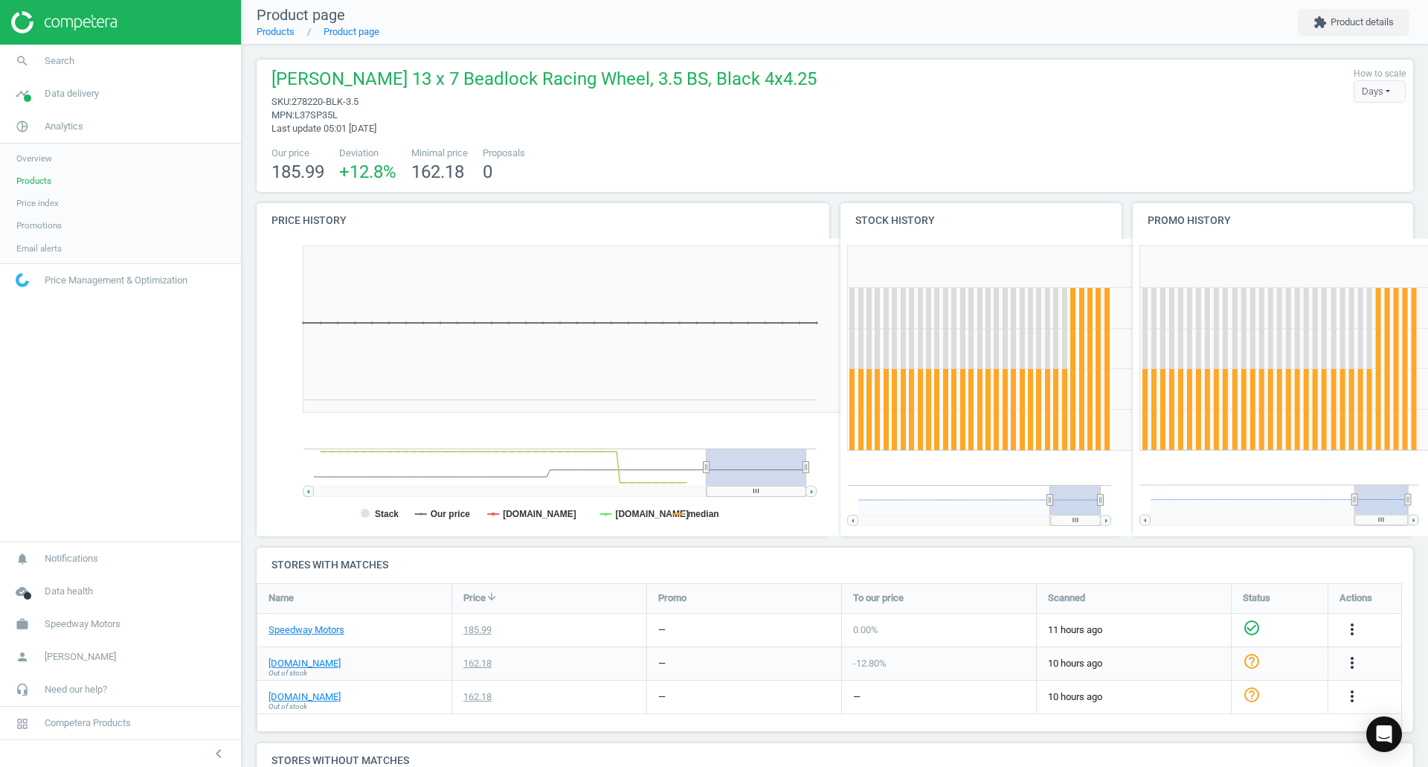
scroll to position [131, 1169]
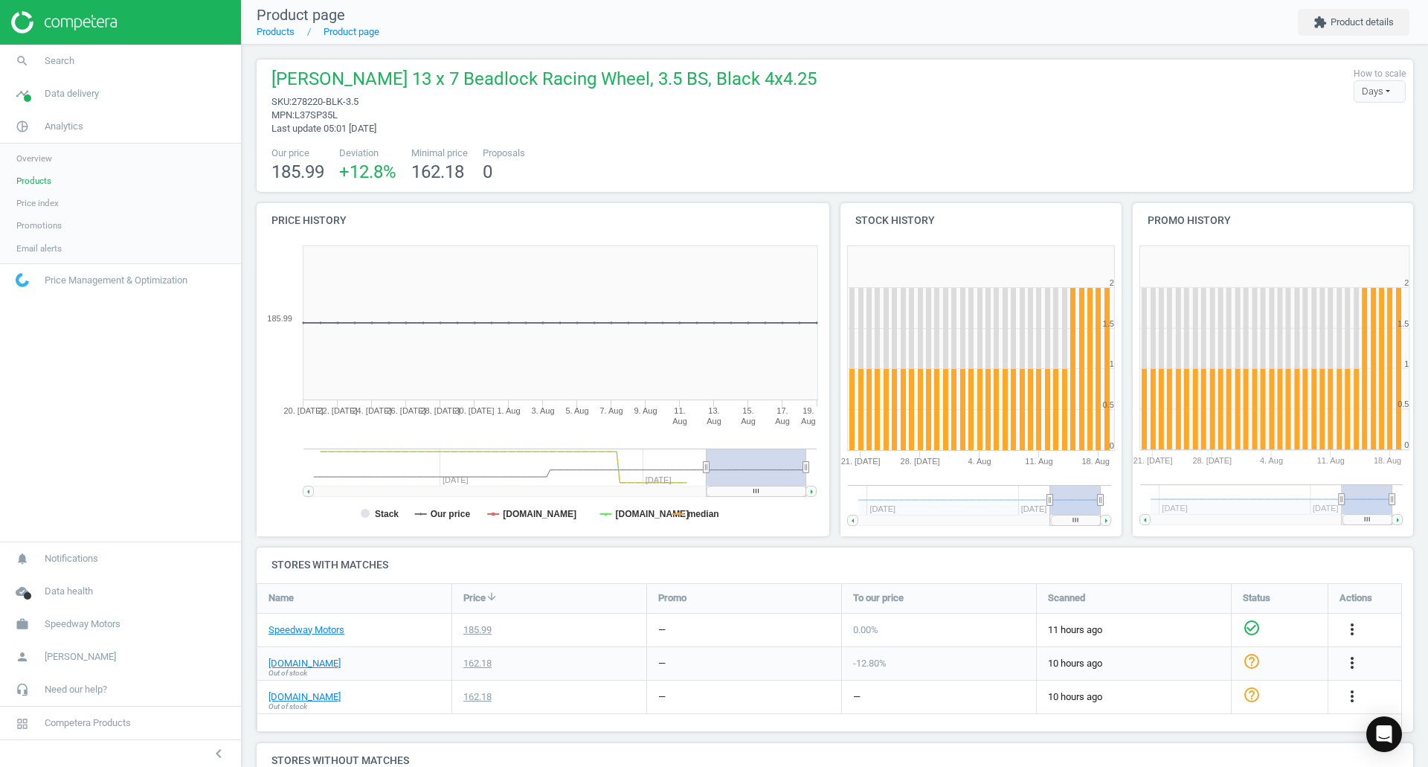
click at [51, 200] on span "Price index" at bounding box center [37, 203] width 42 height 12
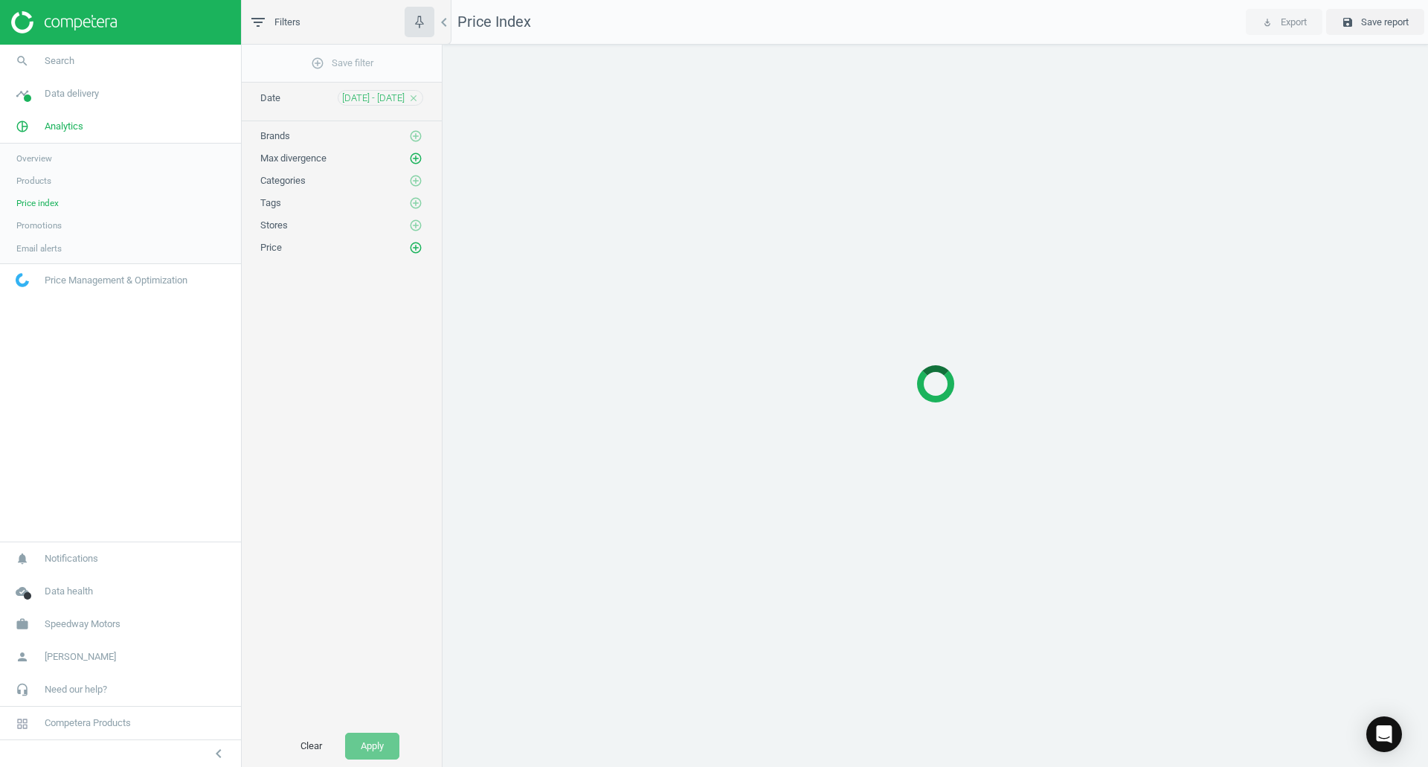
click at [34, 182] on span "Products" at bounding box center [33, 181] width 35 height 12
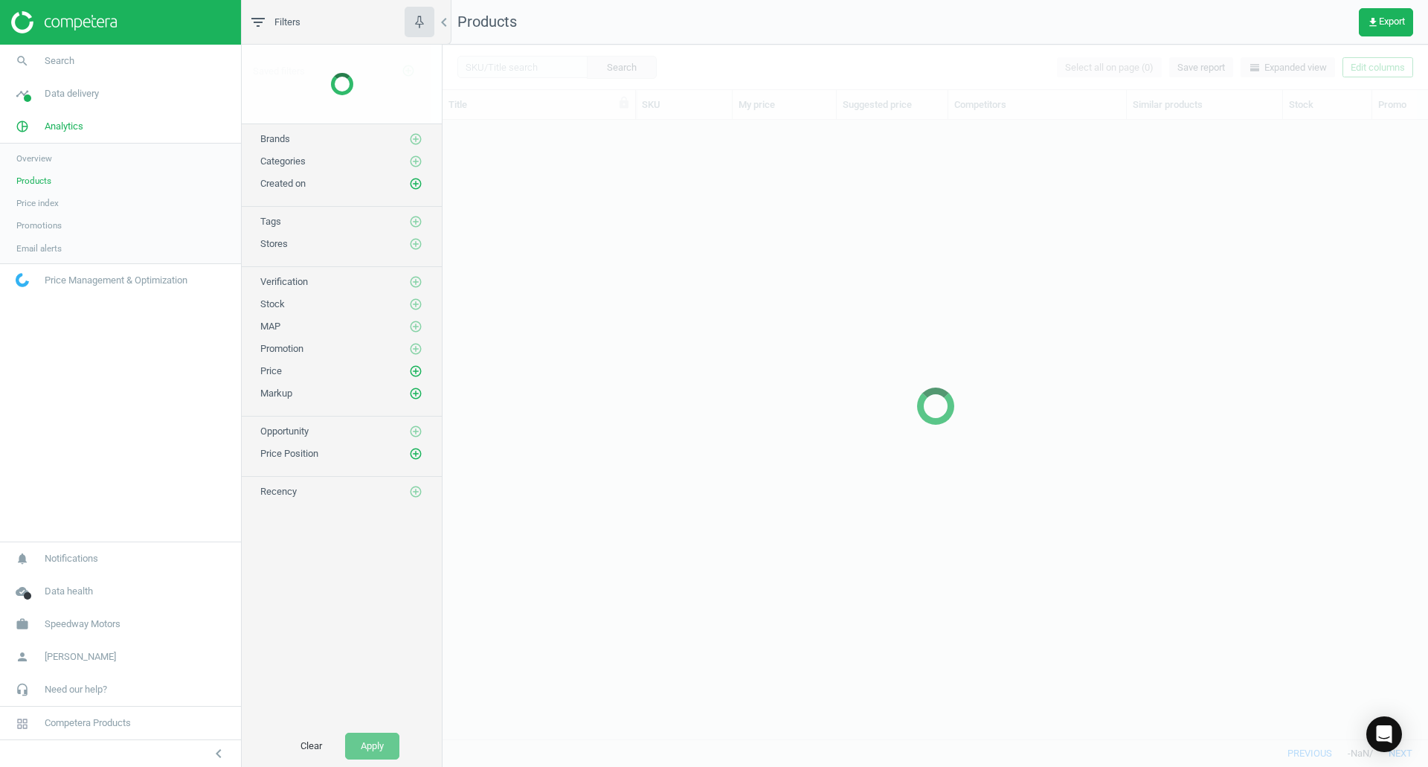
scroll to position [597, 974]
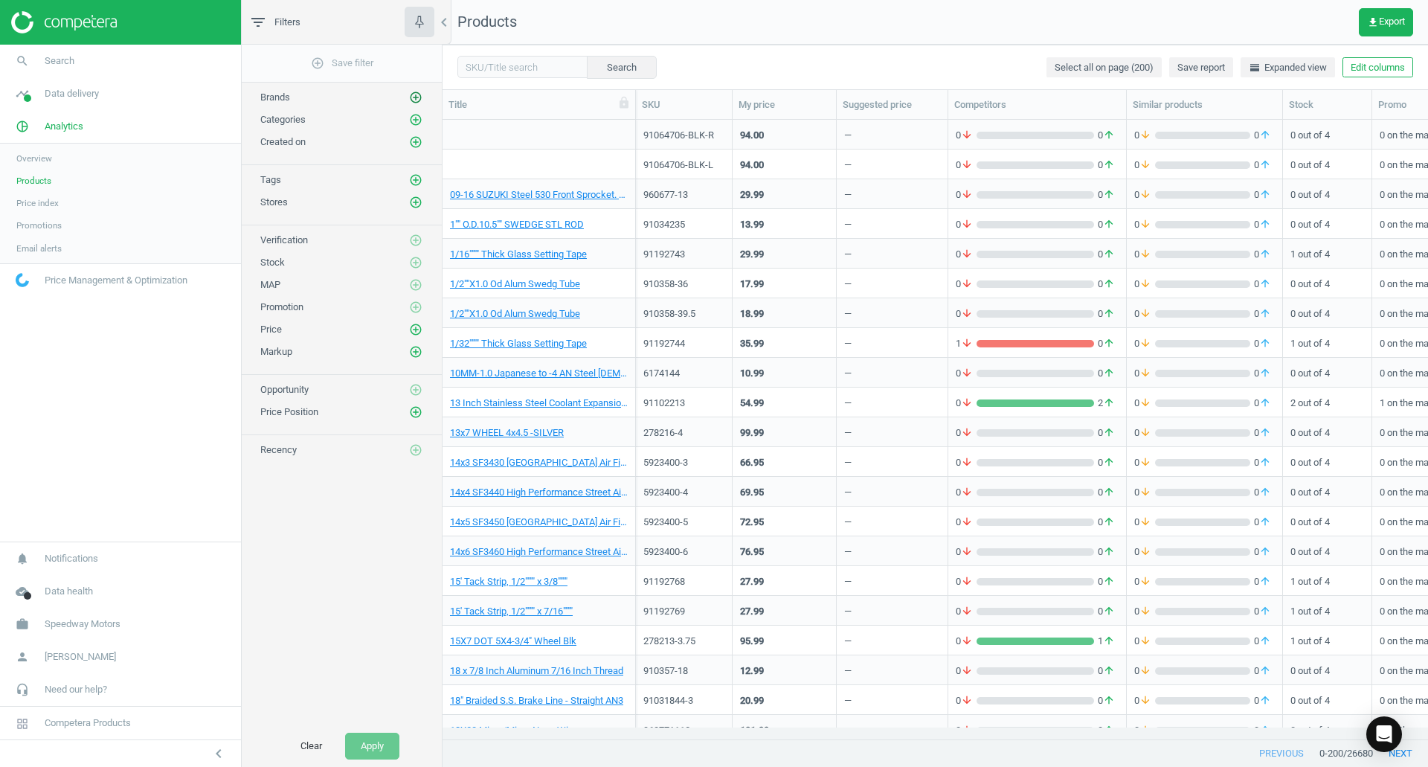
click at [413, 94] on icon "add_circle_outline" at bounding box center [415, 97] width 13 height 13
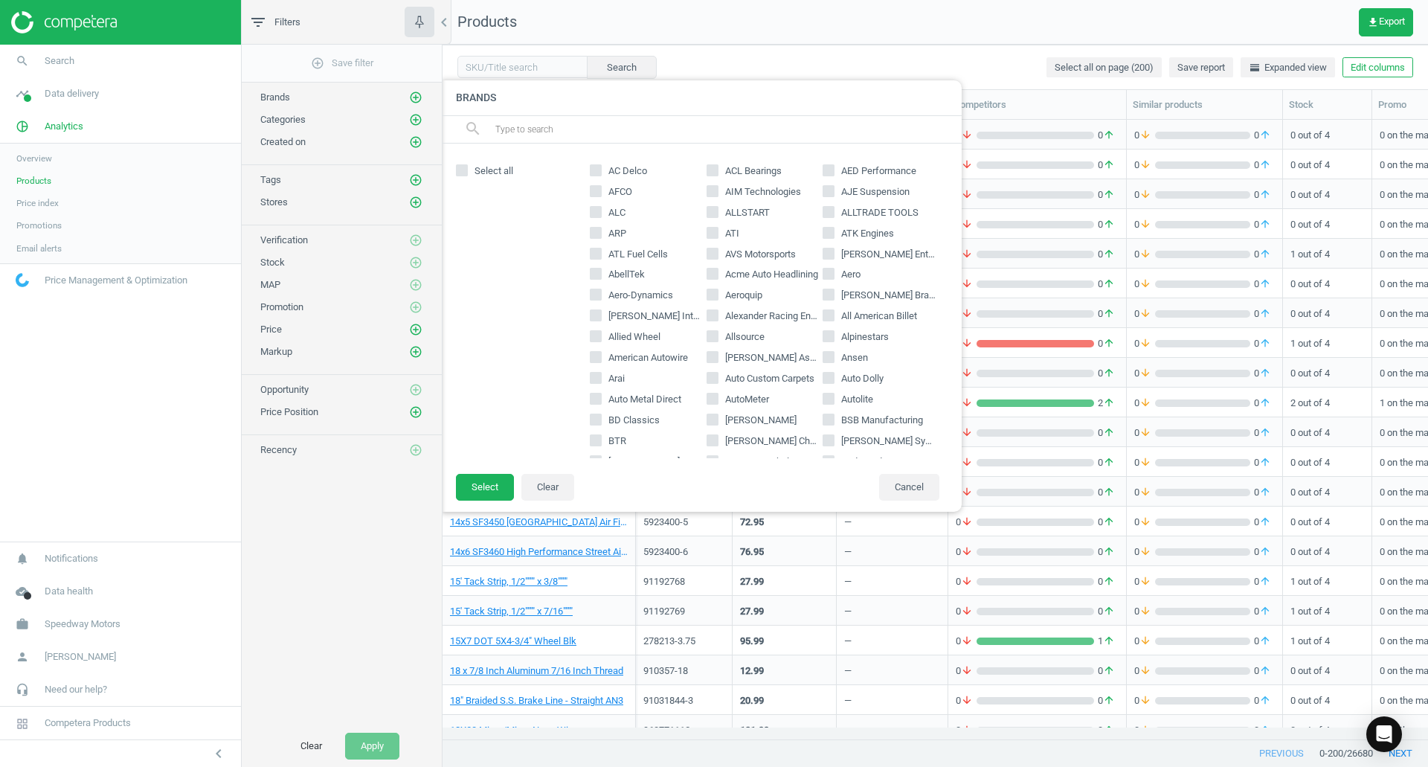
click at [679, 121] on input "text" at bounding box center [722, 130] width 457 height 24
type input "basset"
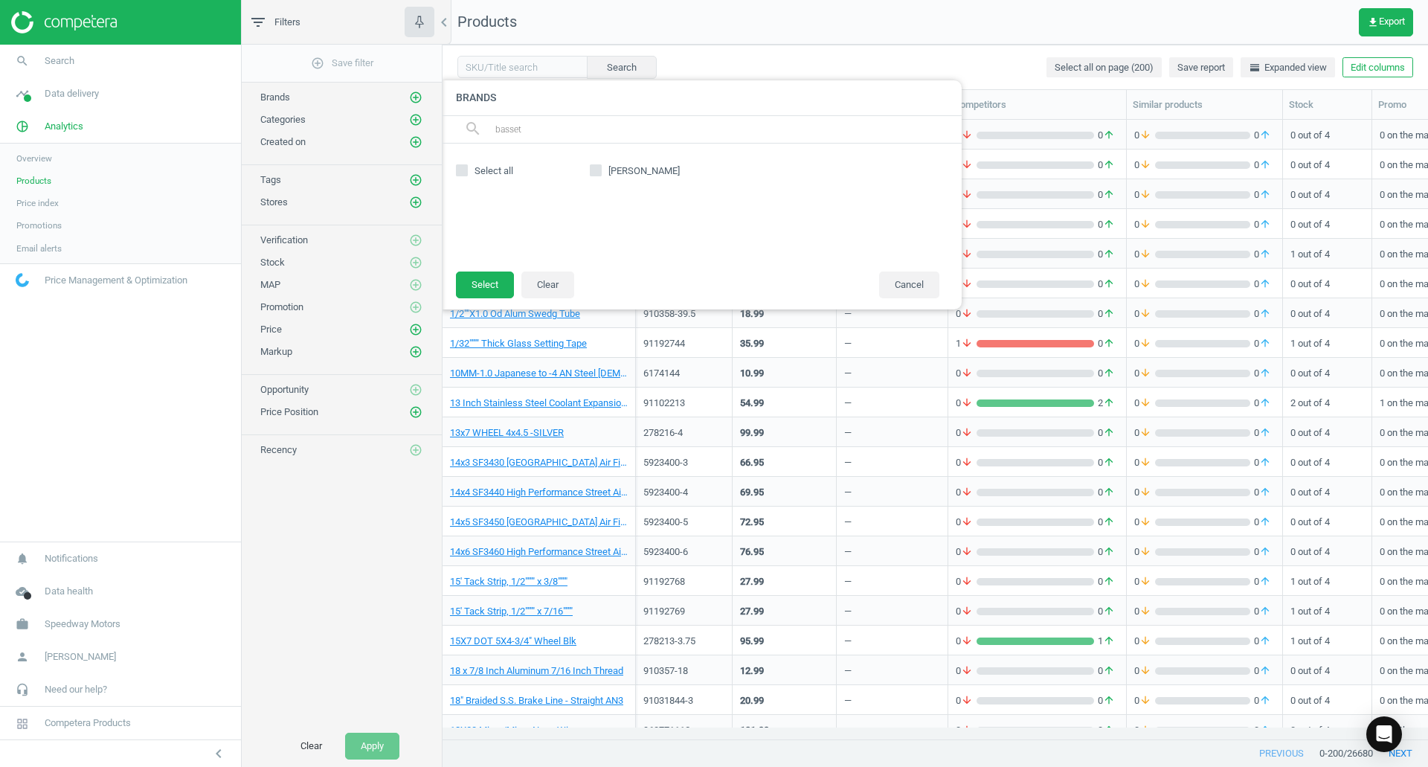
click at [624, 176] on span "Bassett" at bounding box center [644, 170] width 77 height 13
click at [601, 175] on input "Bassett" at bounding box center [596, 170] width 10 height 10
checkbox input "true"
click at [501, 284] on button "Select" at bounding box center [485, 285] width 58 height 27
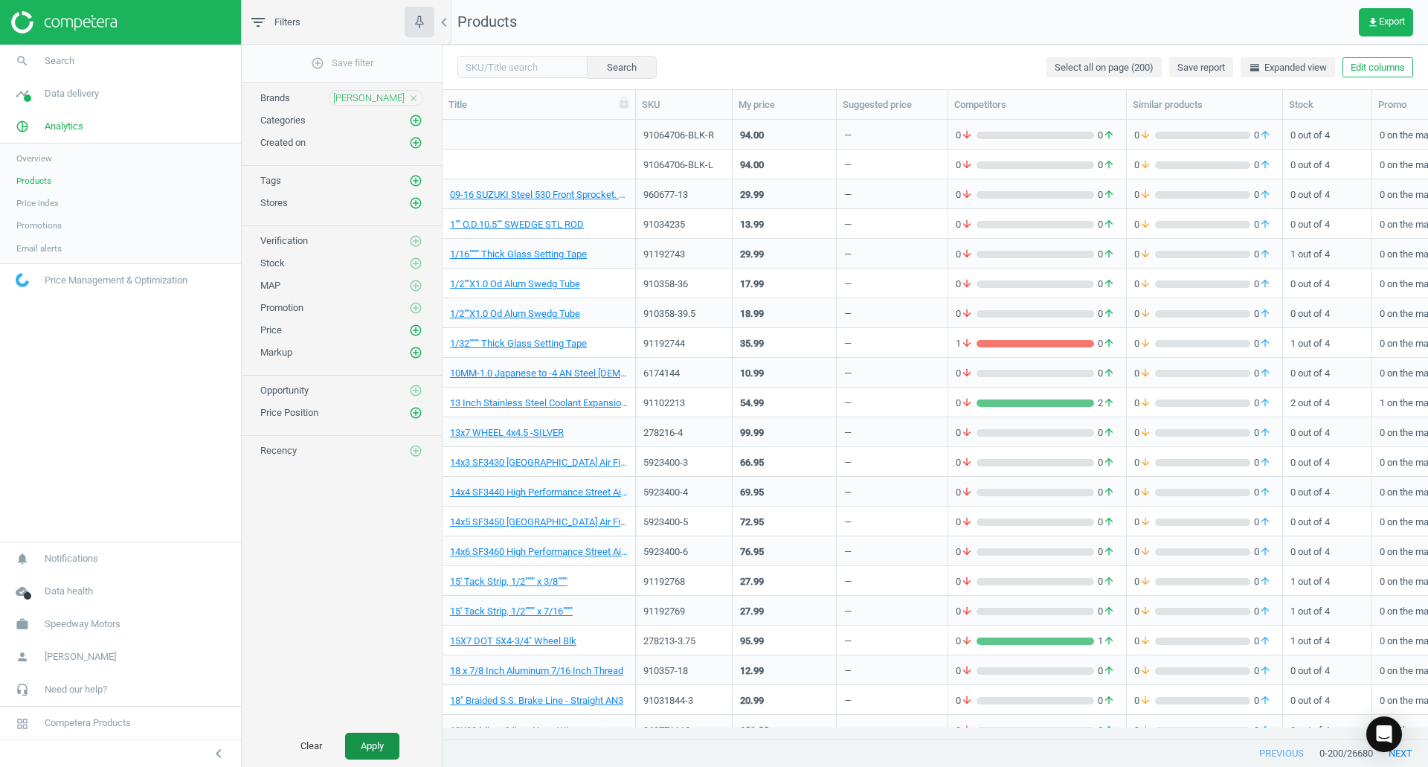
click at [373, 750] on button "Apply" at bounding box center [372, 746] width 54 height 27
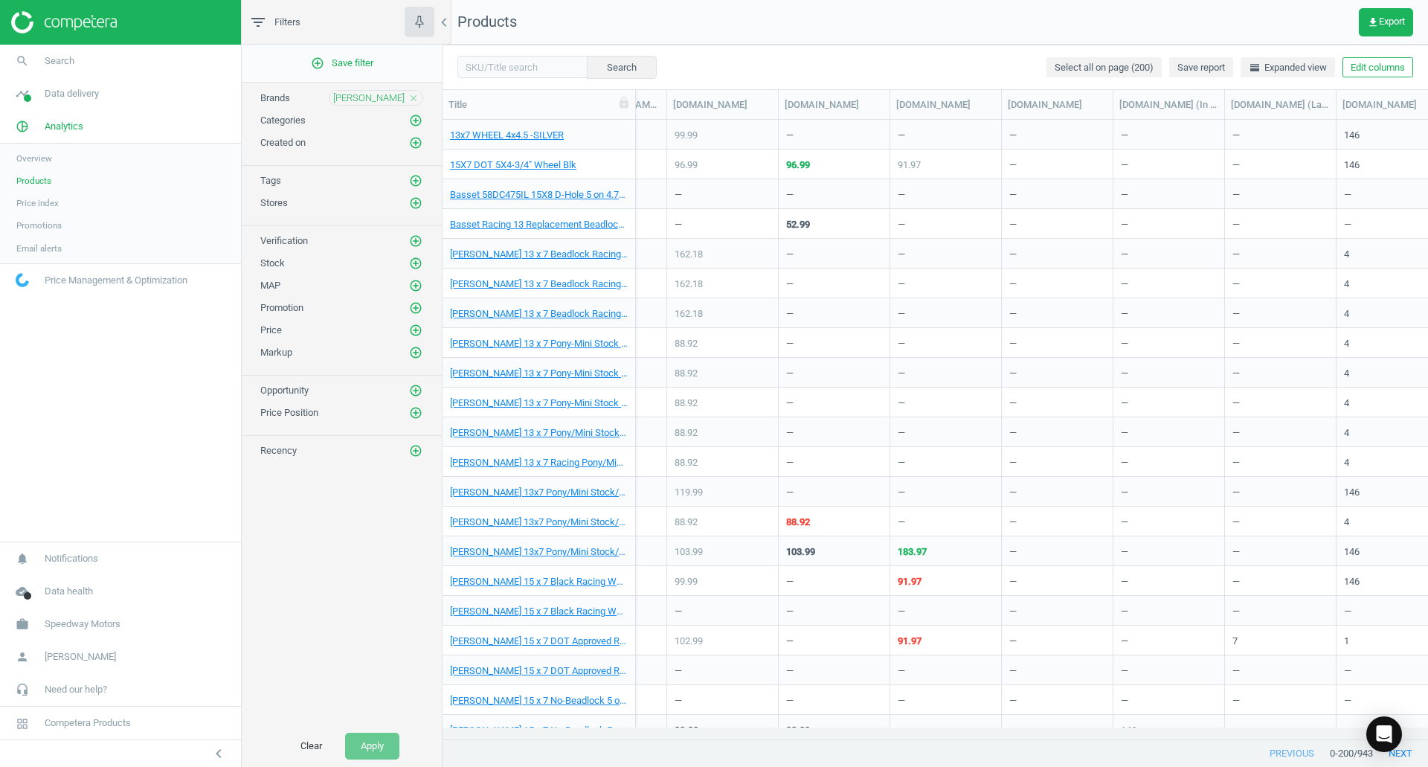
scroll to position [0, 1657]
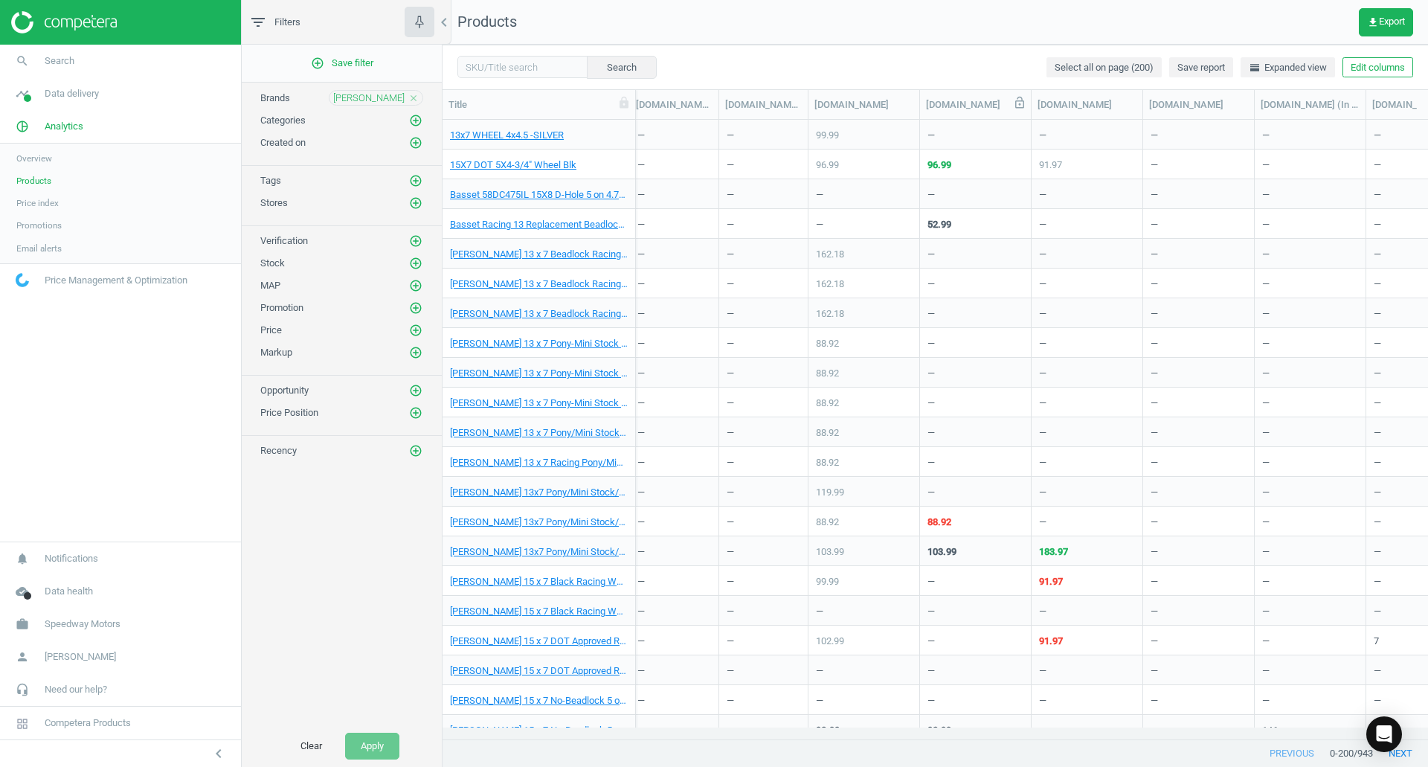
click at [1014, 105] on icon at bounding box center [1019, 102] width 13 height 13
click at [1023, 108] on icon at bounding box center [1019, 103] width 9 height 12
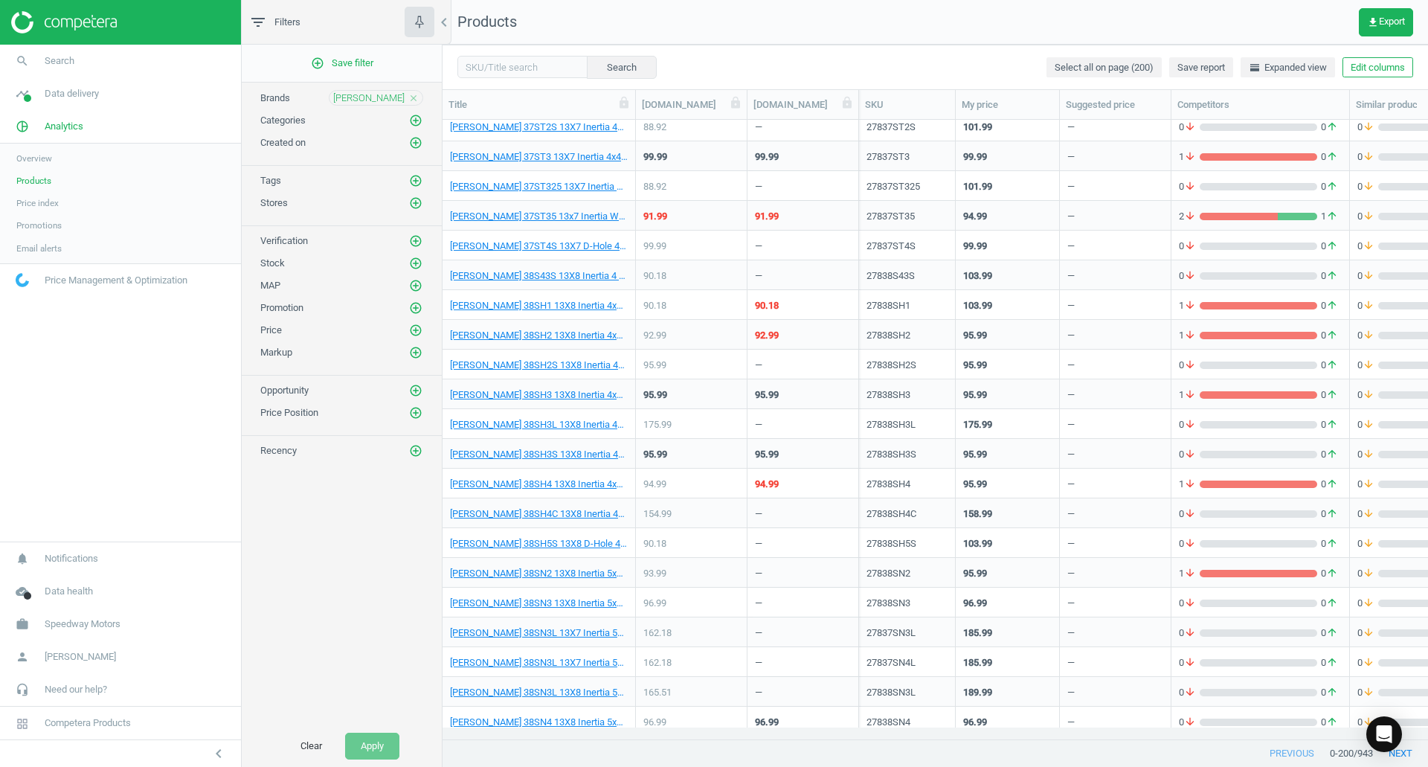
scroll to position [2442, 0]
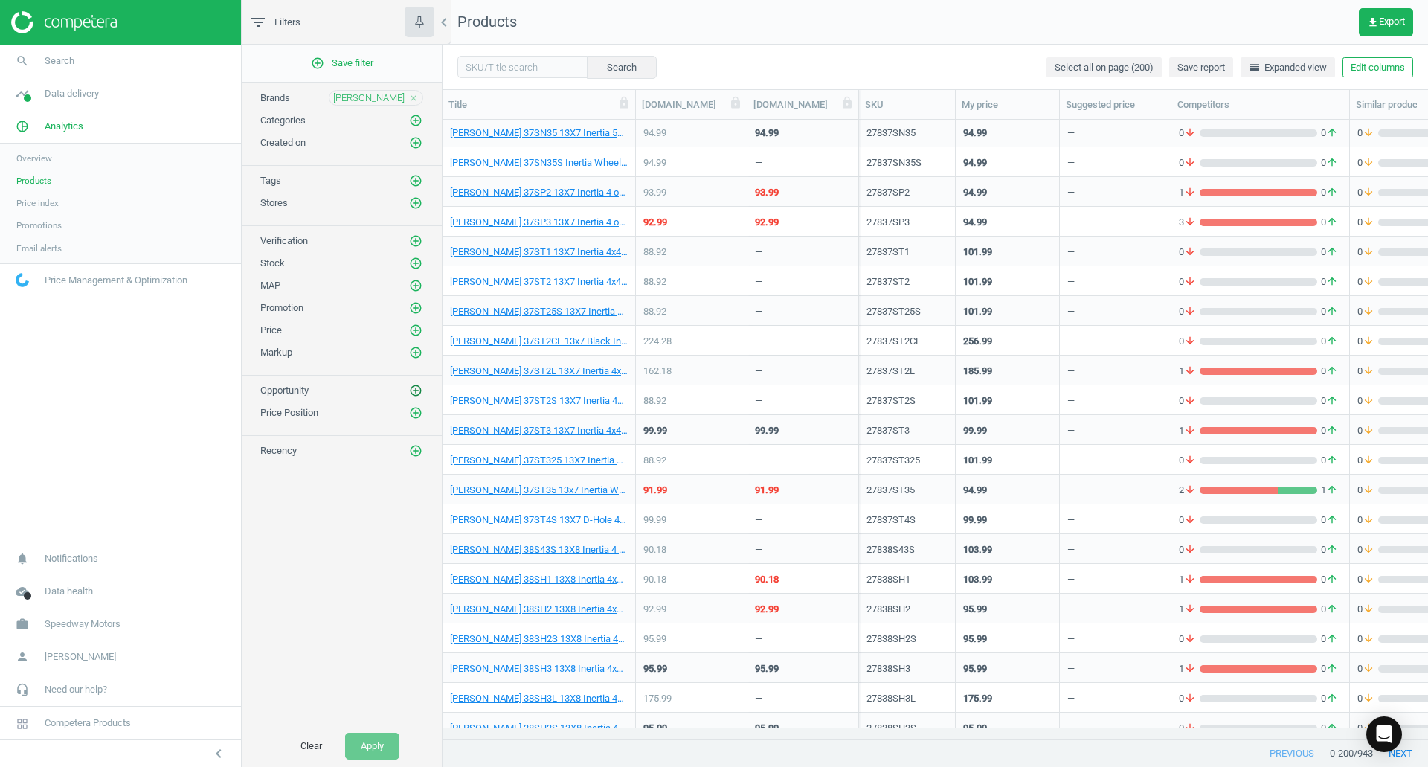
click at [414, 389] on icon "add_circle_outline" at bounding box center [415, 390] width 13 height 13
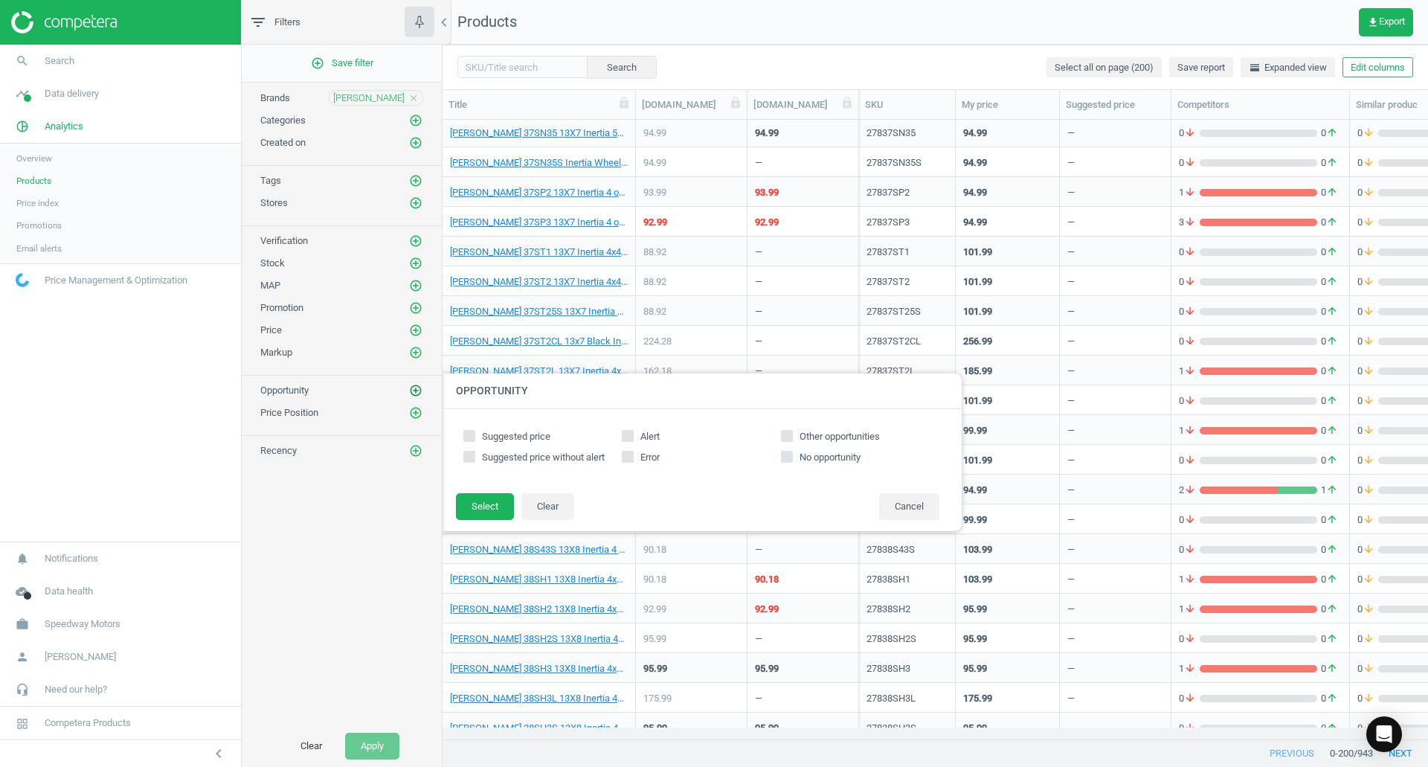
click at [415, 389] on icon "add_circle_outline" at bounding box center [415, 390] width 13 height 13
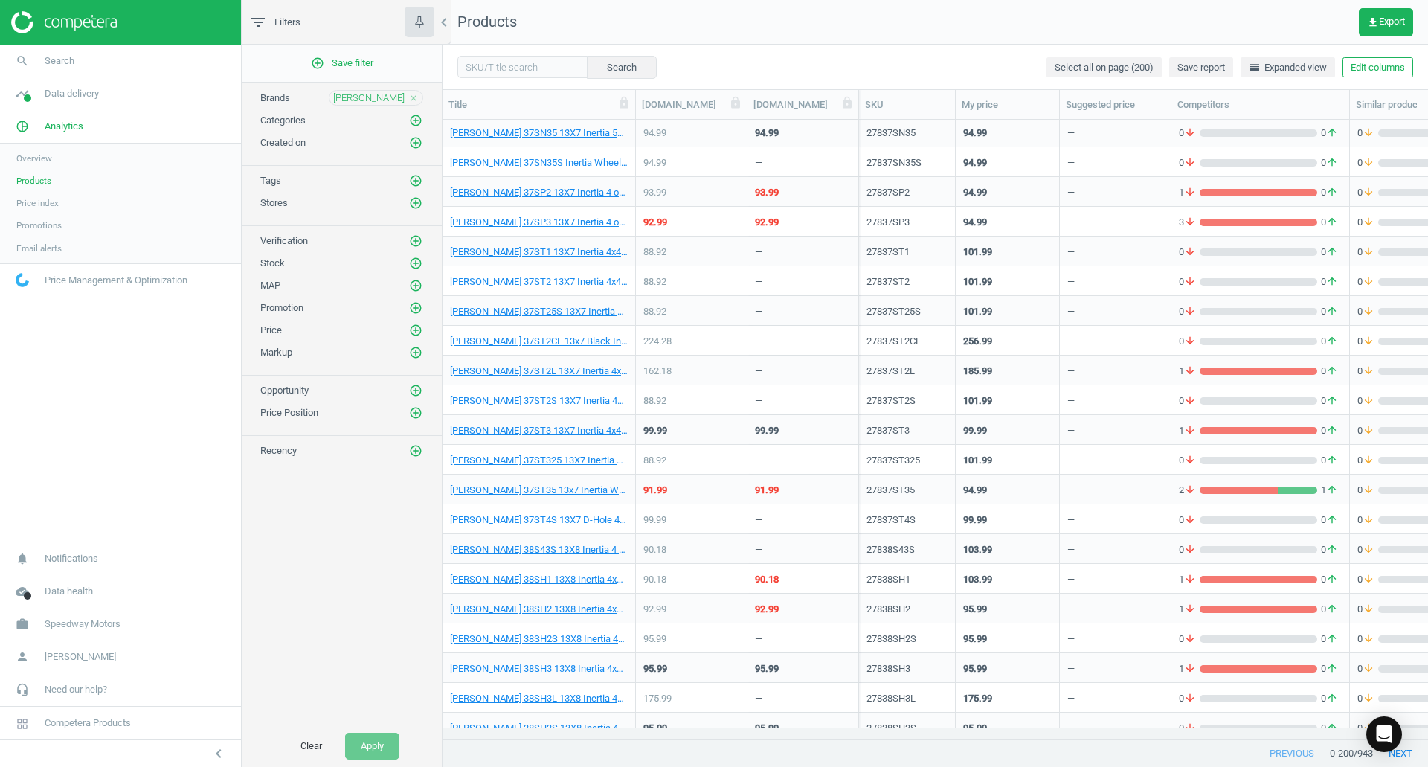
click at [417, 193] on div "Stores add_circle_outline" at bounding box center [342, 199] width 200 height 22
click at [418, 200] on icon "add_circle_outline" at bounding box center [415, 202] width 13 height 13
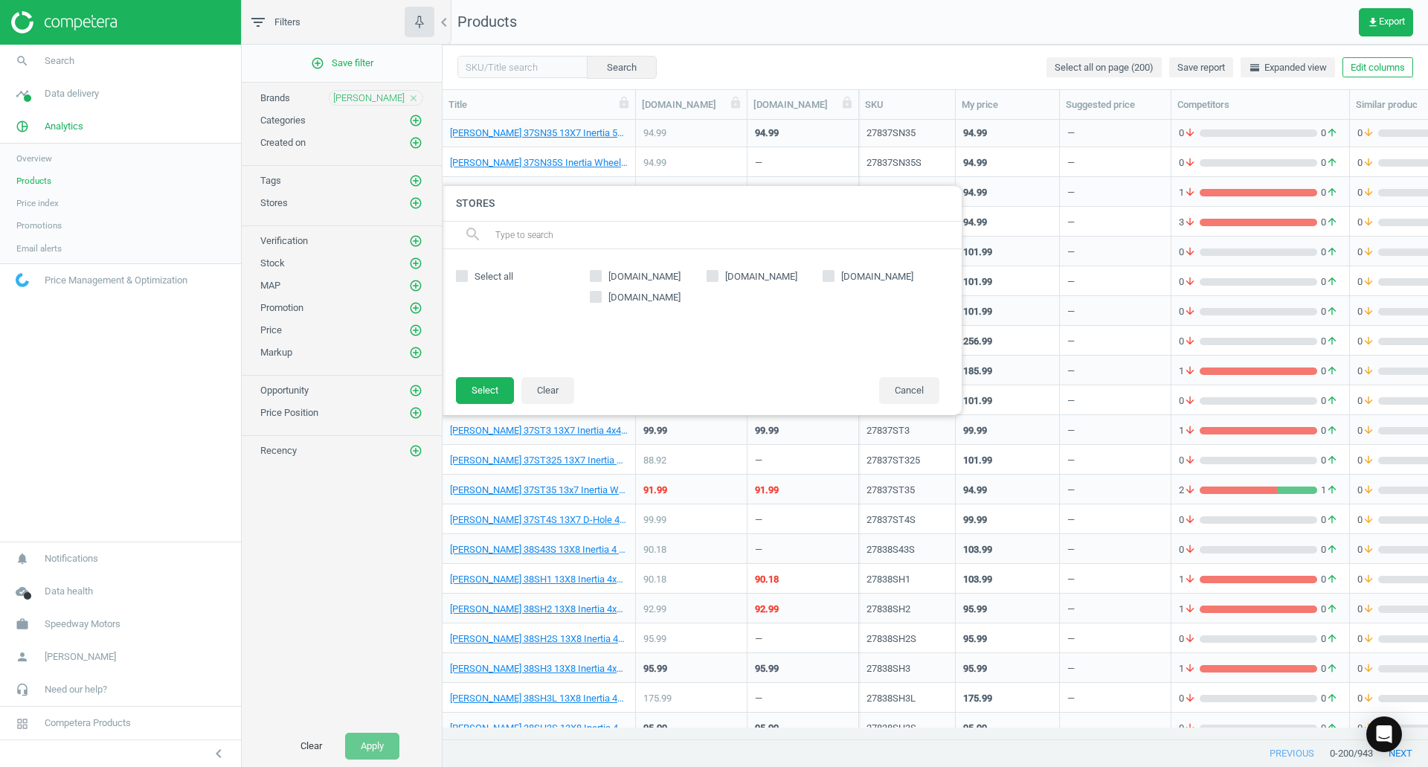
click at [713, 275] on input "[DOMAIN_NAME]" at bounding box center [712, 276] width 10 height 10
checkbox input "true"
click at [481, 389] on button "Select" at bounding box center [485, 390] width 58 height 27
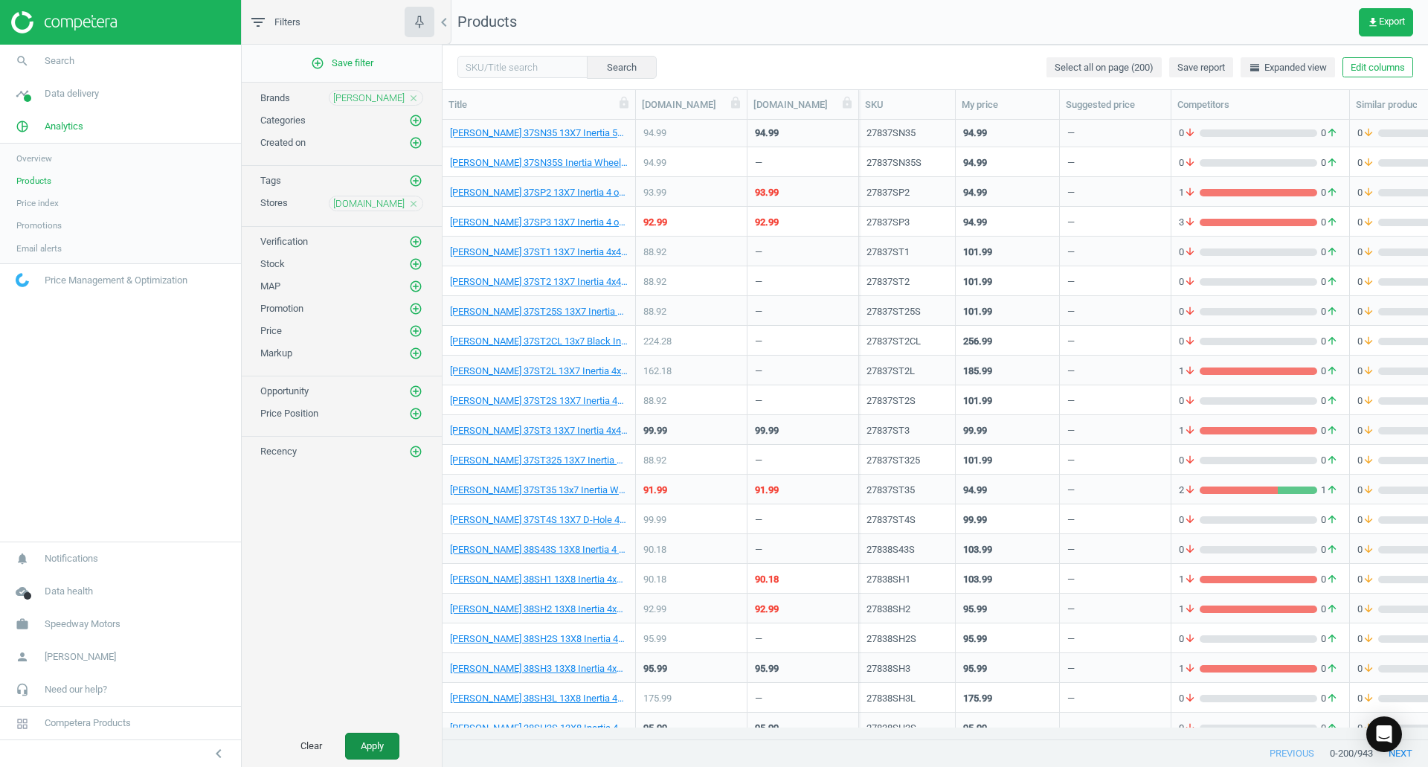
click at [370, 749] on button "Apply" at bounding box center [372, 746] width 54 height 27
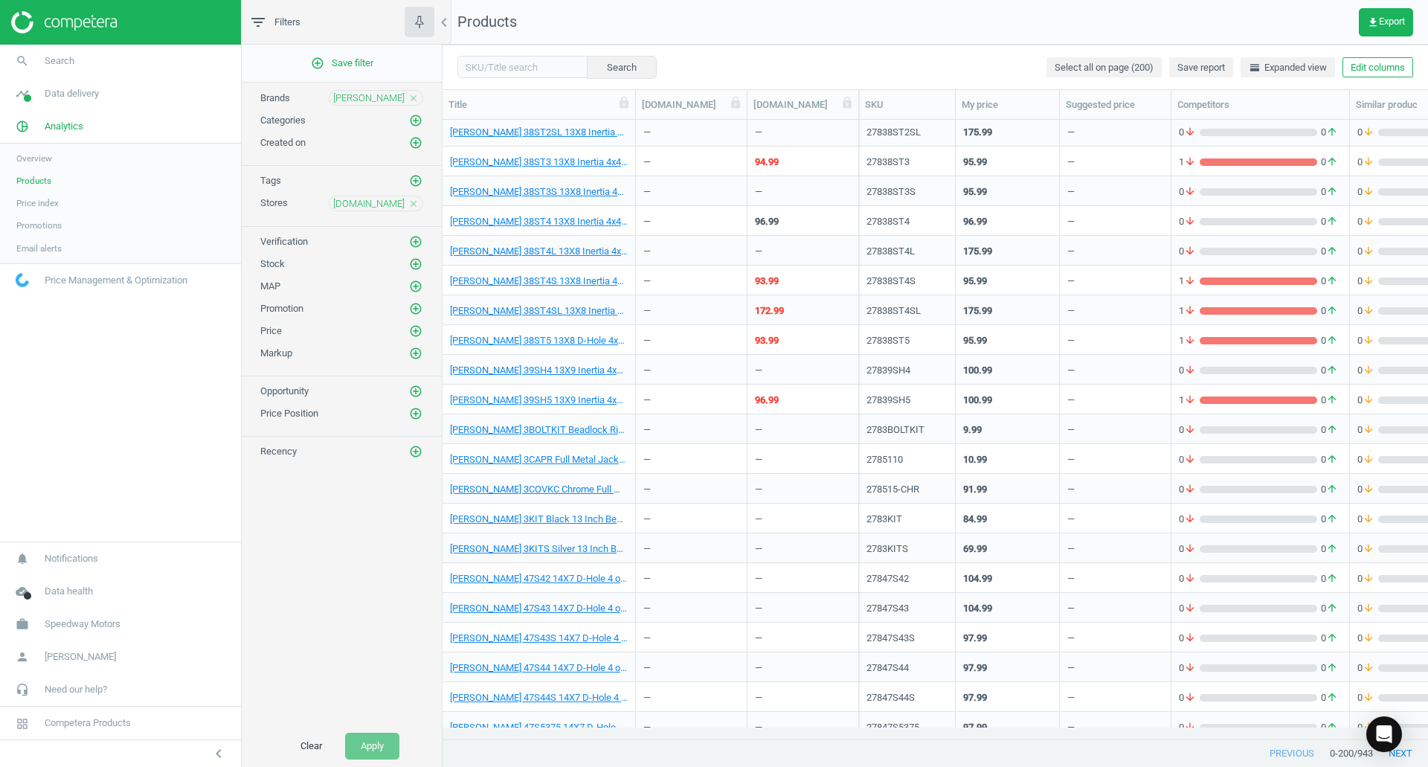
scroll to position [3856, 0]
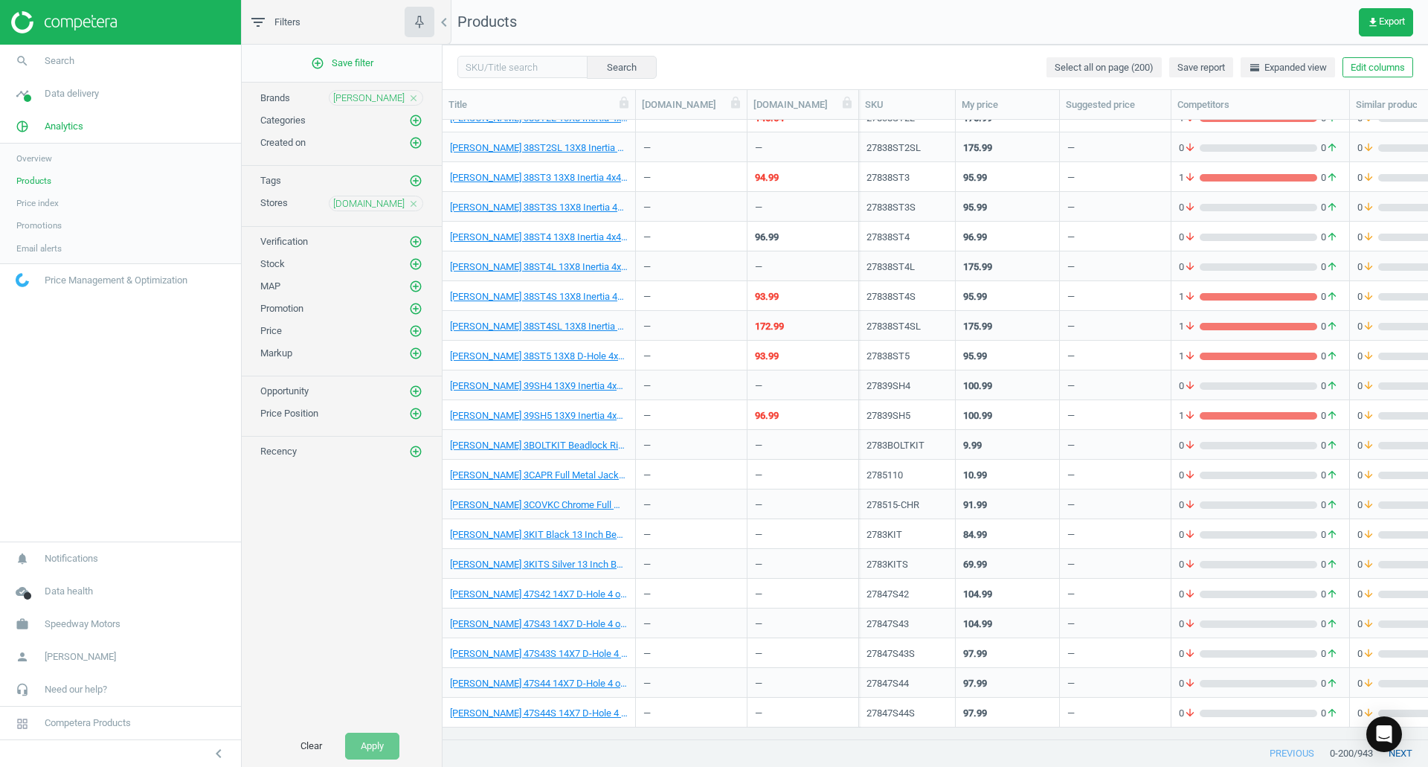
click at [1398, 757] on button "next" at bounding box center [1400, 753] width 55 height 27
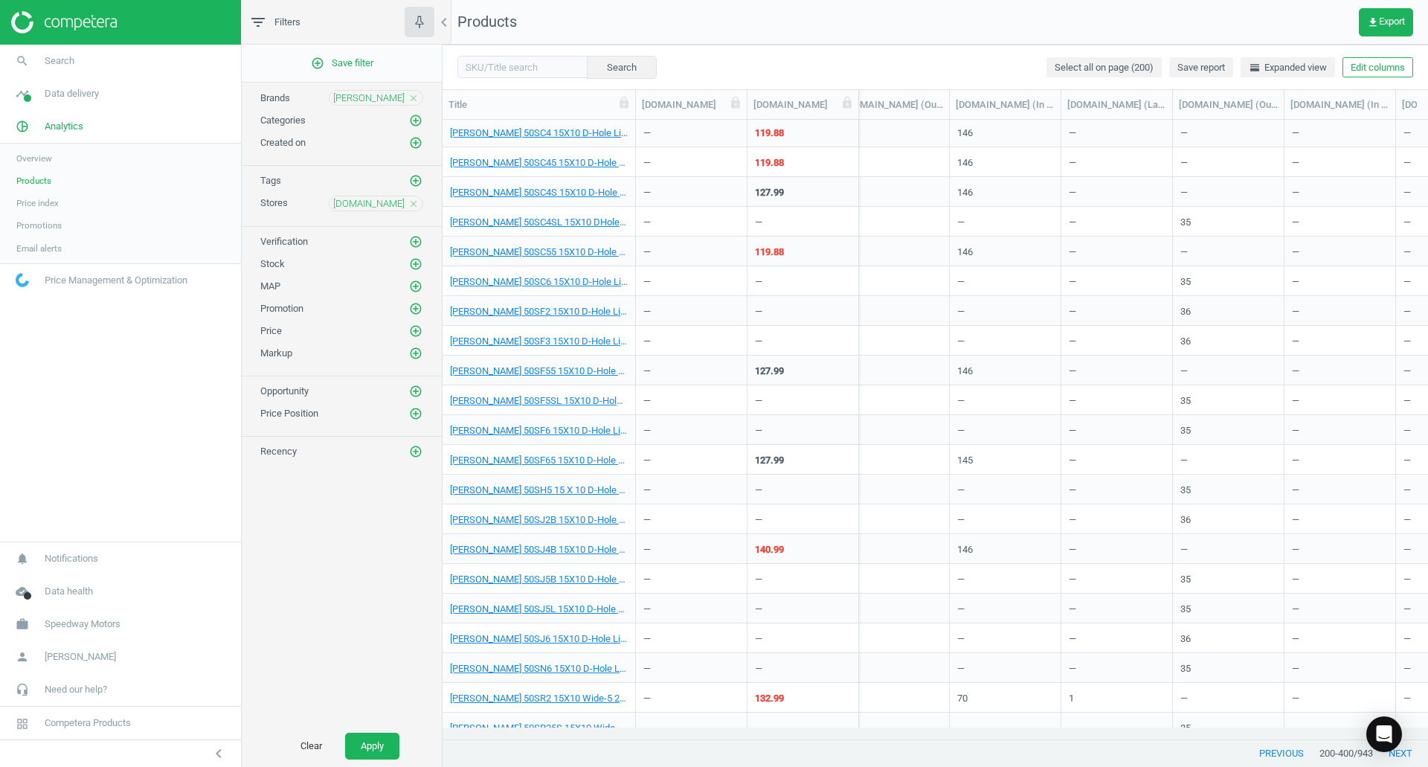
scroll to position [0, 2307]
drag, startPoint x: 1050, startPoint y: 100, endPoint x: 1120, endPoint y: 105, distance: 70.9
click at [1120, 105] on div at bounding box center [1127, 104] width 15 height 29
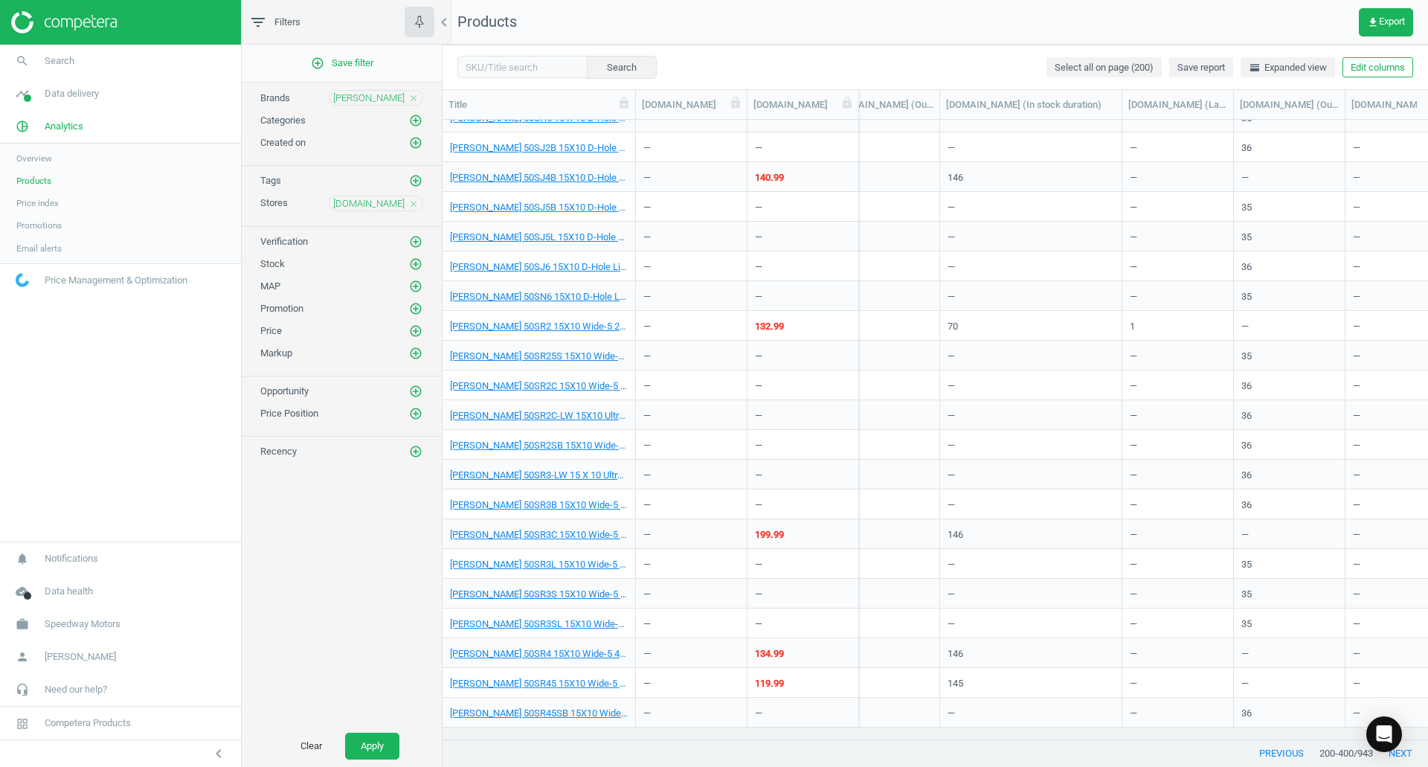
scroll to position [2814, 0]
click at [1037, 100] on div "jegs.com (In stock duration)" at bounding box center [1031, 104] width 170 height 13
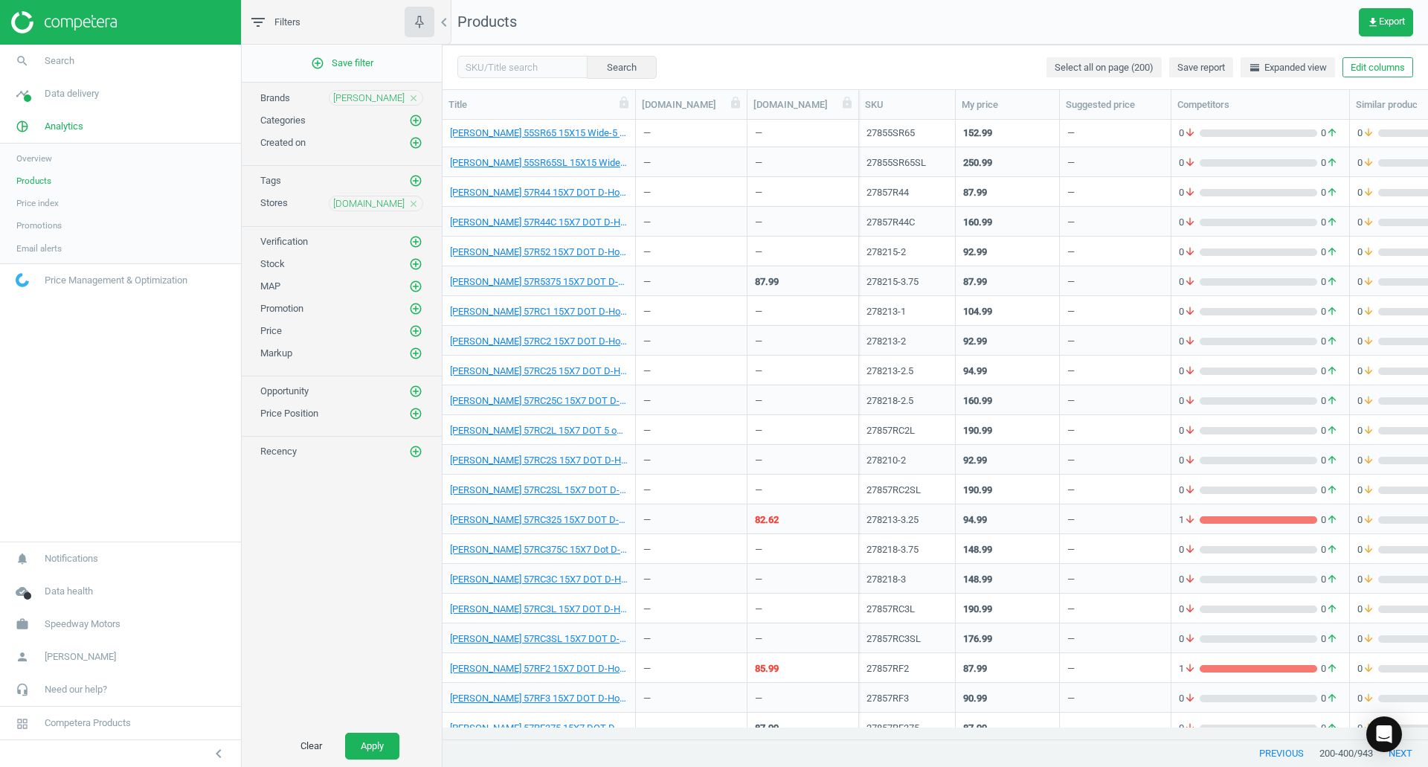
scroll to position [5343, 0]
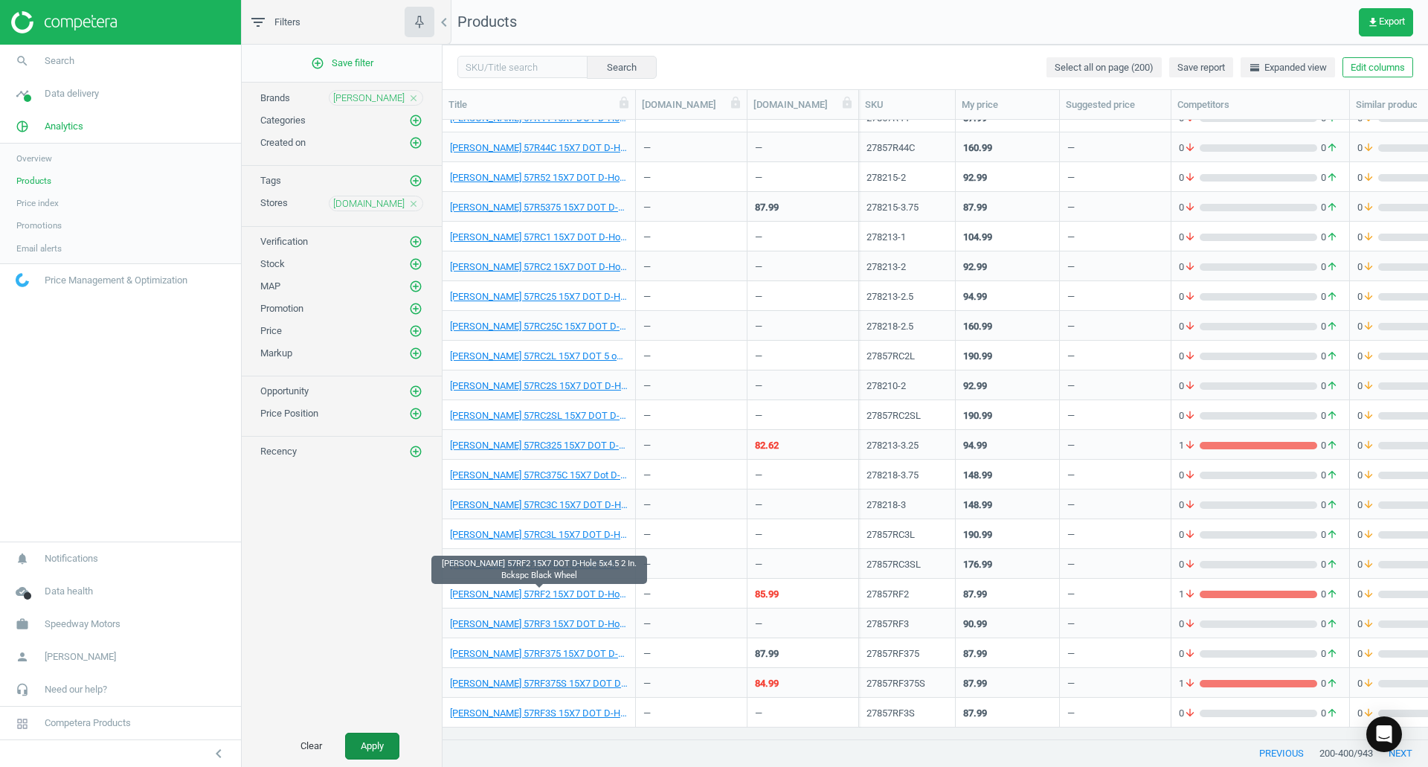
click at [366, 745] on button "Apply" at bounding box center [372, 746] width 54 height 27
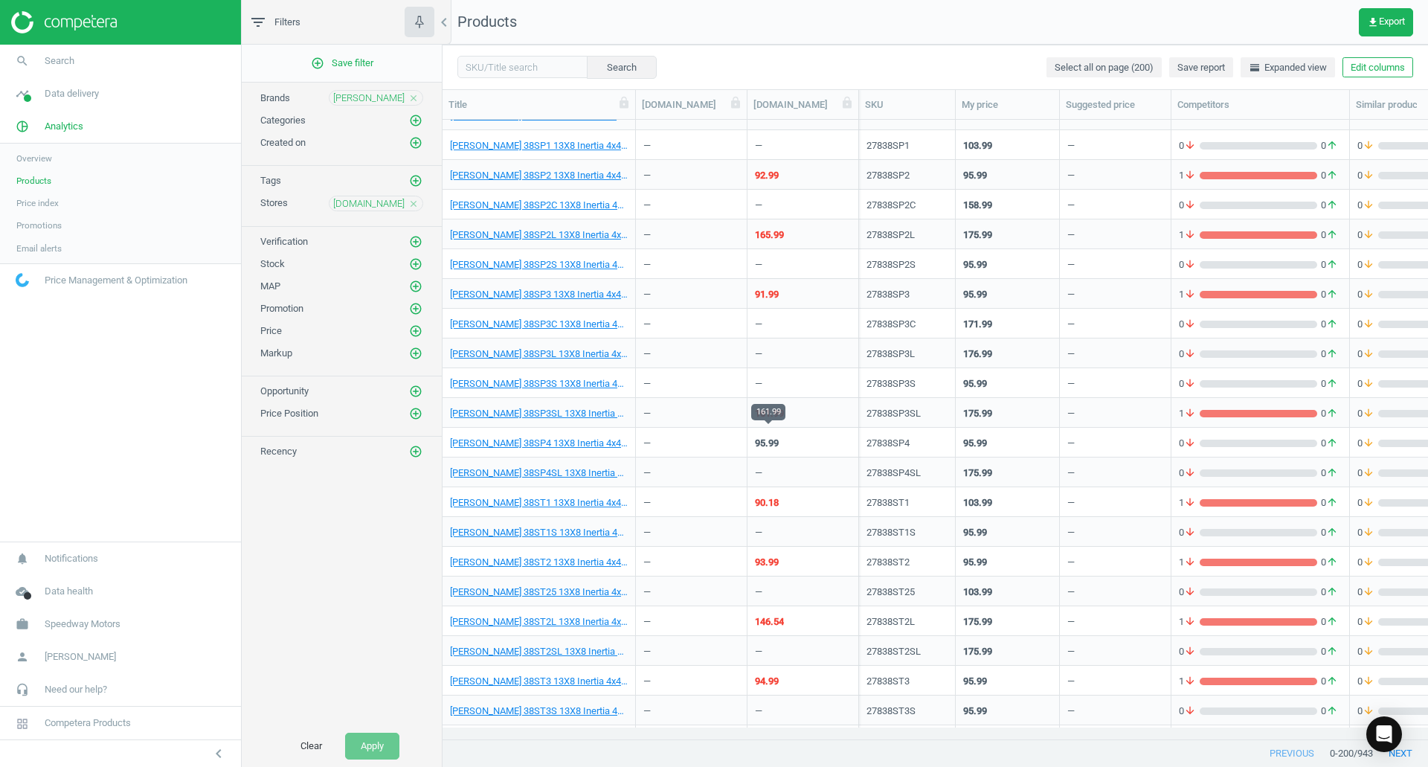
scroll to position [3409, 0]
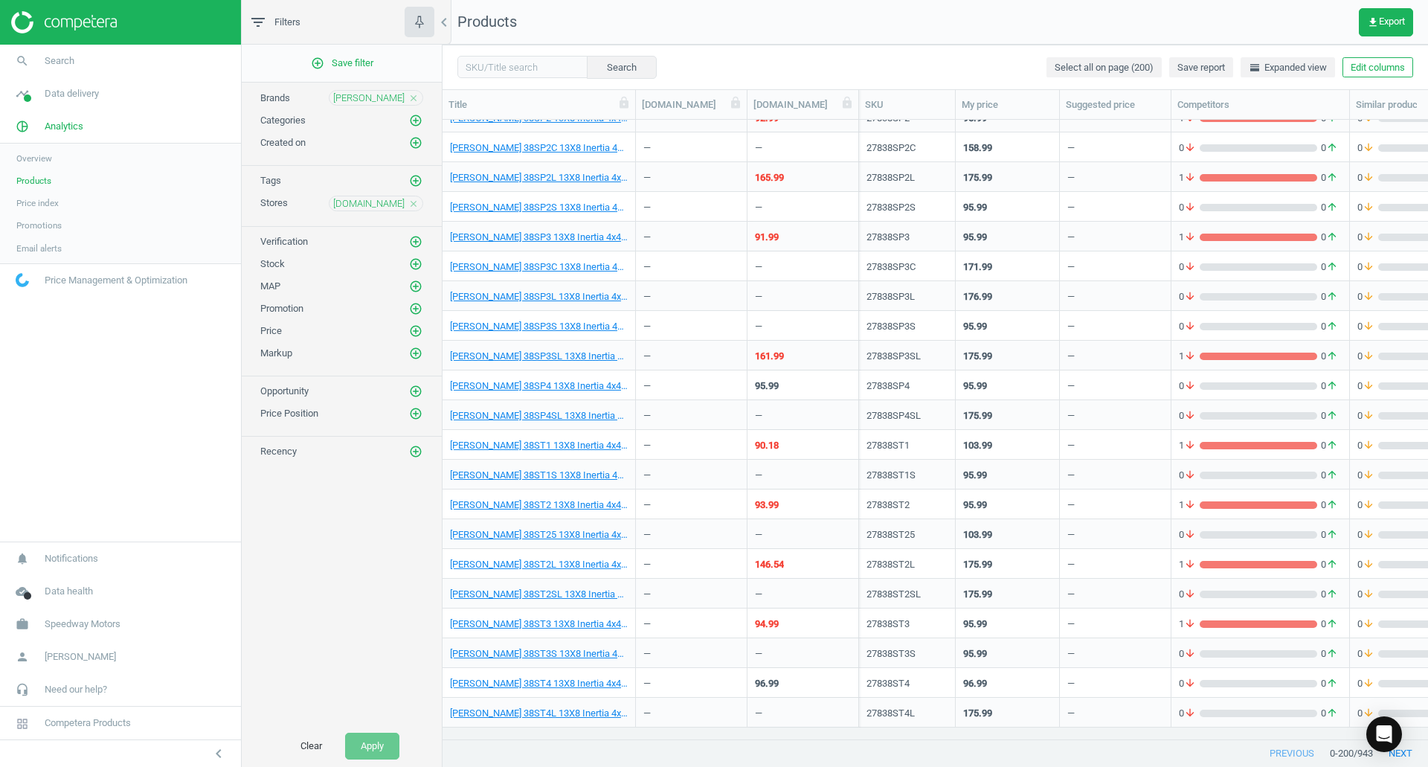
click at [768, 138] on div "—" at bounding box center [803, 147] width 96 height 26
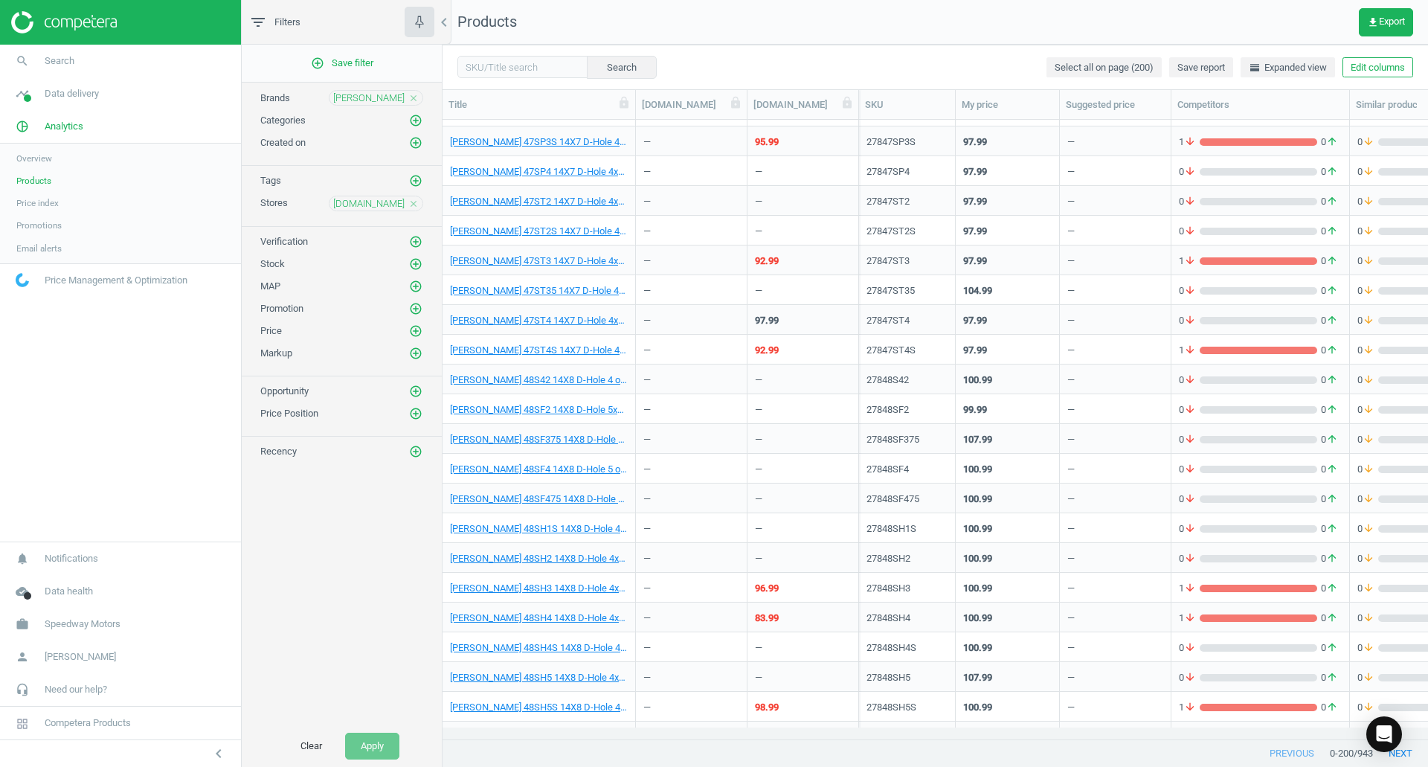
scroll to position [5343, 0]
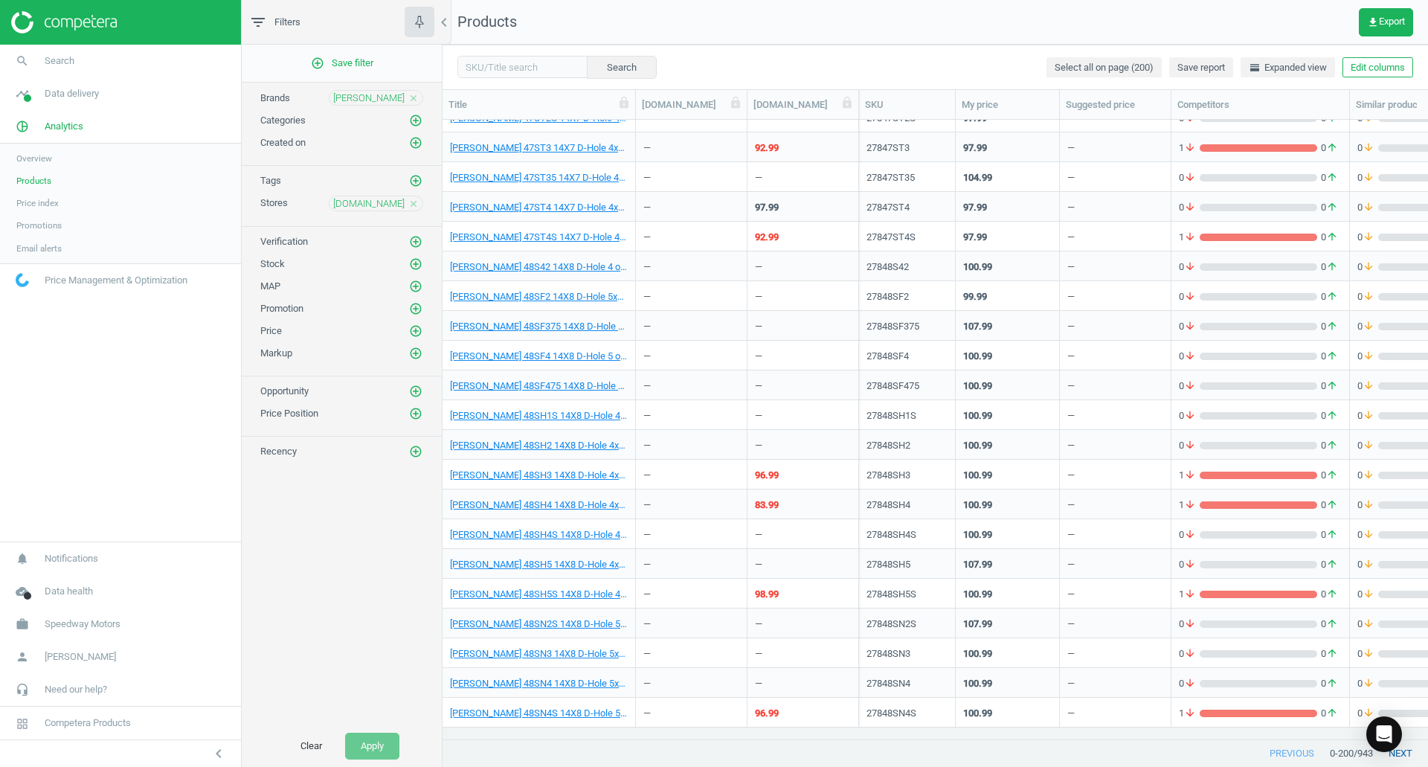
click at [1406, 752] on button "next" at bounding box center [1400, 753] width 55 height 27
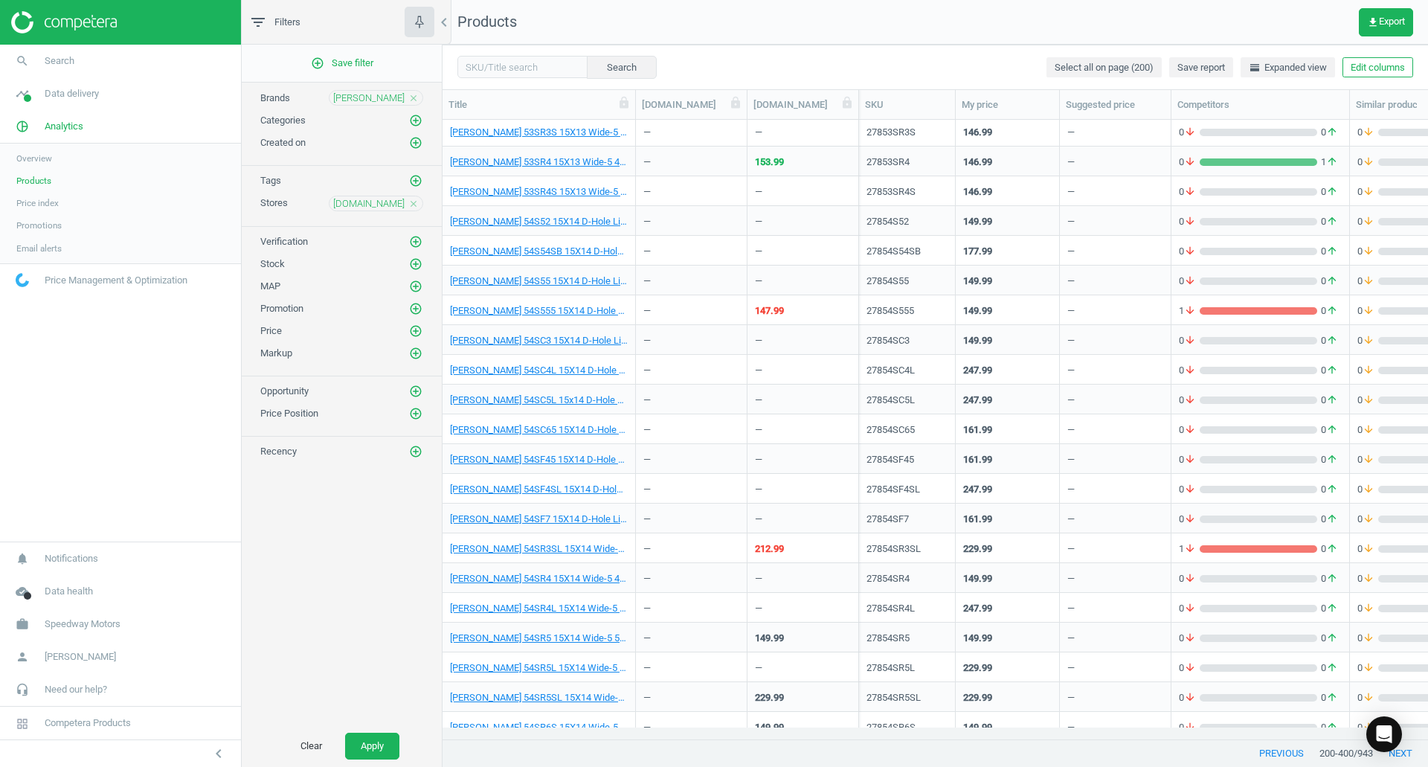
scroll to position [4166, 0]
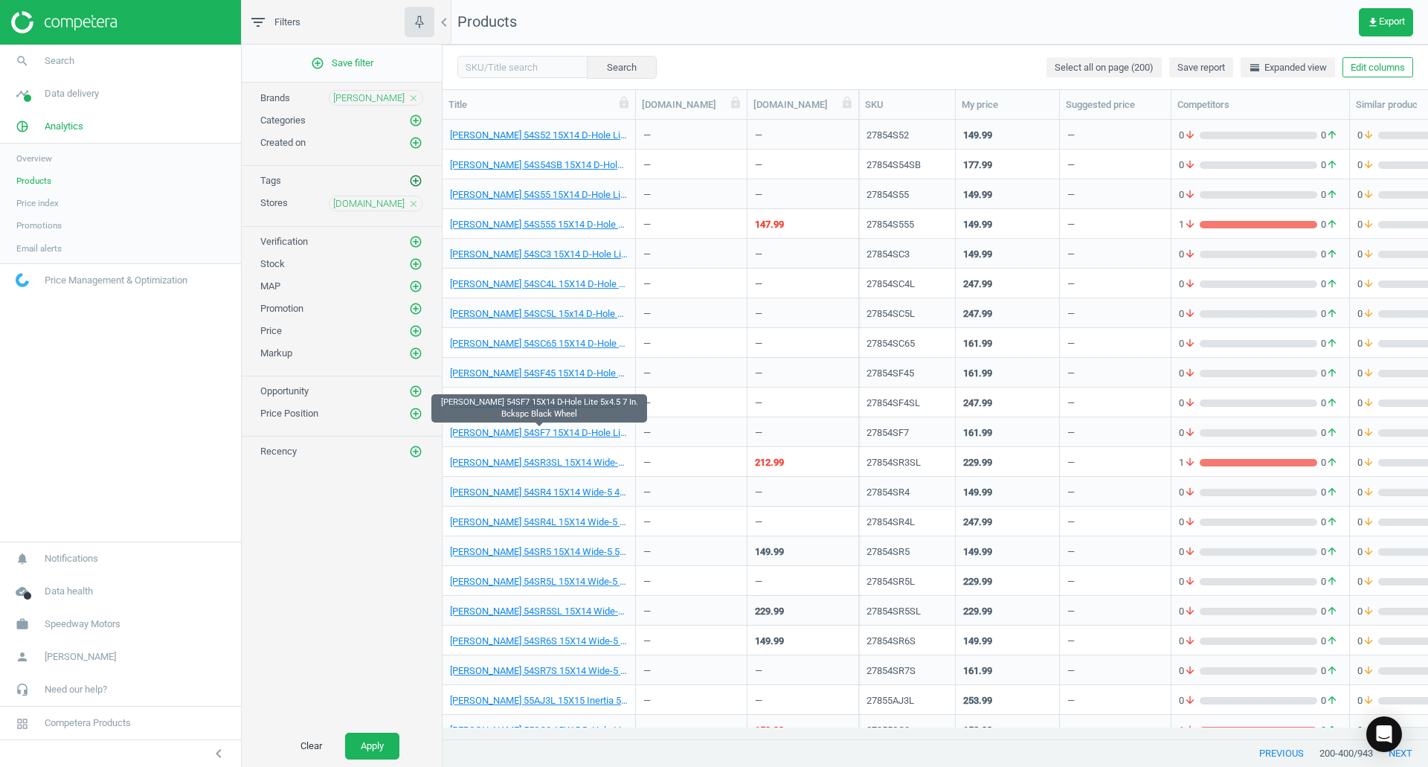
click at [418, 182] on icon "add_circle_outline" at bounding box center [415, 180] width 13 height 13
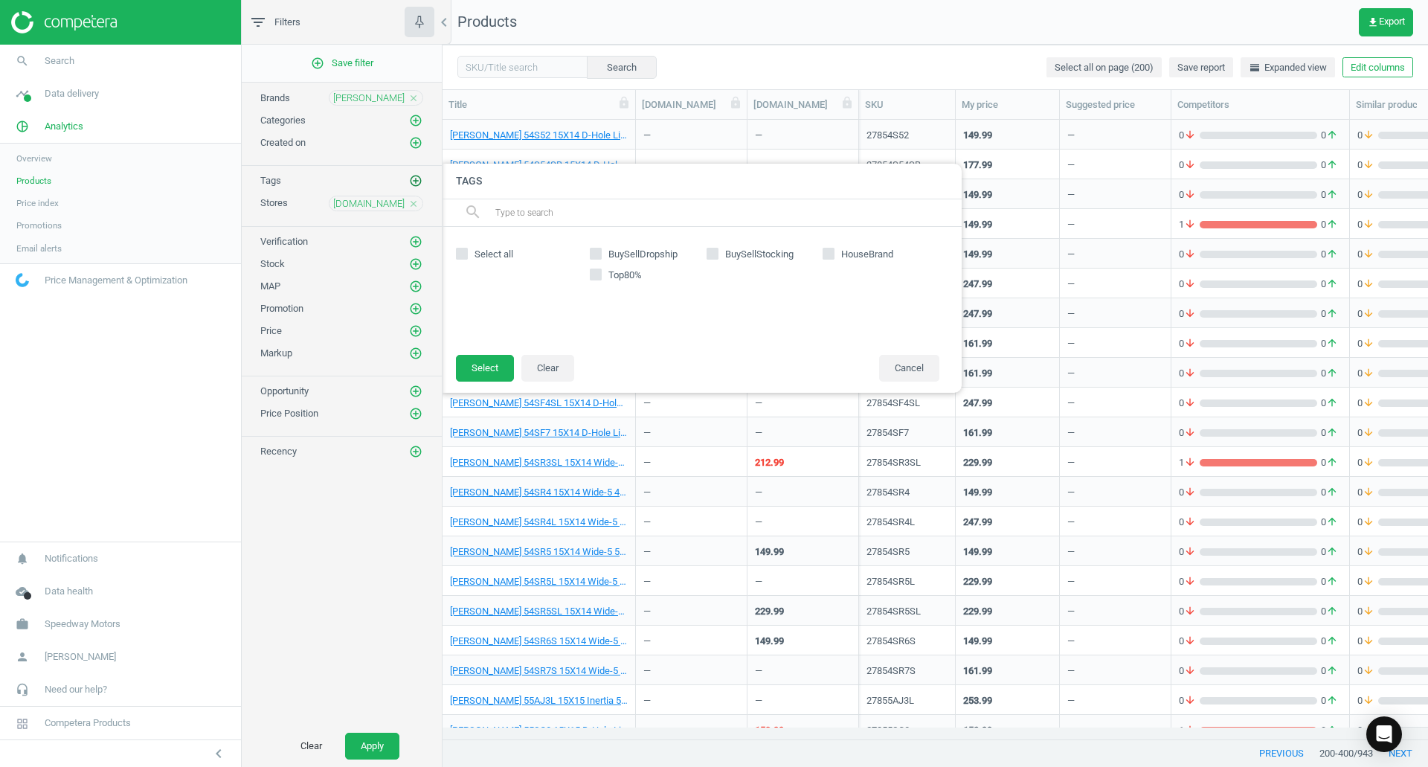
click at [418, 182] on icon "add_circle_outline" at bounding box center [415, 180] width 13 height 13
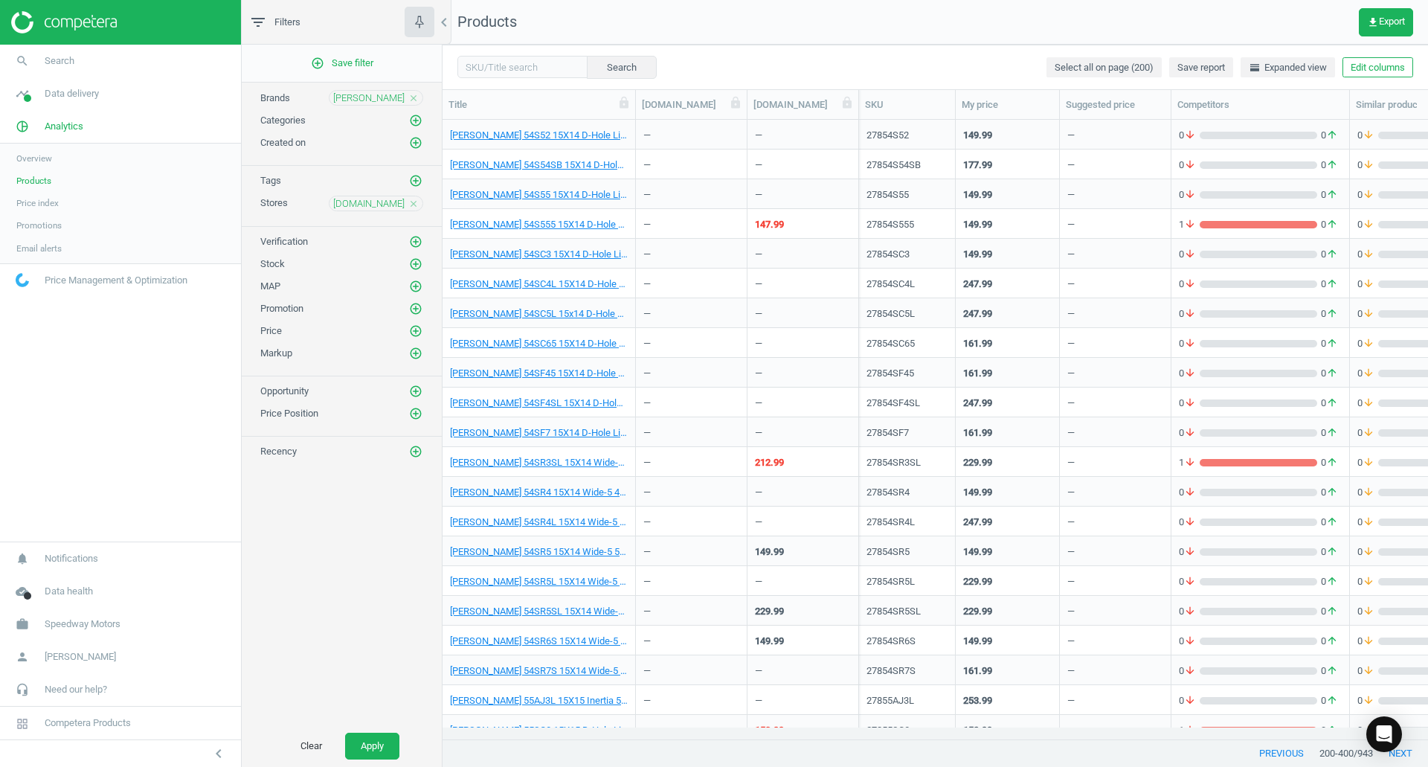
click at [280, 202] on span "Stores" at bounding box center [274, 202] width 28 height 11
click at [411, 199] on icon "close" at bounding box center [413, 204] width 10 height 10
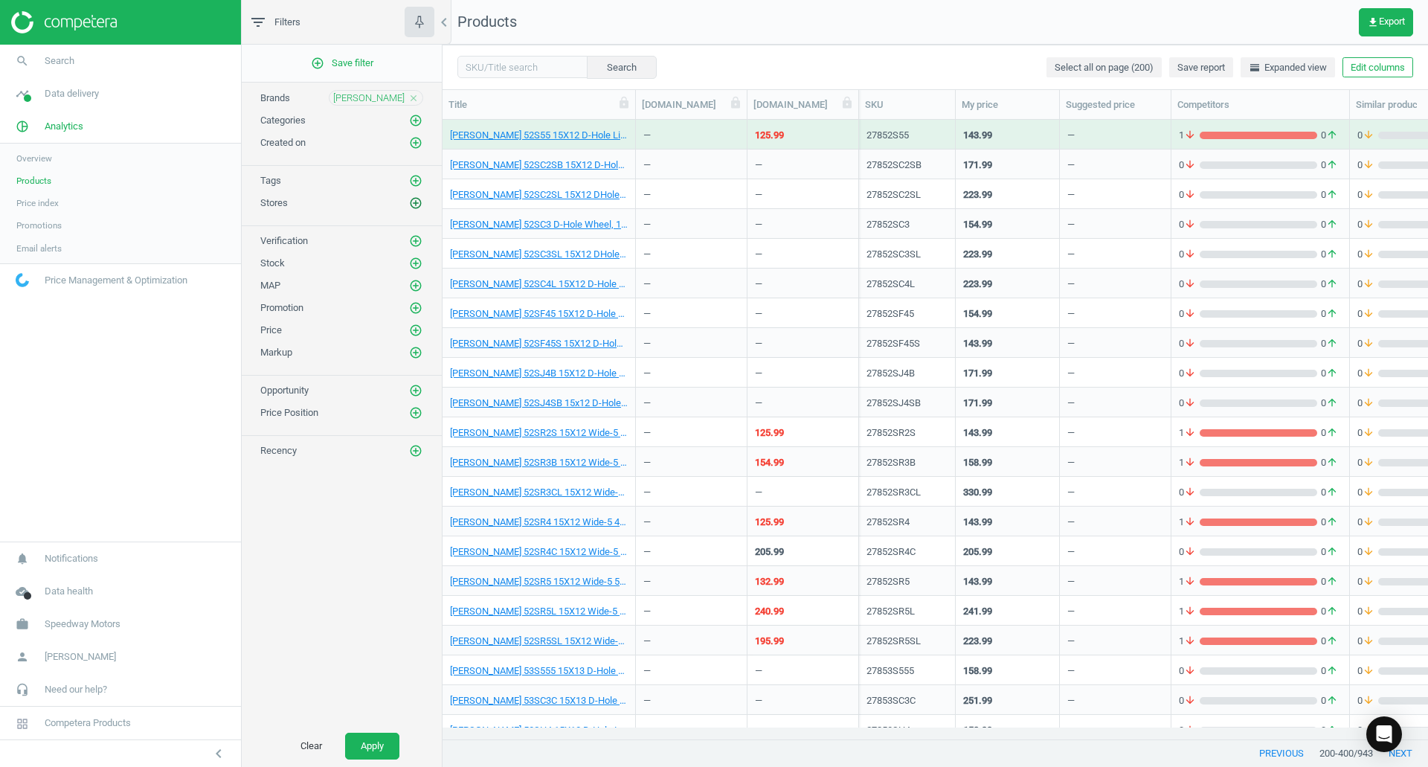
click at [417, 203] on icon "add_circle_outline" at bounding box center [415, 202] width 13 height 13
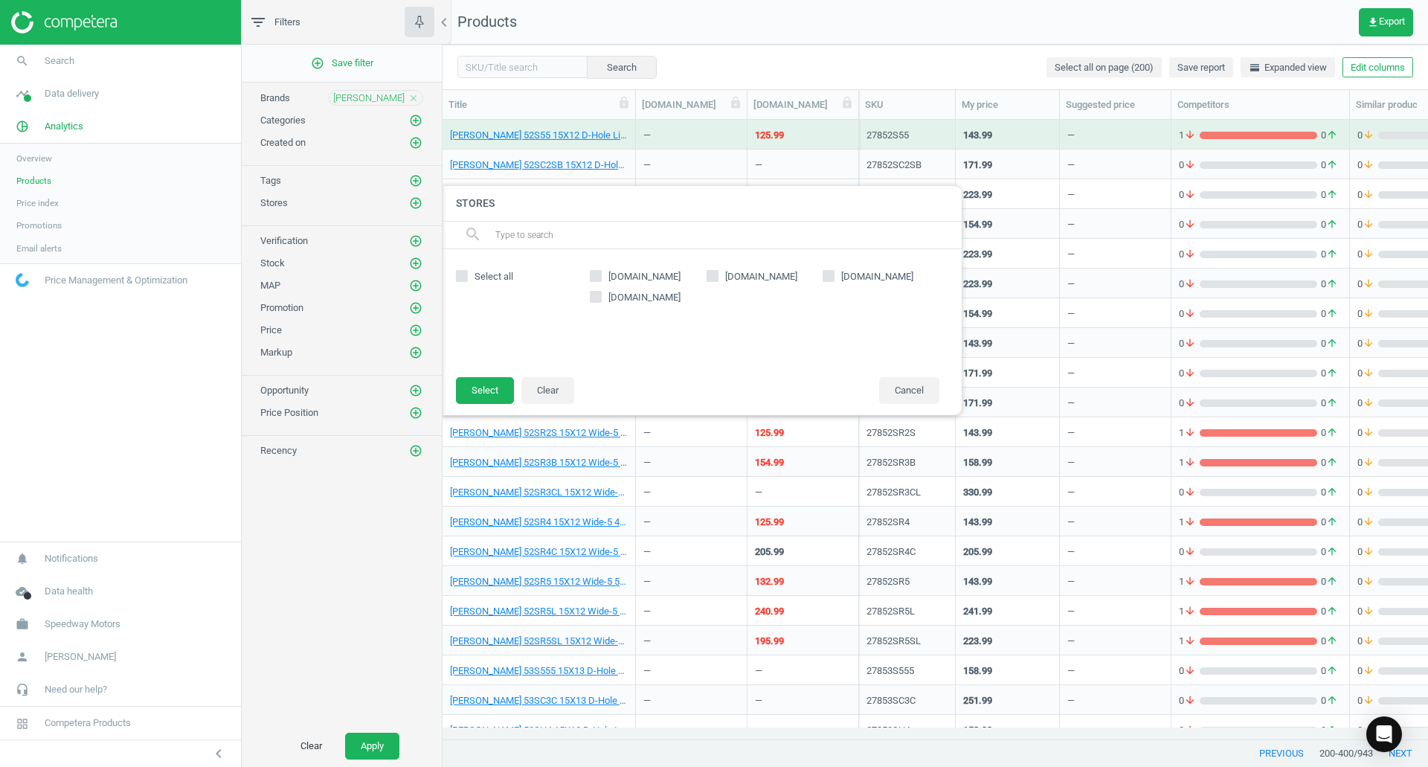
click at [635, 281] on span "[DOMAIN_NAME]" at bounding box center [645, 276] width 78 height 13
click at [601, 280] on input "[DOMAIN_NAME]" at bounding box center [596, 276] width 10 height 10
checkbox input "true"
click at [730, 275] on span "[DOMAIN_NAME]" at bounding box center [761, 276] width 78 height 13
click at [717, 275] on input "[DOMAIN_NAME]" at bounding box center [712, 276] width 10 height 10
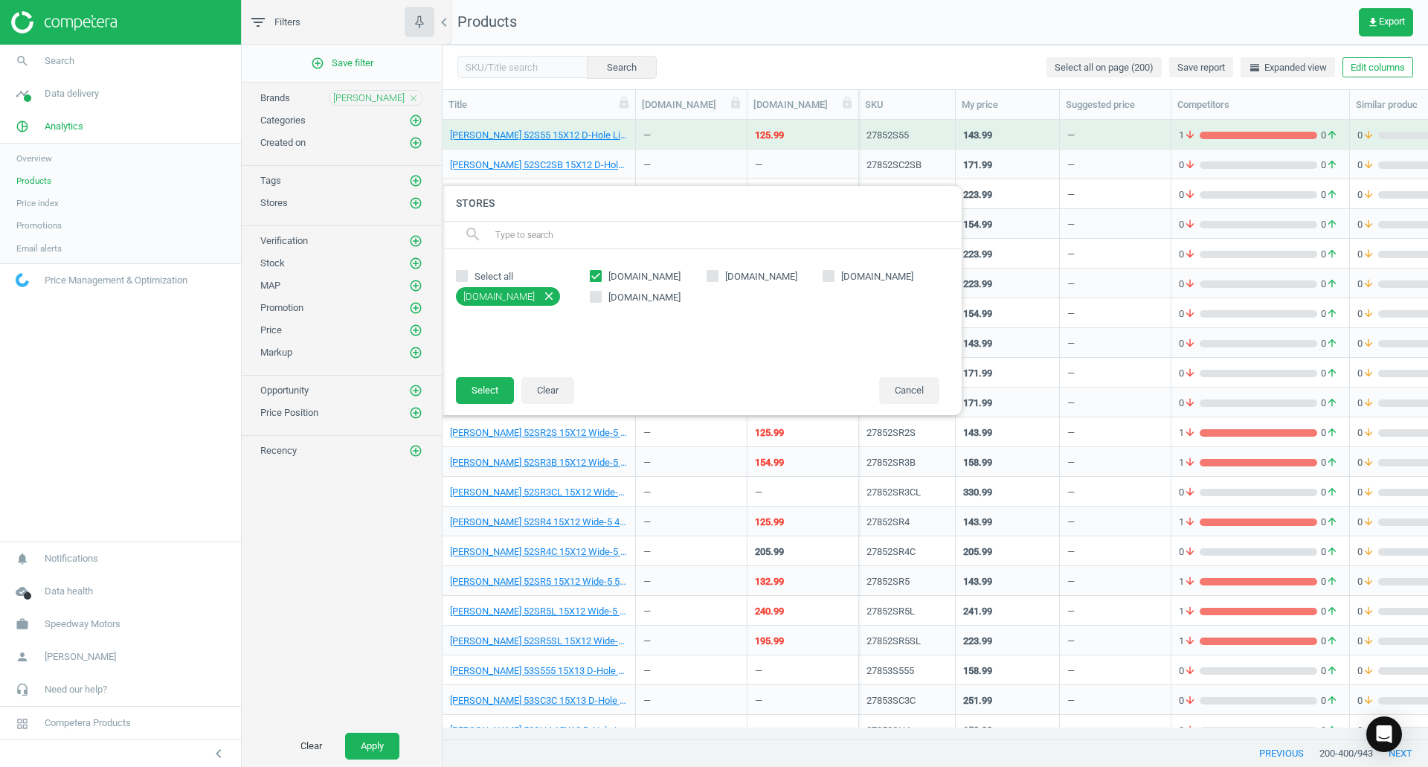
checkbox input "true"
click at [476, 394] on button "Select" at bounding box center [485, 390] width 58 height 27
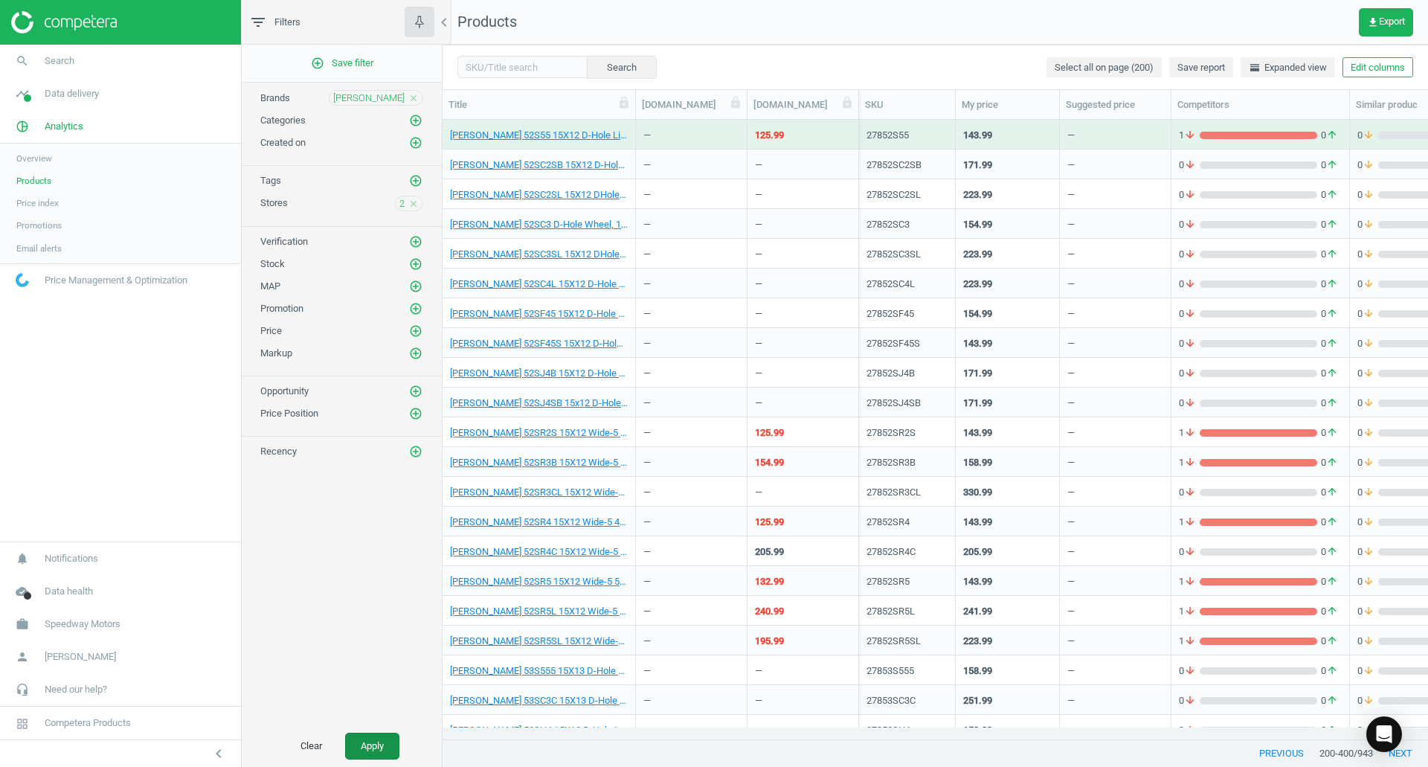
click at [373, 739] on button "Apply" at bounding box center [372, 746] width 54 height 27
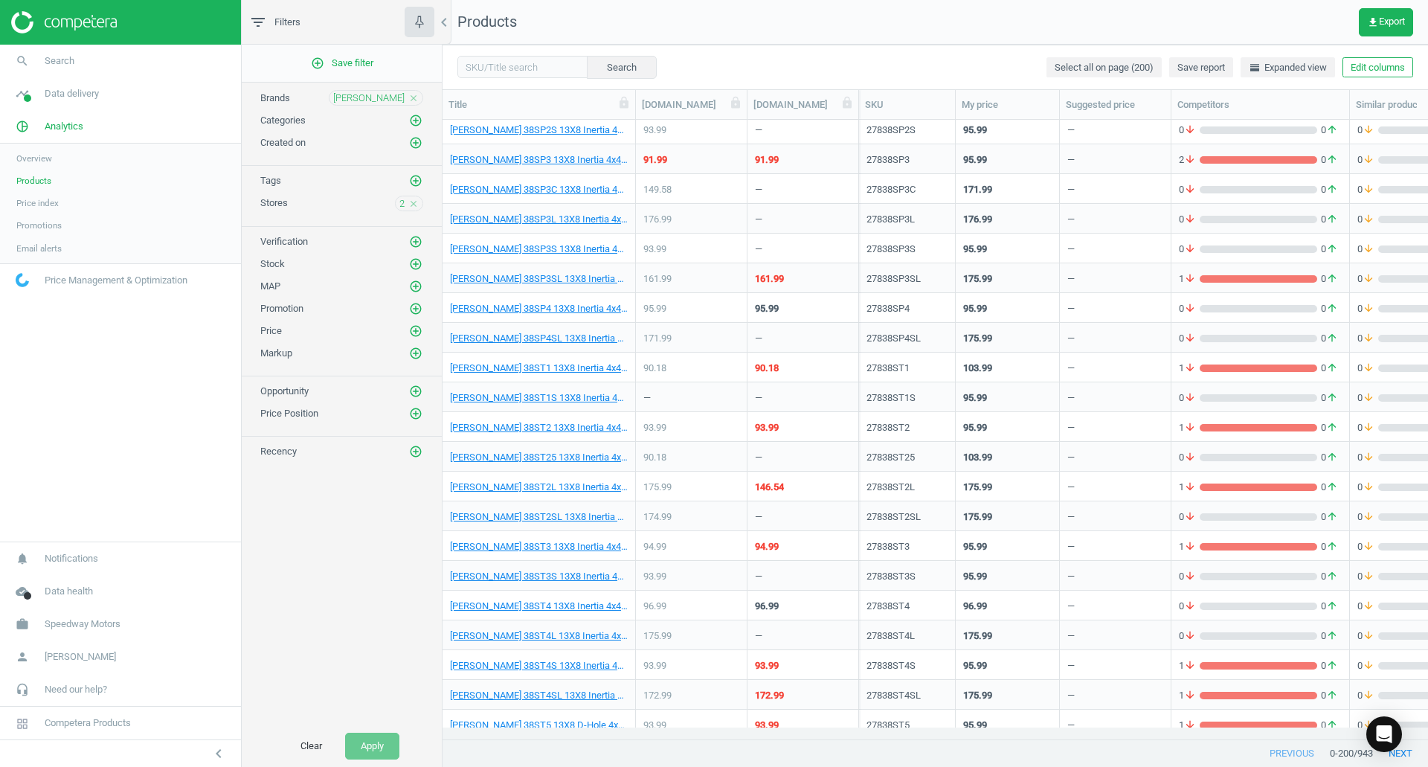
scroll to position [3496, 0]
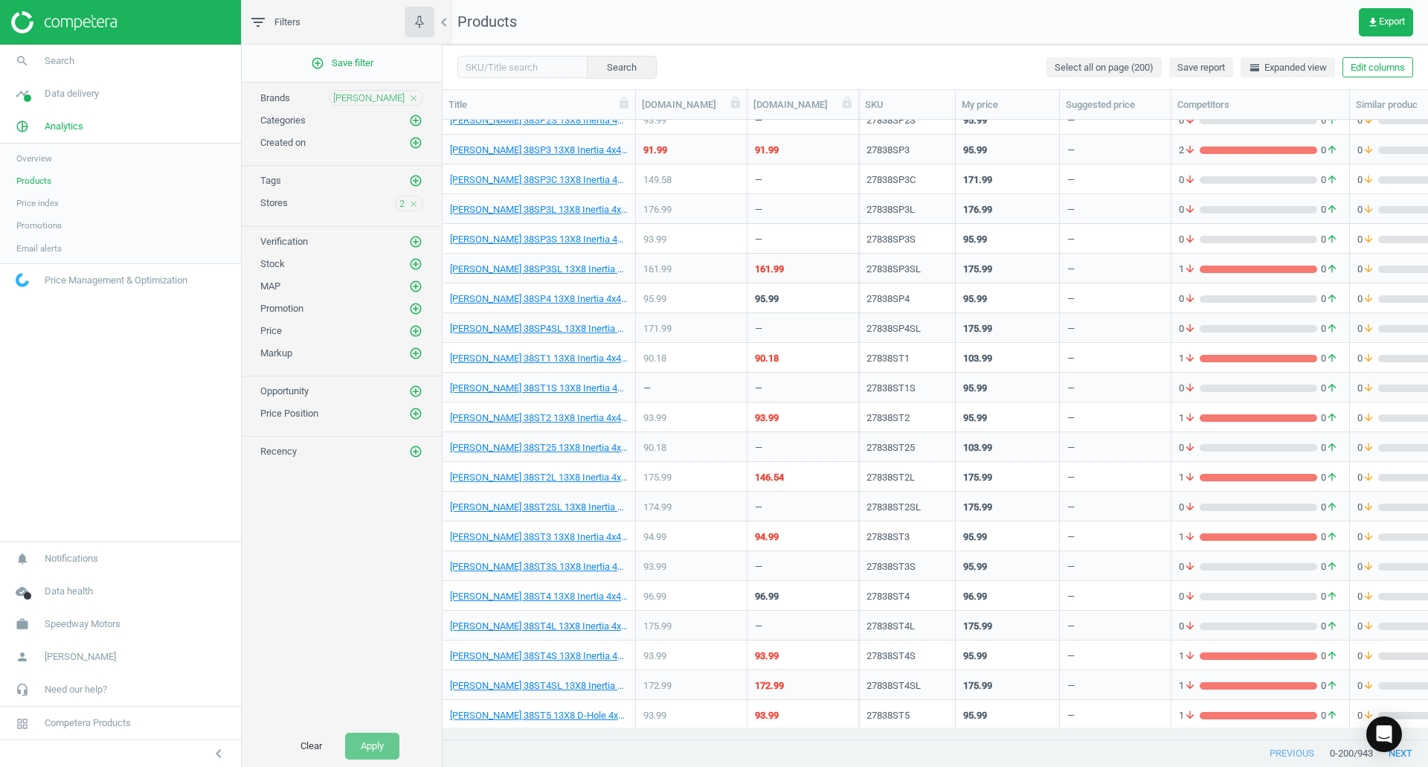
click at [854, 28] on nav "Products get_app Export" at bounding box center [936, 22] width 986 height 45
click at [512, 62] on input "text" at bounding box center [522, 67] width 130 height 22
paste input "278212-2"
type input "278212-2"
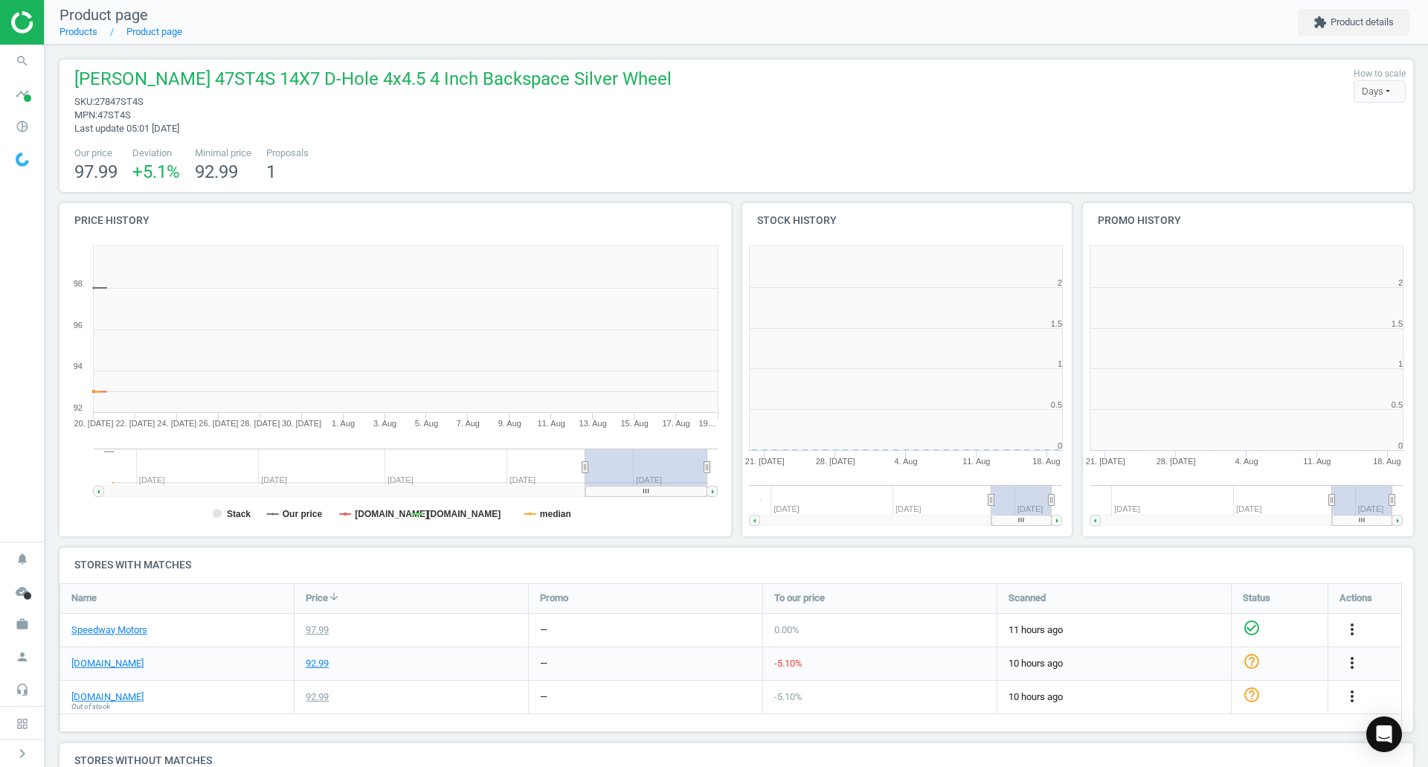
scroll to position [321, 350]
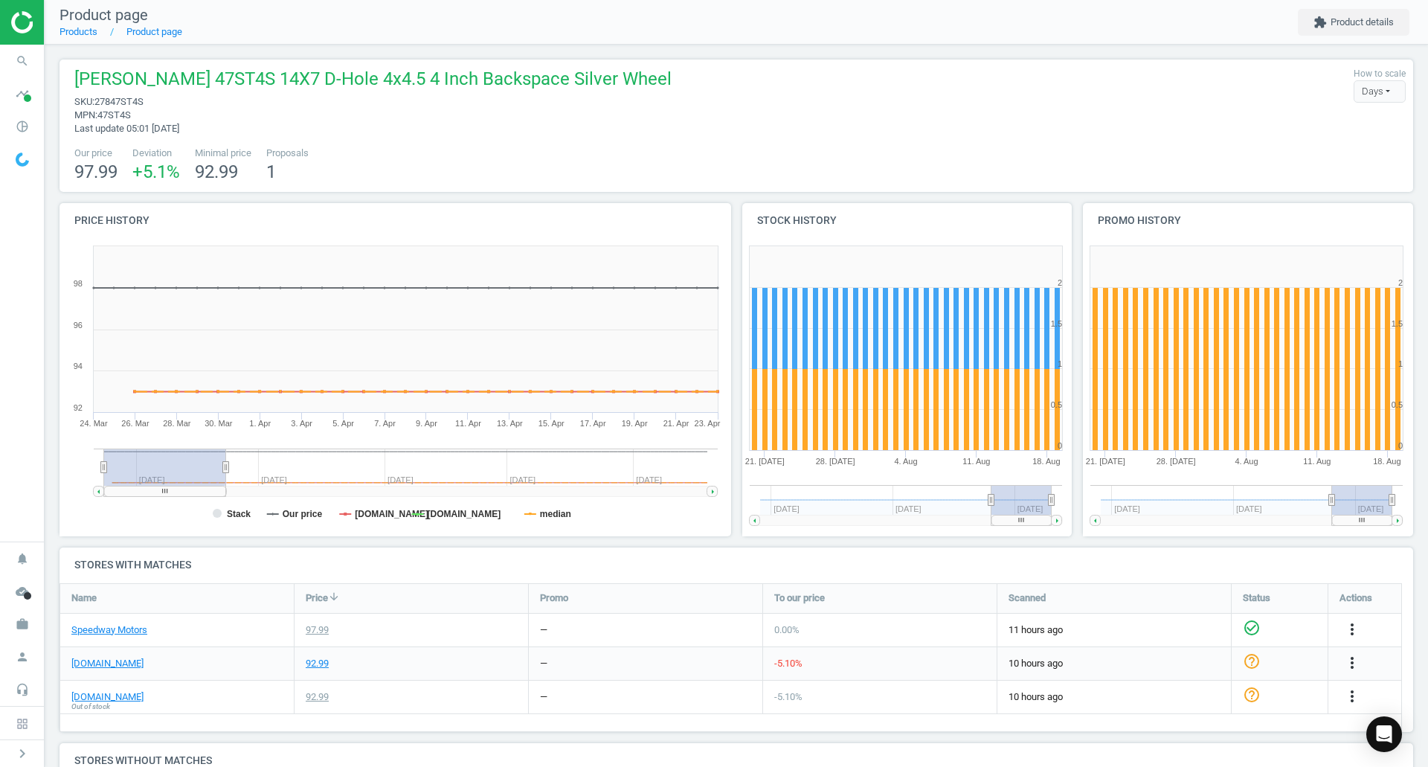
drag, startPoint x: 669, startPoint y: 486, endPoint x: 70, endPoint y: 502, distance: 599.0
click at [99, 508] on icon "Created with Highstock 6.2.0 Stack Our price jegs.com summitracing.com median 1…" at bounding box center [393, 388] width 666 height 298
drag, startPoint x: 190, startPoint y: 469, endPoint x: 551, endPoint y: 516, distance: 363.8
click at [550, 516] on icon "Created with Highstock 6.2.0 Stack Our price jegs.com summitracing.com median 1…" at bounding box center [393, 388] width 666 height 298
click at [459, 518] on tspan "[DOMAIN_NAME]" at bounding box center [465, 514] width 74 height 10
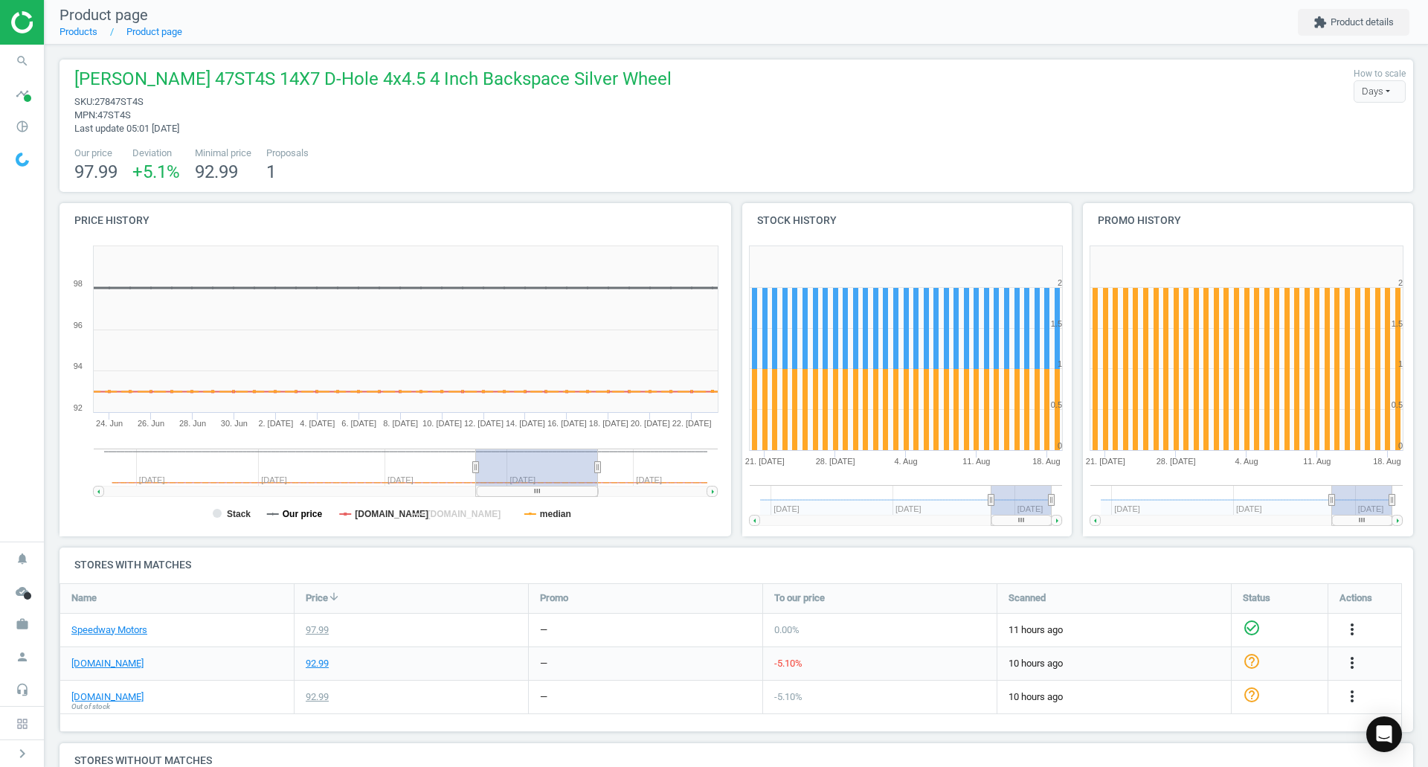
click at [295, 515] on tspan "Our price" at bounding box center [303, 514] width 40 height 10
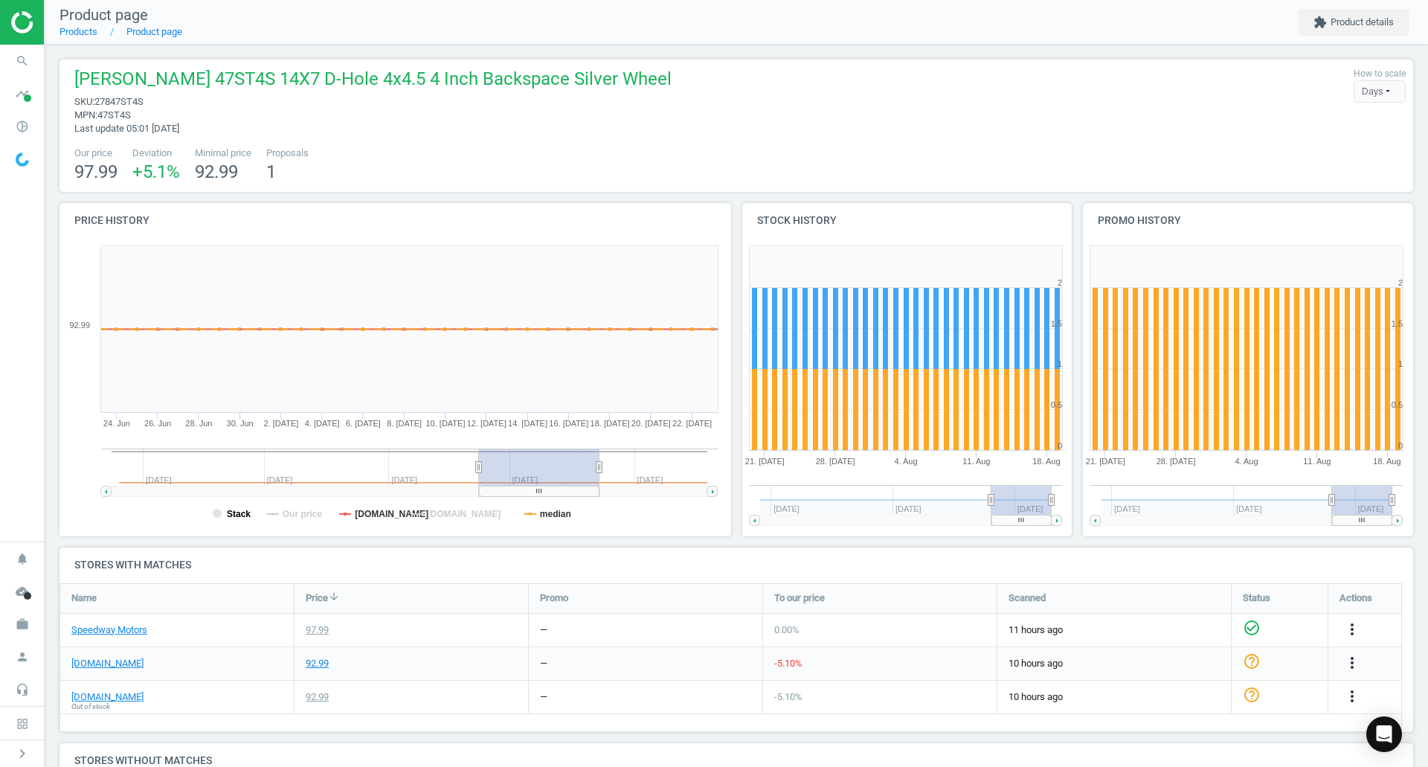
click at [231, 513] on tspan "Stack" at bounding box center [239, 514] width 24 height 10
click at [565, 516] on tspan "median" at bounding box center [555, 514] width 31 height 10
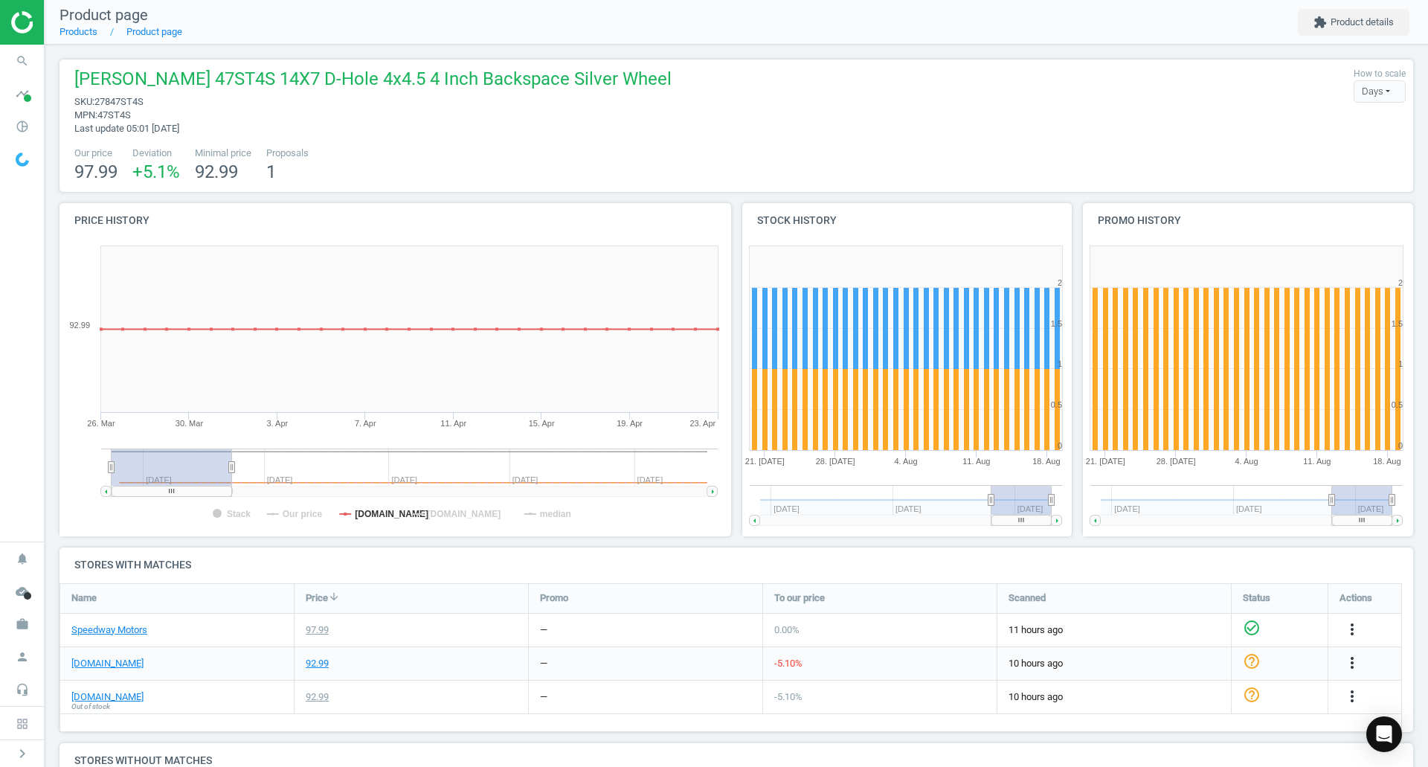
drag, startPoint x: 518, startPoint y: 475, endPoint x: 0, endPoint y: 498, distance: 518.2
click at [0, 499] on section "search Search timeline Data delivery Overview Matches dashboard Matches Rematch…" at bounding box center [714, 383] width 1428 height 767
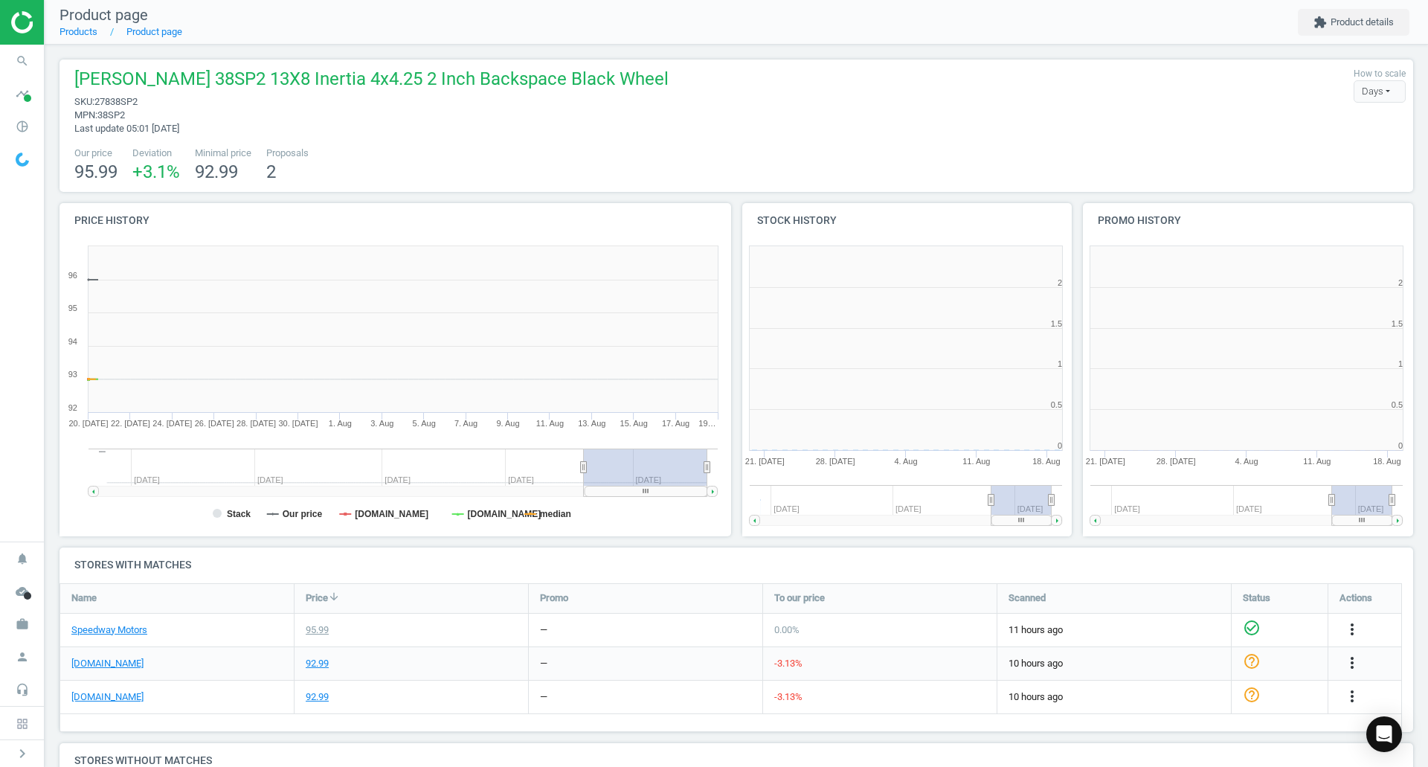
scroll to position [321, 350]
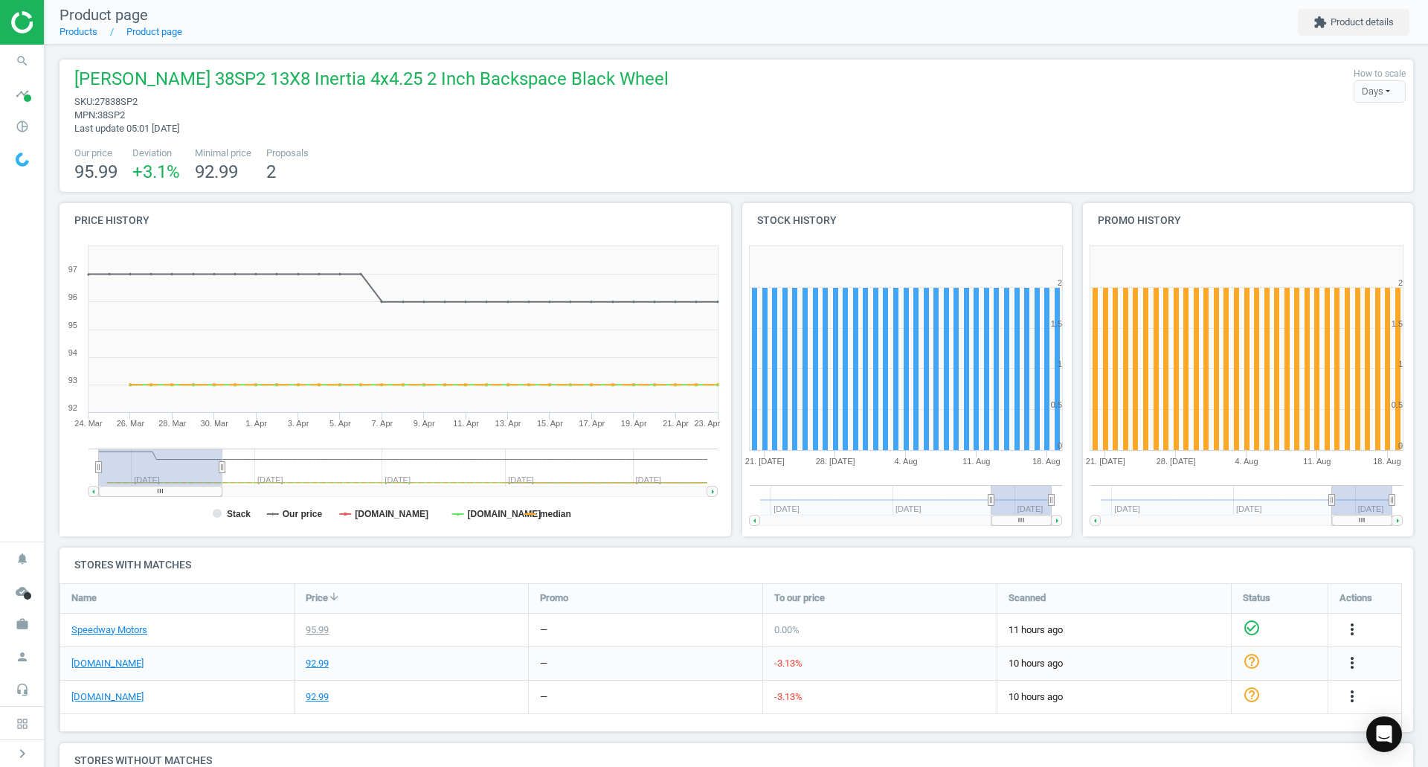
drag, startPoint x: 634, startPoint y: 460, endPoint x: 109, endPoint y: 466, distance: 525.2
click at [109, 466] on rect at bounding box center [160, 467] width 123 height 37
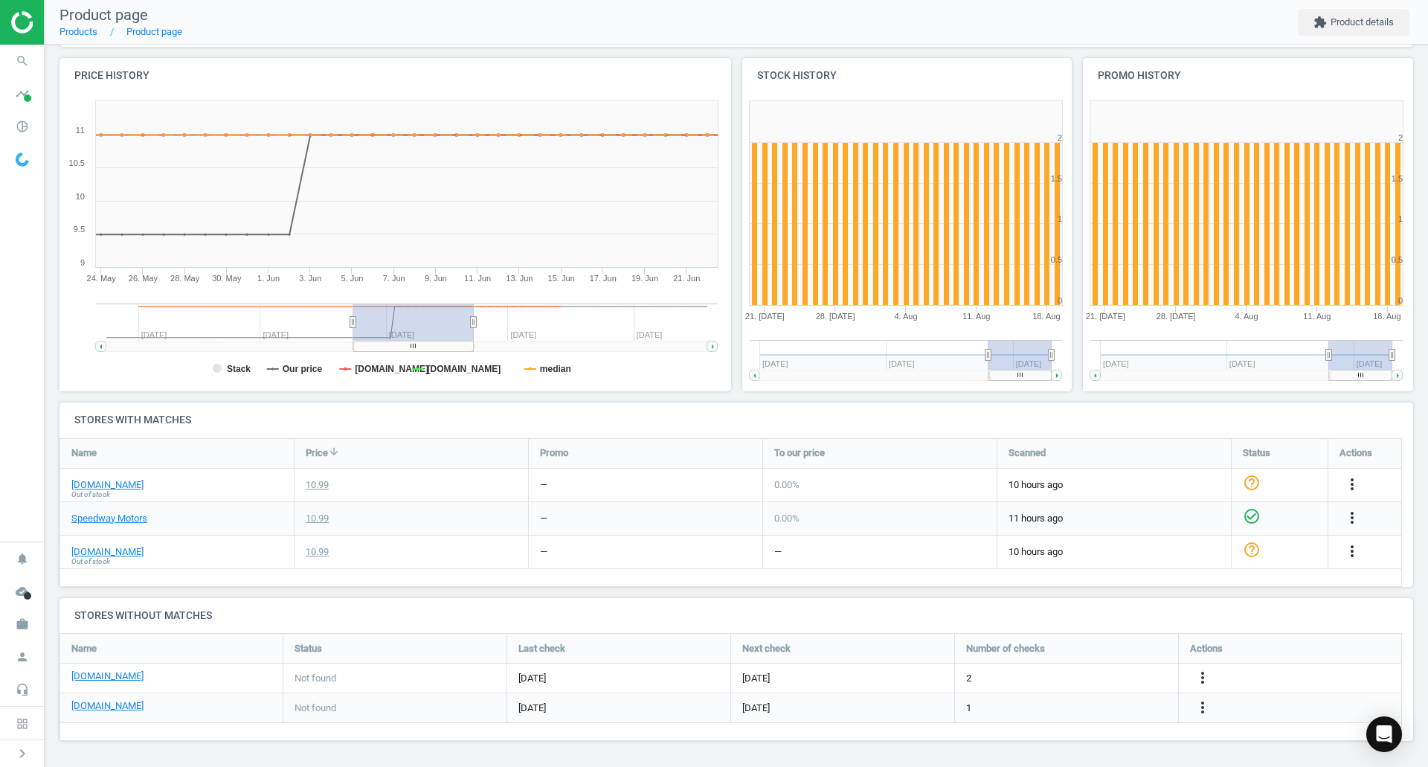
drag, startPoint x: 629, startPoint y: 322, endPoint x: 401, endPoint y: 323, distance: 228.4
click at [401, 323] on rect at bounding box center [413, 322] width 121 height 37
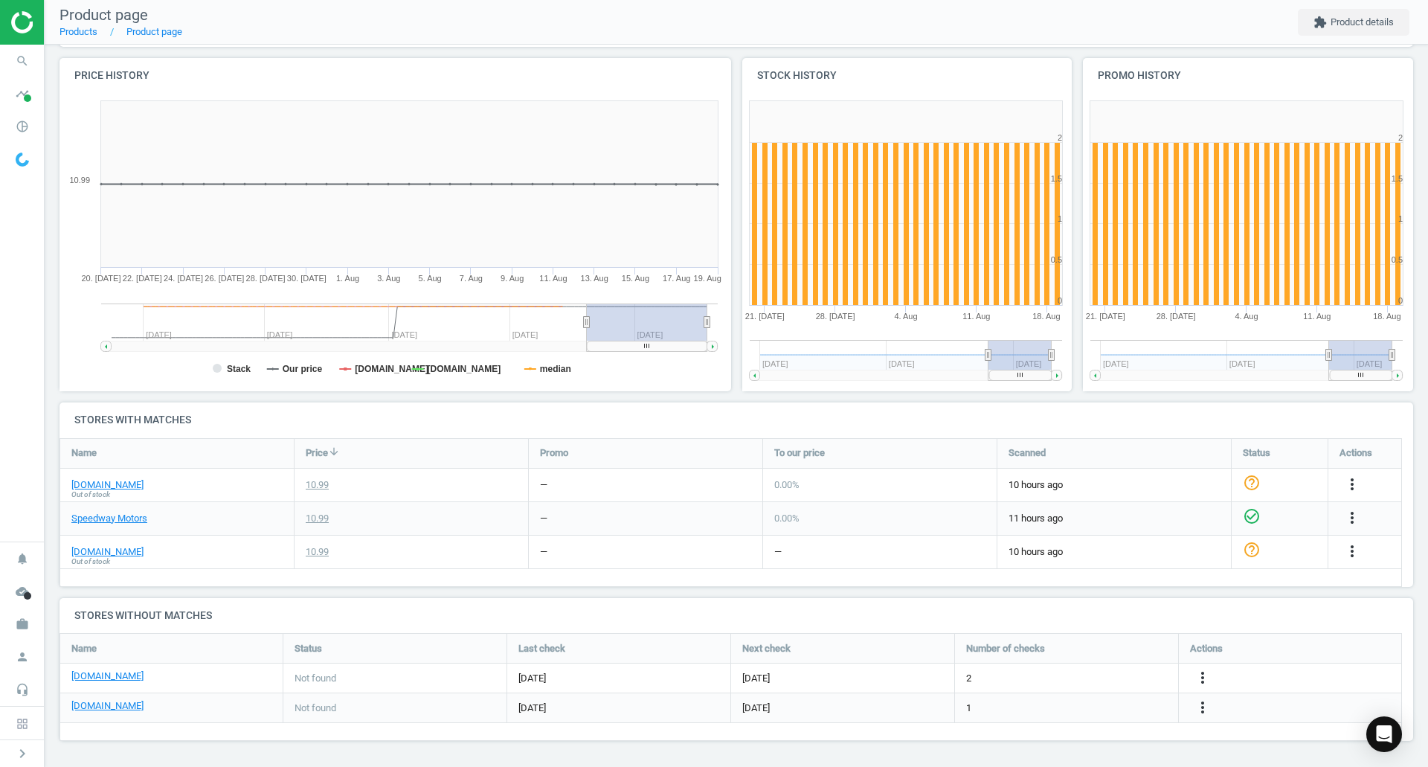
drag, startPoint x: 386, startPoint y: 314, endPoint x: 725, endPoint y: 320, distance: 338.5
click at [725, 320] on icon "Created with Highstock 6.2.0 Stack Our price [DOMAIN_NAME] [DOMAIN_NAME] median…" at bounding box center [393, 243] width 666 height 298
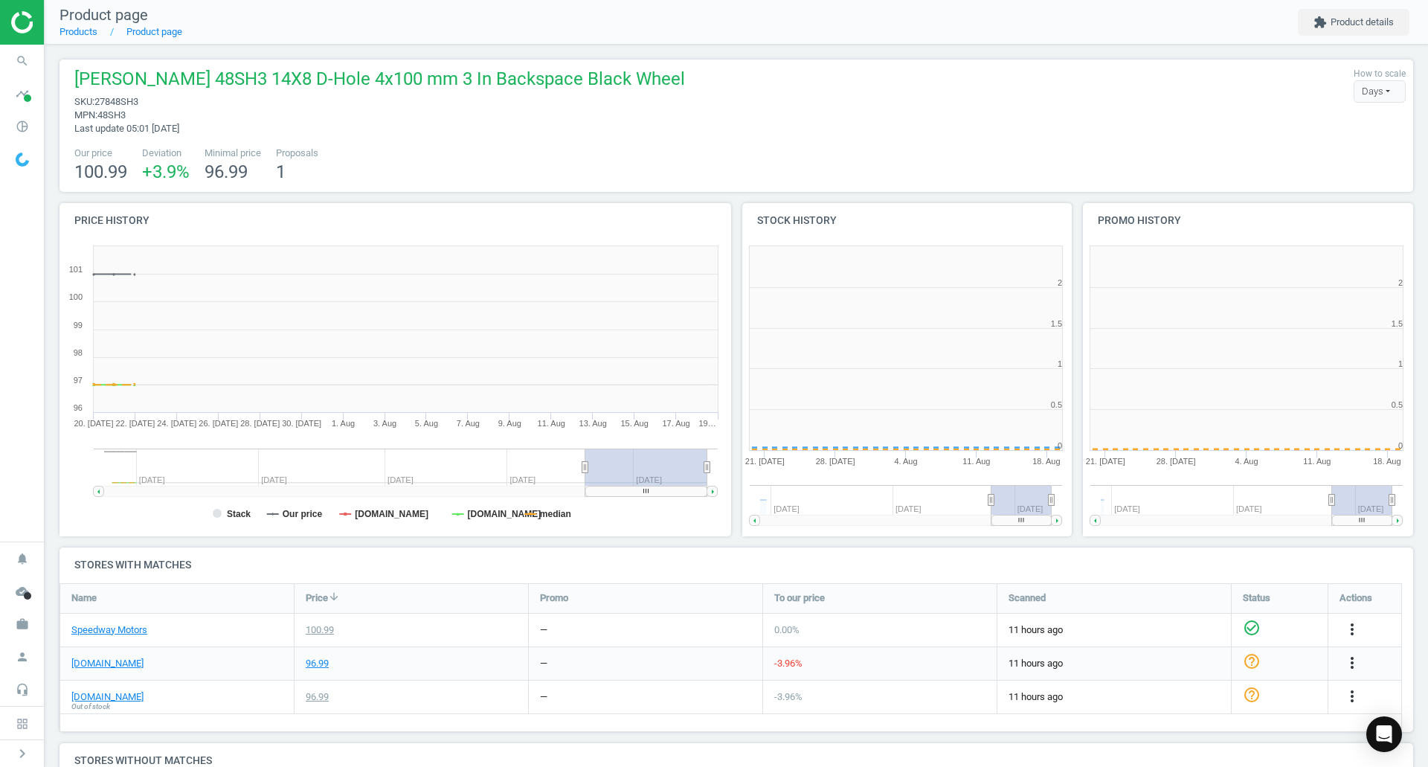
scroll to position [321, 350]
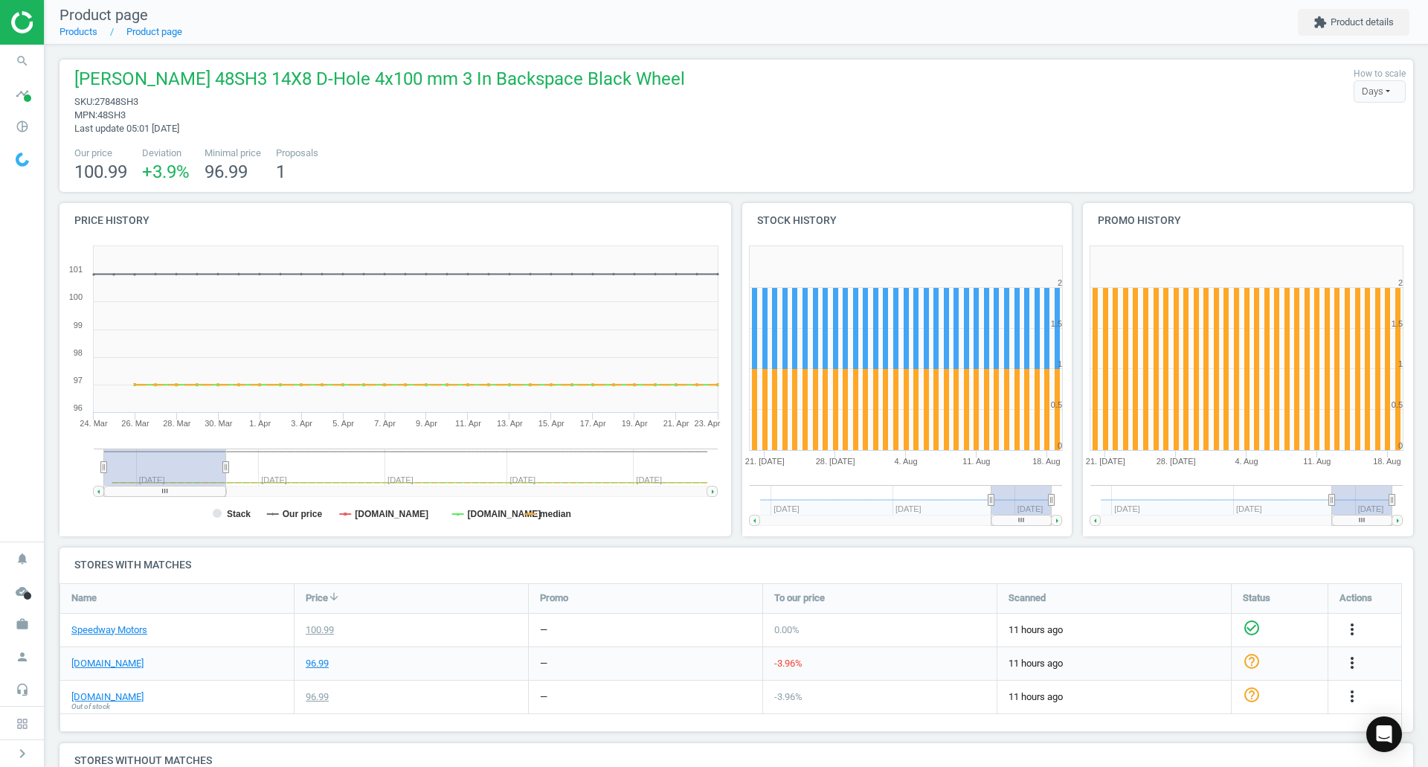
drag, startPoint x: 646, startPoint y: 466, endPoint x: 83, endPoint y: 480, distance: 562.5
click at [83, 480] on icon "Created with Highstock 6.2.0 Stack Our price summitracing.com jegs.com median 1…" at bounding box center [393, 388] width 666 height 298
drag, startPoint x: 138, startPoint y: 455, endPoint x: 748, endPoint y: 470, distance: 610.9
click at [748, 470] on div "Price history Created with Highstock 6.2.0 Stack Our price summitracing.com jeg…" at bounding box center [736, 375] width 1365 height 344
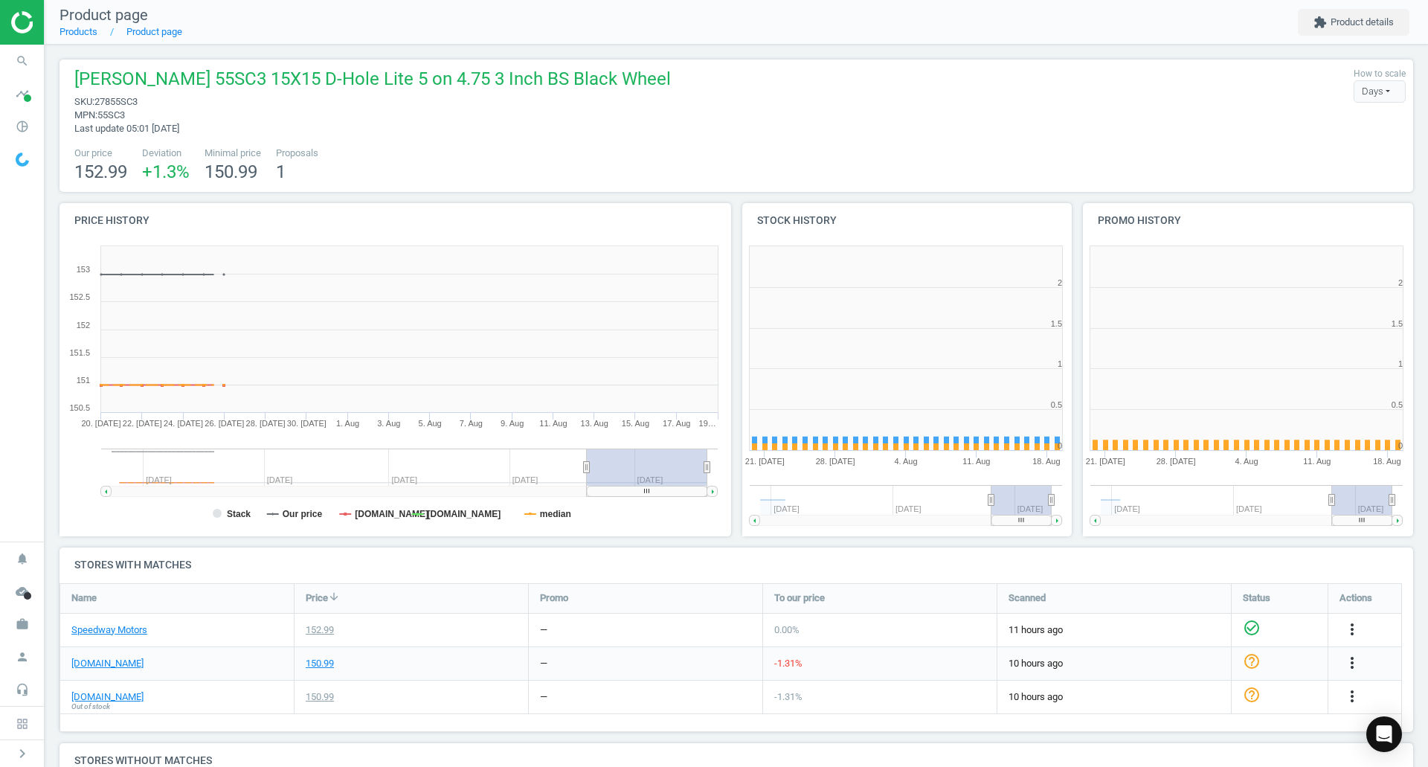
scroll to position [321, 350]
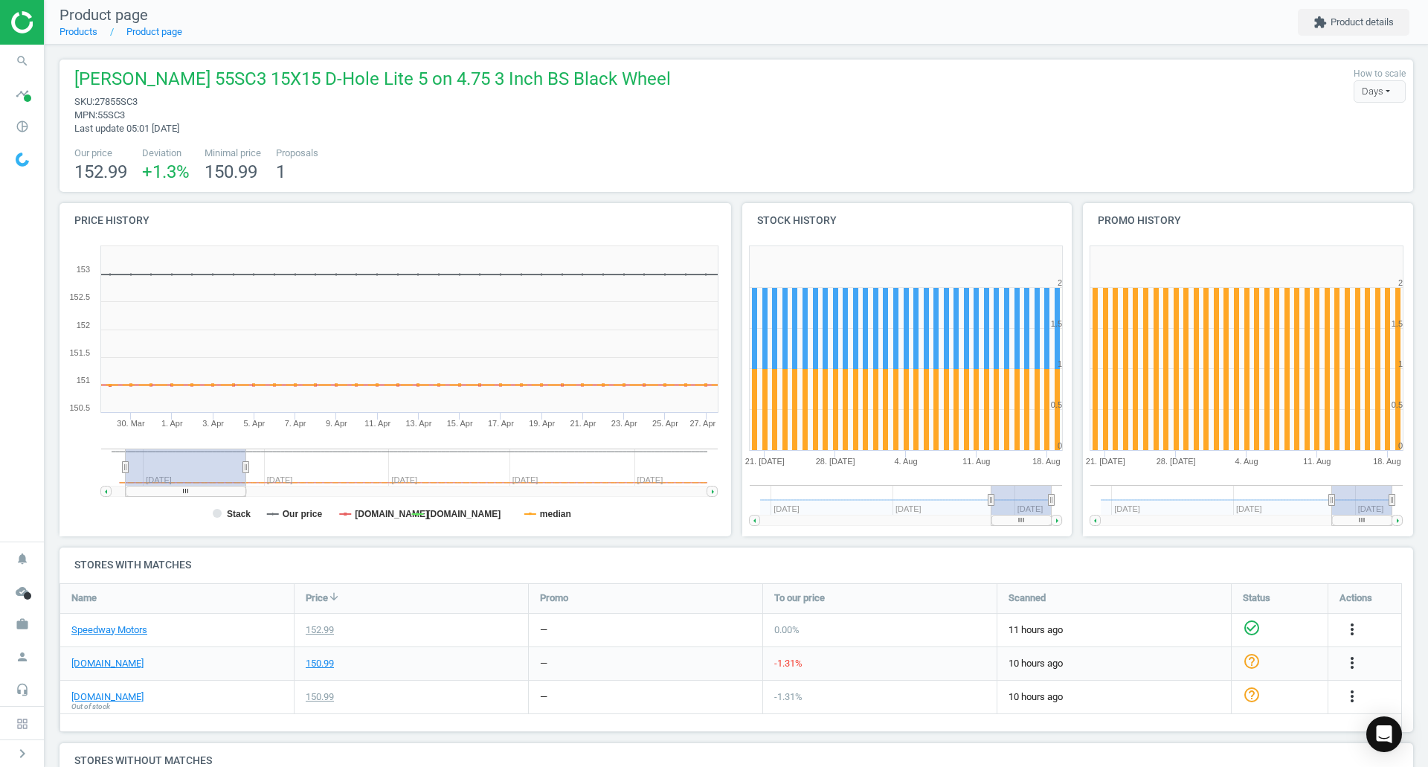
drag, startPoint x: 646, startPoint y: 478, endPoint x: 113, endPoint y: 463, distance: 532.8
click at [164, 475] on rect at bounding box center [186, 467] width 121 height 37
click at [484, 516] on tspan "[DOMAIN_NAME]" at bounding box center [465, 514] width 74 height 10
click at [582, 516] on rect at bounding box center [393, 388] width 666 height 298
click at [559, 516] on tspan "median" at bounding box center [555, 514] width 31 height 10
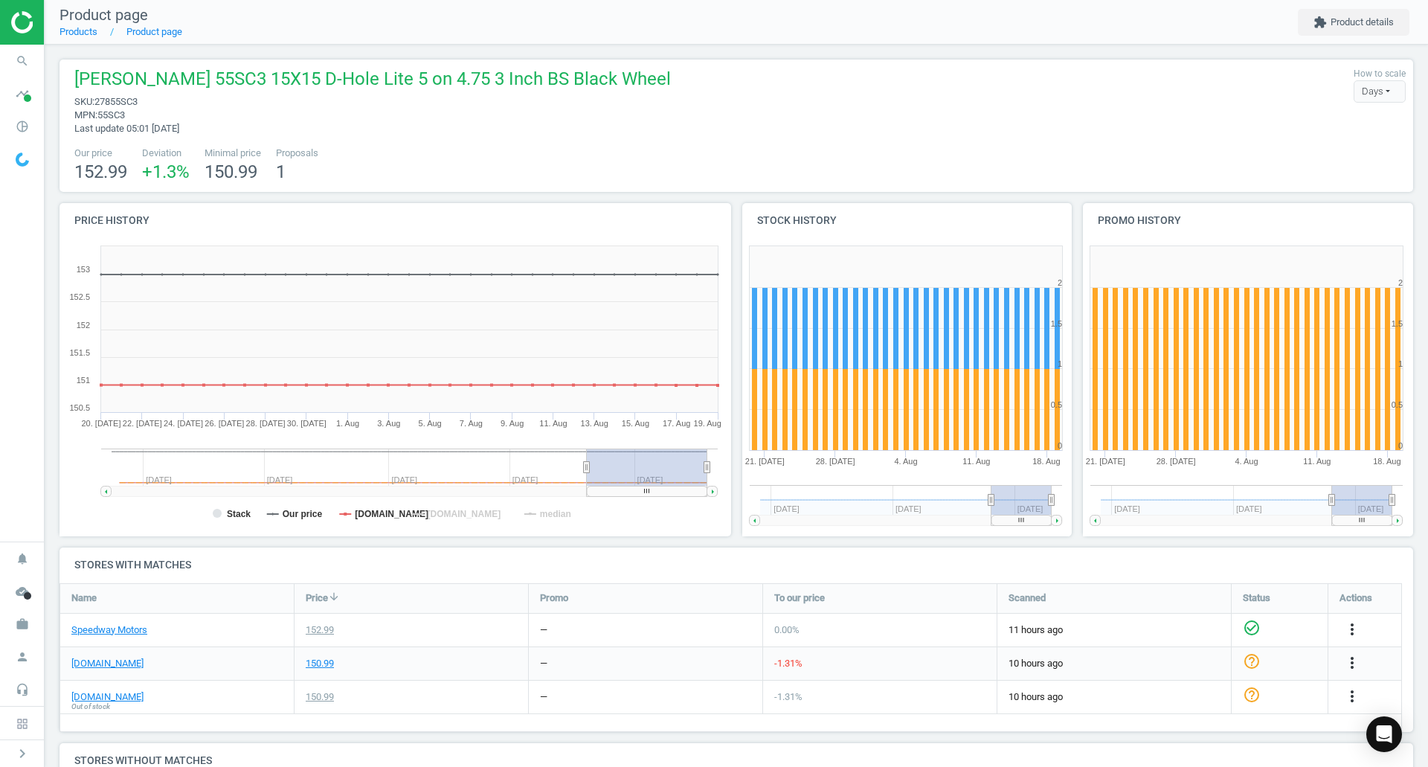
drag, startPoint x: 163, startPoint y: 463, endPoint x: 879, endPoint y: 481, distance: 716.6
click at [875, 481] on div "Price history Created with Highstock 6.2.0 Stack Our price [DOMAIN_NAME] [DOMAI…" at bounding box center [736, 375] width 1365 height 344
drag, startPoint x: 647, startPoint y: 459, endPoint x: 966, endPoint y: 490, distance: 319.9
click at [966, 490] on div "Price history Created with Highstock 6.2.0 Stack Our price jegs.com summitracin…" at bounding box center [736, 375] width 1365 height 344
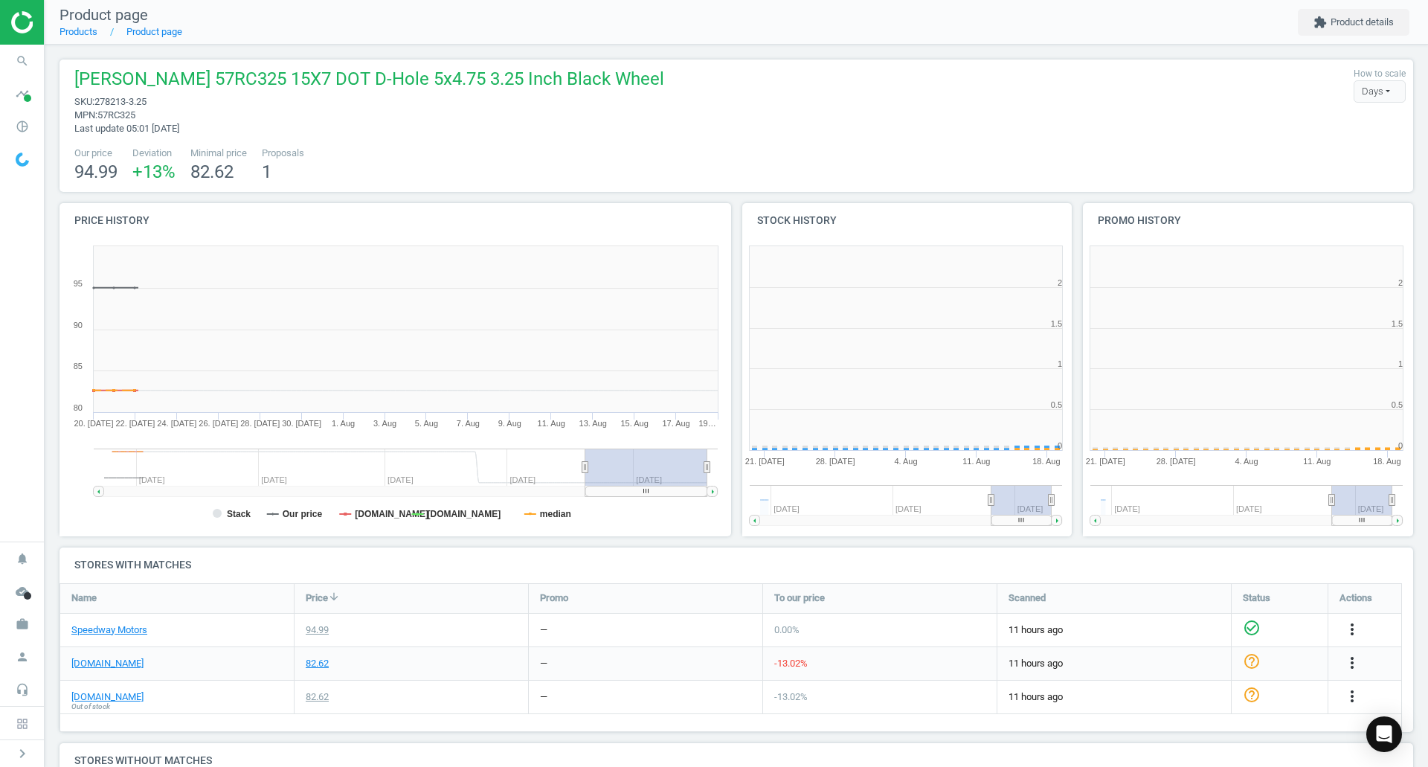
scroll to position [321, 350]
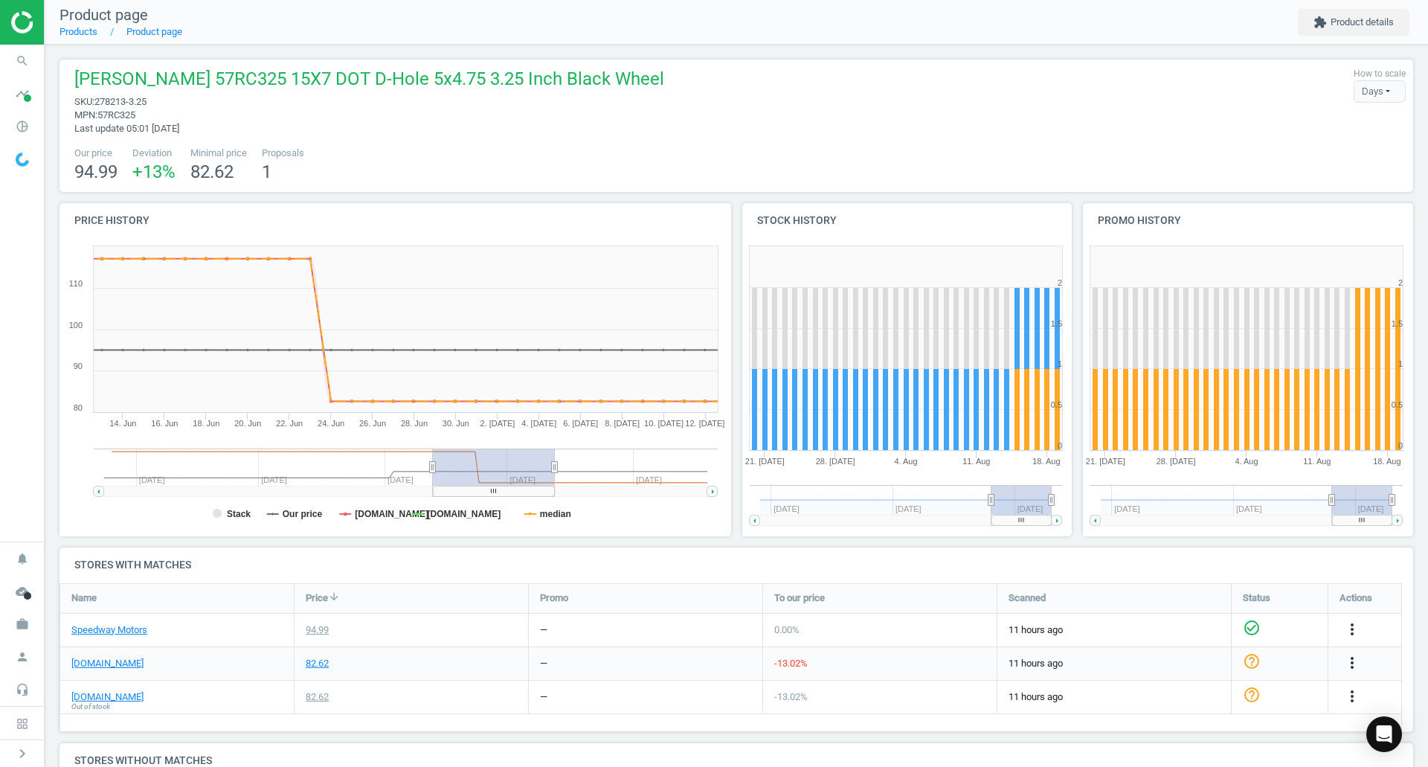
drag, startPoint x: 653, startPoint y: 475, endPoint x: 501, endPoint y: 485, distance: 152.8
click at [501, 485] on rect at bounding box center [494, 467] width 122 height 37
drag, startPoint x: 624, startPoint y: 494, endPoint x: 492, endPoint y: 497, distance: 131.7
click at [492, 497] on icon "Created with Highstock 6.2.0 Stack Our price jegs.com summitracing.com median 6…" at bounding box center [393, 388] width 666 height 298
drag, startPoint x: 164, startPoint y: 100, endPoint x: 98, endPoint y: 102, distance: 65.5
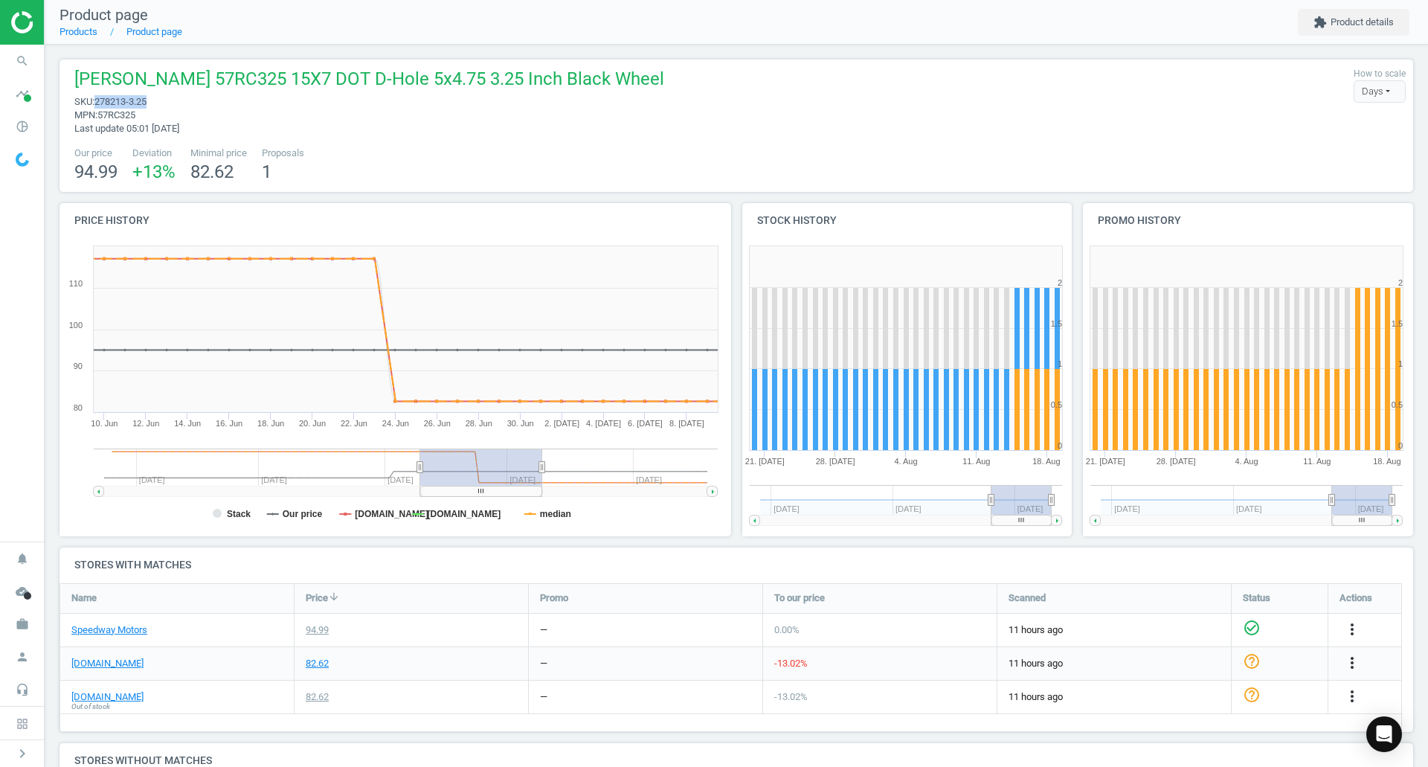
click at [98, 102] on span "sku : 278213-3.25" at bounding box center [369, 101] width 590 height 13
copy span "278213-3.25"
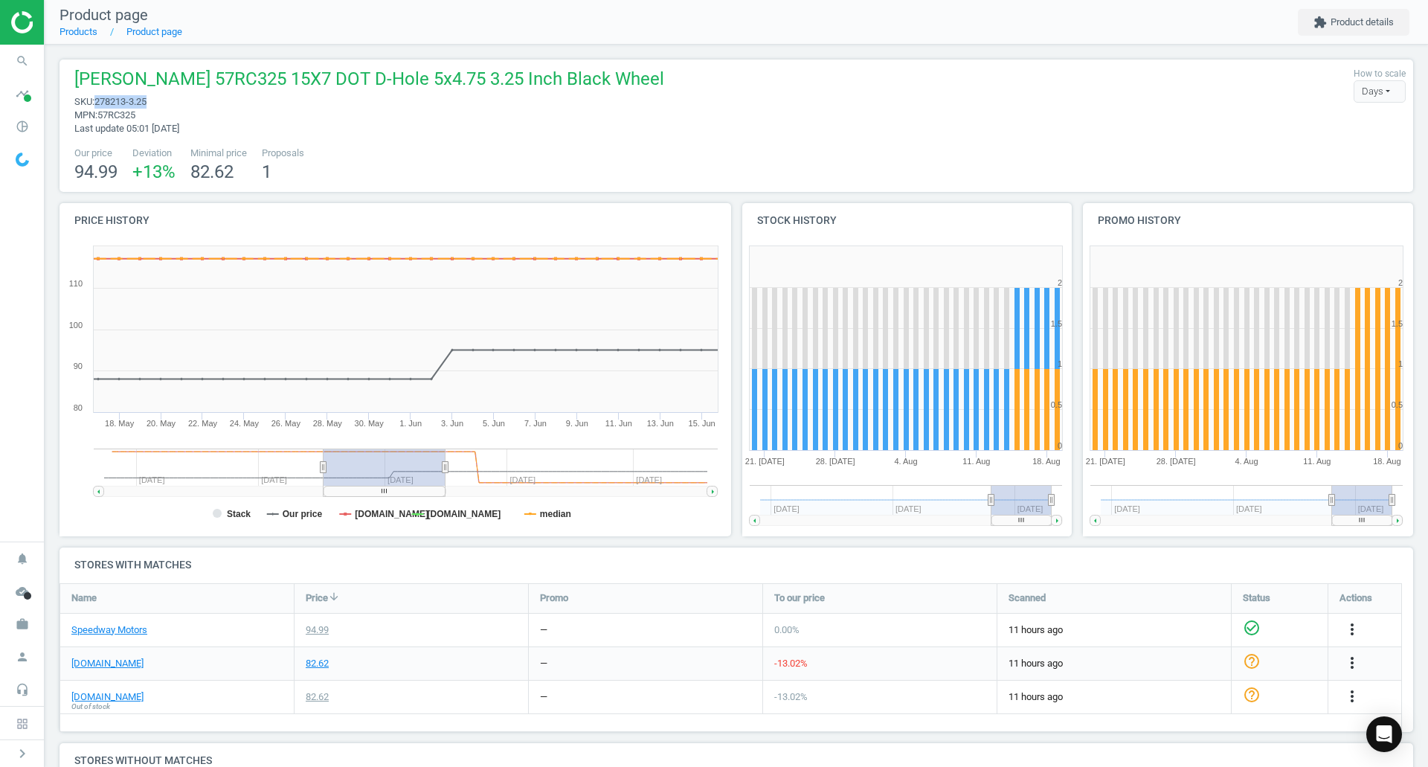
drag, startPoint x: 486, startPoint y: 473, endPoint x: 390, endPoint y: 477, distance: 96.8
click at [390, 477] on rect at bounding box center [385, 467] width 122 height 37
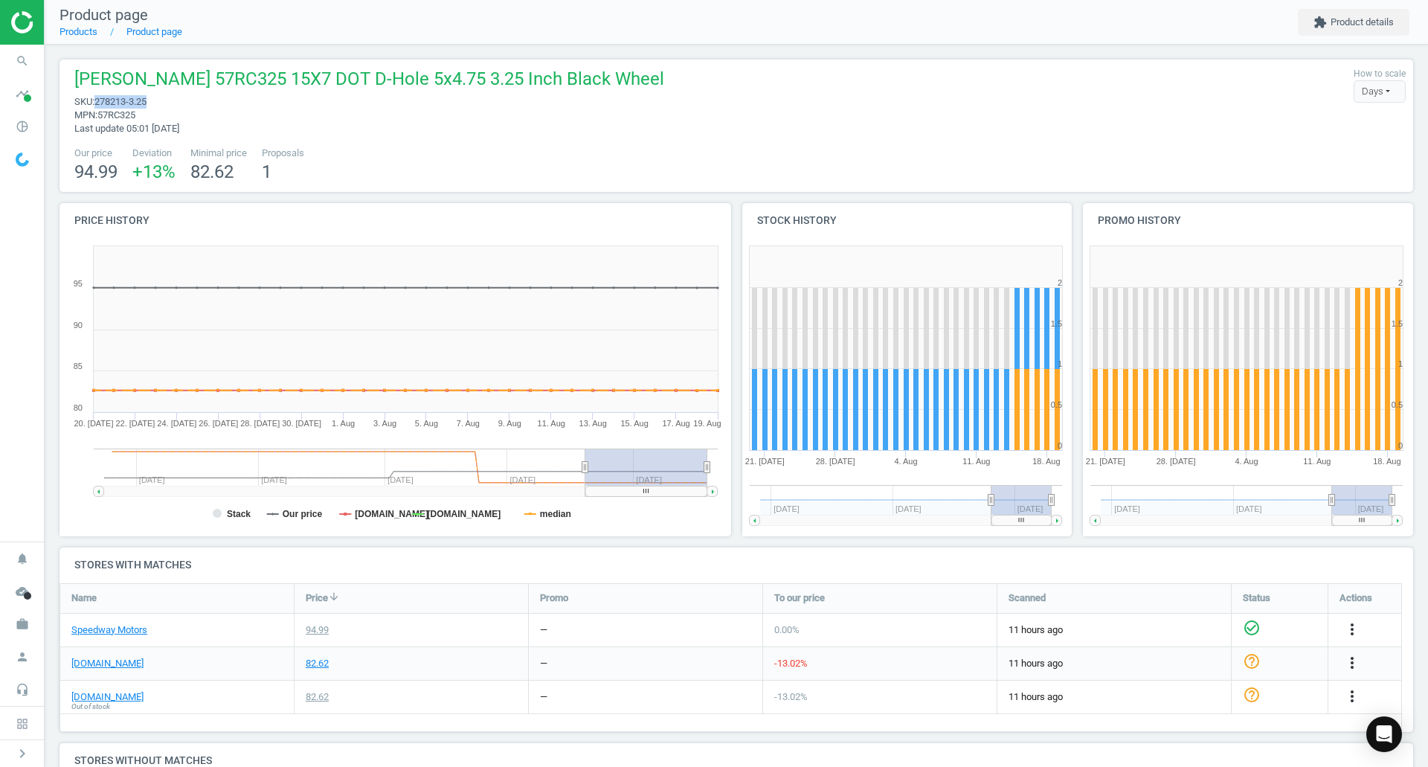
drag, startPoint x: 391, startPoint y: 466, endPoint x: 786, endPoint y: 465, distance: 395.0
click at [786, 465] on div "Price history Created with Highstock 6.2.0 Stack Our price jegs.com summitracin…" at bounding box center [736, 375] width 1365 height 344
click at [441, 513] on tspan "[DOMAIN_NAME]" at bounding box center [465, 514] width 74 height 10
click at [364, 513] on tspan "[DOMAIN_NAME]" at bounding box center [392, 514] width 74 height 10
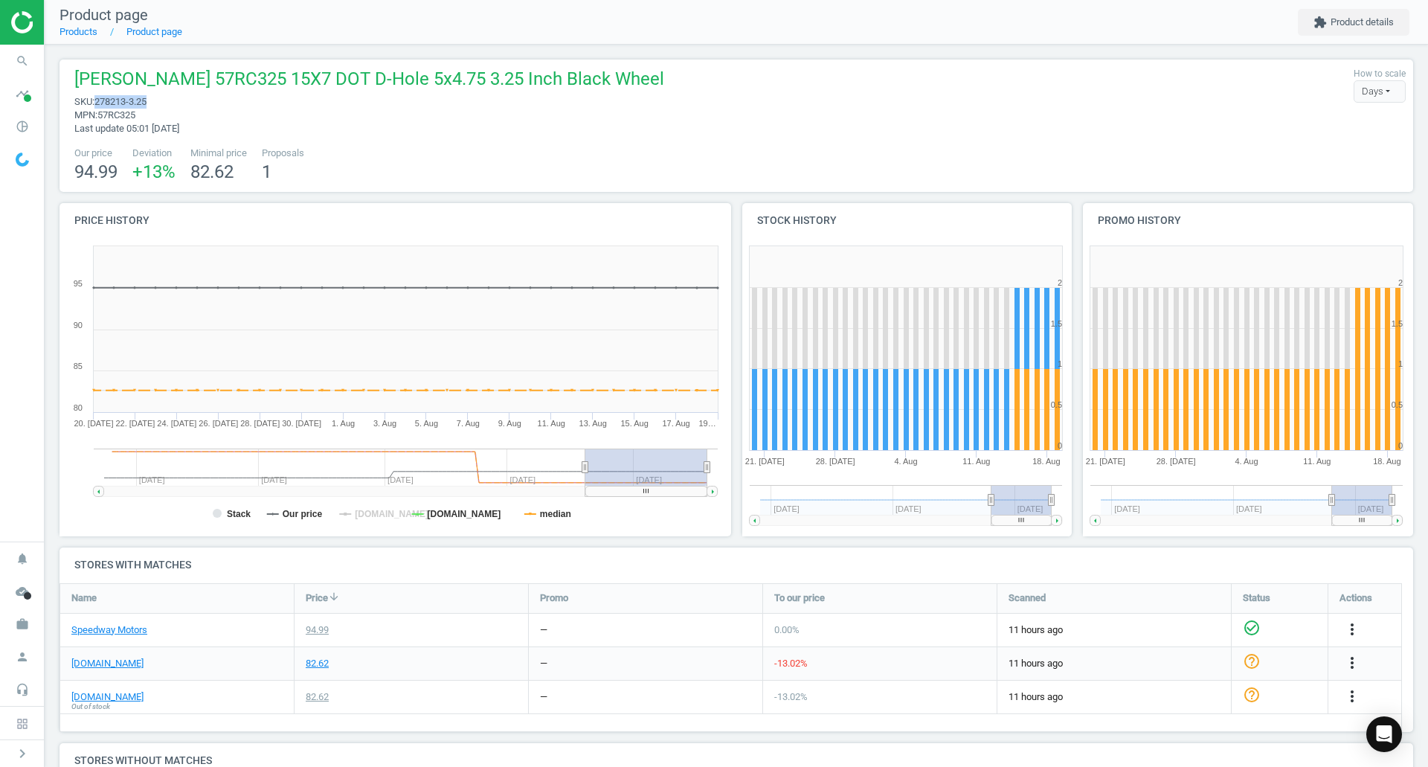
click at [364, 513] on tspan "[DOMAIN_NAME]" at bounding box center [392, 514] width 74 height 10
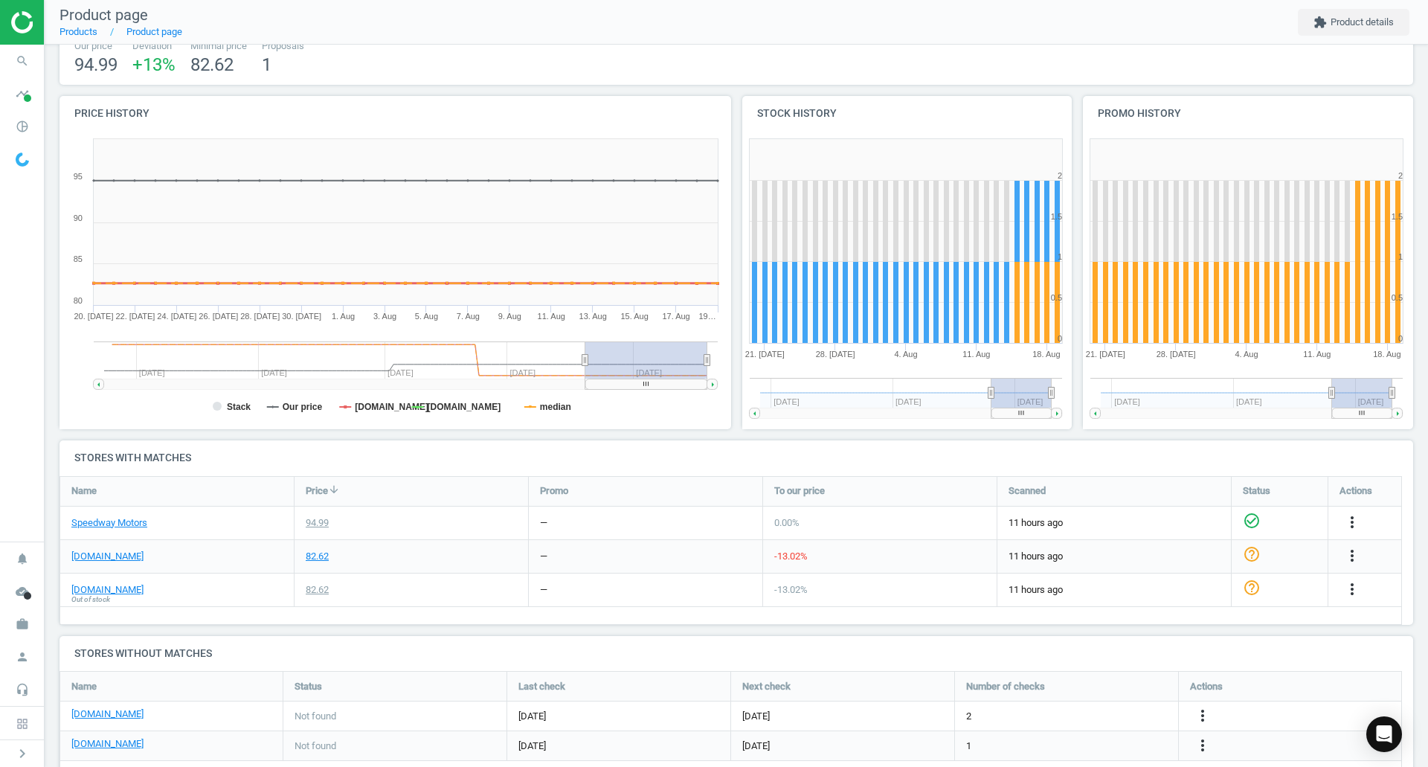
scroll to position [145, 0]
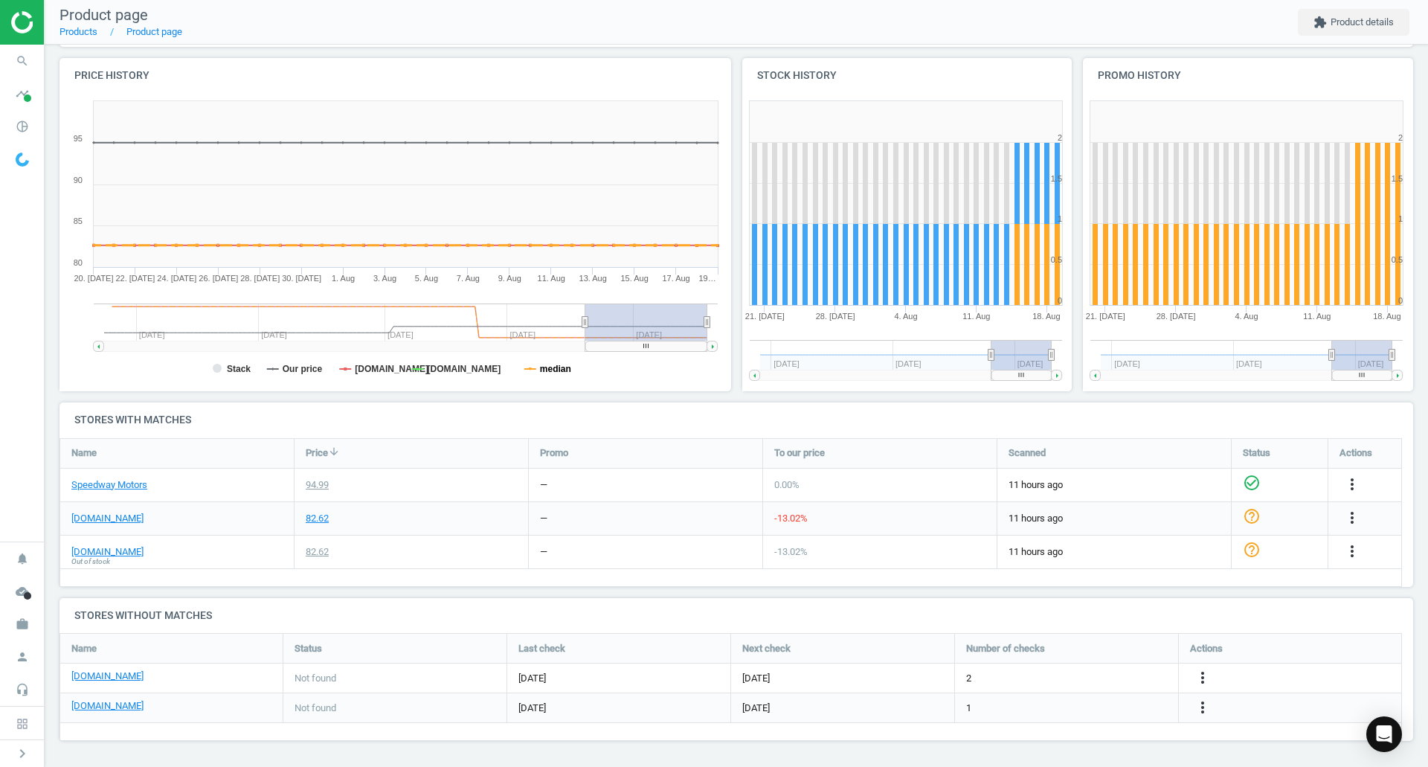
click at [547, 364] on tspan "median" at bounding box center [555, 369] width 31 height 10
click at [382, 373] on tspan "[DOMAIN_NAME]" at bounding box center [392, 369] width 74 height 10
click at [231, 367] on tspan "Stack" at bounding box center [239, 369] width 24 height 10
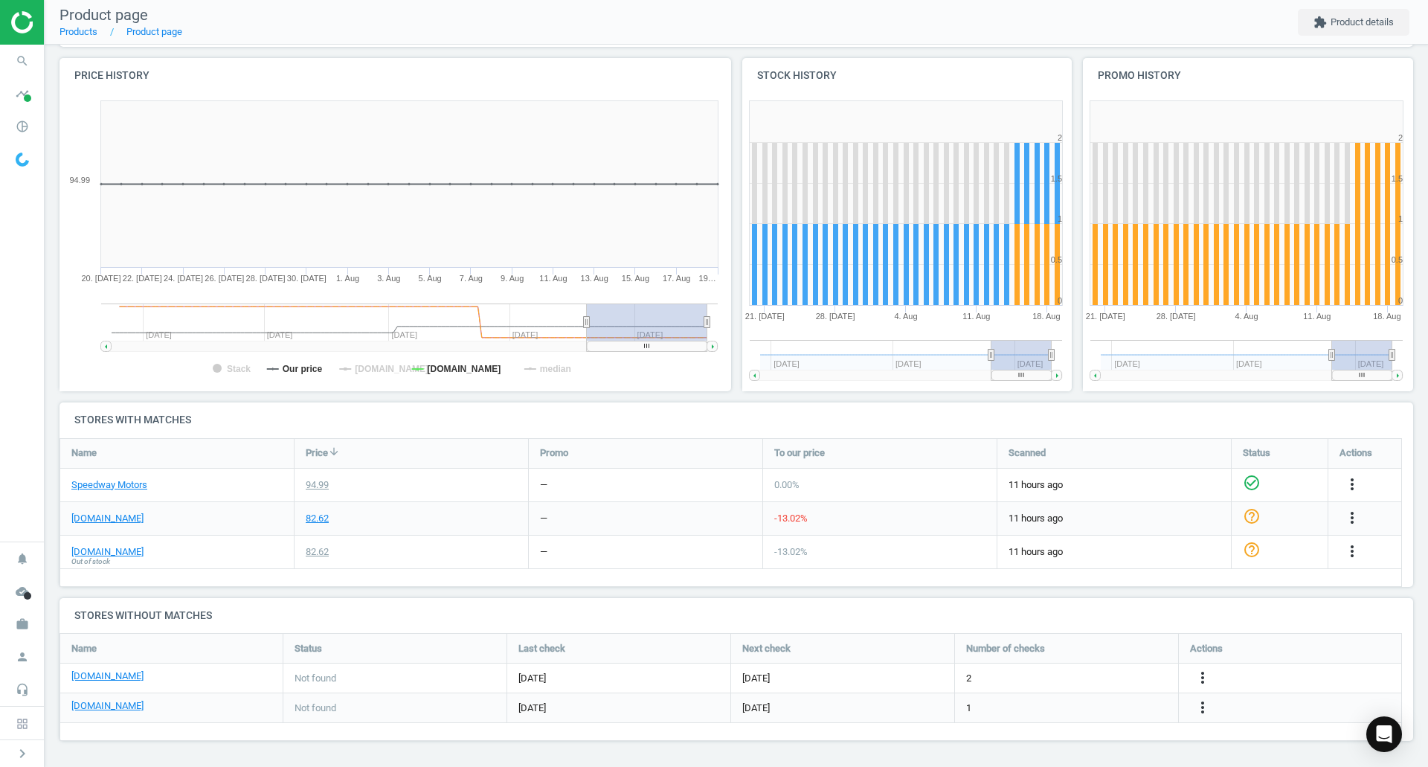
click at [231, 367] on tspan "Stack" at bounding box center [239, 369] width 24 height 10
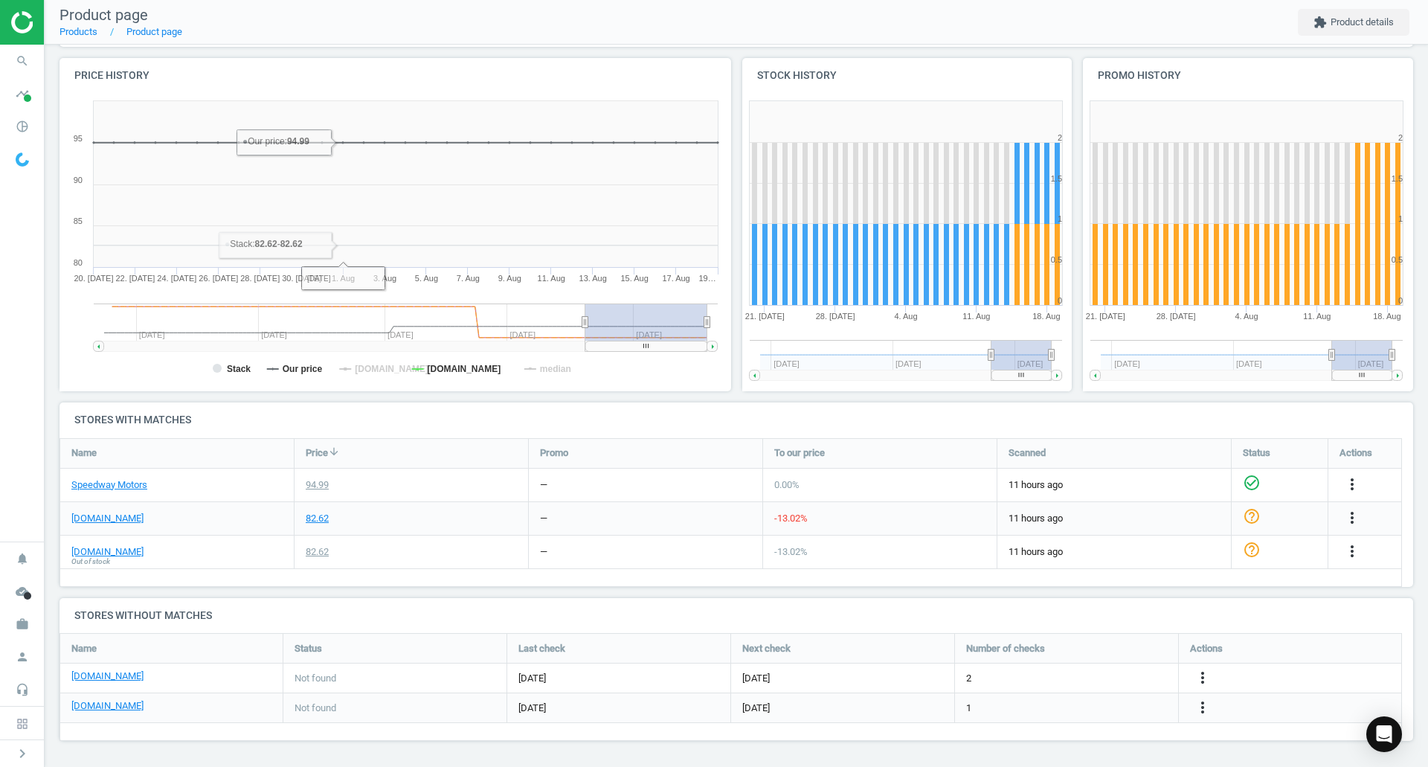
click at [233, 378] on rect at bounding box center [393, 243] width 666 height 298
click at [238, 367] on tspan "Stack" at bounding box center [239, 369] width 24 height 10
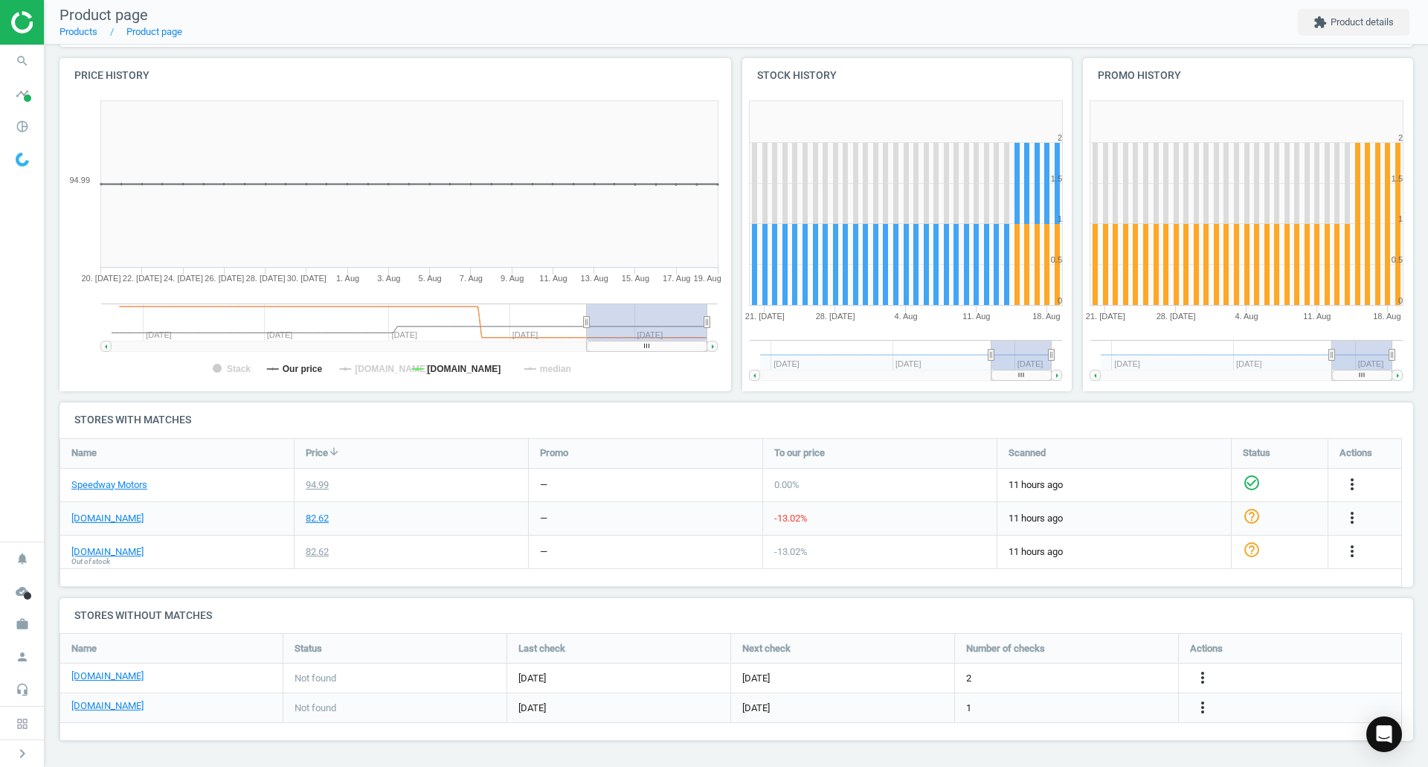
drag, startPoint x: 654, startPoint y: 316, endPoint x: 804, endPoint y: 307, distance: 150.5
click at [804, 307] on div "Price history Created with Highstock 6.2.0 Stack Our price jegs.com summitracin…" at bounding box center [736, 230] width 1365 height 344
click at [360, 364] on tspan "[DOMAIN_NAME]" at bounding box center [392, 369] width 74 height 10
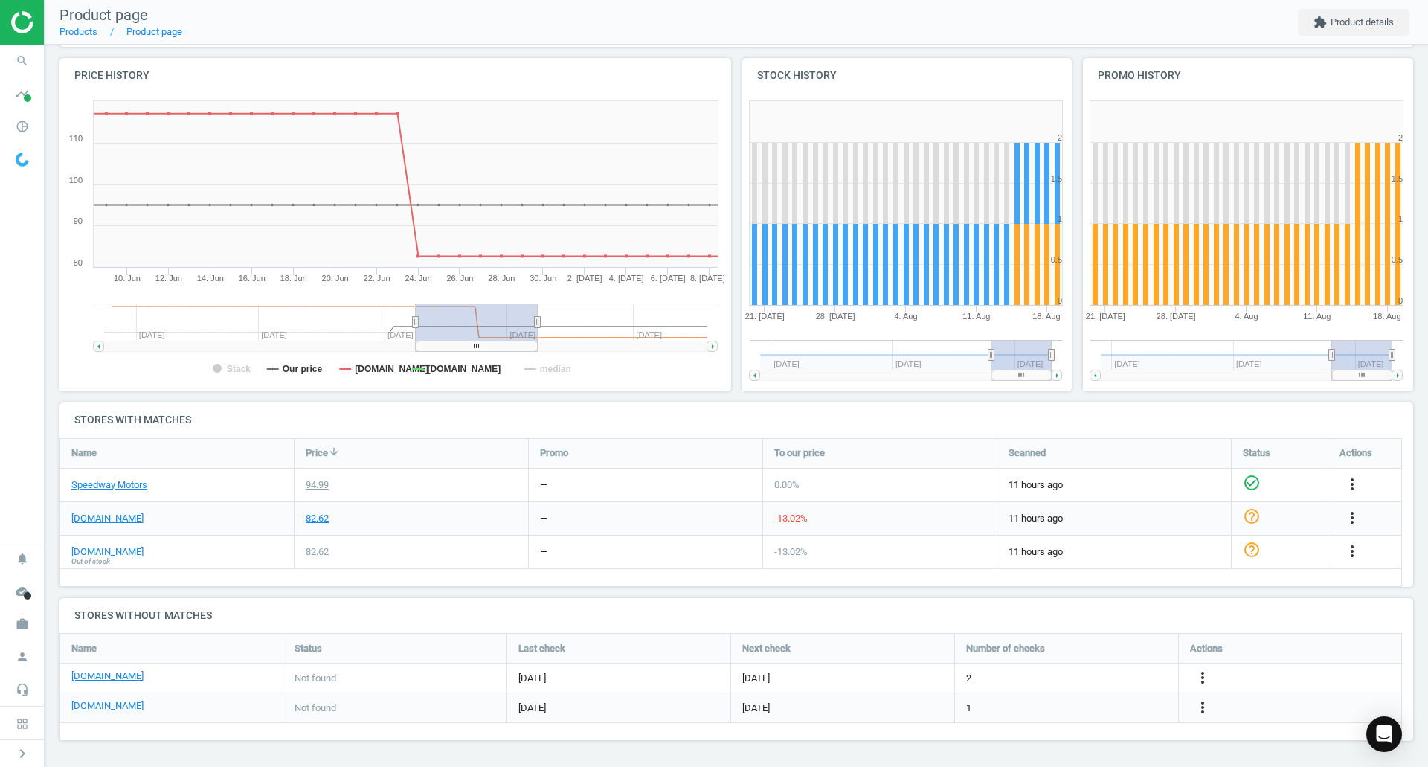
drag, startPoint x: 678, startPoint y: 328, endPoint x: 509, endPoint y: 322, distance: 169.7
click at [509, 322] on rect at bounding box center [477, 322] width 122 height 37
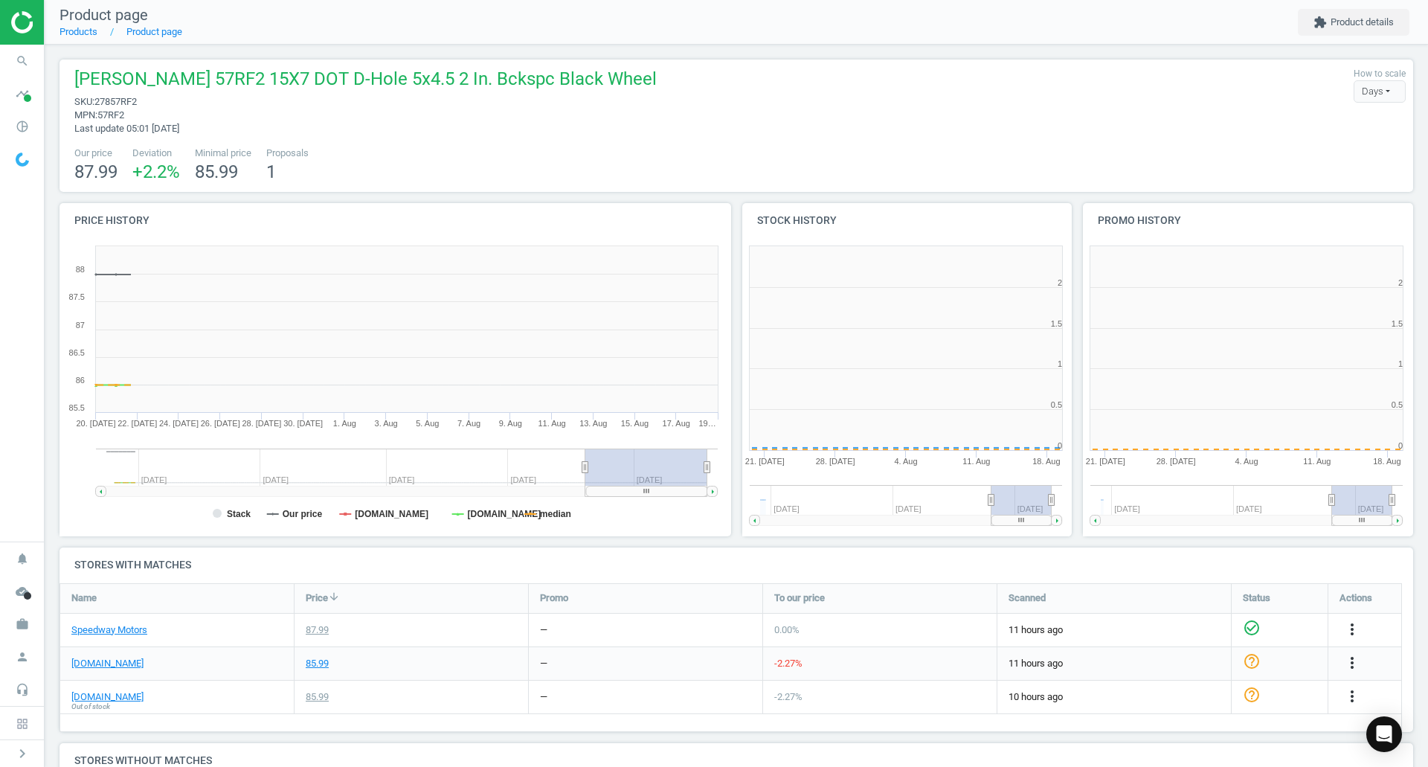
scroll to position [321, 350]
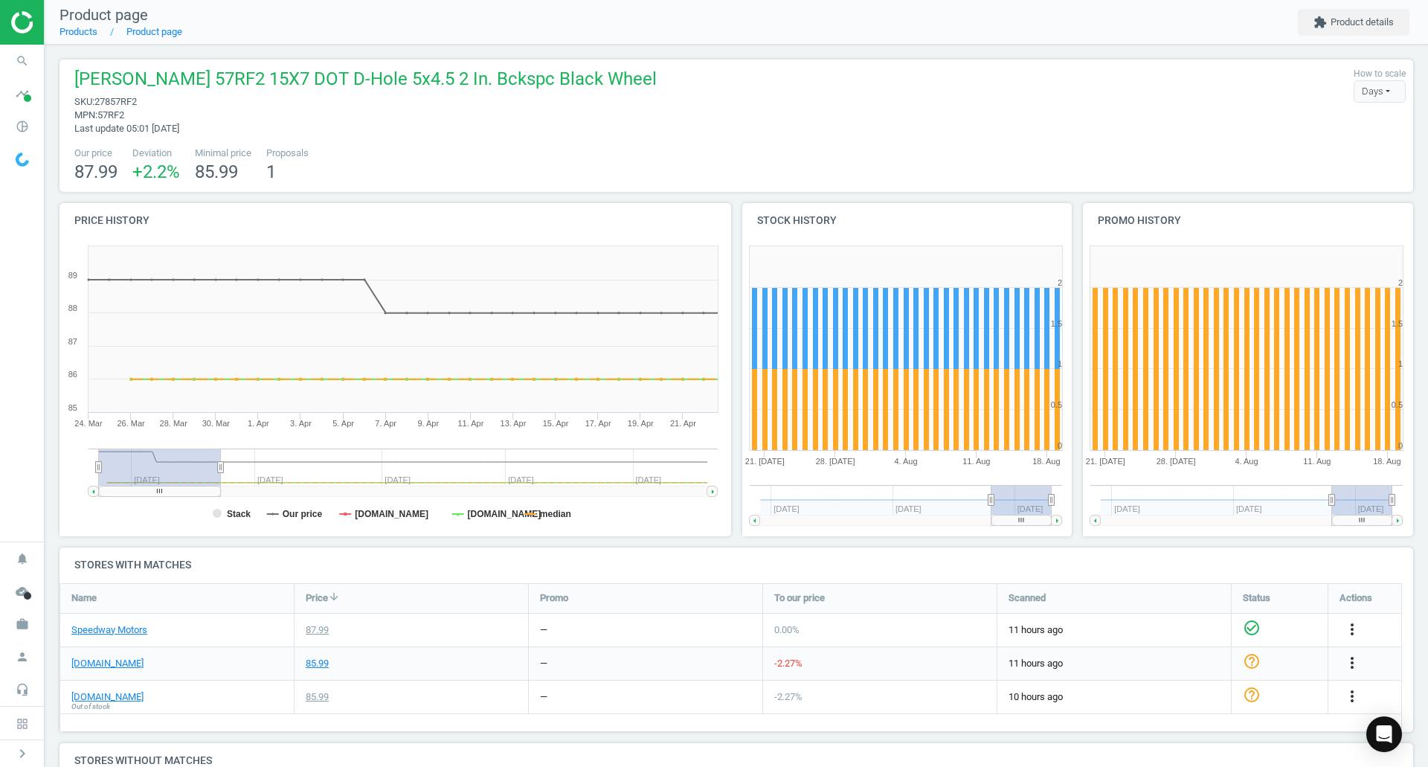
drag, startPoint x: 657, startPoint y: 476, endPoint x: 166, endPoint y: 483, distance: 491.0
click at [166, 483] on rect at bounding box center [160, 467] width 122 height 37
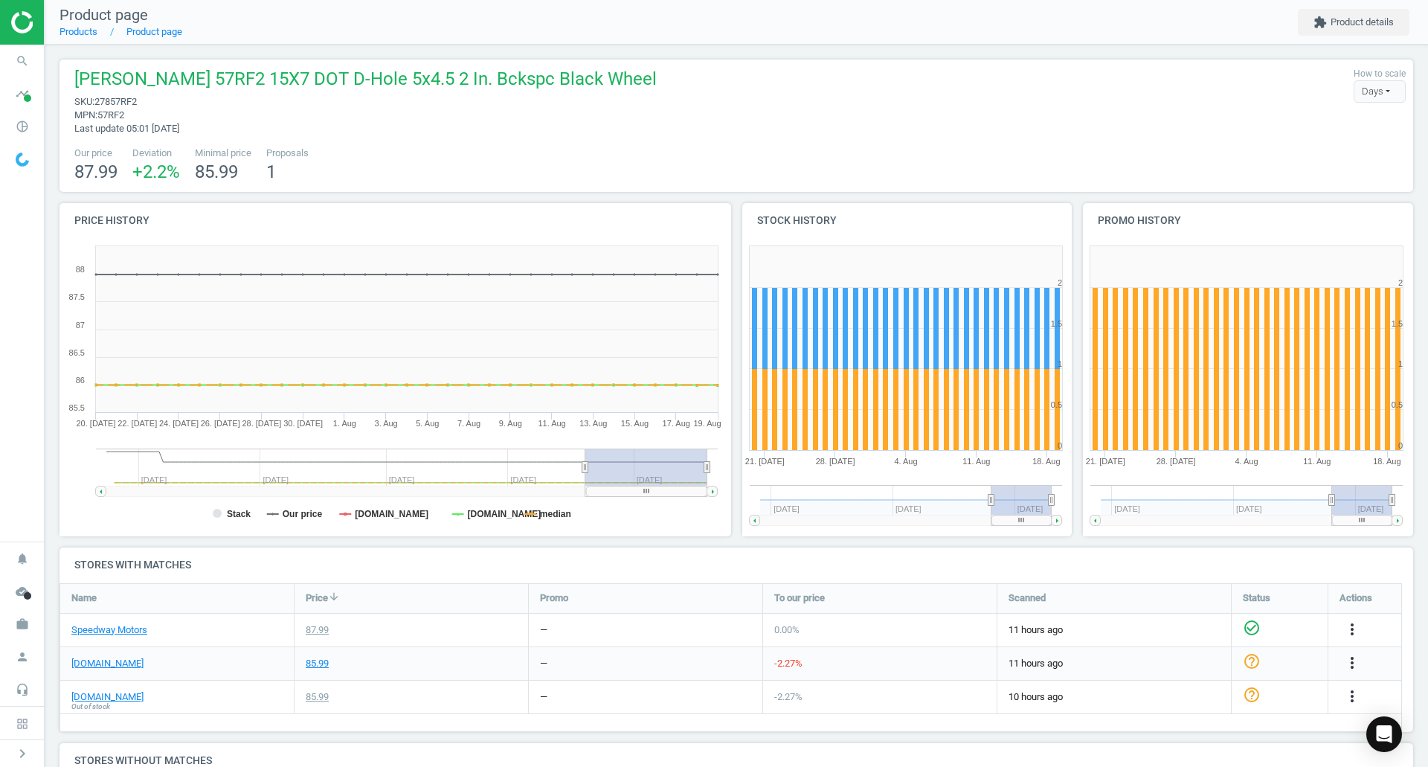
drag, startPoint x: 167, startPoint y: 475, endPoint x: 717, endPoint y: 482, distance: 550.5
click at [707, 482] on g at bounding box center [407, 473] width 622 height 48
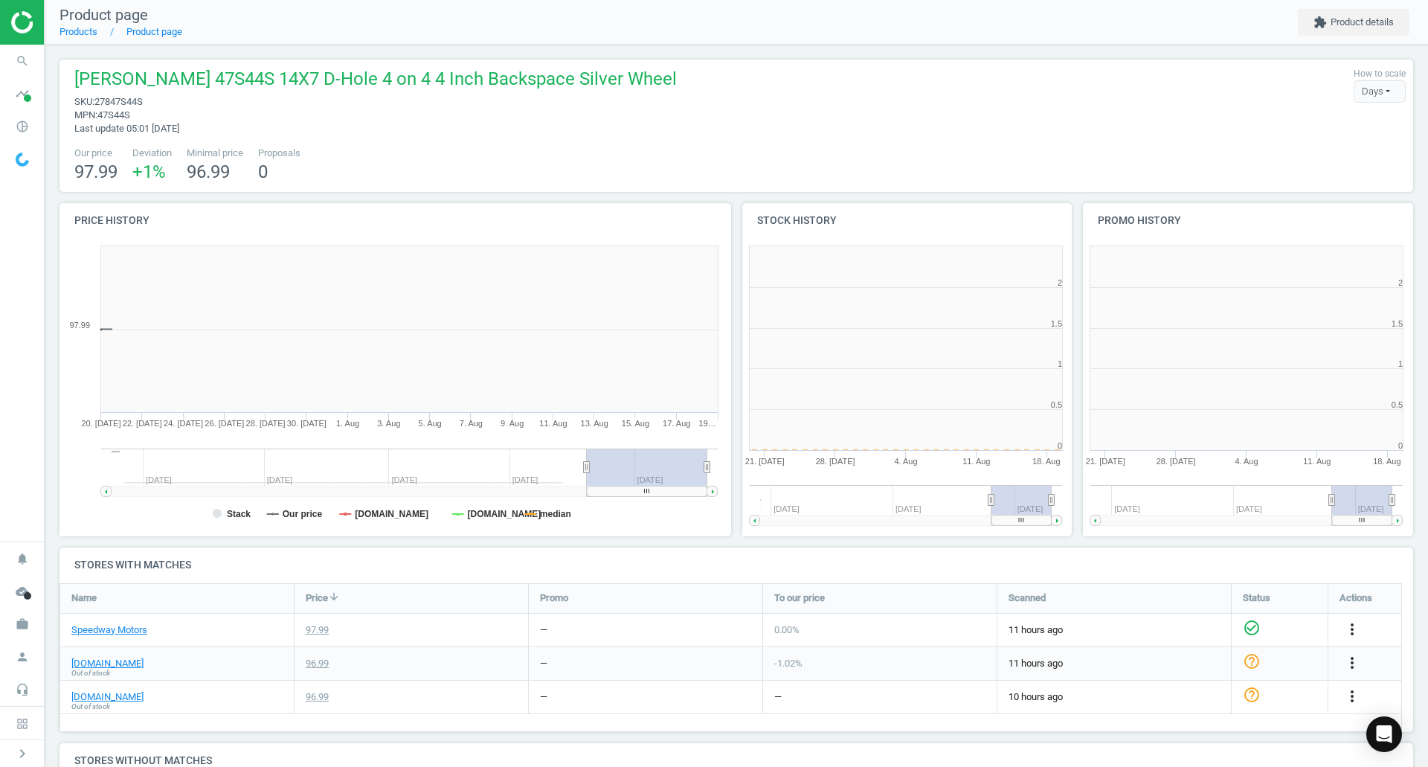
scroll to position [321, 350]
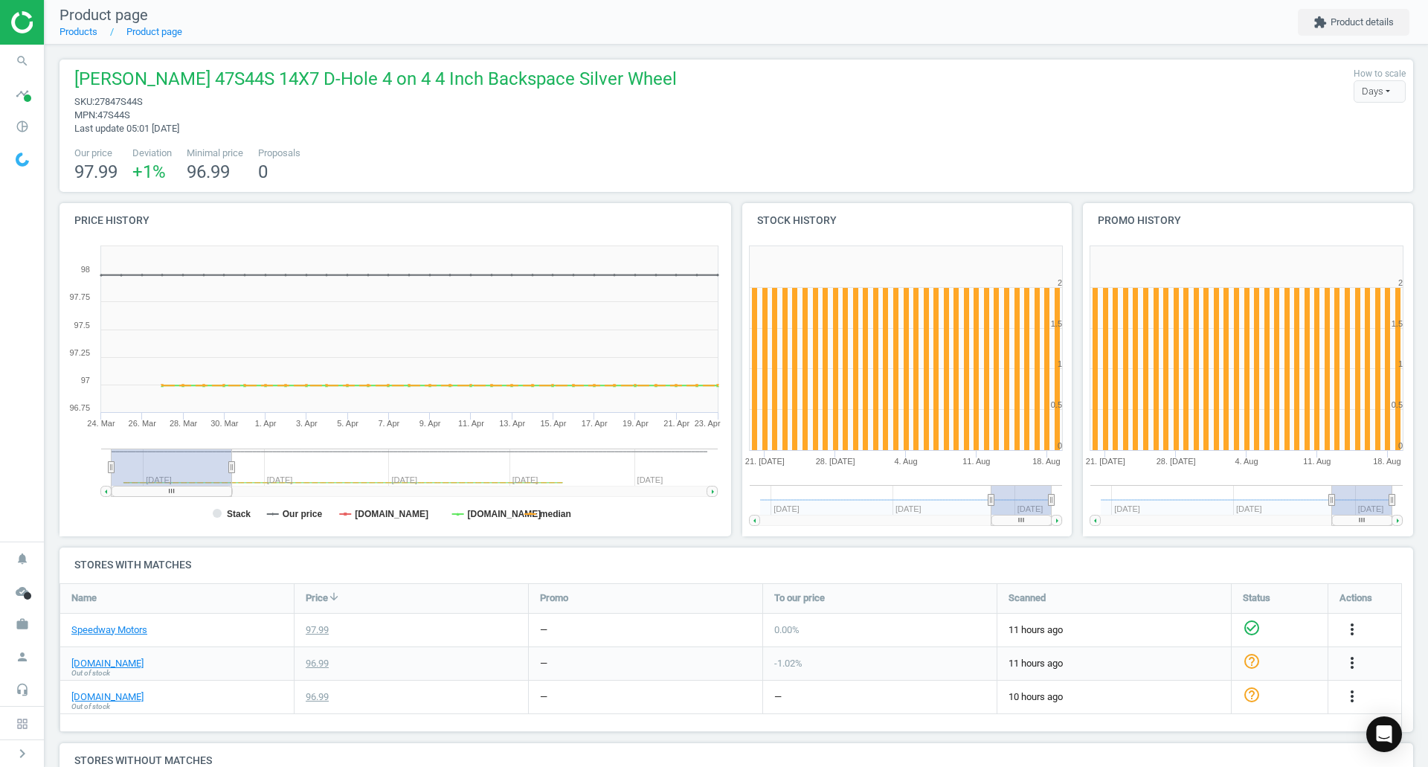
drag, startPoint x: 652, startPoint y: 470, endPoint x: 71, endPoint y: 477, distance: 580.3
click at [88, 480] on icon "Created with Highstock 6.2.0 Stack Our price summitracing.com jegs.com median 1…" at bounding box center [393, 388] width 666 height 298
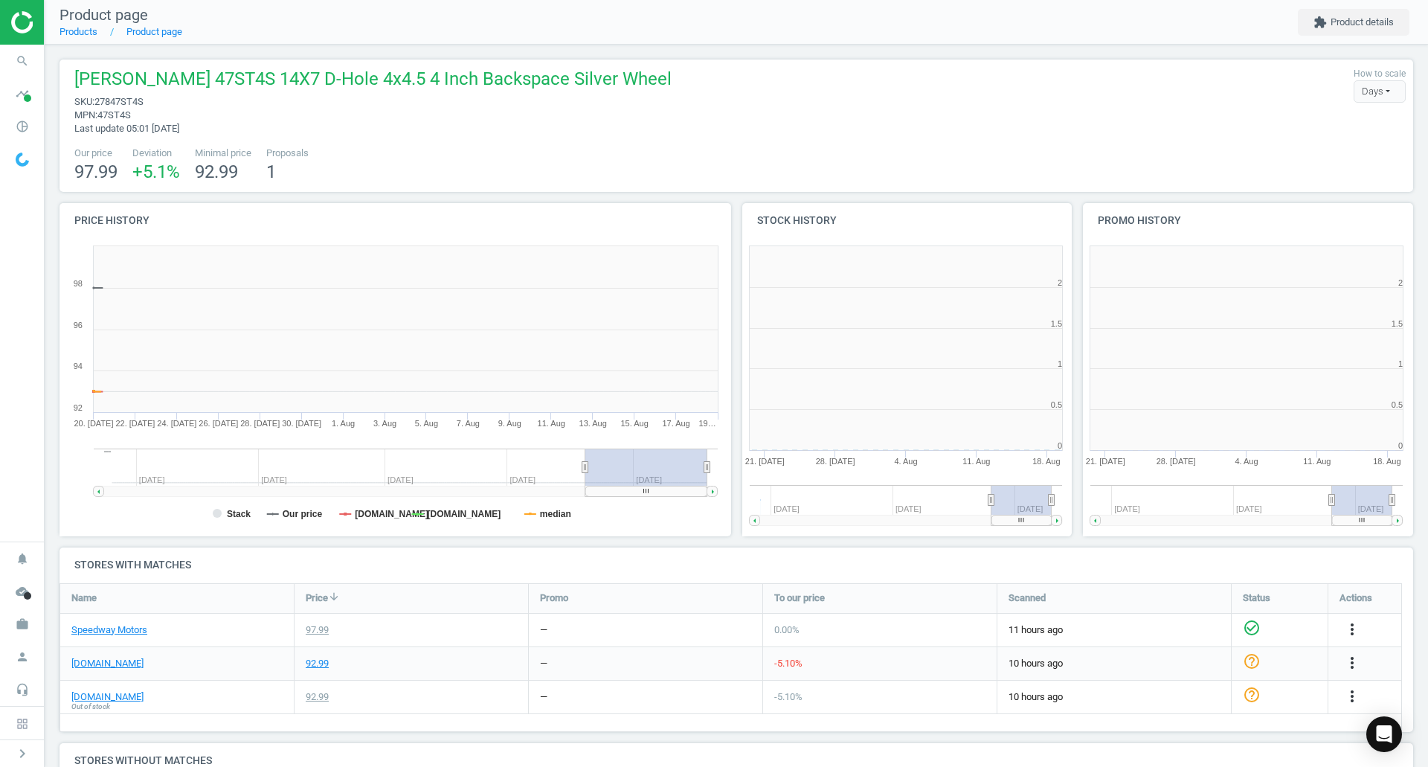
scroll to position [321, 350]
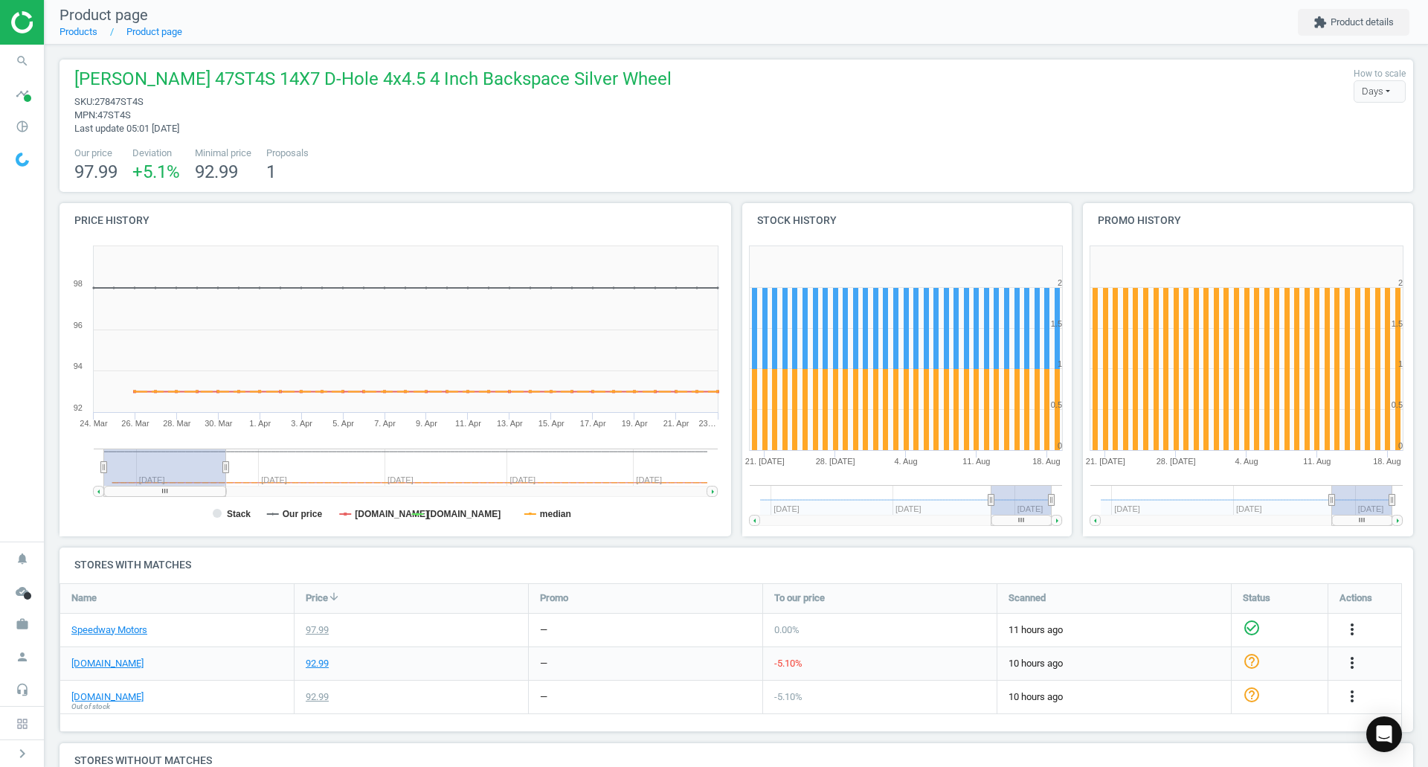
drag, startPoint x: 629, startPoint y: 466, endPoint x: 25, endPoint y: 489, distance: 604.4
click at [26, 489] on section "search Search timeline Data delivery Overview Matches dashboard Matches Rematch…" at bounding box center [714, 383] width 1428 height 767
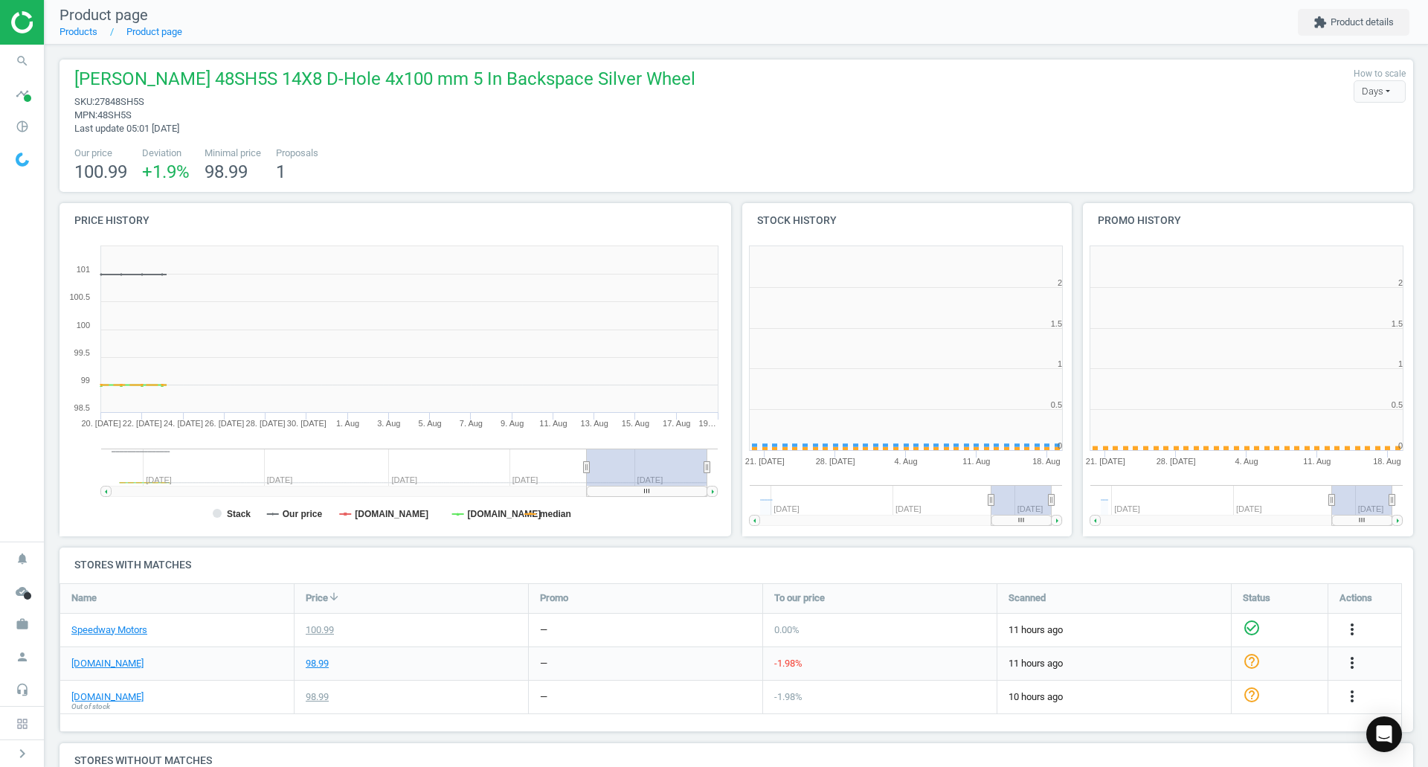
scroll to position [321, 350]
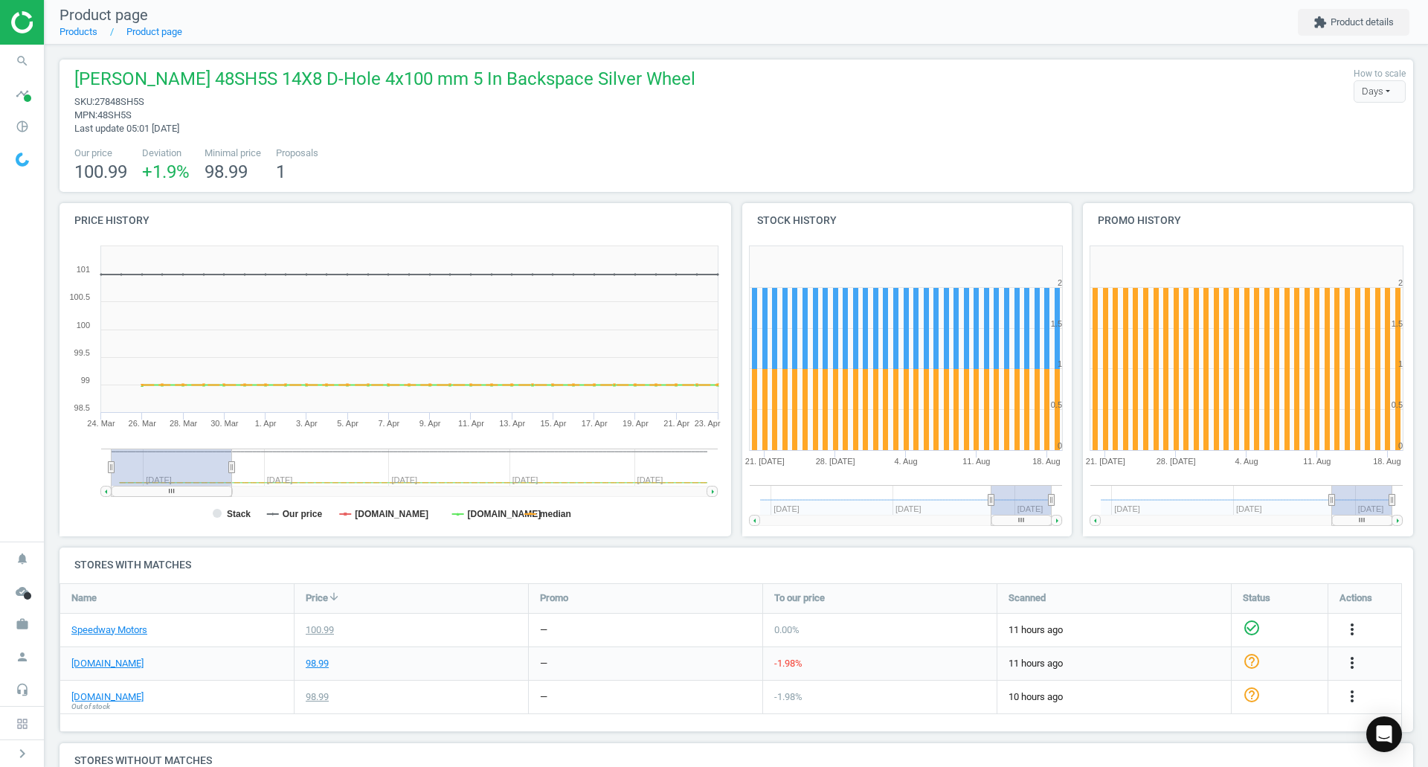
drag, startPoint x: 663, startPoint y: 479, endPoint x: 55, endPoint y: 400, distance: 612.8
click at [36, 489] on section "search Search timeline Data delivery Overview Matches dashboard Matches Rematch…" at bounding box center [714, 383] width 1428 height 767
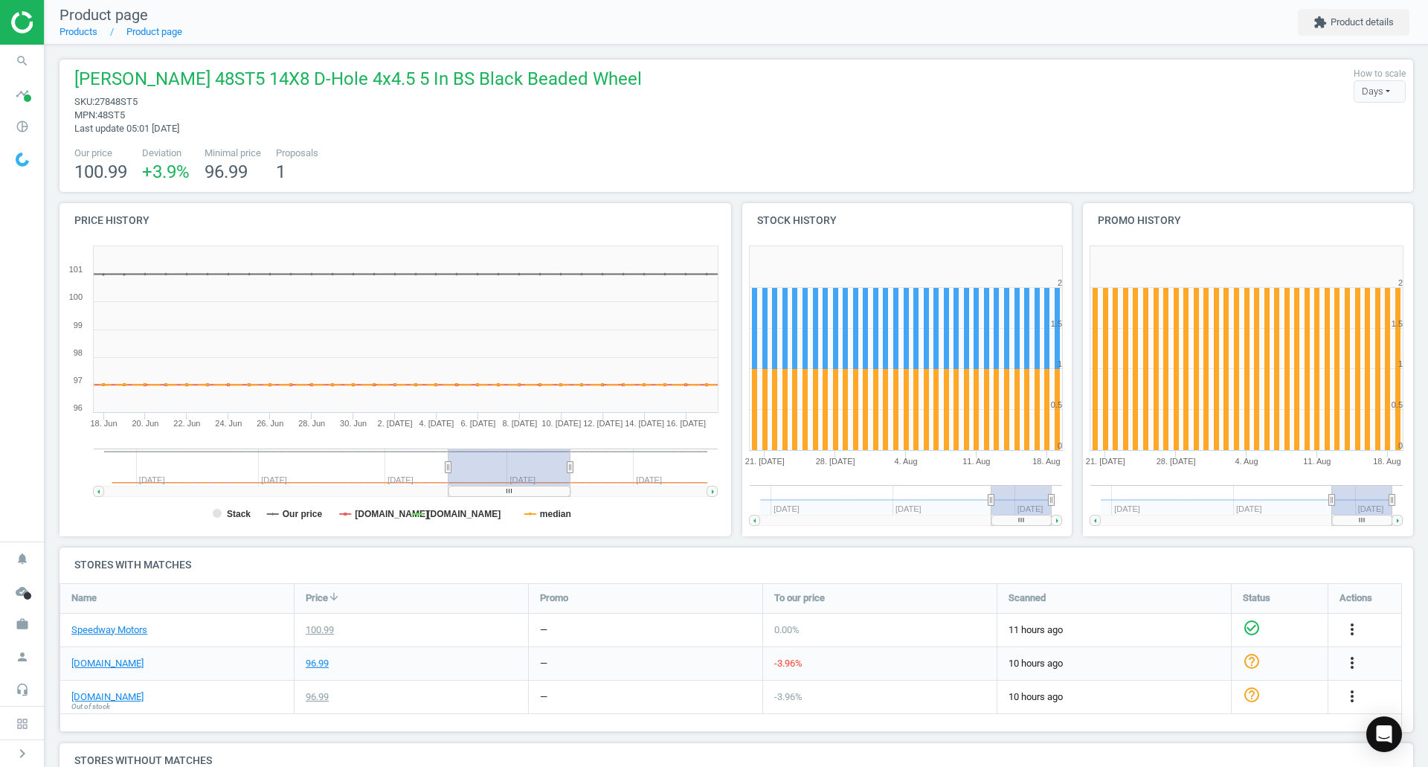
drag, startPoint x: 669, startPoint y: 484, endPoint x: 625, endPoint y: 370, distance: 121.6
click at [531, 463] on rect at bounding box center [510, 467] width 122 height 37
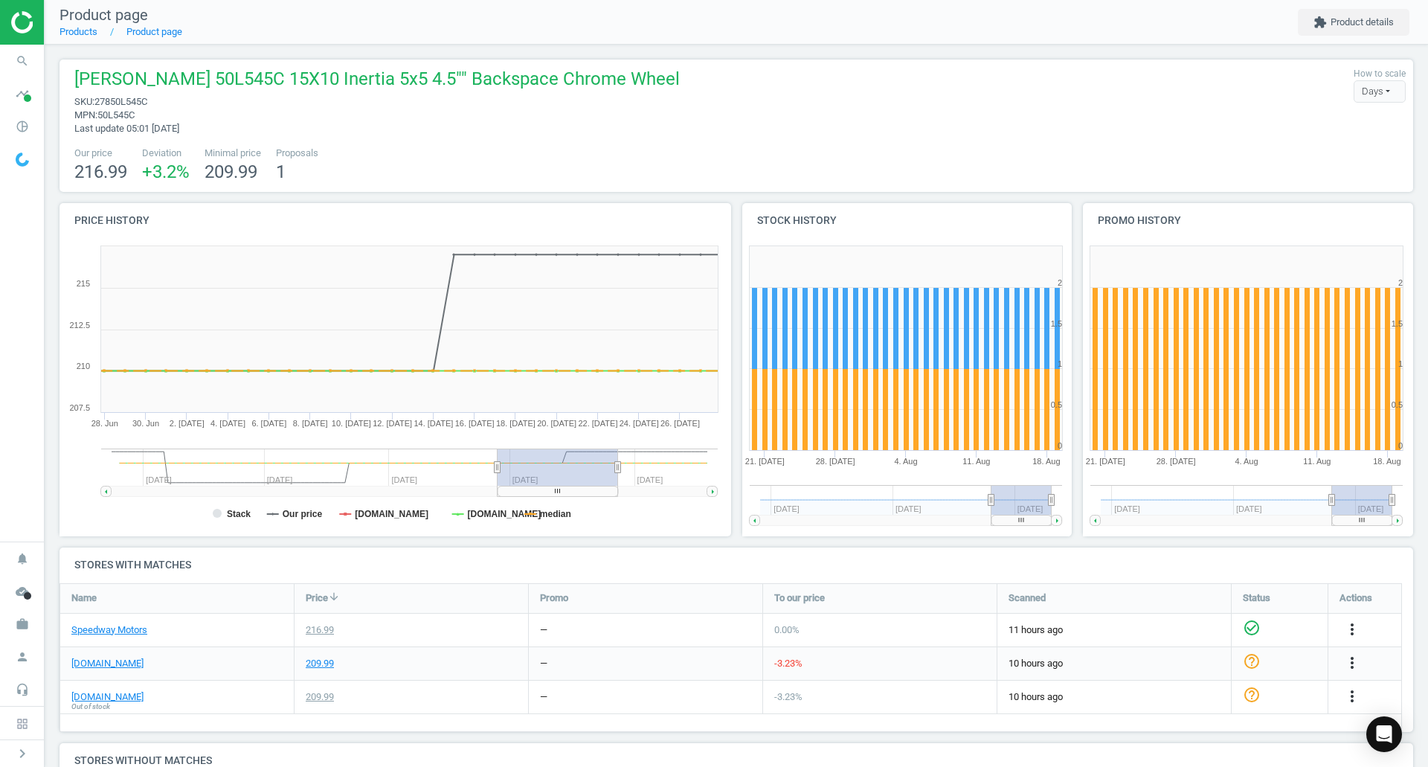
drag, startPoint x: 648, startPoint y: 478, endPoint x: 559, endPoint y: 488, distance: 89.8
click at [559, 488] on icon "Created with Highstock 6.2.0 Stack Our price summitracing.com jegs.com median 2…" at bounding box center [393, 388] width 666 height 298
drag, startPoint x: 536, startPoint y: 458, endPoint x: 505, endPoint y: 467, distance: 32.5
click at [505, 467] on rect at bounding box center [546, 467] width 121 height 37
click at [121, 96] on span "27850L545C" at bounding box center [120, 101] width 53 height 11
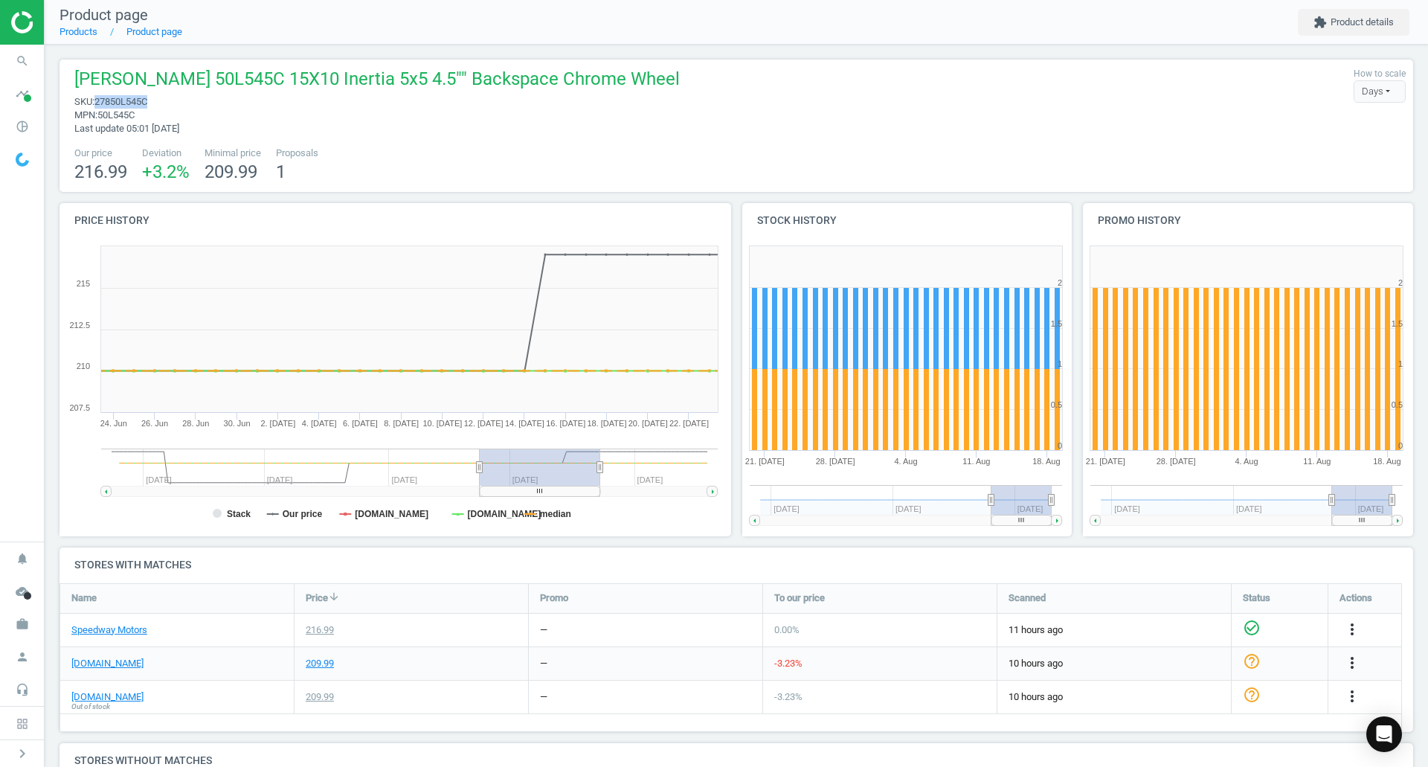
click at [121, 96] on span "27850L545C" at bounding box center [120, 101] width 53 height 11
copy span "27850L545C"
drag, startPoint x: 568, startPoint y: 478, endPoint x: 568, endPoint y: 491, distance: 12.7
click at [568, 491] on icon "Created with Highstock 6.2.0 Stack Our price summitracing.com jegs.com median 2…" at bounding box center [393, 388] width 666 height 298
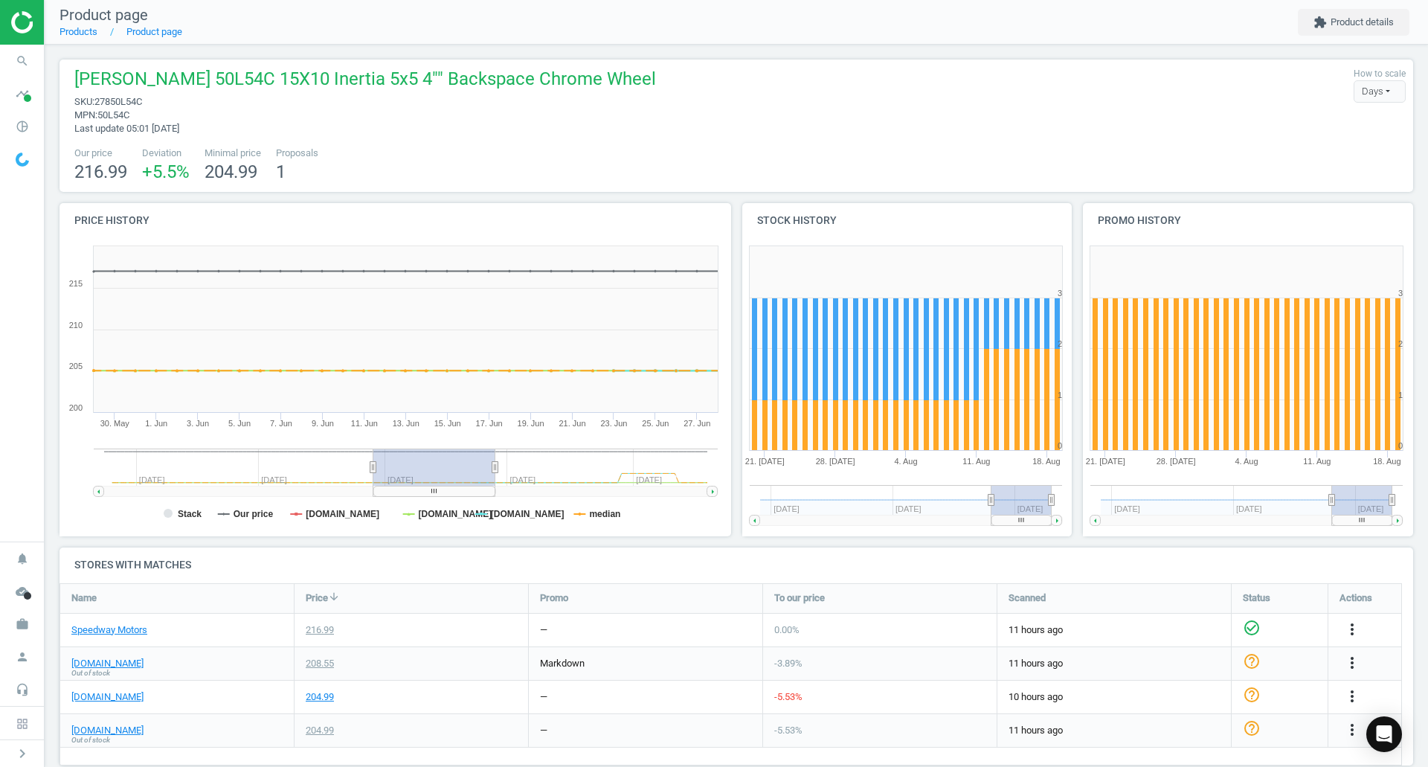
drag, startPoint x: 675, startPoint y: 479, endPoint x: 427, endPoint y: 481, distance: 247.7
click at [427, 481] on rect at bounding box center [434, 467] width 122 height 37
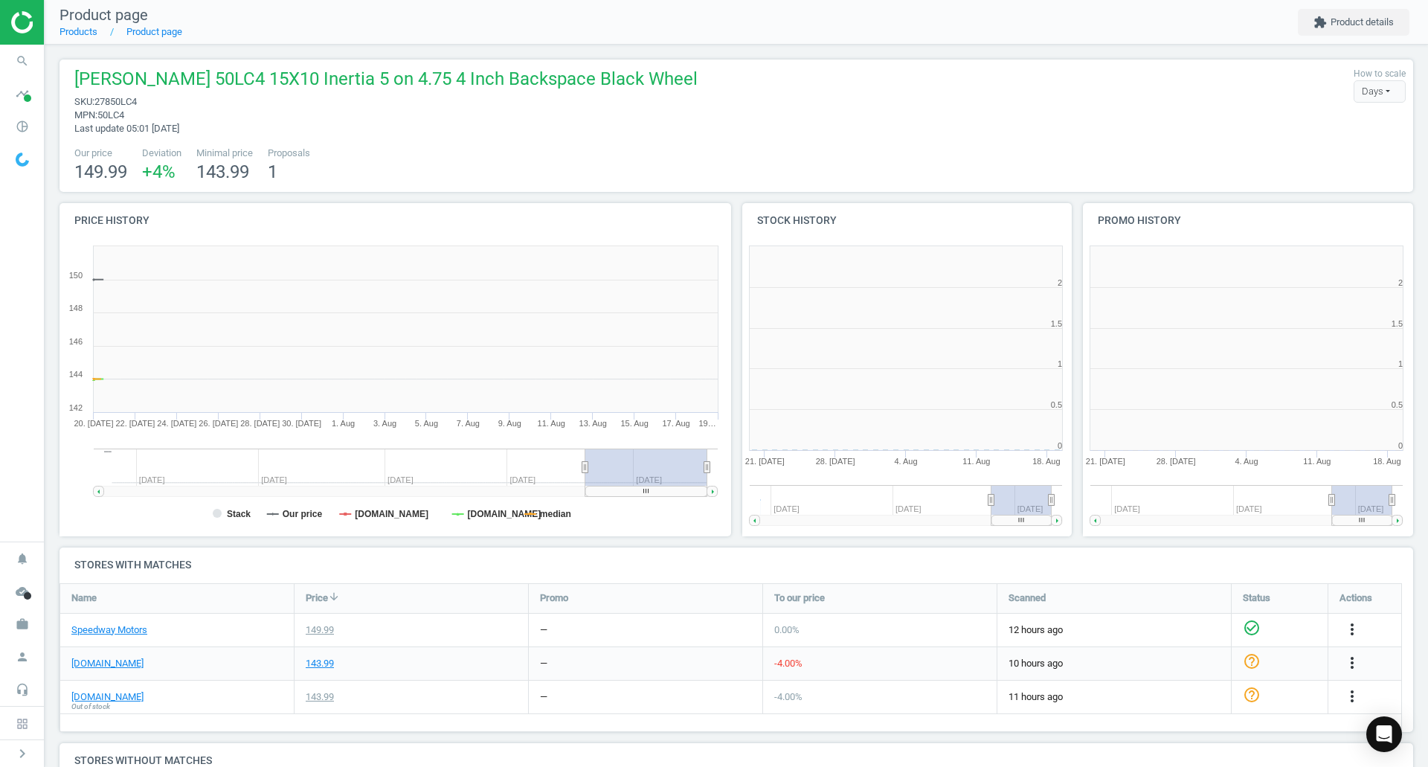
scroll to position [321, 350]
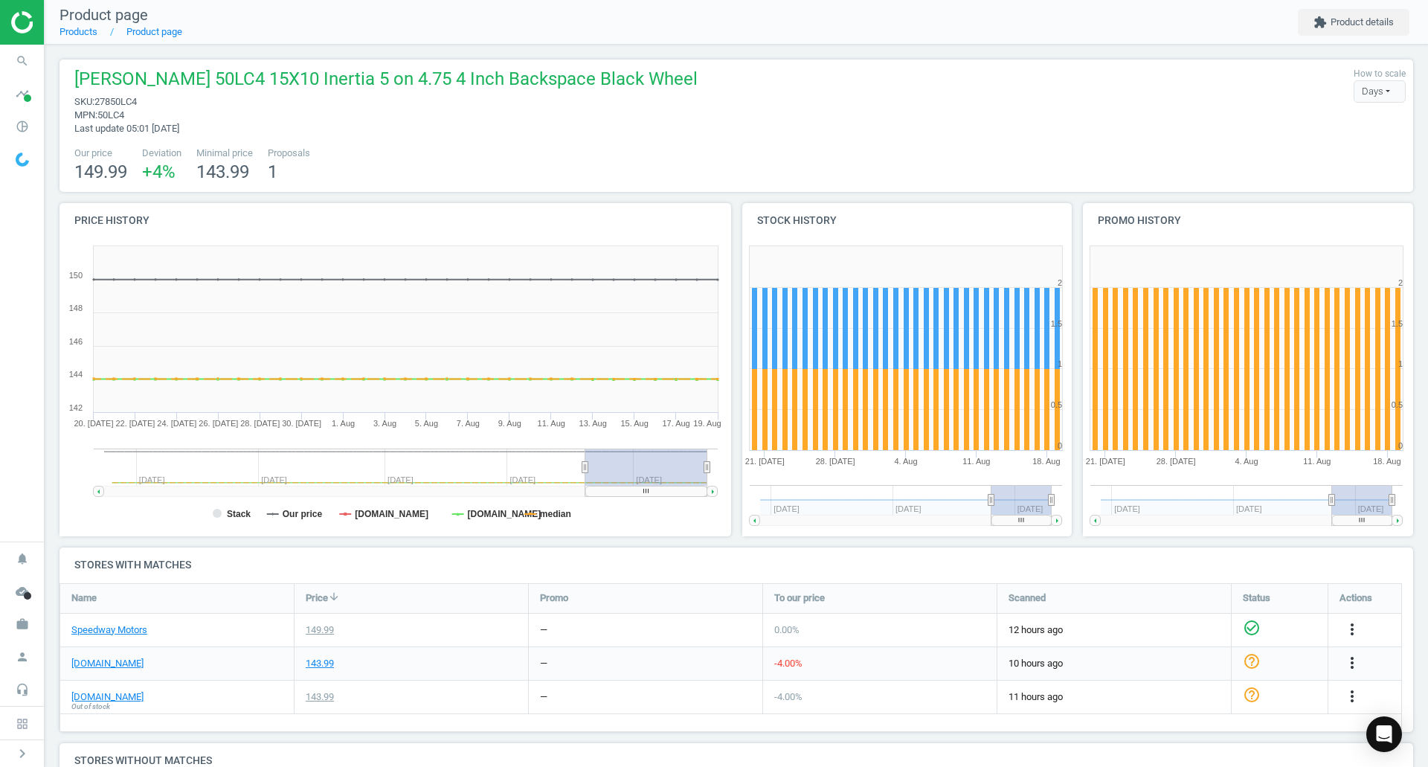
drag, startPoint x: 678, startPoint y: 463, endPoint x: 1022, endPoint y: 500, distance: 346.3
click at [1020, 500] on div "Price history Created with Highstock 6.2.0 Stack Our price [DOMAIN_NAME] [DOMAI…" at bounding box center [736, 375] width 1365 height 344
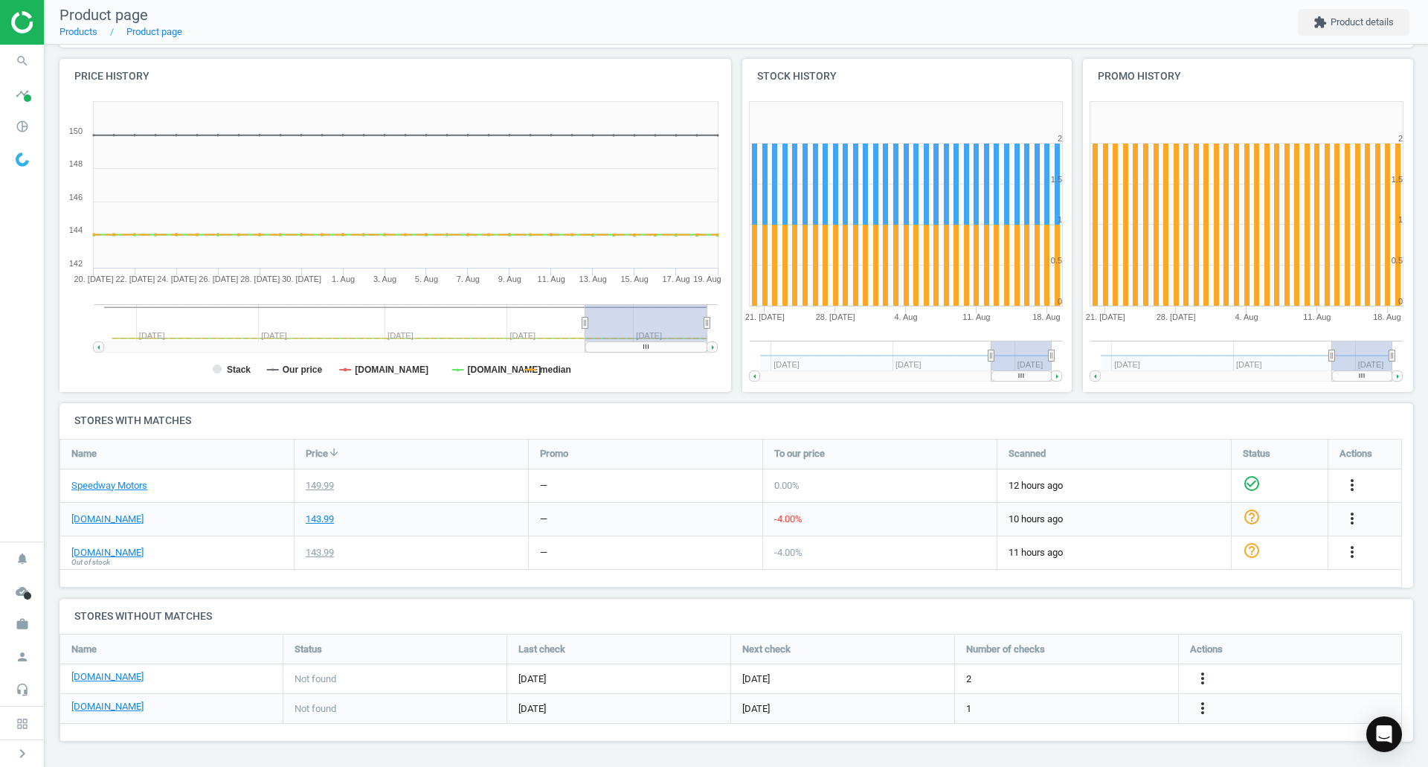
scroll to position [145, 0]
drag, startPoint x: 643, startPoint y: 325, endPoint x: 17, endPoint y: 321, distance: 625.6
click at [22, 323] on section "search Search timeline Data delivery Overview Matches dashboard Matches Rematch…" at bounding box center [714, 383] width 1428 height 767
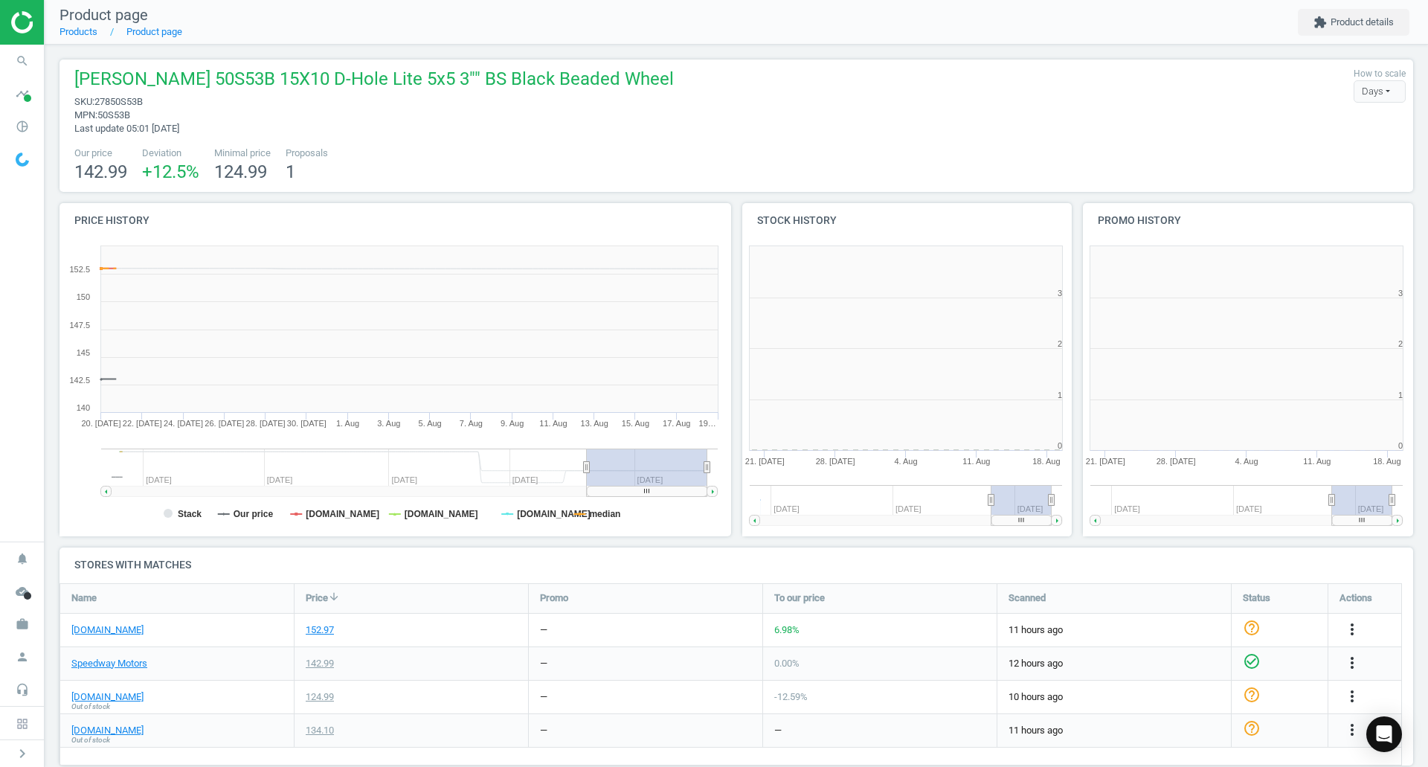
scroll to position [321, 350]
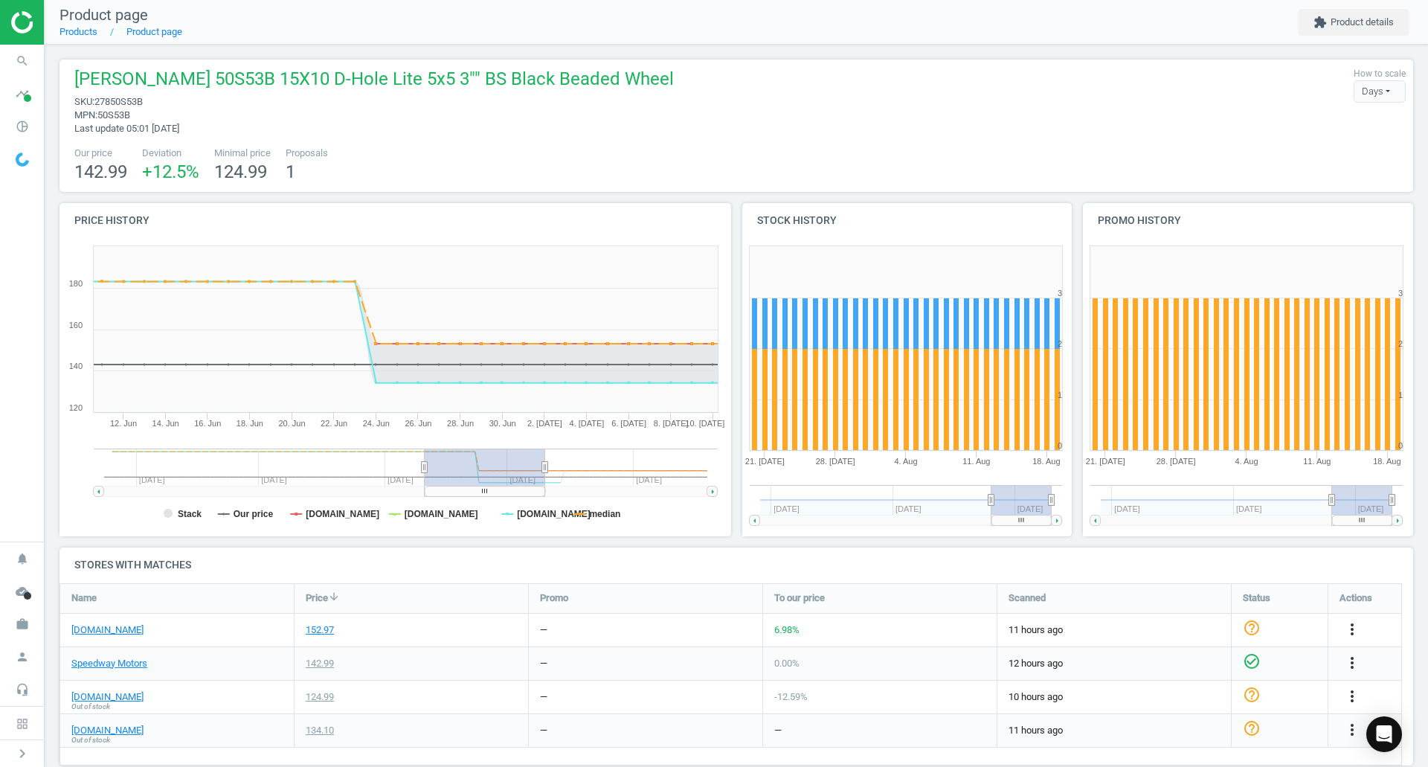
drag, startPoint x: 664, startPoint y: 479, endPoint x: 509, endPoint y: 479, distance: 154.7
click at [509, 479] on rect at bounding box center [485, 467] width 121 height 37
drag, startPoint x: 474, startPoint y: 463, endPoint x: 458, endPoint y: 474, distance: 18.8
click at [458, 474] on rect at bounding box center [468, 467] width 121 height 37
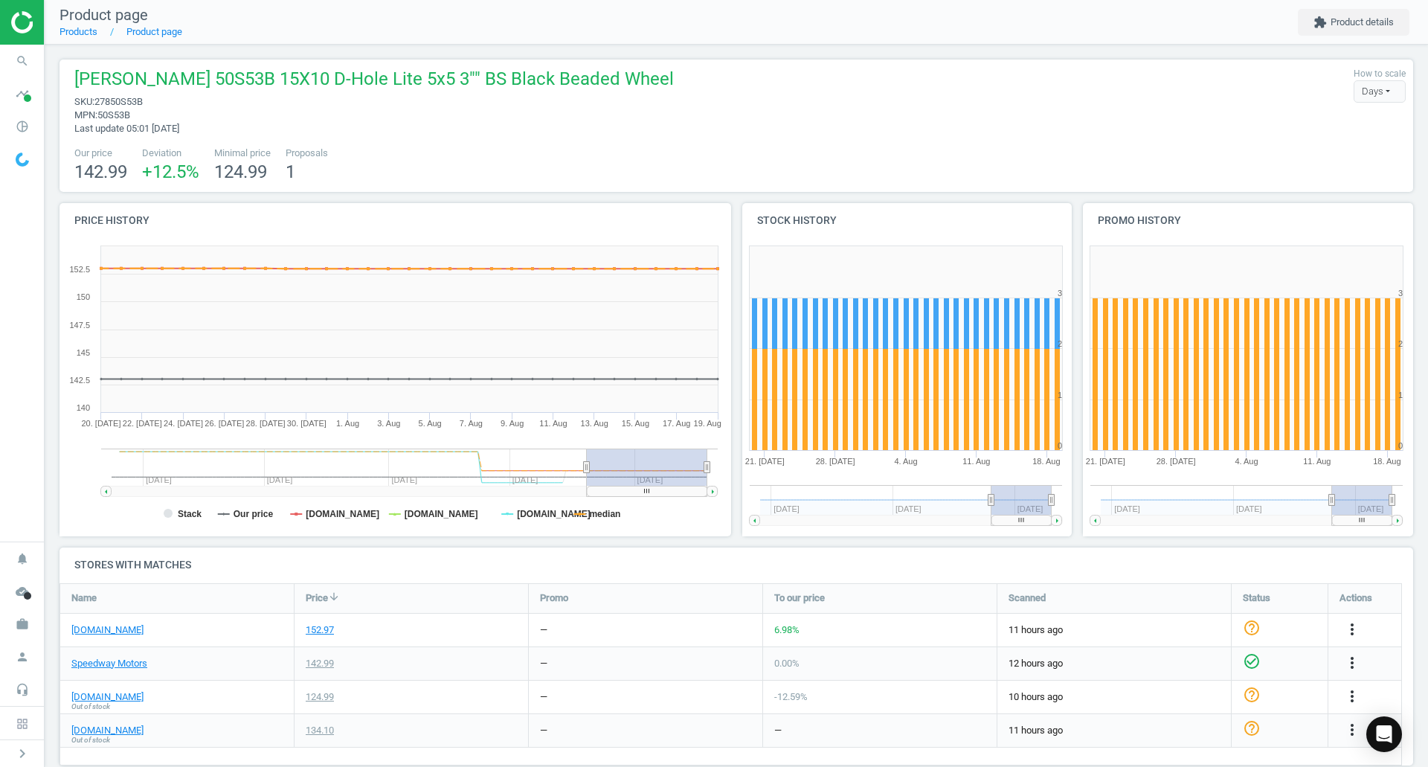
drag, startPoint x: 451, startPoint y: 460, endPoint x: 783, endPoint y: 463, distance: 332.5
click at [783, 463] on div "Price history Created with Highstock 6.2.0 Stack Our price [DOMAIN_NAME] [DOMAI…" at bounding box center [736, 375] width 1365 height 344
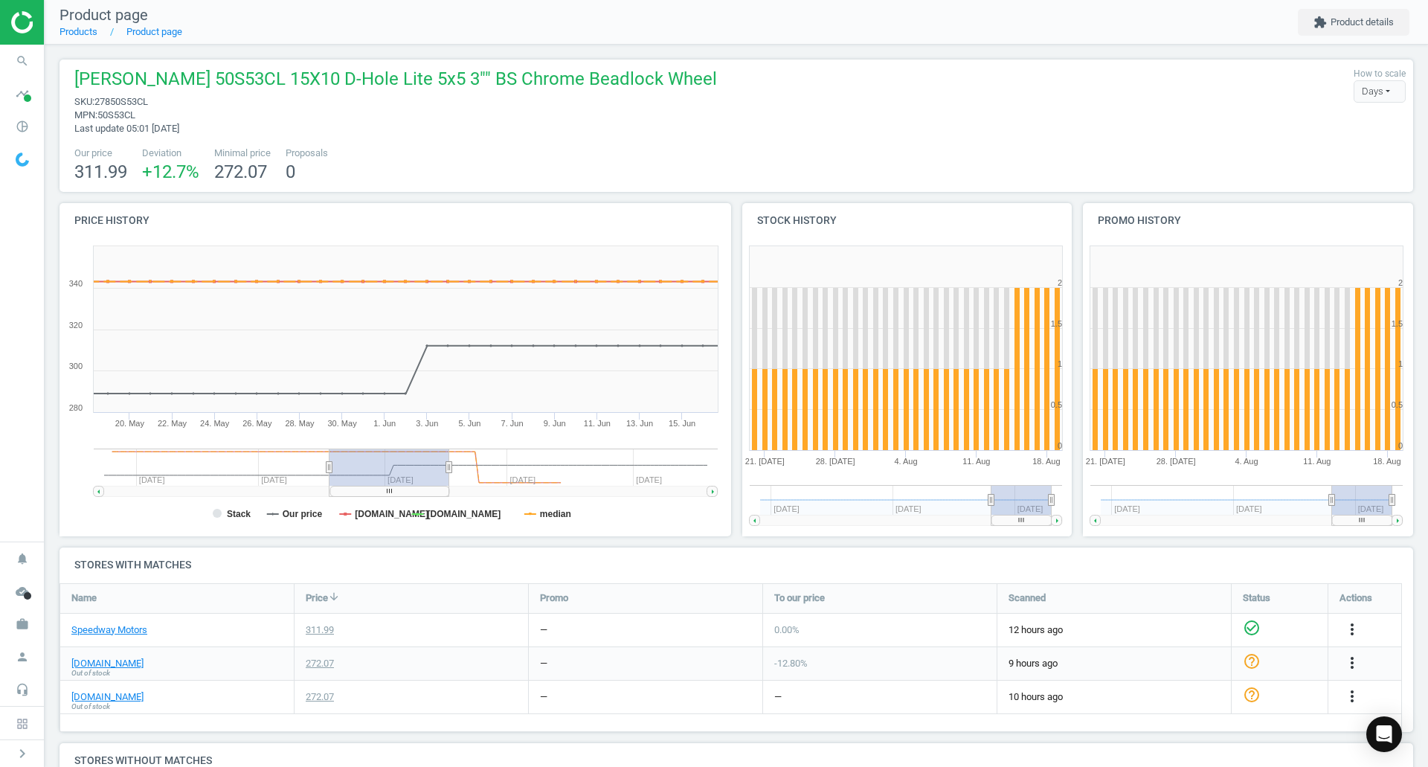
drag, startPoint x: 638, startPoint y: 472, endPoint x: 392, endPoint y: 475, distance: 245.5
click at [392, 475] on rect at bounding box center [390, 467] width 120 height 37
click at [170, 74] on span "[PERSON_NAME] 50S53CL 15X10 D-Hole Lite 5x5 3"" BS Chrome Beadlock Wheel" at bounding box center [395, 81] width 643 height 28
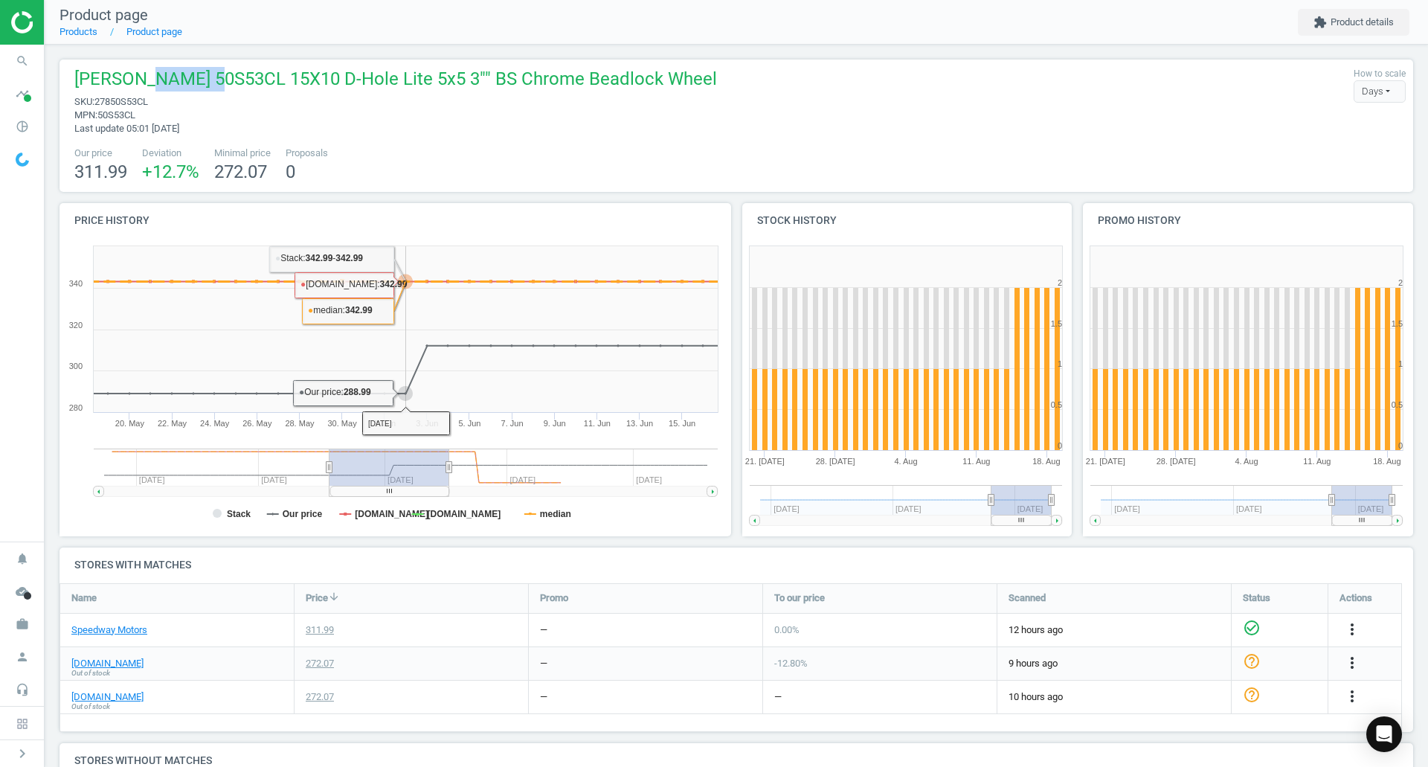
copy span "50S53CL"
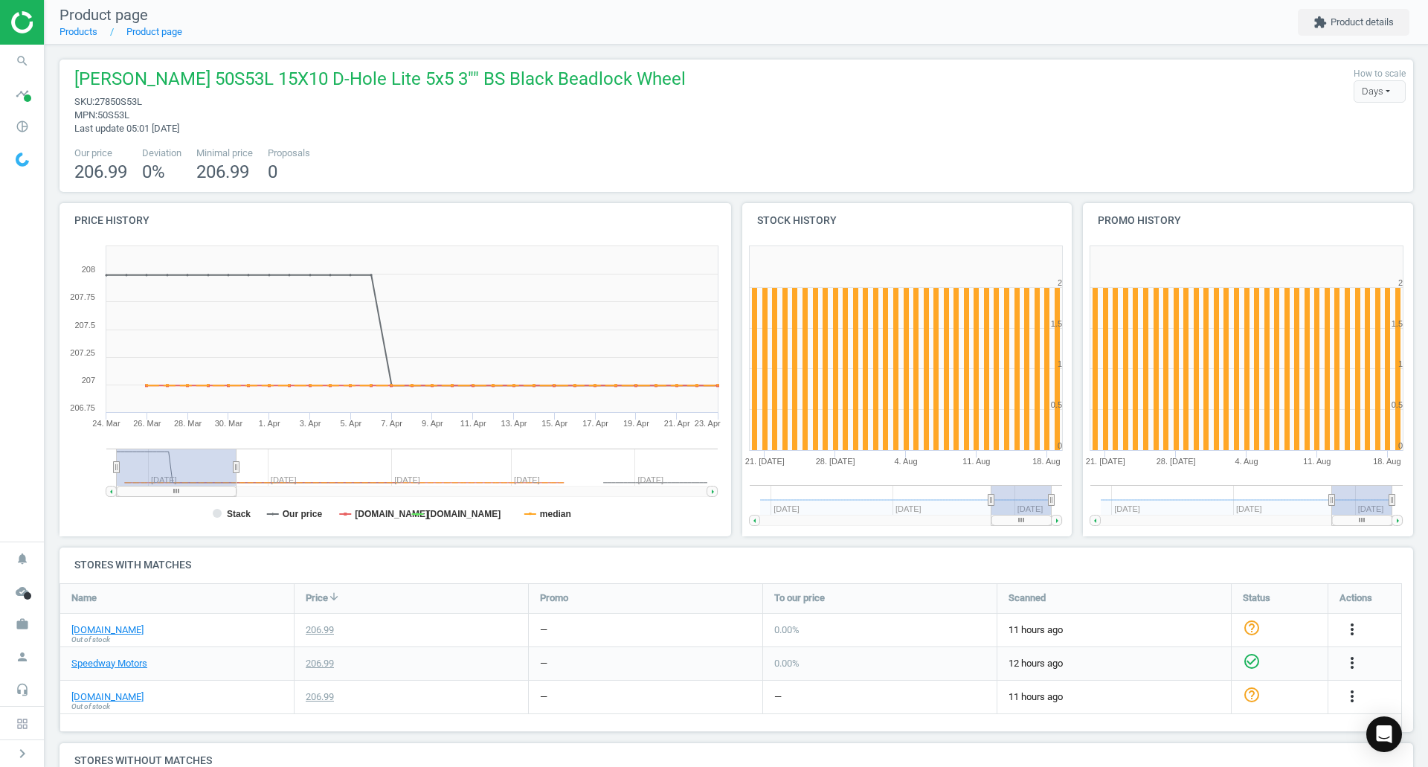
drag, startPoint x: 661, startPoint y: 461, endPoint x: 182, endPoint y: 475, distance: 479.2
click at [182, 475] on rect at bounding box center [177, 467] width 120 height 37
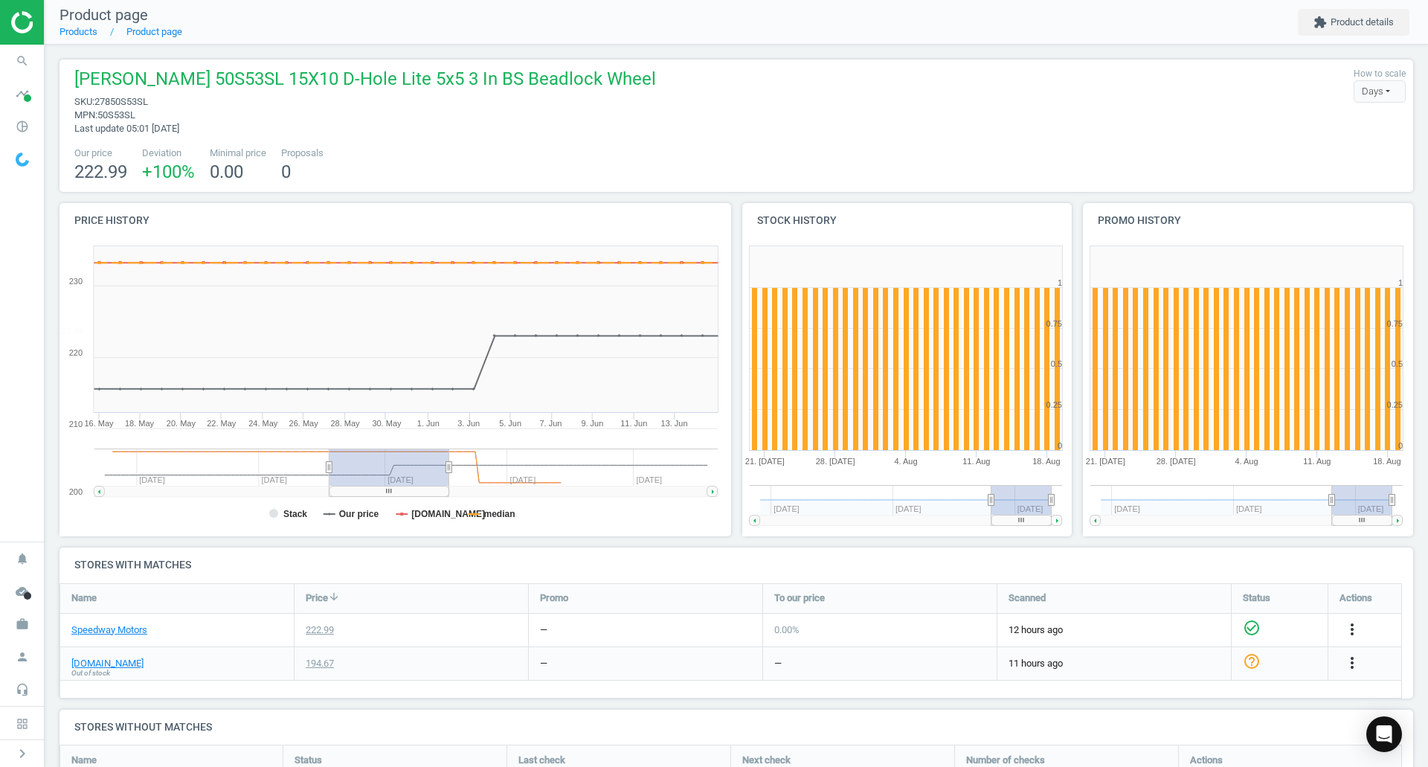
drag, startPoint x: 383, startPoint y: 482, endPoint x: 397, endPoint y: 481, distance: 14.2
click at [397, 481] on g at bounding box center [405, 473] width 623 height 48
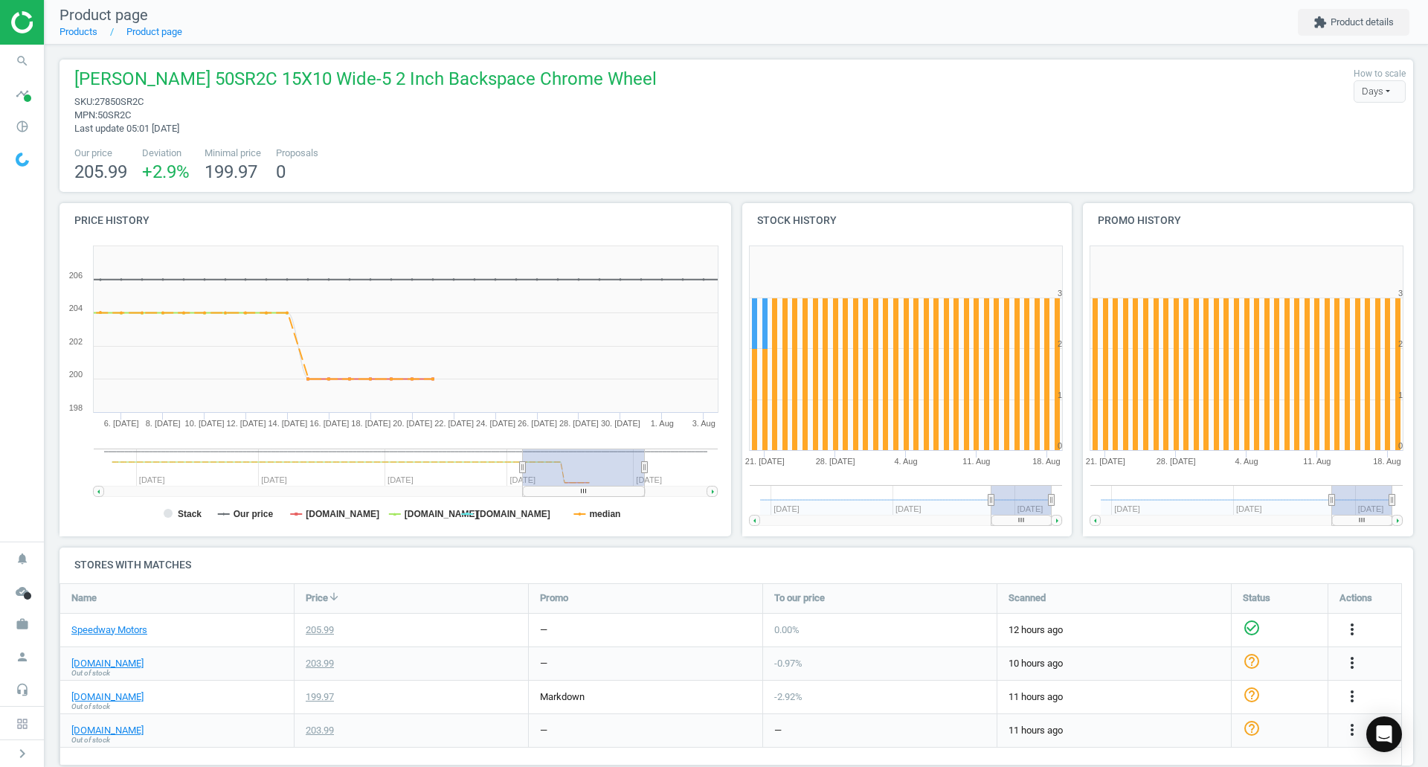
drag, startPoint x: 607, startPoint y: 467, endPoint x: 545, endPoint y: 469, distance: 62.5
click at [545, 469] on rect at bounding box center [584, 467] width 122 height 37
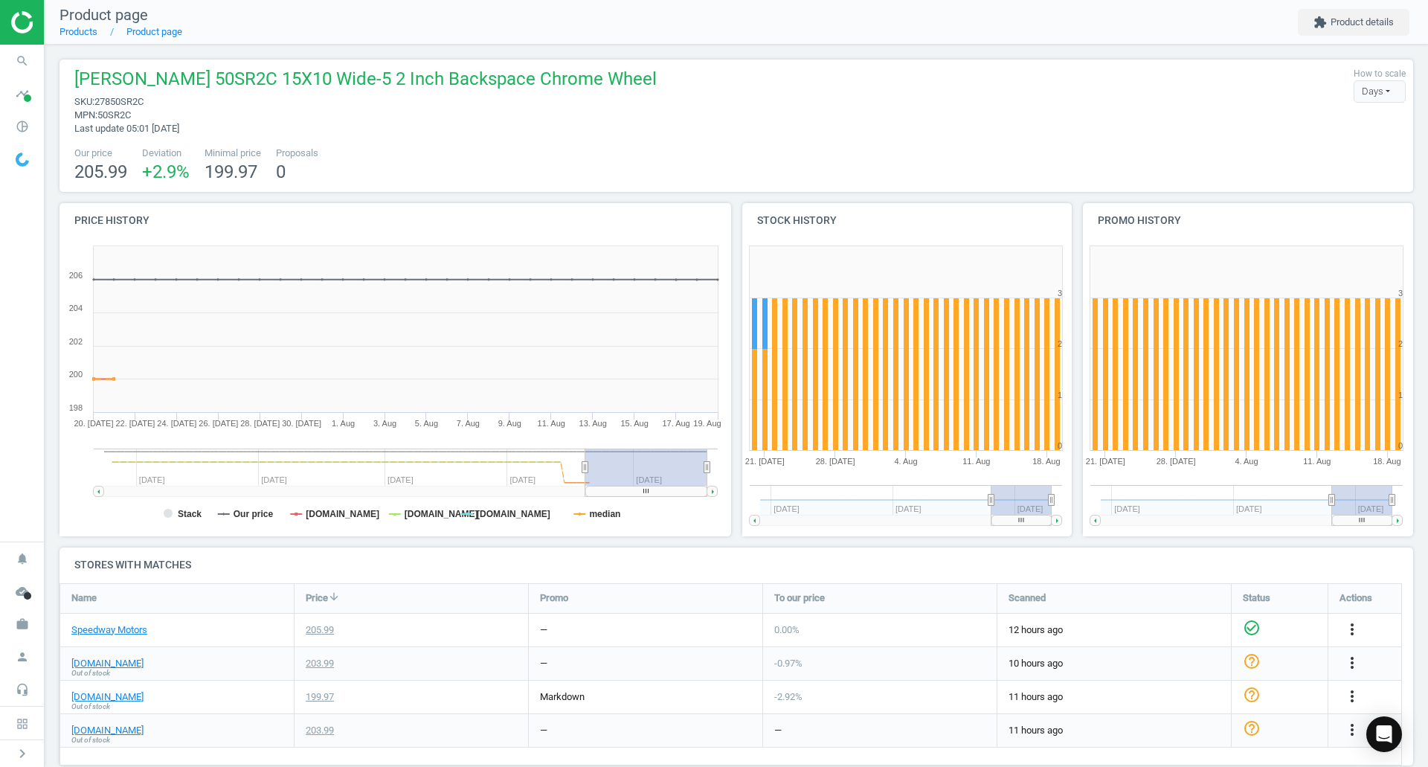
drag, startPoint x: 602, startPoint y: 485, endPoint x: 710, endPoint y: 495, distance: 108.3
click at [690, 501] on icon "Created with Highstock 6.2.0 Stack Our price [DOMAIN_NAME] [DOMAIN_NAME] [DOMAI…" at bounding box center [393, 388] width 666 height 298
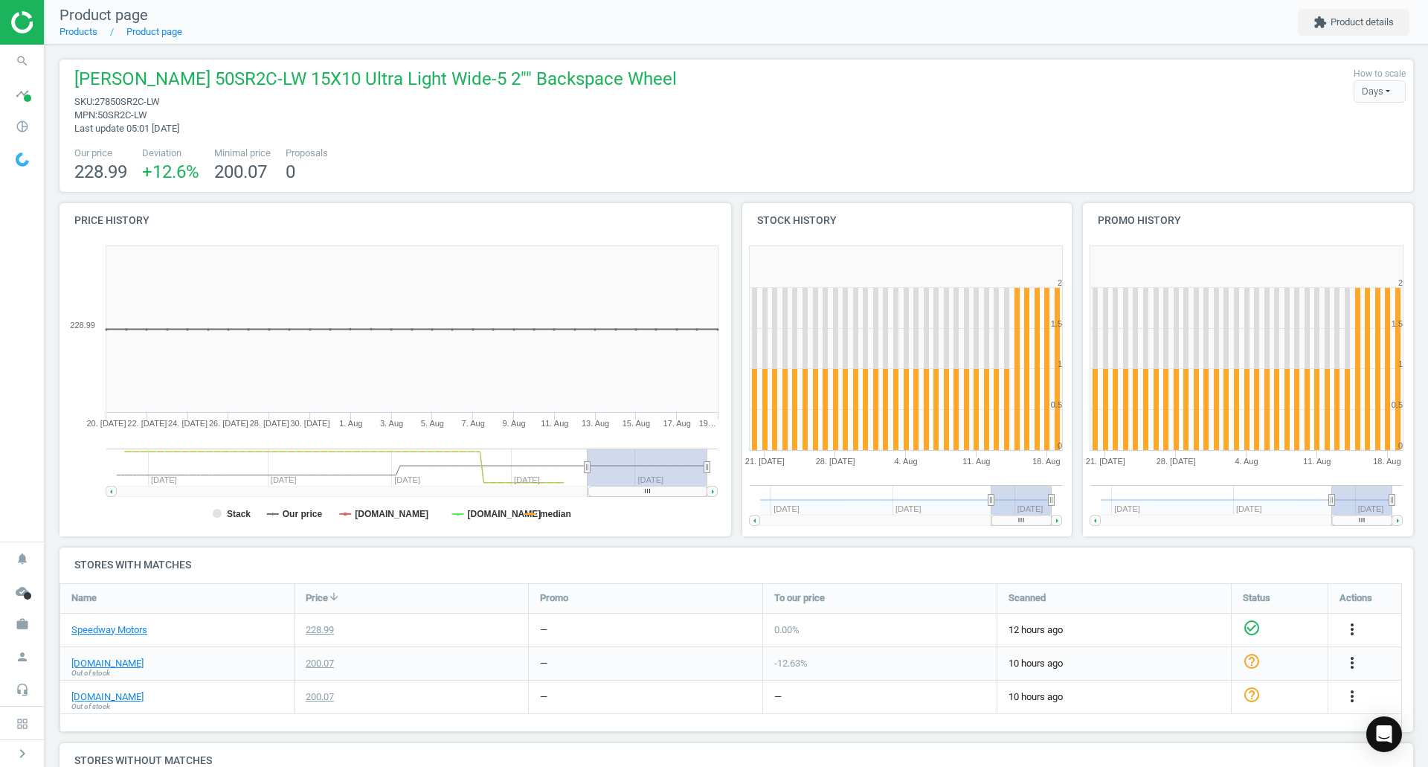
click at [387, 481] on rect at bounding box center [352, 467] width 471 height 37
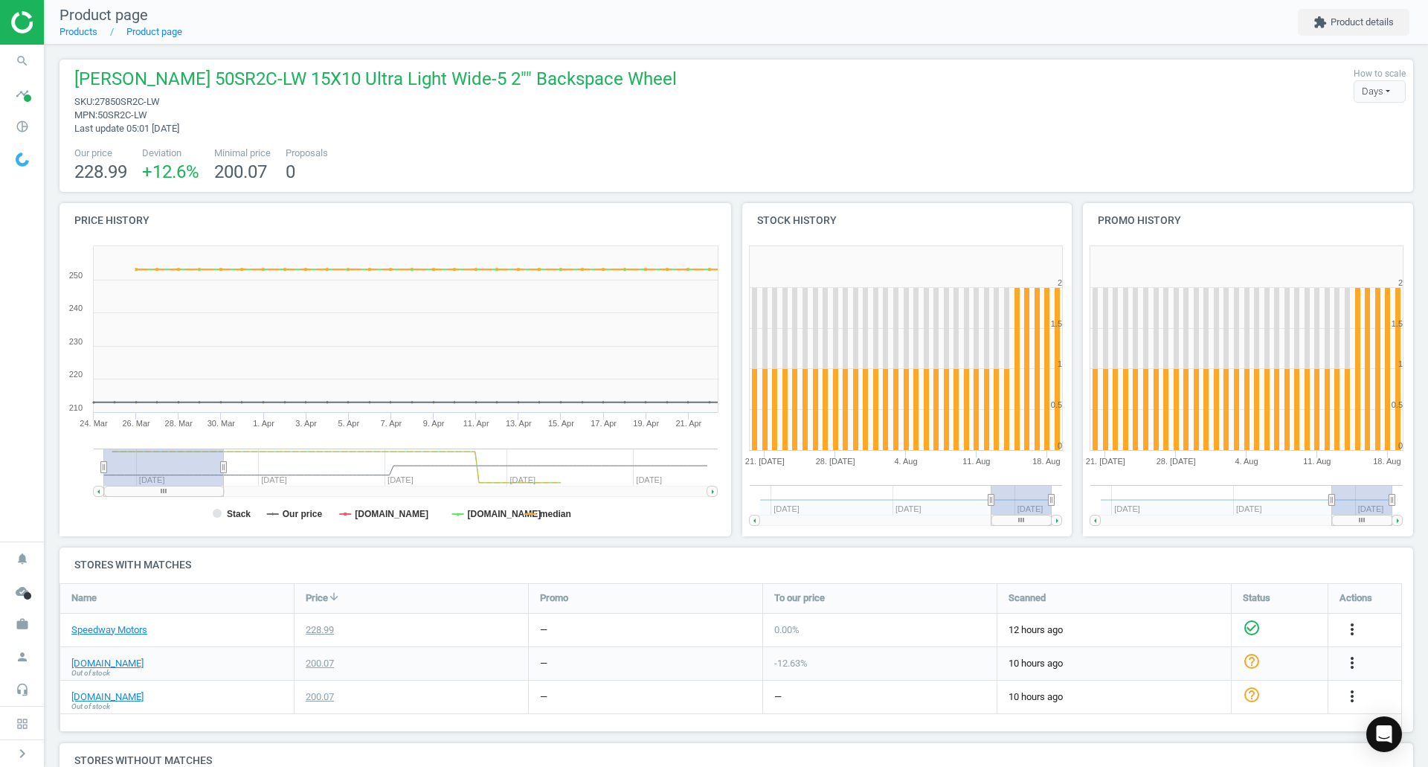
drag, startPoint x: 386, startPoint y: 479, endPoint x: 6, endPoint y: 455, distance: 380.9
click at [15, 461] on section "search Search timeline Data delivery Overview Matches dashboard Matches Rematch…" at bounding box center [714, 383] width 1428 height 767
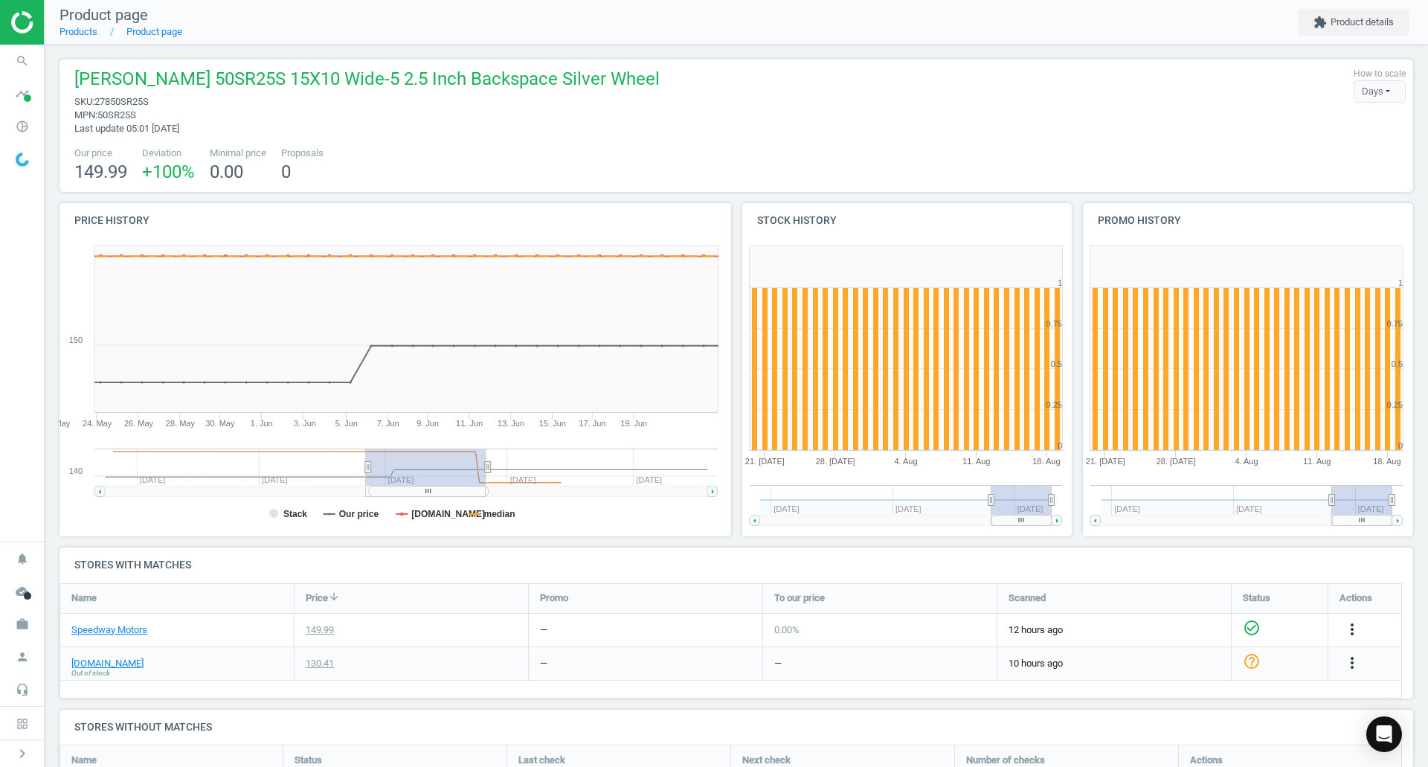
drag, startPoint x: 407, startPoint y: 475, endPoint x: 363, endPoint y: 472, distance: 44.0
click at [363, 472] on g at bounding box center [406, 473] width 623 height 48
click at [392, 472] on rect at bounding box center [402, 467] width 120 height 37
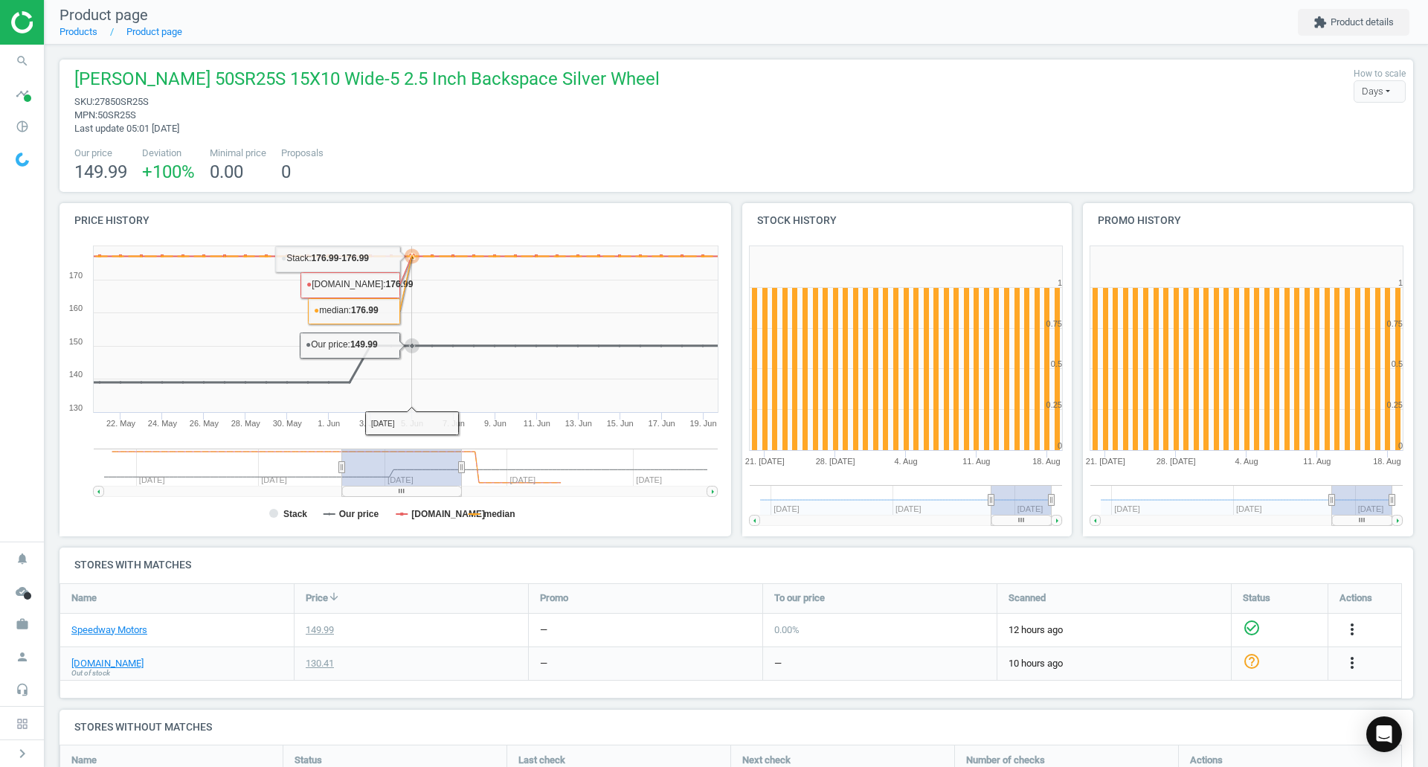
click at [383, 366] on rect at bounding box center [406, 329] width 624 height 166
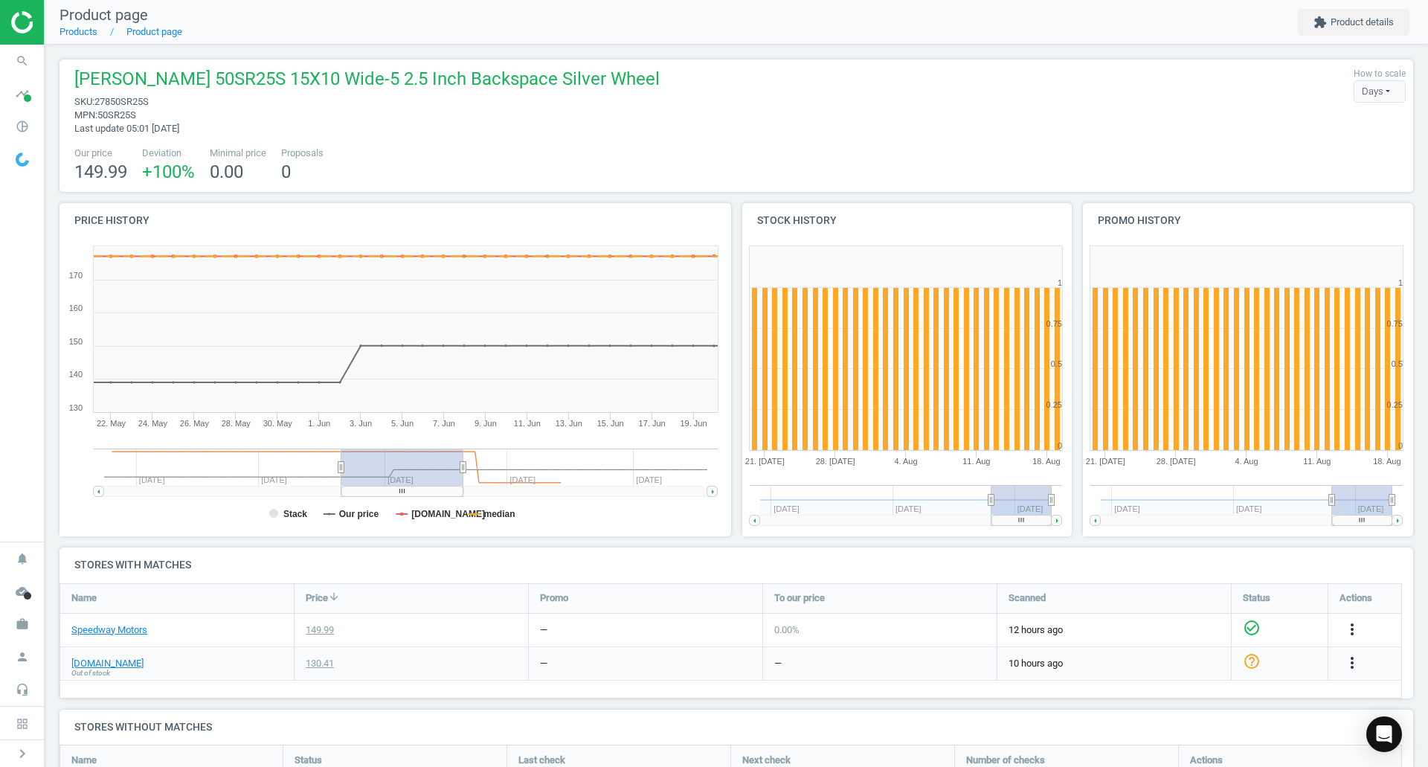
click at [118, 99] on span "27850SR25S" at bounding box center [121, 101] width 54 height 11
copy span "27850SR25S"
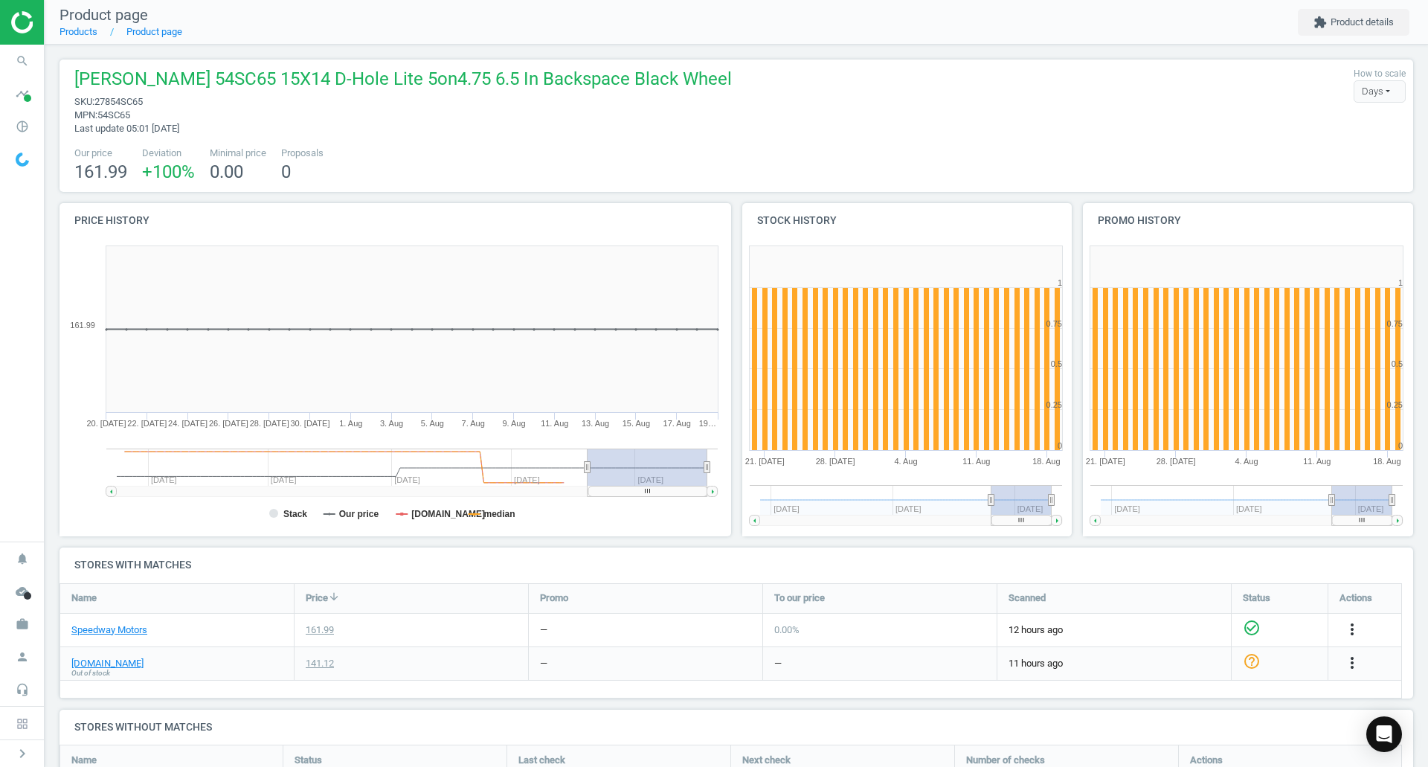
click at [127, 102] on span "27854SC65" at bounding box center [118, 101] width 48 height 11
copy span "27854SC65"
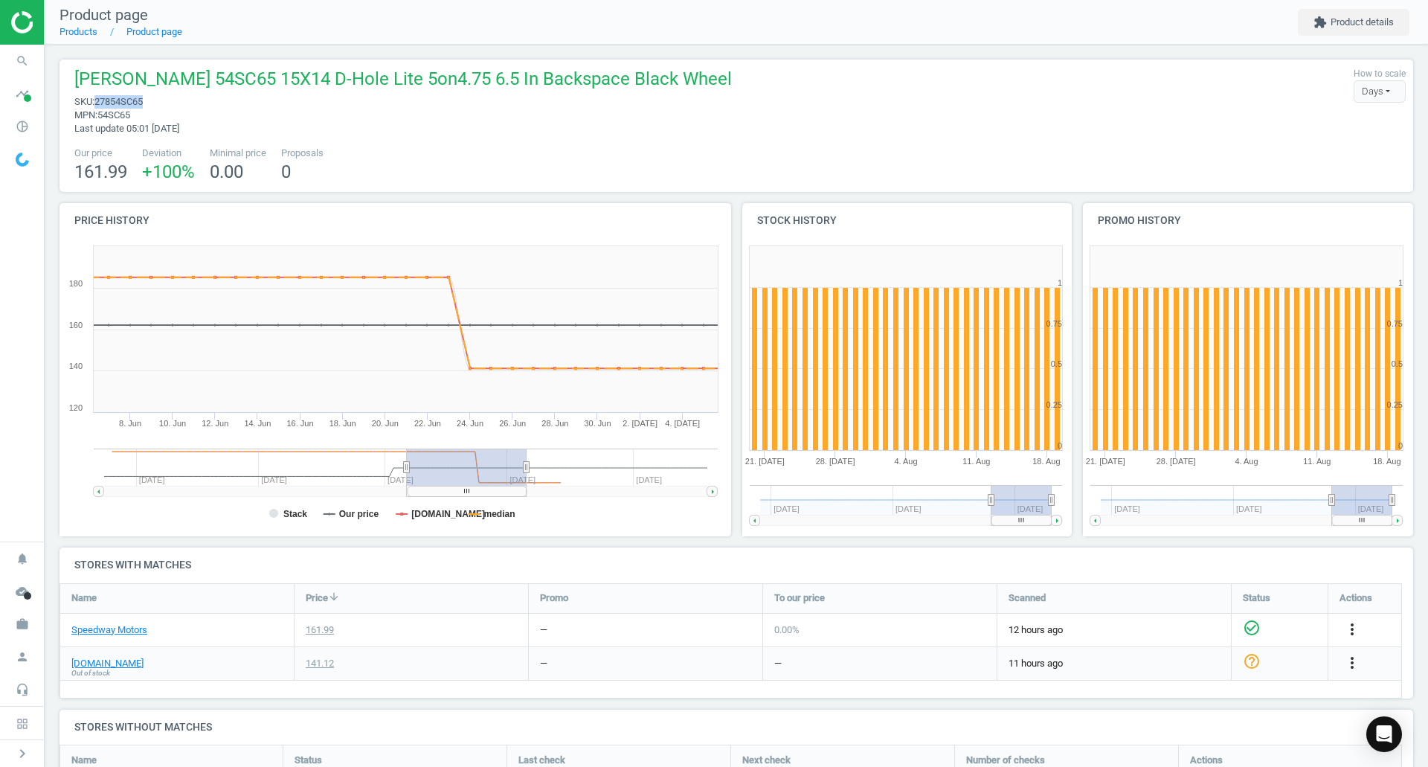
drag, startPoint x: 636, startPoint y: 466, endPoint x: 468, endPoint y: 481, distance: 168.8
click at [468, 481] on rect at bounding box center [467, 467] width 120 height 37
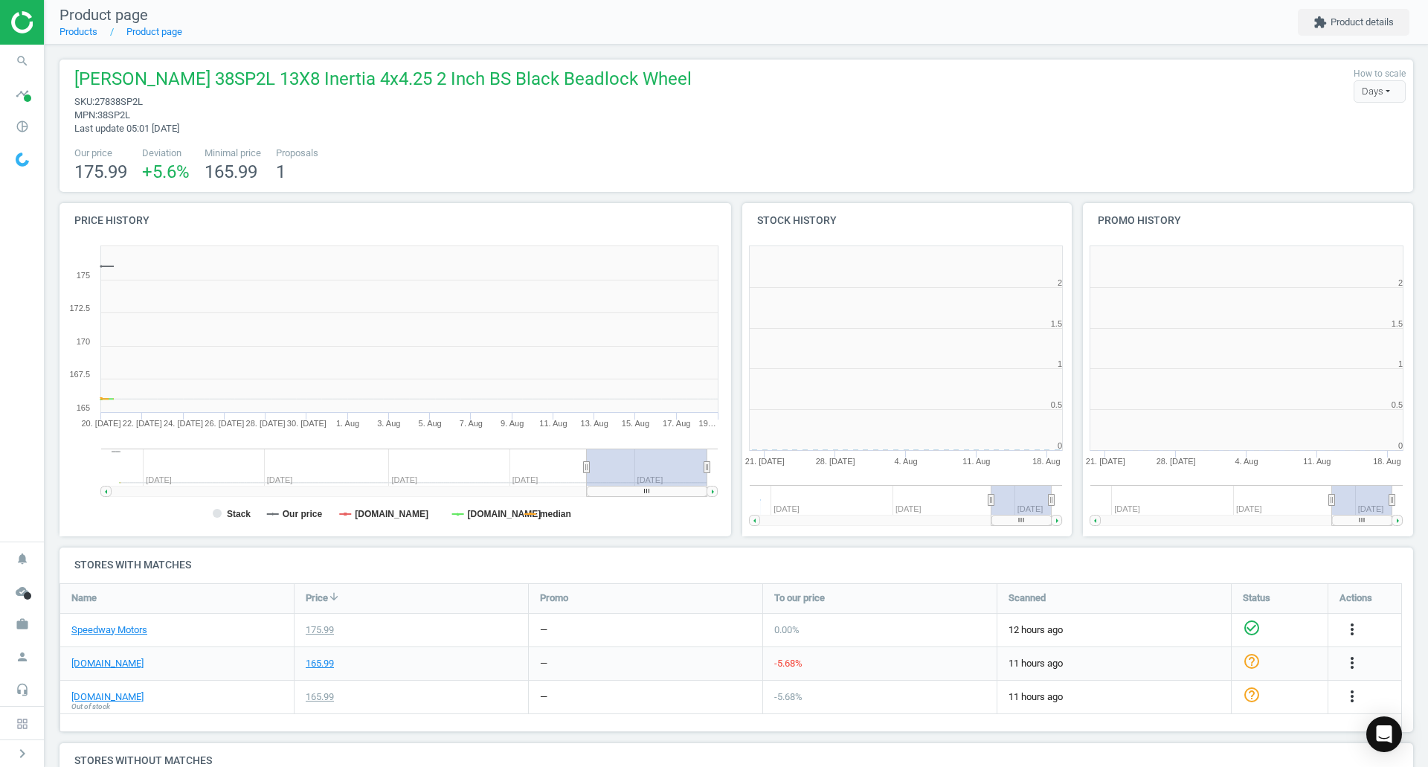
scroll to position [321, 350]
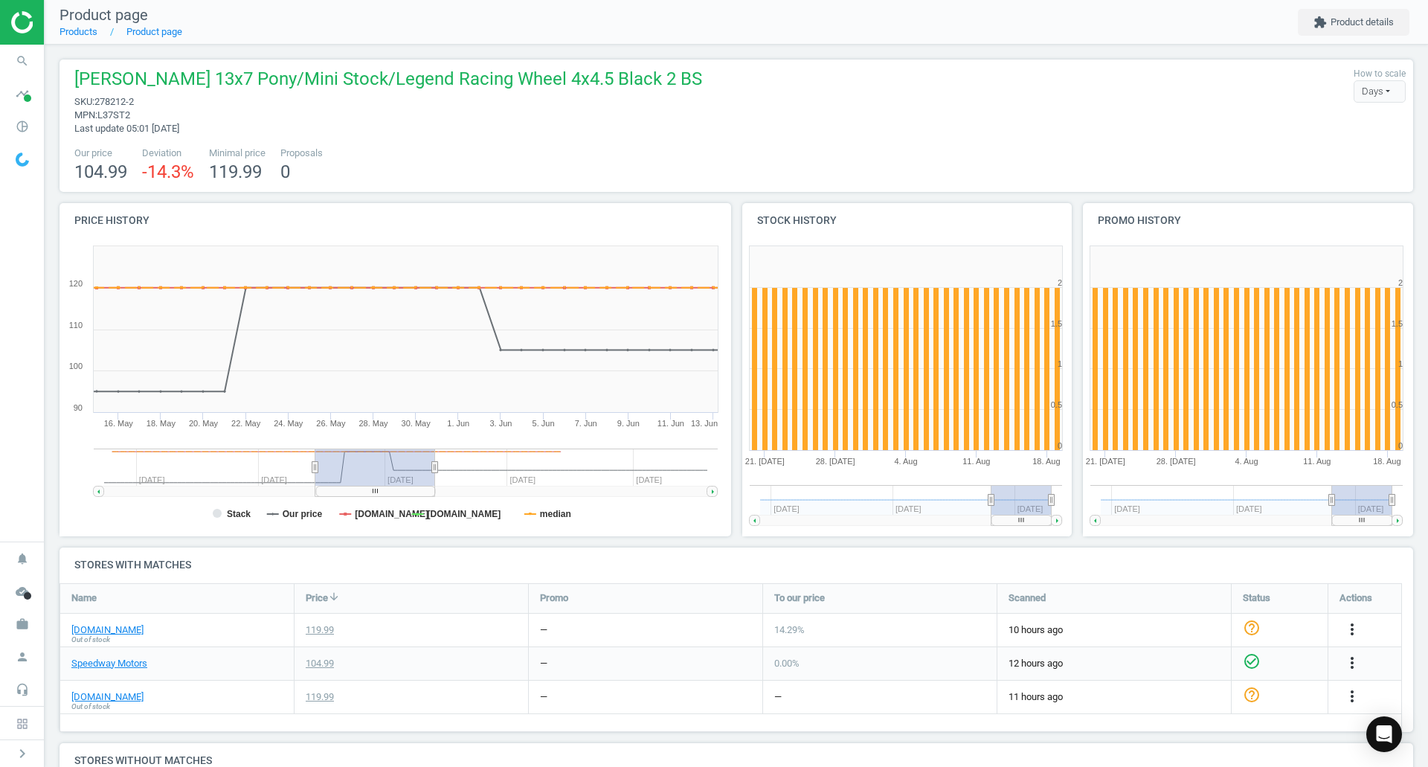
drag, startPoint x: 641, startPoint y: 475, endPoint x: 382, endPoint y: 501, distance: 260.8
click at [382, 501] on icon "Created with Highstock 6.2.0 Stack Our price [DOMAIN_NAME] [DOMAIN_NAME] median…" at bounding box center [393, 388] width 666 height 298
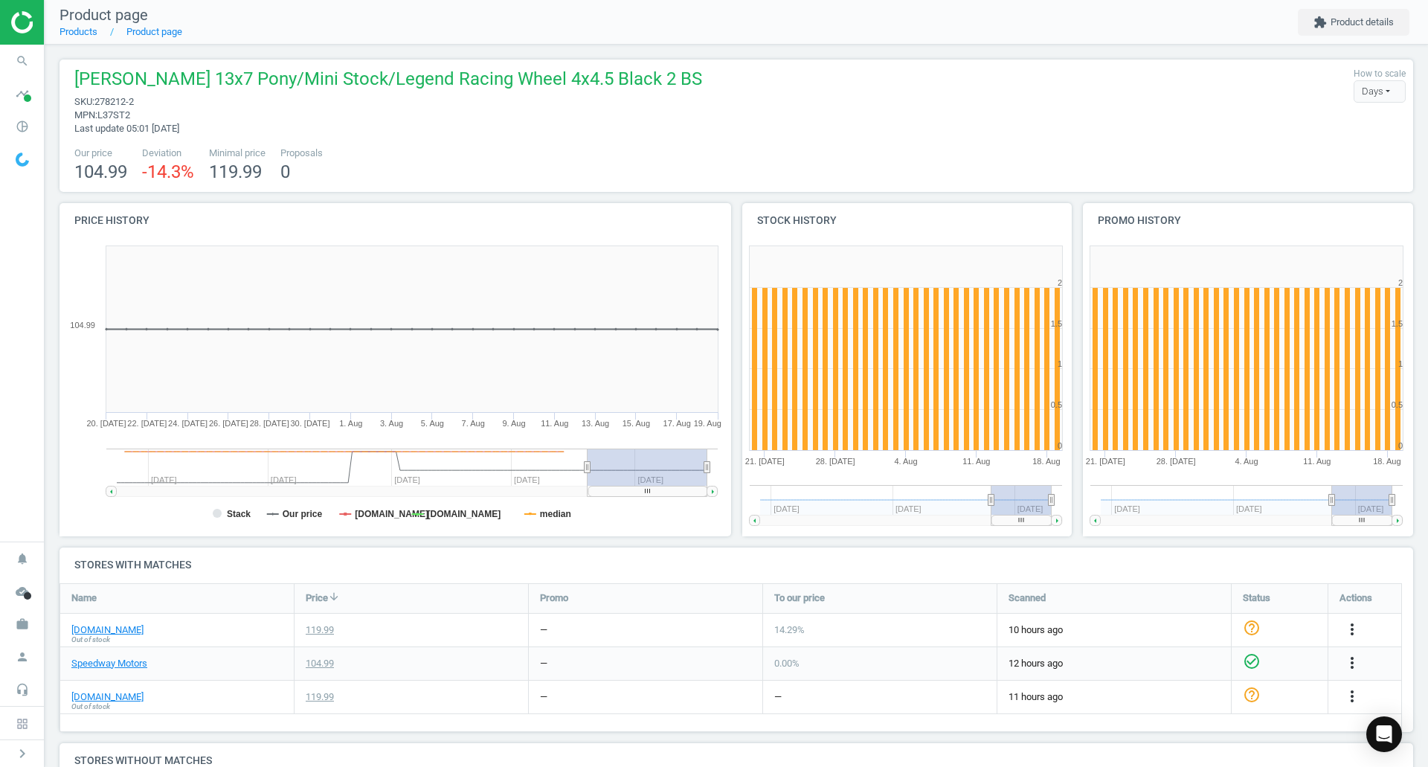
drag, startPoint x: 365, startPoint y: 476, endPoint x: 658, endPoint y: 472, distance: 292.4
click at [656, 472] on rect at bounding box center [648, 467] width 120 height 37
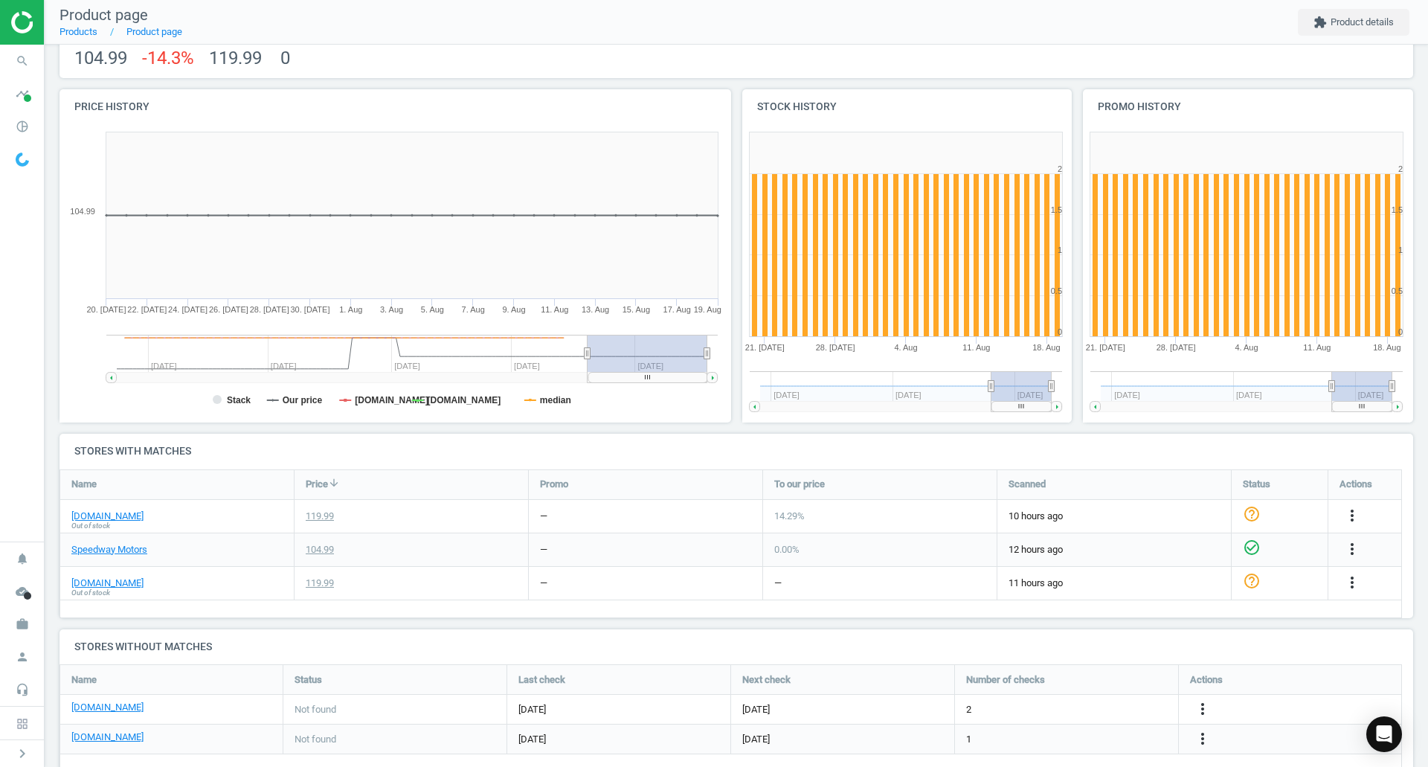
scroll to position [145, 0]
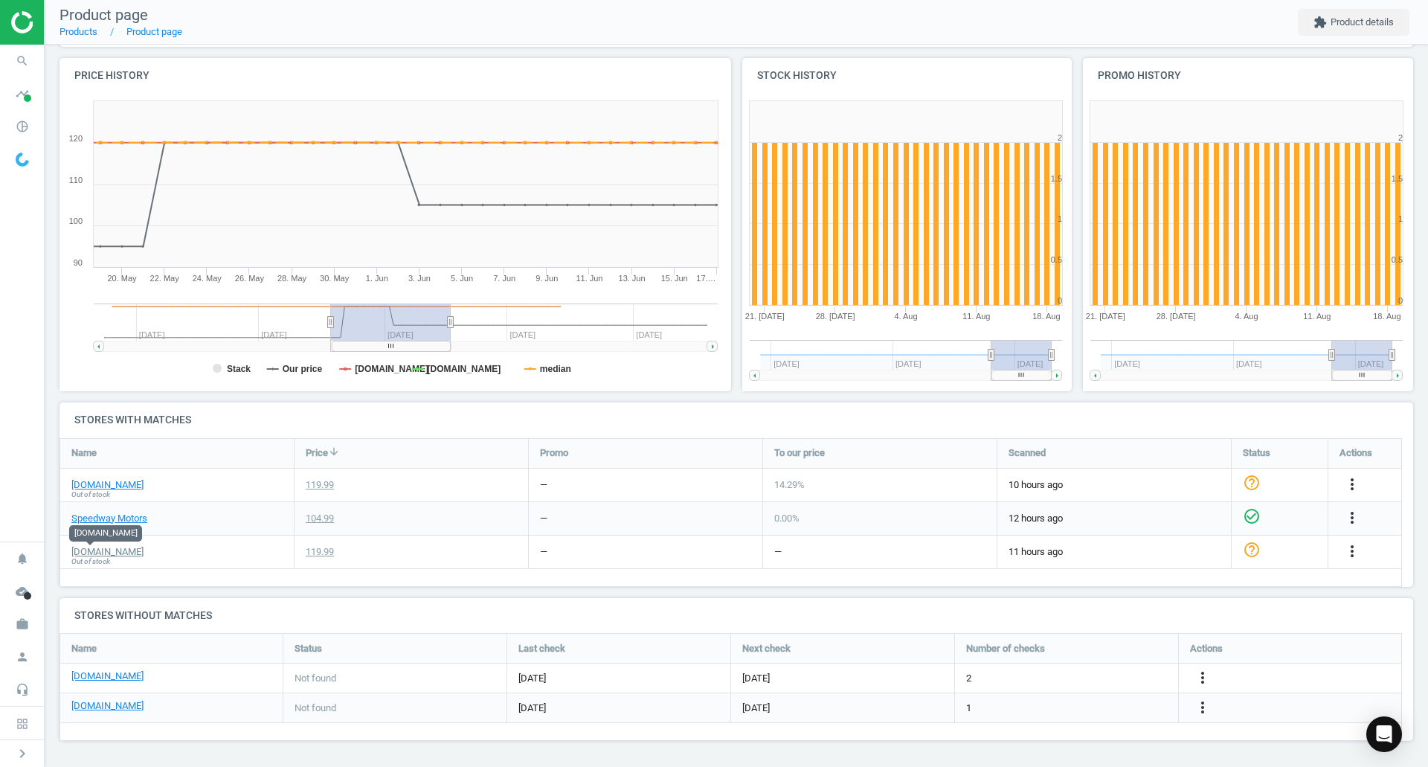
drag, startPoint x: 608, startPoint y: 318, endPoint x: 364, endPoint y: 326, distance: 244.1
click at [364, 326] on rect at bounding box center [391, 322] width 120 height 37
